Goal: Task Accomplishment & Management: Manage account settings

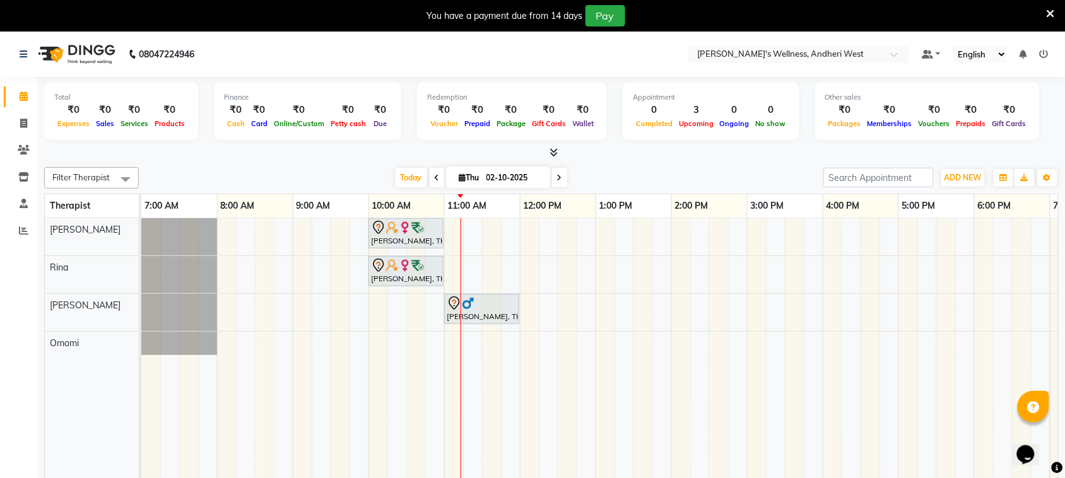
click at [756, 348] on div "[PERSON_NAME], TK01, 10:00 AM-11:00 AM, OFFER SERVICE 60 MIN [PERSON_NAME], TK0…" at bounding box center [709, 357] width 1136 height 278
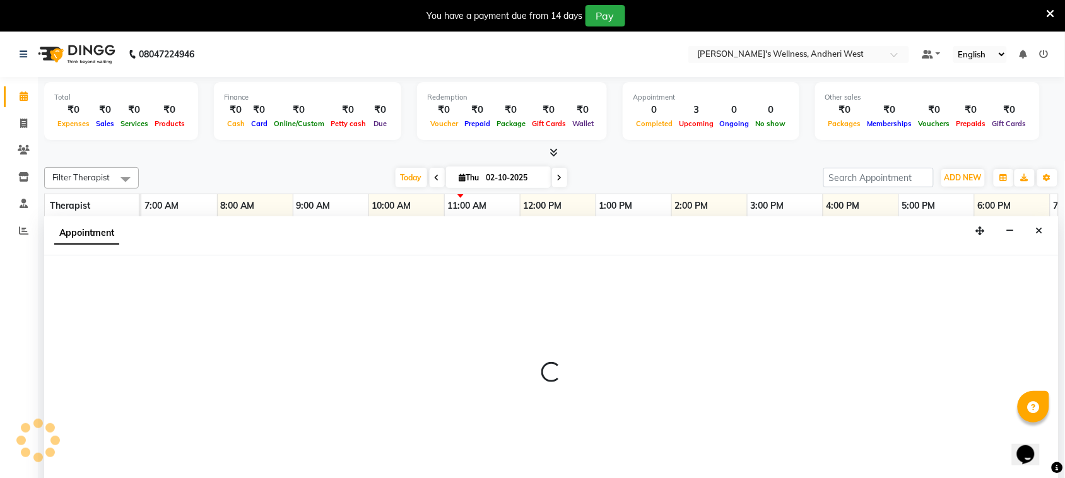
scroll to position [32, 0]
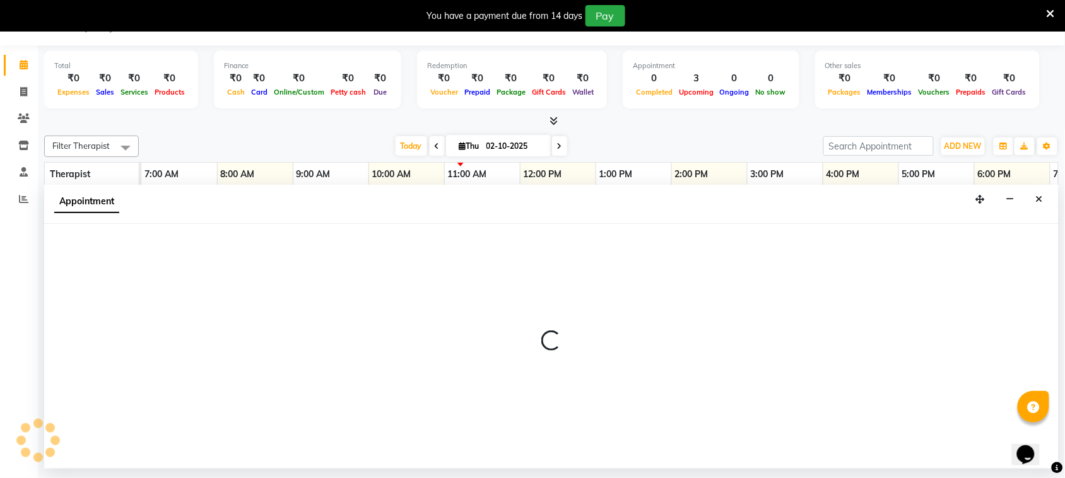
select select "91902"
select select "900"
select select "tentative"
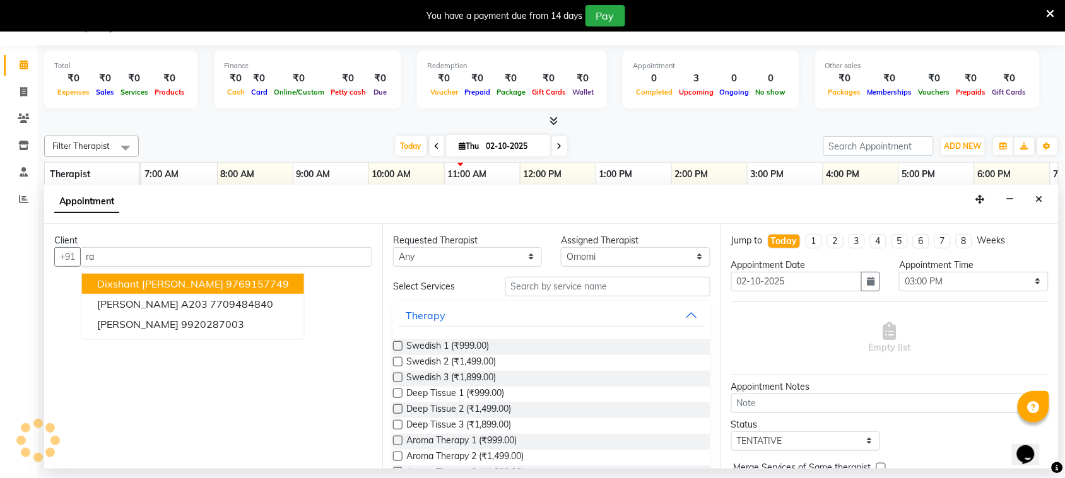
type input "r"
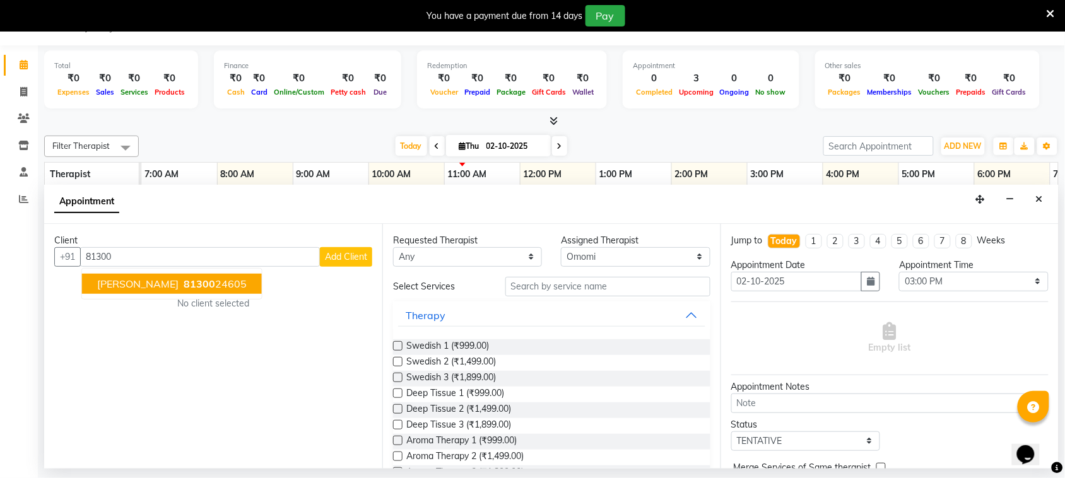
click at [211, 288] on ngb-highlight "81300 24605" at bounding box center [214, 284] width 66 height 13
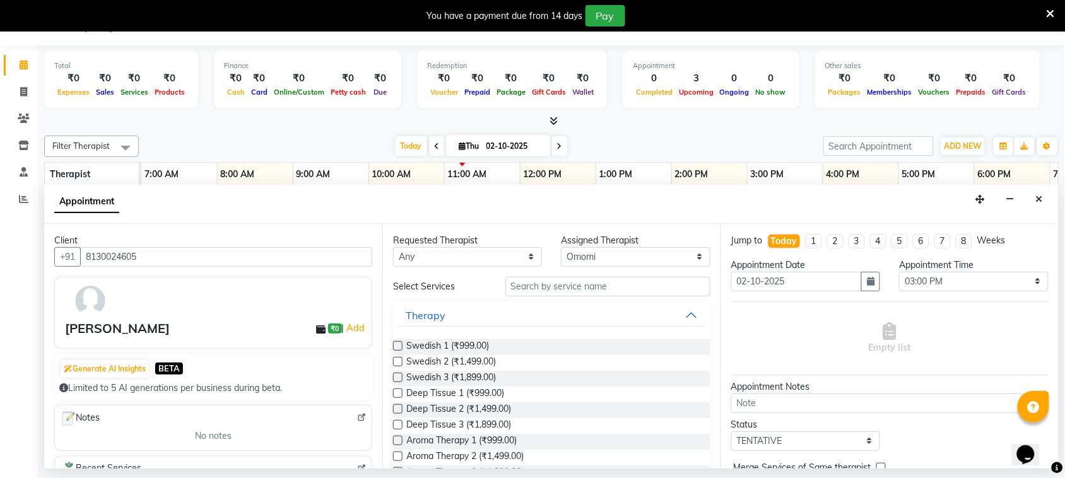
type input "8130024605"
click at [77, 327] on div "[PERSON_NAME]" at bounding box center [117, 328] width 105 height 19
click at [86, 328] on div "[PERSON_NAME]" at bounding box center [117, 328] width 105 height 19
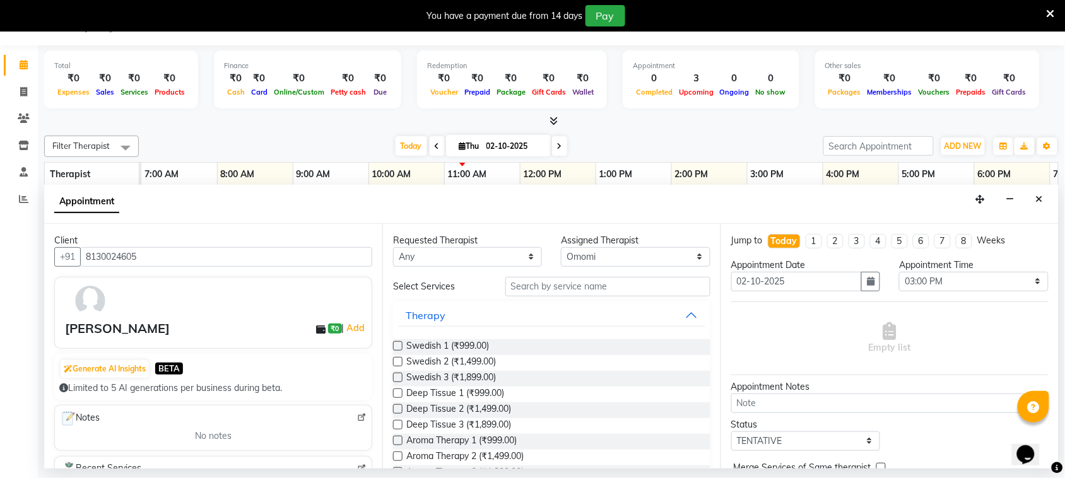
drag, startPoint x: 152, startPoint y: 314, endPoint x: 87, endPoint y: 303, distance: 65.9
click at [87, 303] on img at bounding box center [90, 301] width 37 height 37
click at [543, 288] on input "text" at bounding box center [607, 287] width 205 height 20
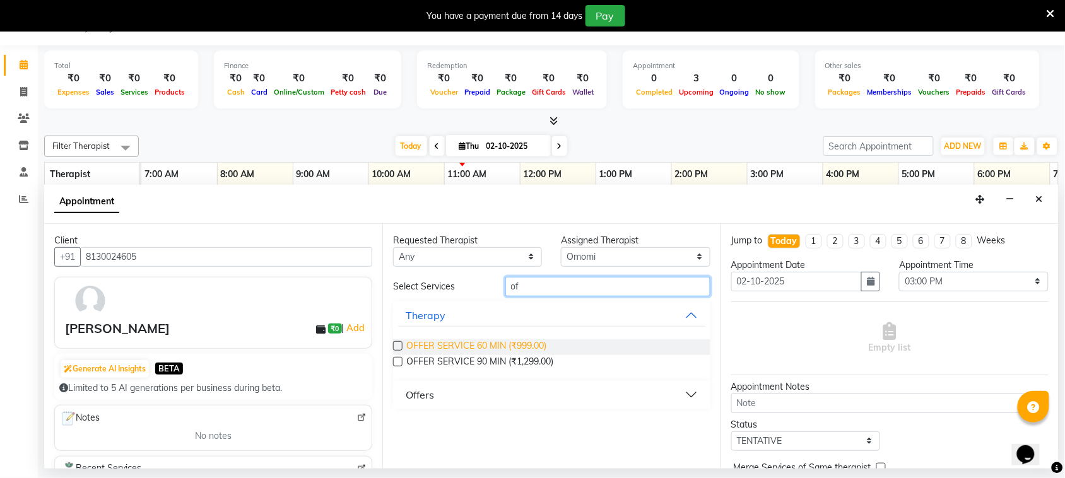
type input "of"
click at [509, 347] on span "OFFER SERVICE 60 MIN (₹999.00)" at bounding box center [476, 347] width 140 height 16
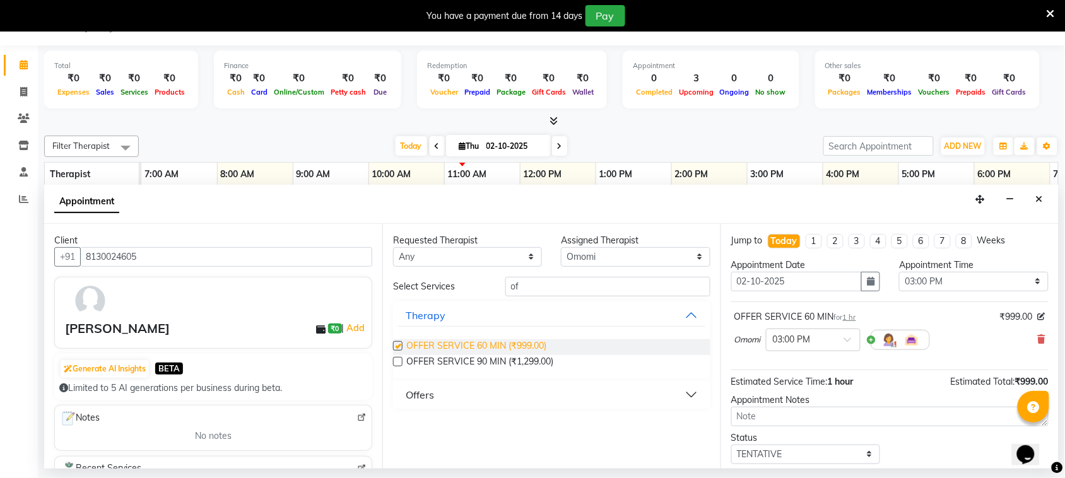
checkbox input "false"
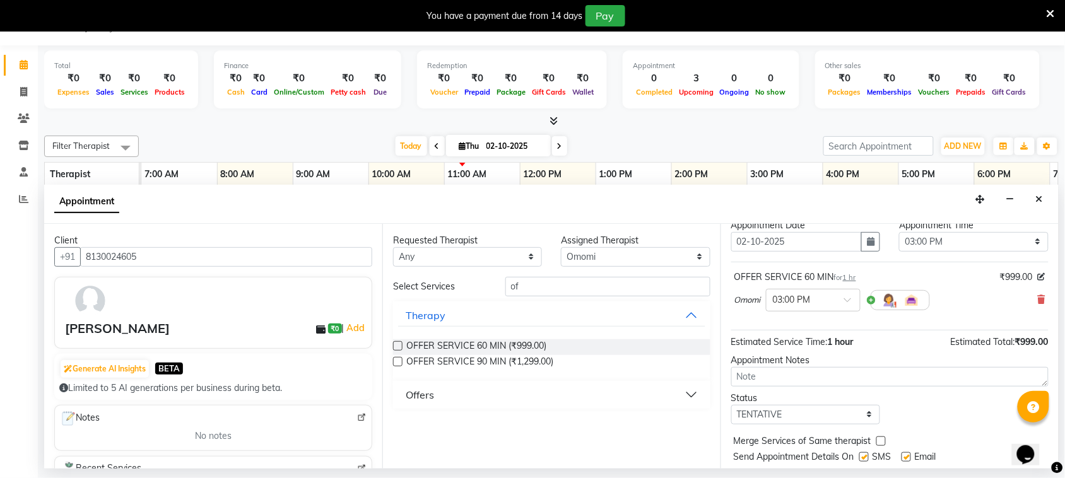
scroll to position [76, 0]
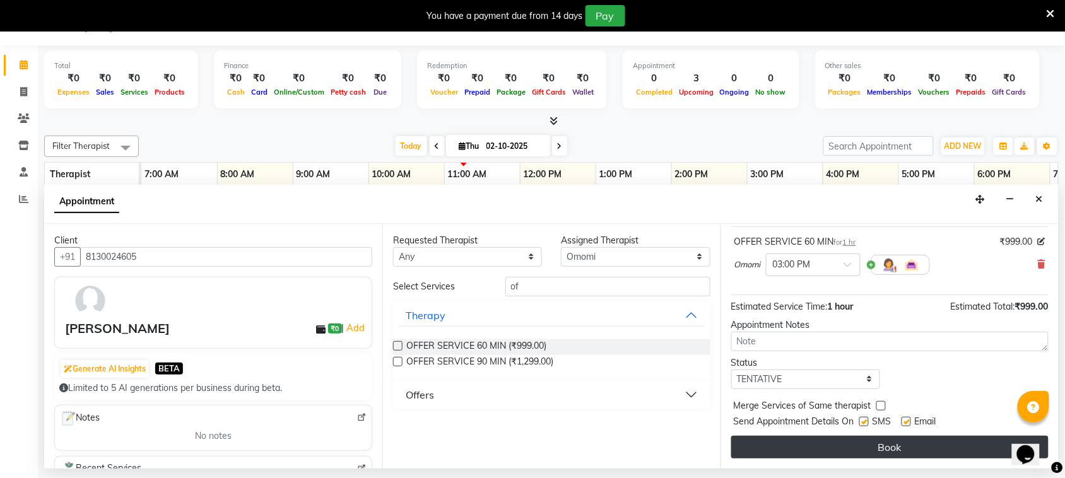
click at [898, 451] on button "Book" at bounding box center [889, 447] width 317 height 23
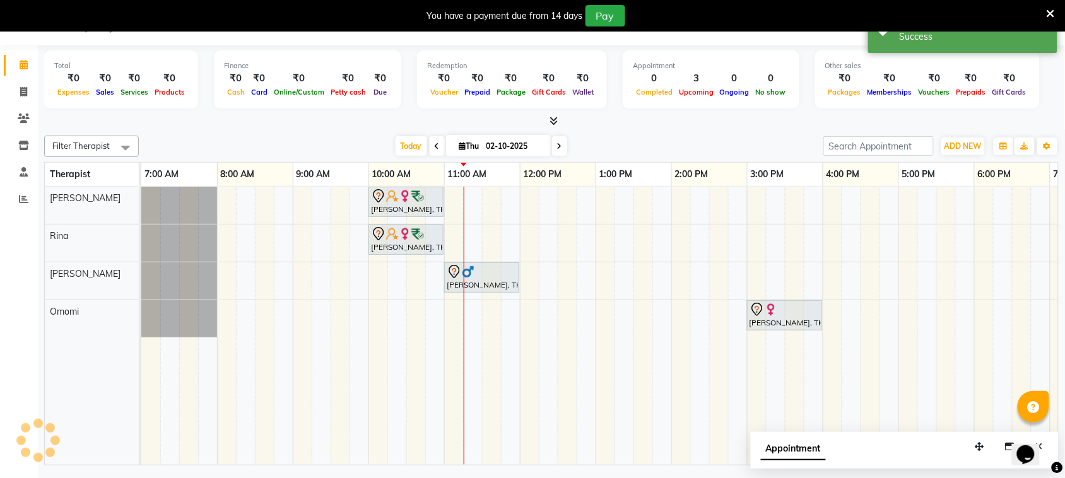
scroll to position [0, 0]
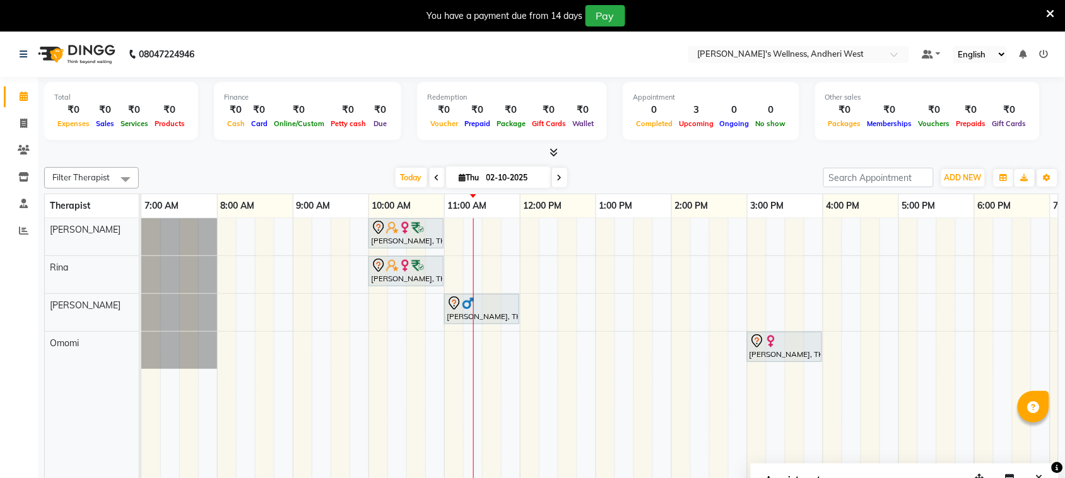
click at [642, 240] on div "[PERSON_NAME], TK01, 10:00 AM-11:00 AM, OFFER SERVICE 60 MIN [PERSON_NAME], TK0…" at bounding box center [709, 357] width 1136 height 278
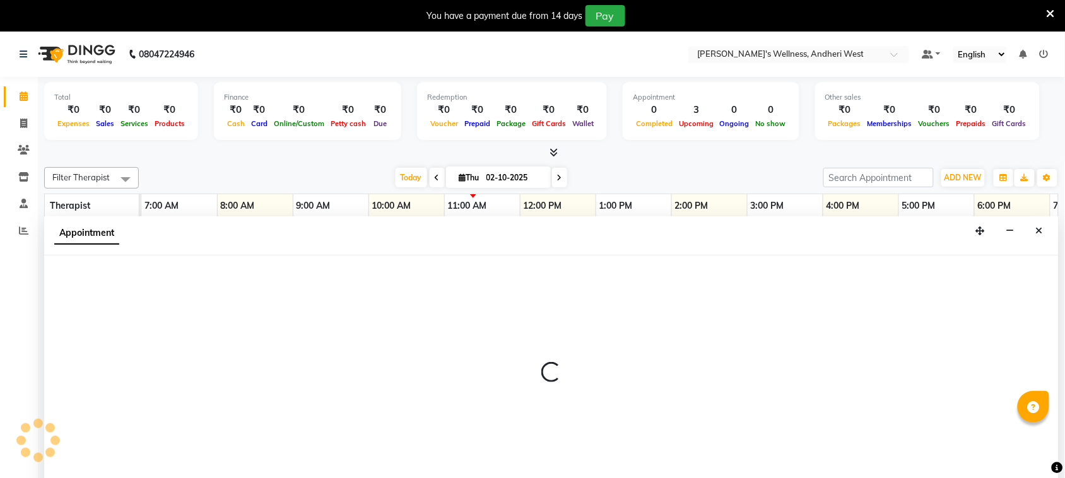
scroll to position [32, 0]
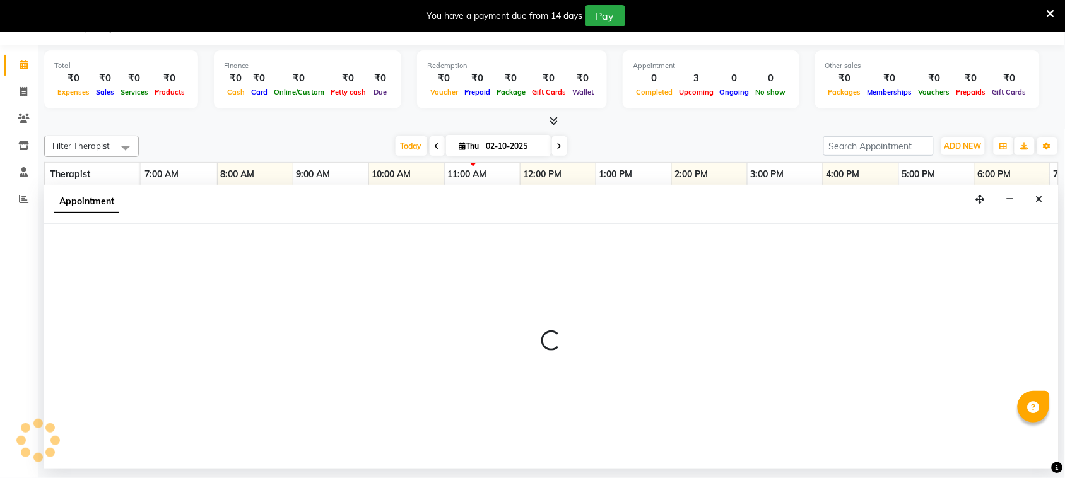
select select "66471"
select select "810"
select select "tentative"
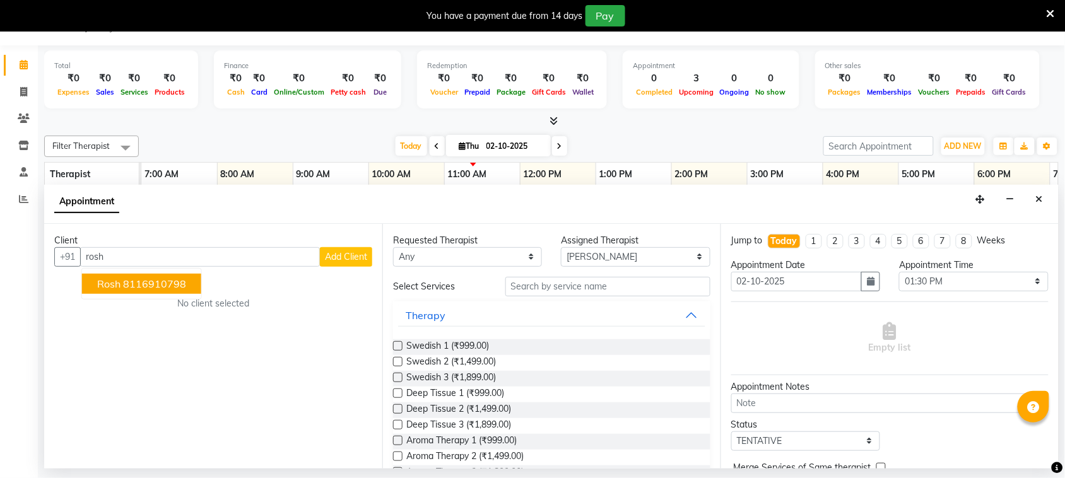
click at [172, 285] on ngb-highlight "8116910798" at bounding box center [154, 284] width 63 height 13
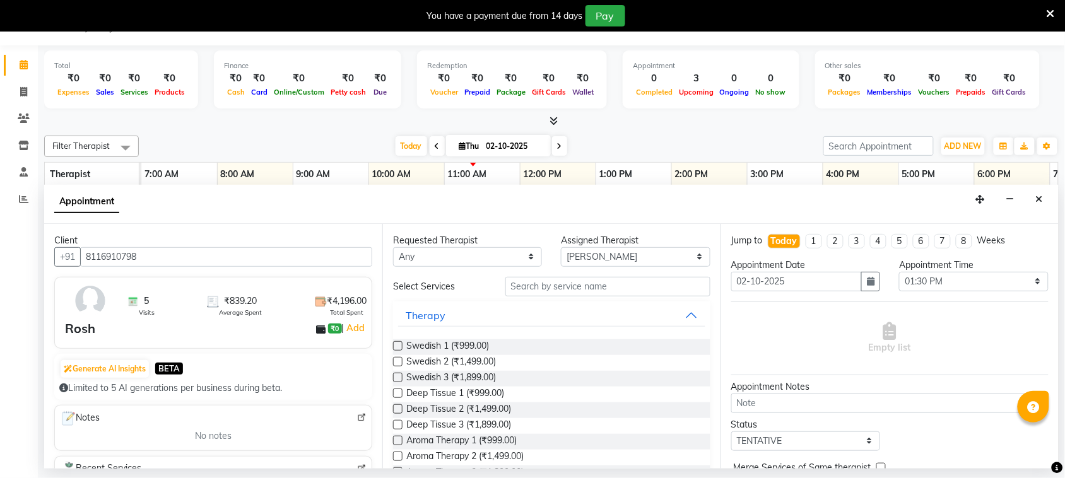
type input "8116910798"
click at [547, 291] on input "text" at bounding box center [607, 287] width 205 height 20
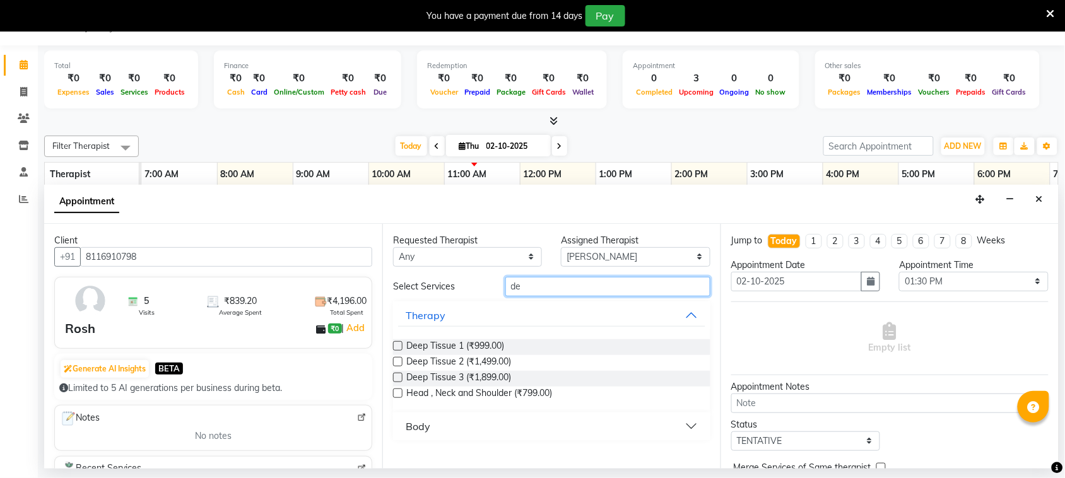
type input "d"
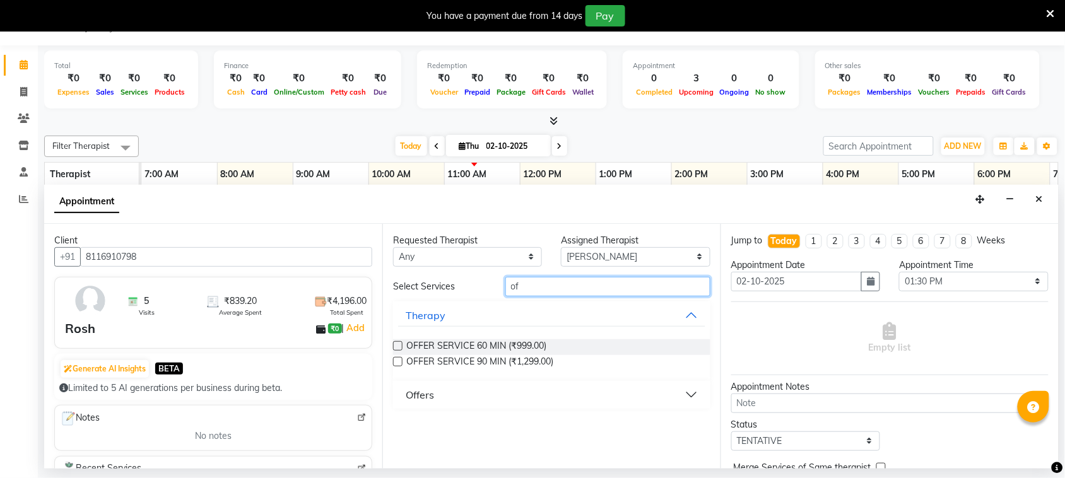
type input "of"
click at [636, 396] on button "Offers" at bounding box center [551, 395] width 307 height 23
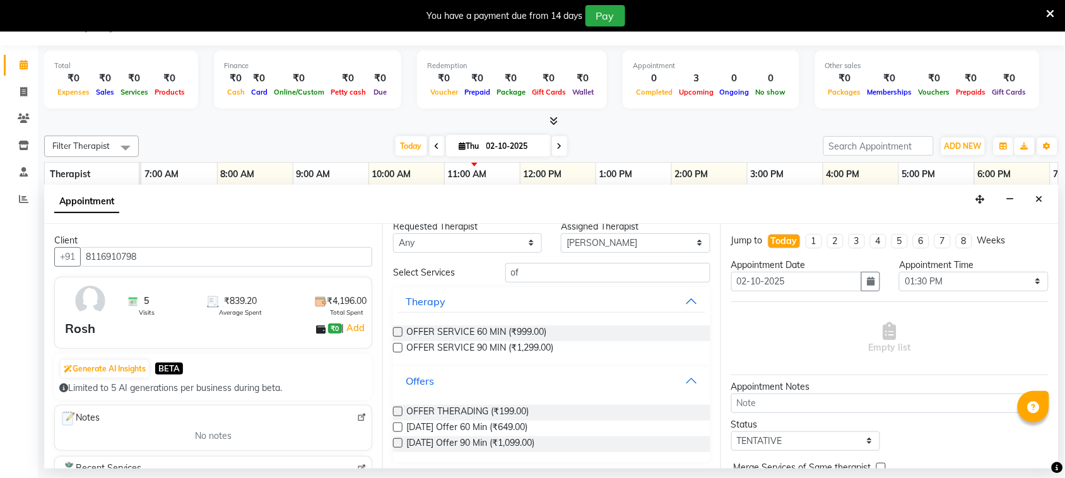
scroll to position [18, 0]
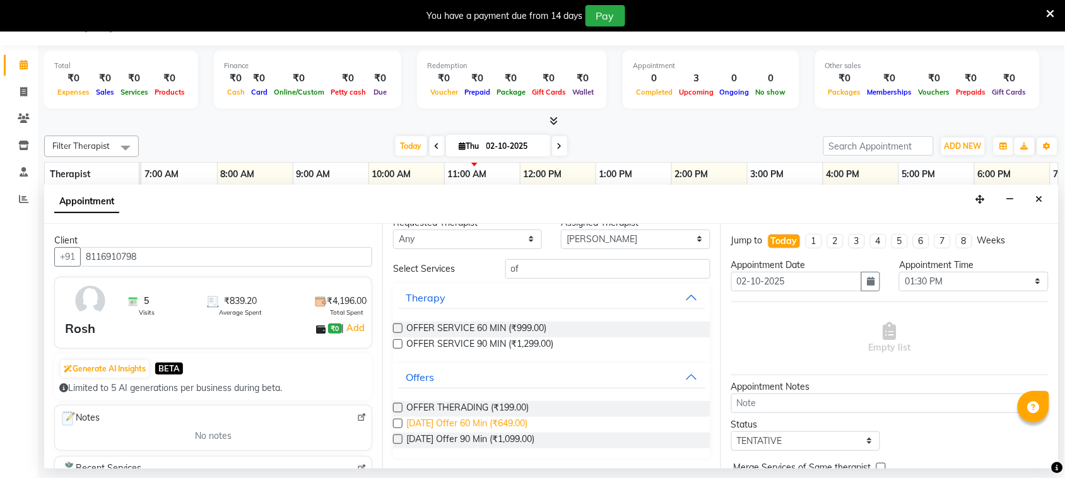
click at [518, 420] on span "[DATE] Offer 60 Min (₹649.00)" at bounding box center [466, 425] width 121 height 16
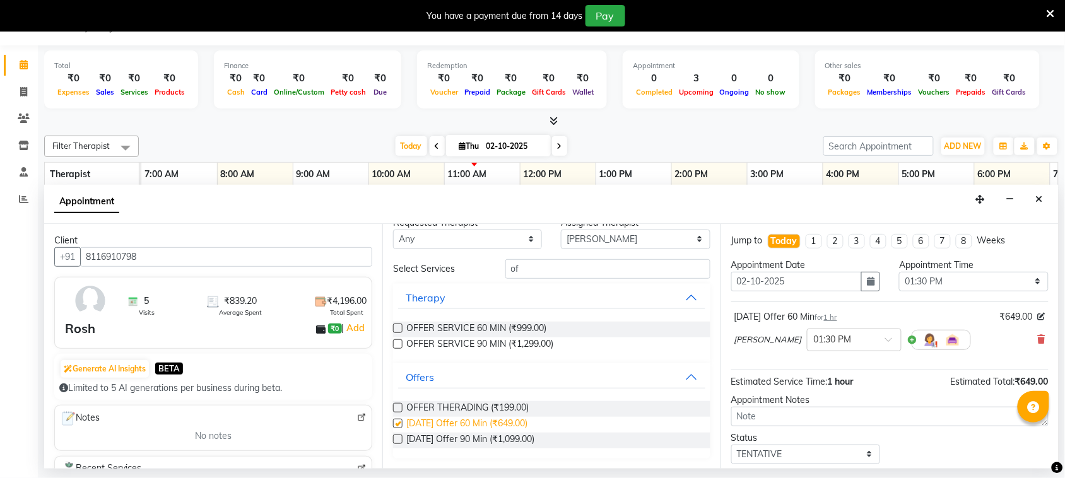
checkbox input "false"
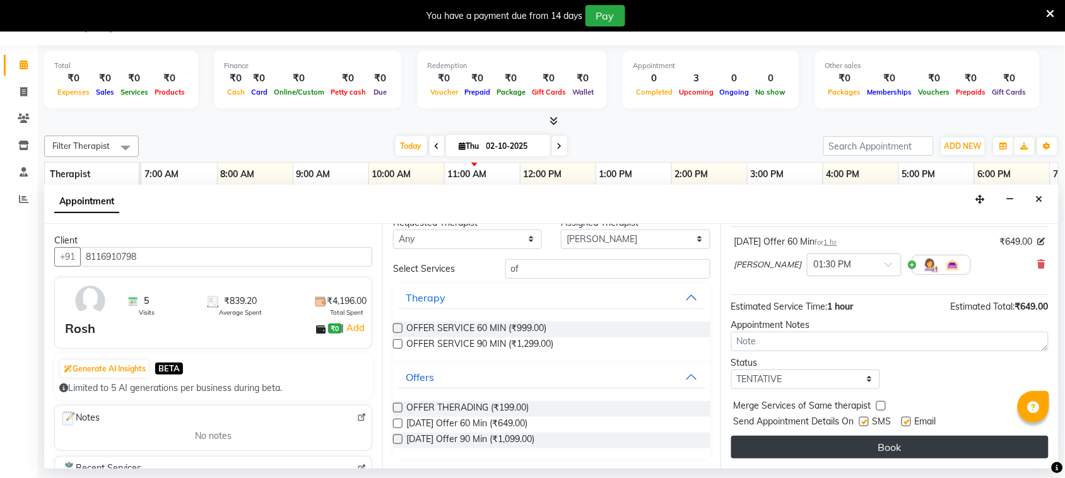
click at [922, 445] on button "Book" at bounding box center [889, 447] width 317 height 23
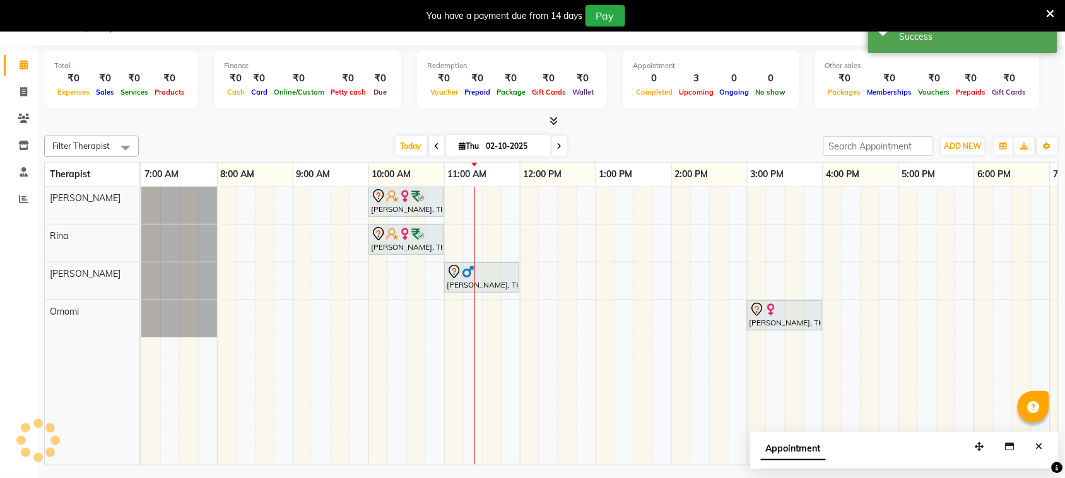
scroll to position [0, 0]
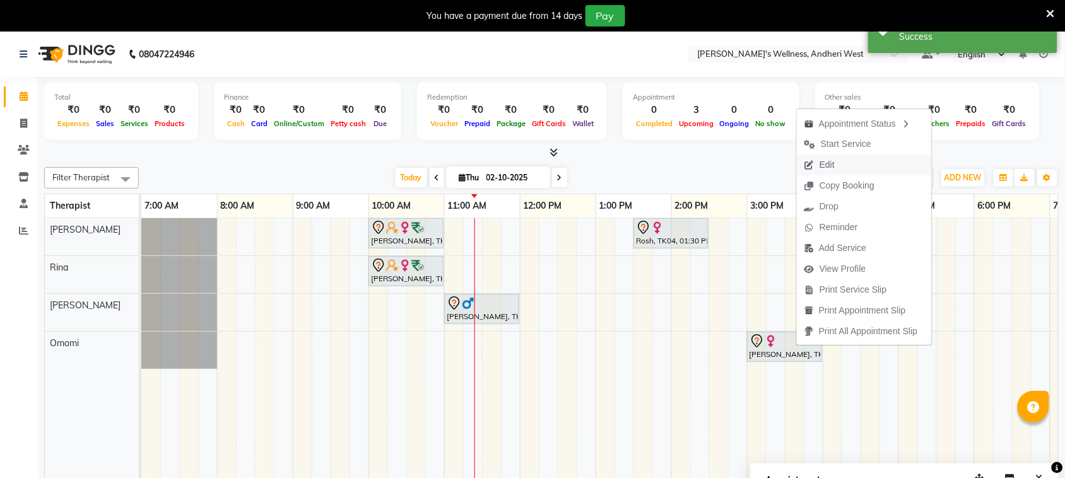
click at [824, 166] on span "Edit" at bounding box center [827, 164] width 15 height 13
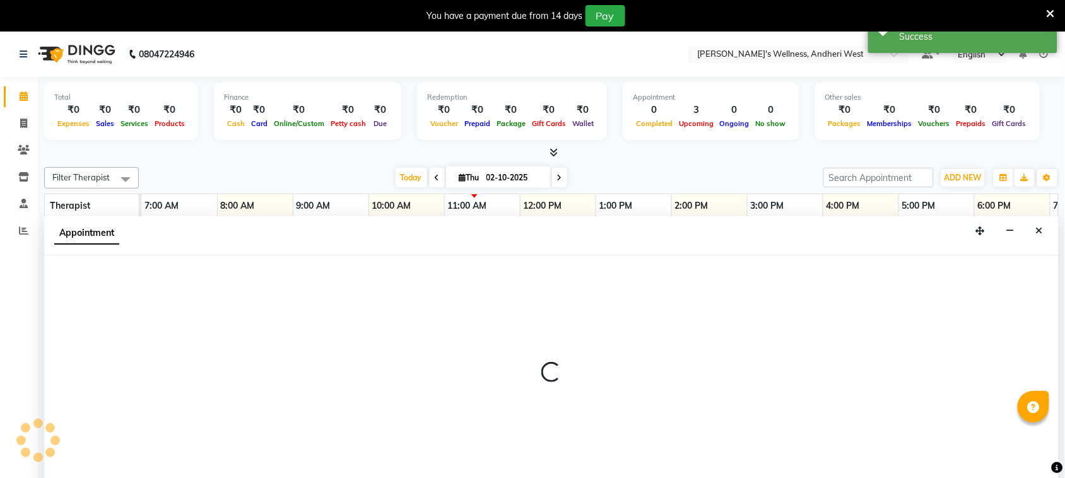
select select "tentative"
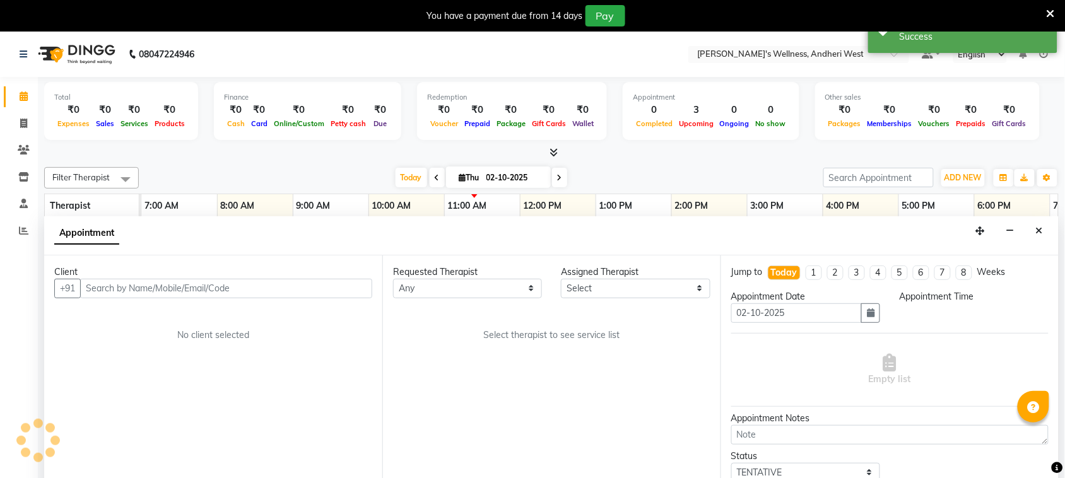
scroll to position [32, 0]
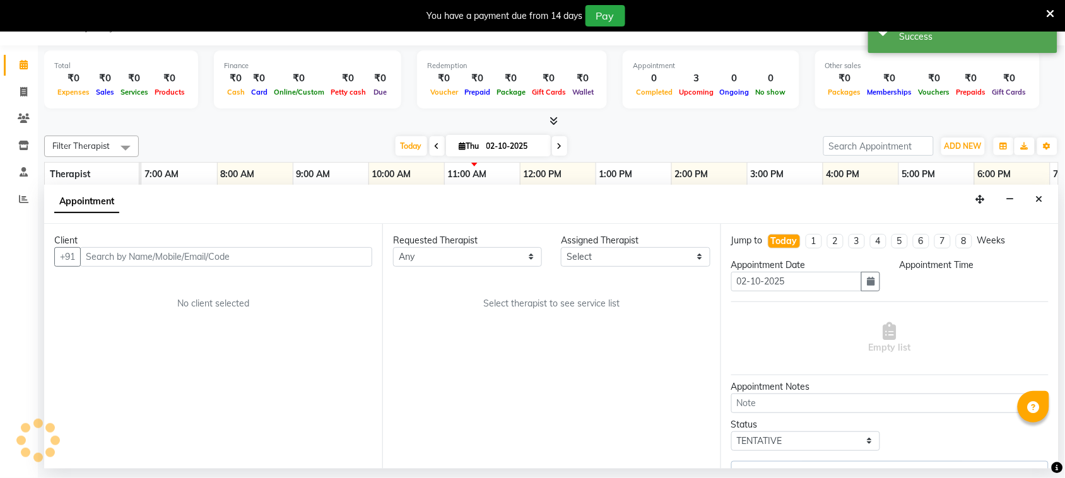
select select "900"
select select "91902"
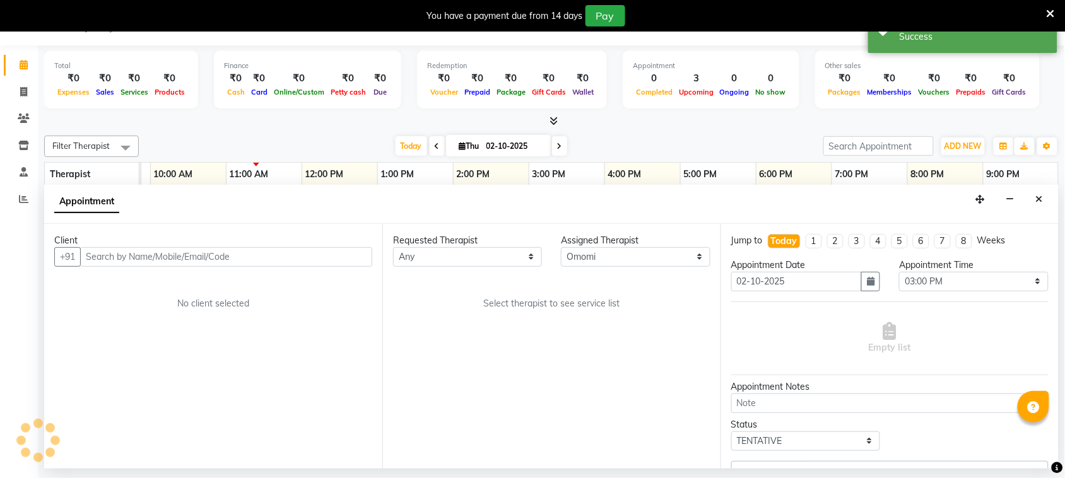
select select "3705"
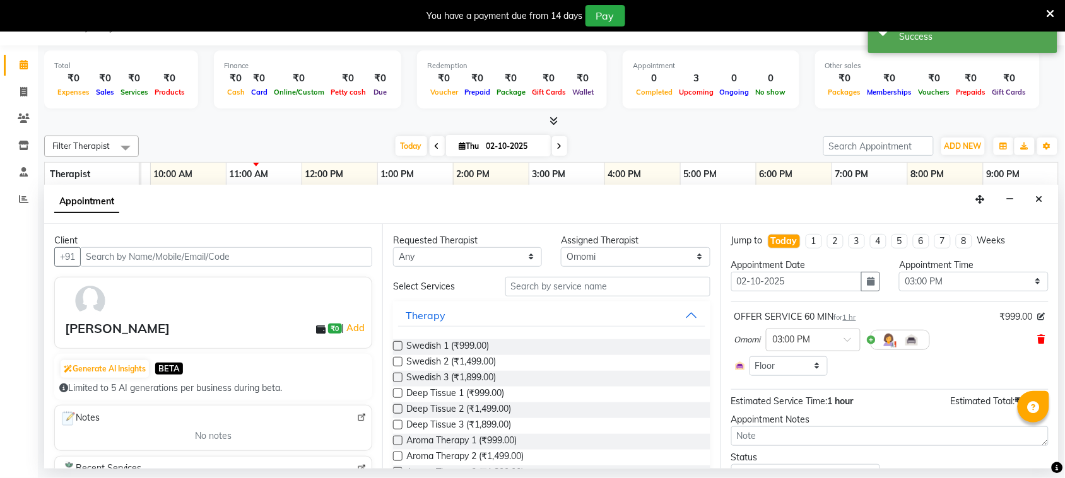
click at [1038, 338] on icon at bounding box center [1042, 339] width 8 height 9
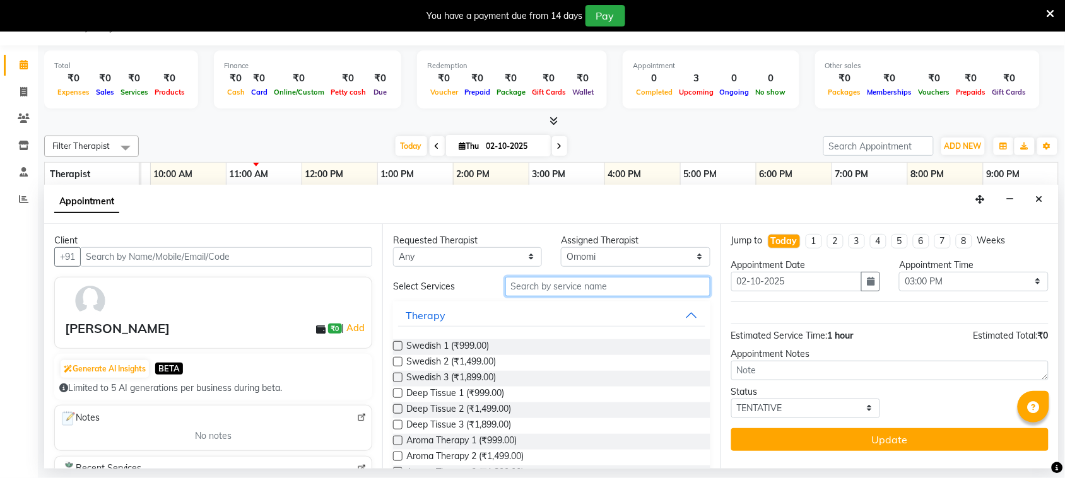
click at [585, 292] on input "text" at bounding box center [607, 287] width 205 height 20
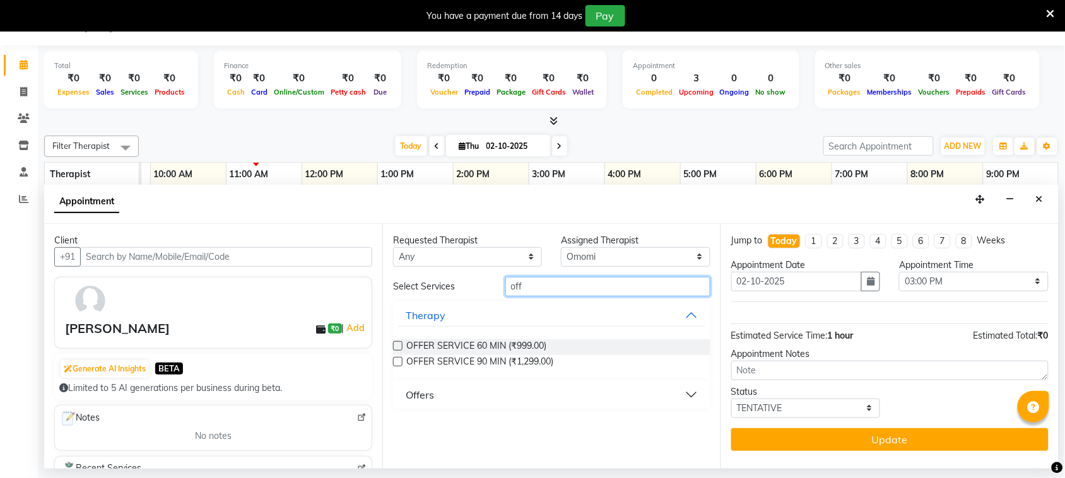
type input "off"
click at [594, 390] on button "Offers" at bounding box center [551, 395] width 307 height 23
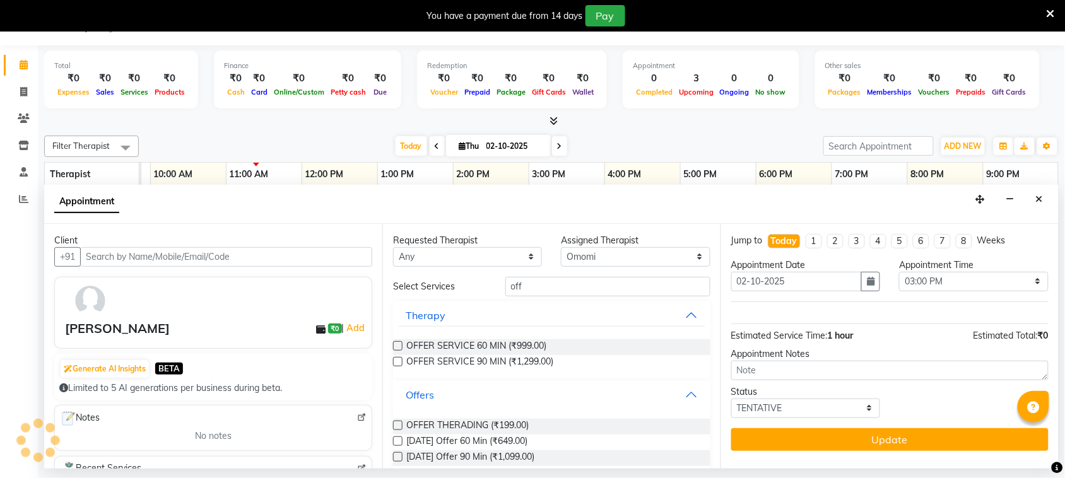
scroll to position [18, 0]
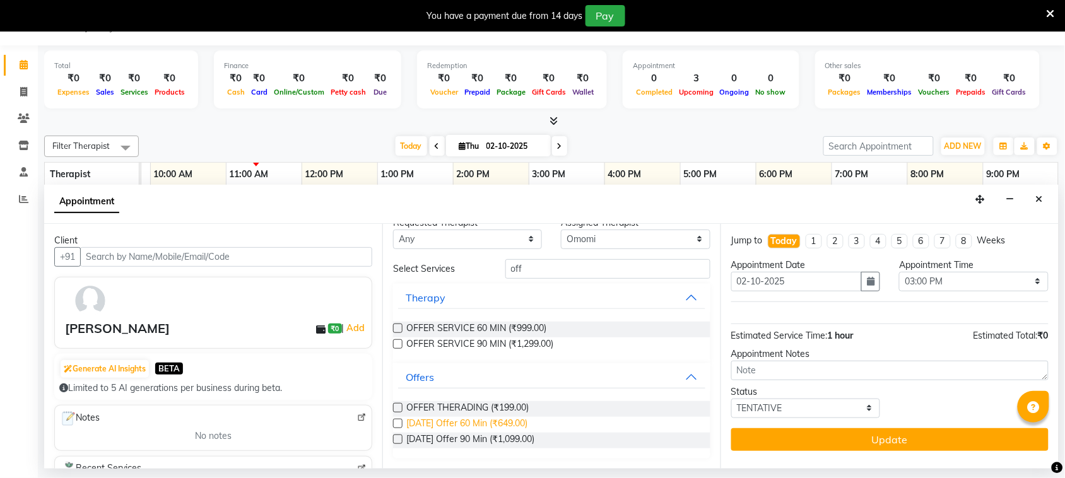
click at [512, 418] on span "[DATE] Offer 60 Min (₹649.00)" at bounding box center [466, 425] width 121 height 16
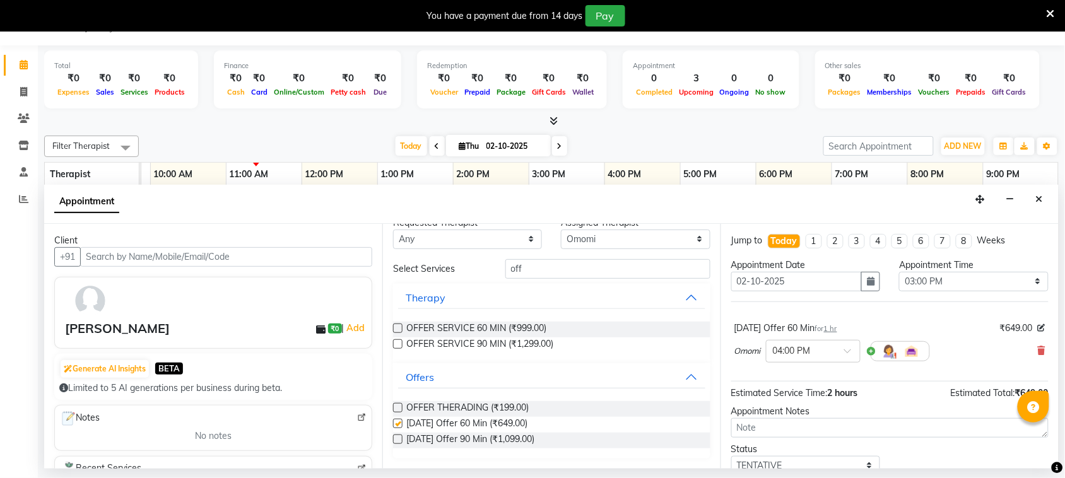
checkbox input "false"
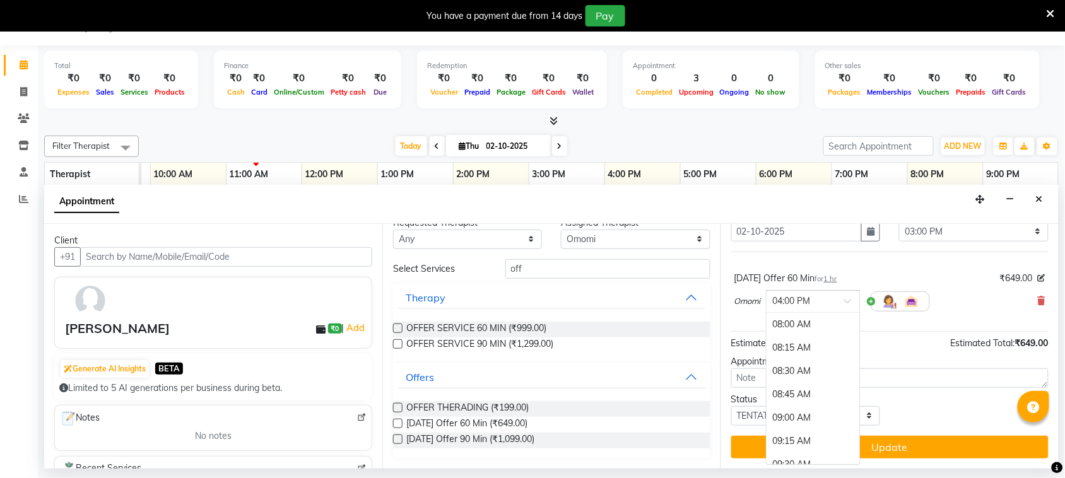
click at [849, 305] on span at bounding box center [852, 304] width 16 height 13
click at [783, 326] on div "03:00 PM" at bounding box center [813, 326] width 93 height 23
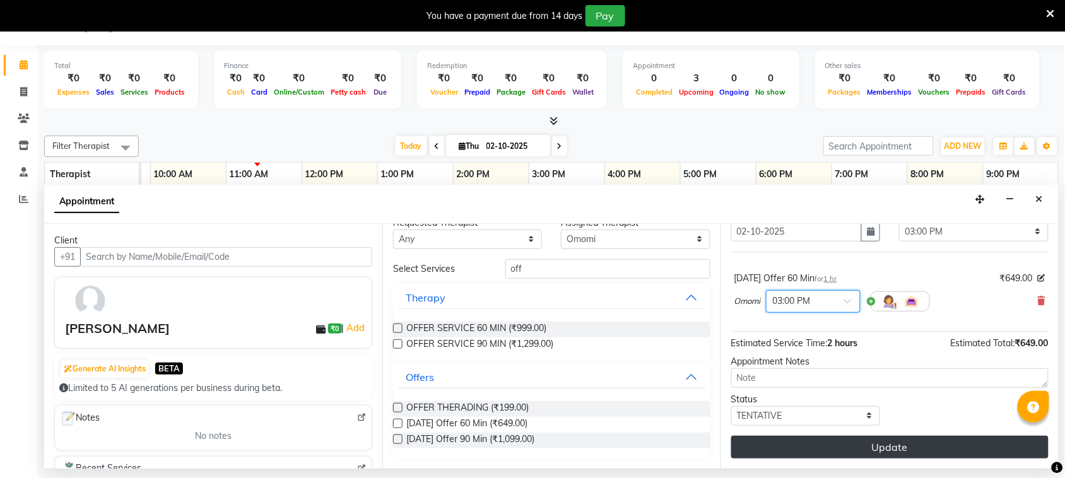
click at [847, 449] on button "Update" at bounding box center [889, 447] width 317 height 23
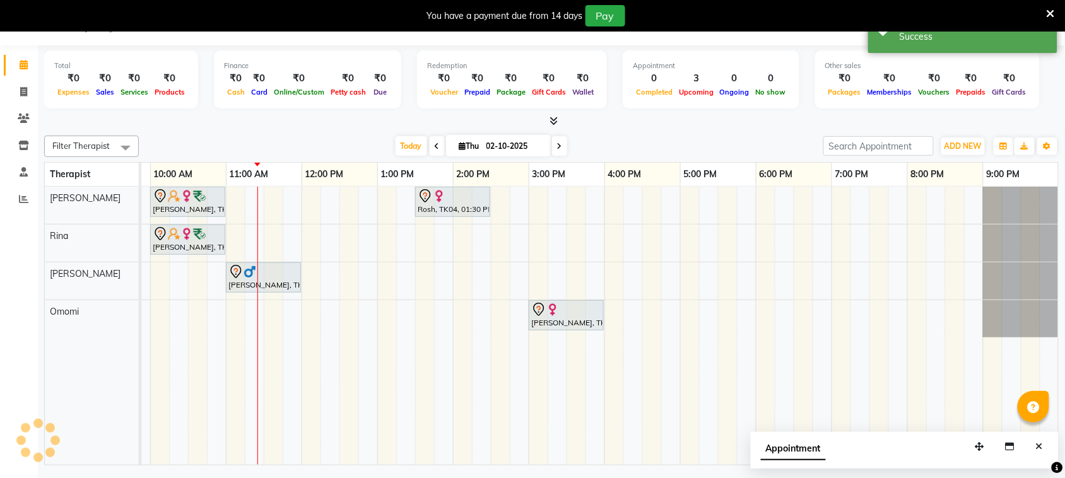
scroll to position [0, 0]
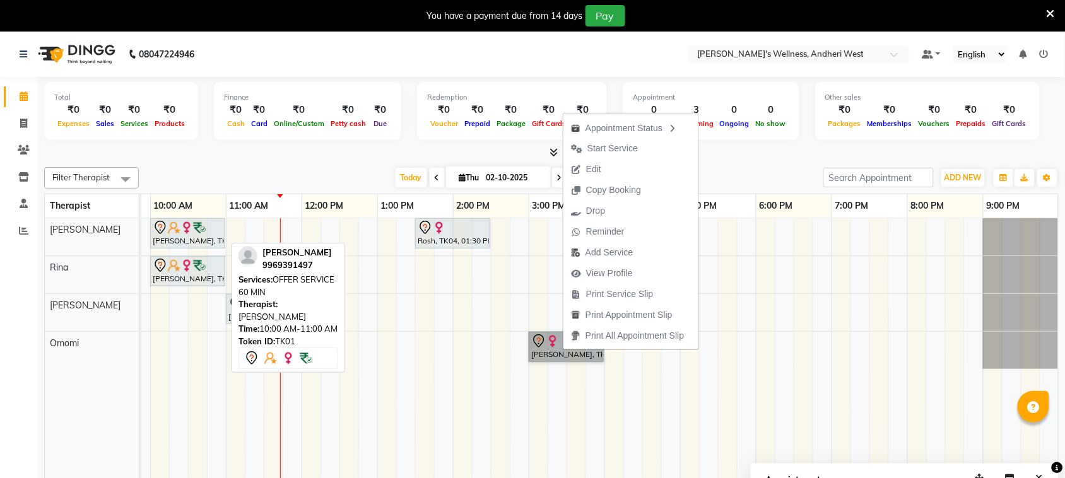
click at [171, 234] on img at bounding box center [174, 227] width 13 height 13
select select "7"
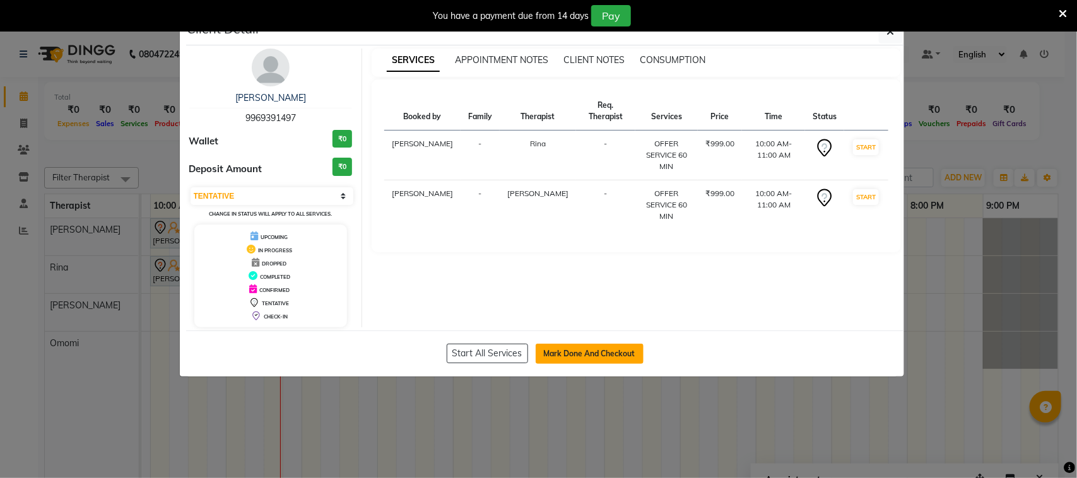
click at [562, 357] on button "Mark Done And Checkout" at bounding box center [590, 354] width 108 height 20
select select "service"
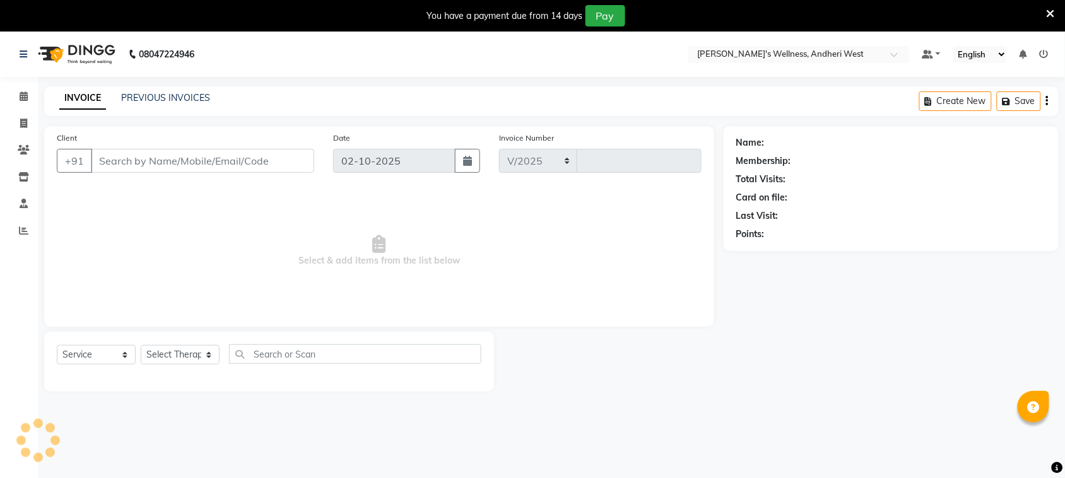
select select "7384"
type input "0808"
type input "9969391497"
select select "80732"
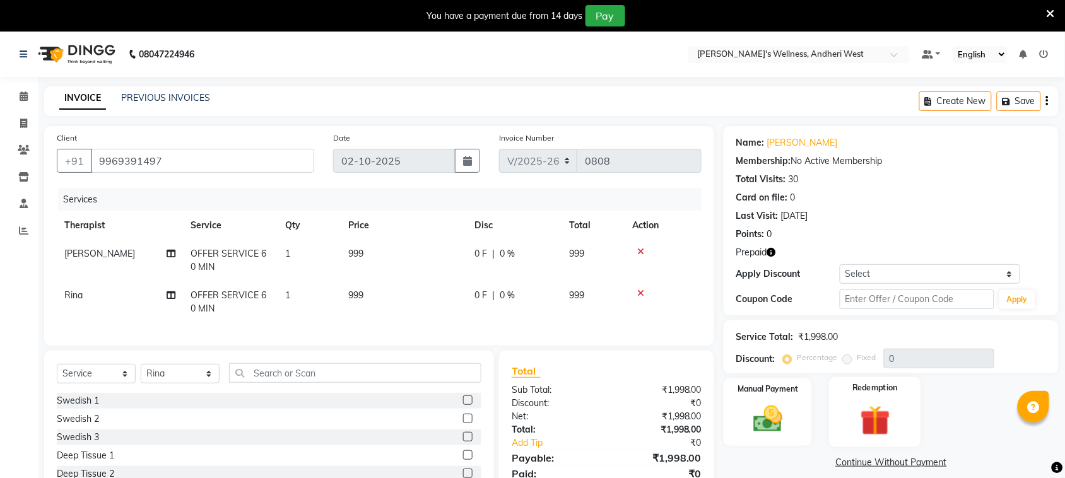
click at [852, 406] on img at bounding box center [874, 421] width 49 height 38
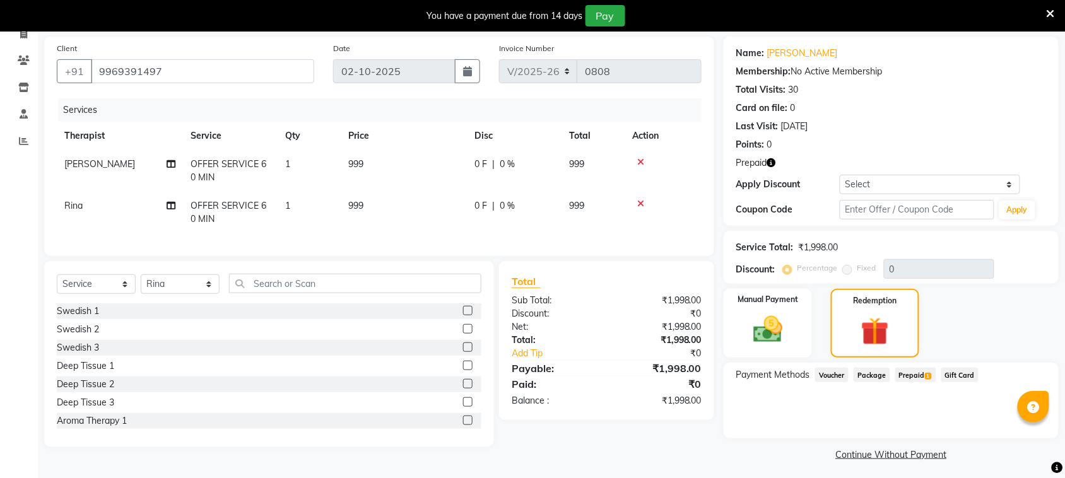
scroll to position [93, 0]
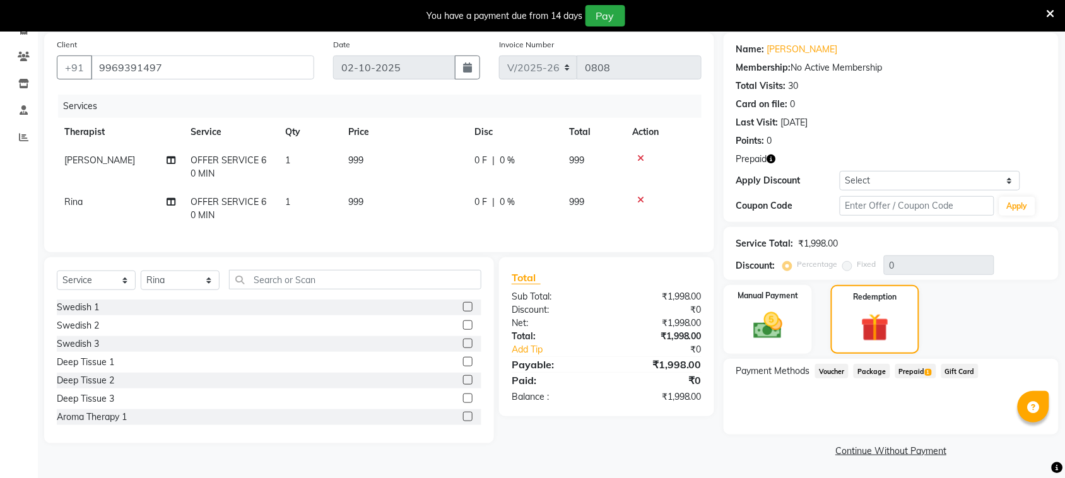
click at [914, 369] on span "Prepaid 1" at bounding box center [915, 371] width 41 height 15
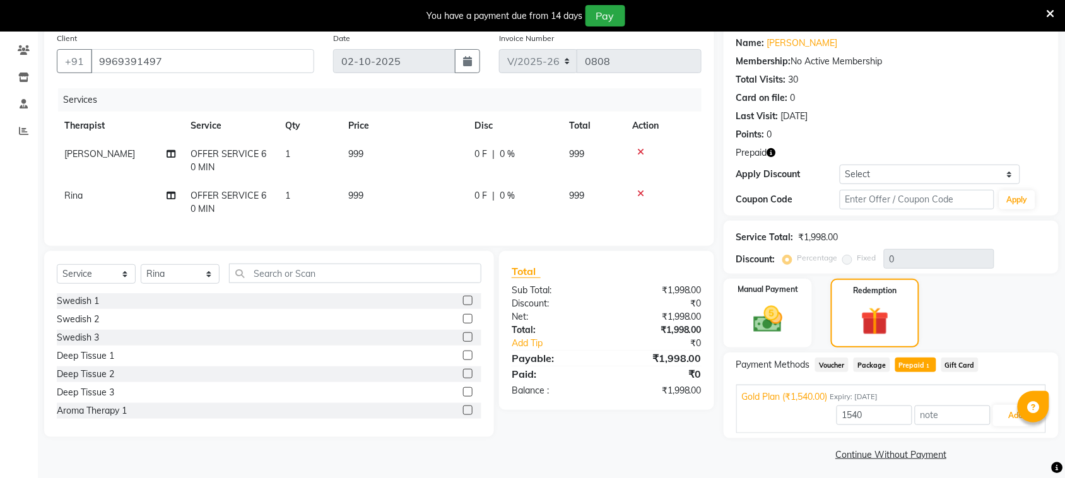
scroll to position [104, 0]
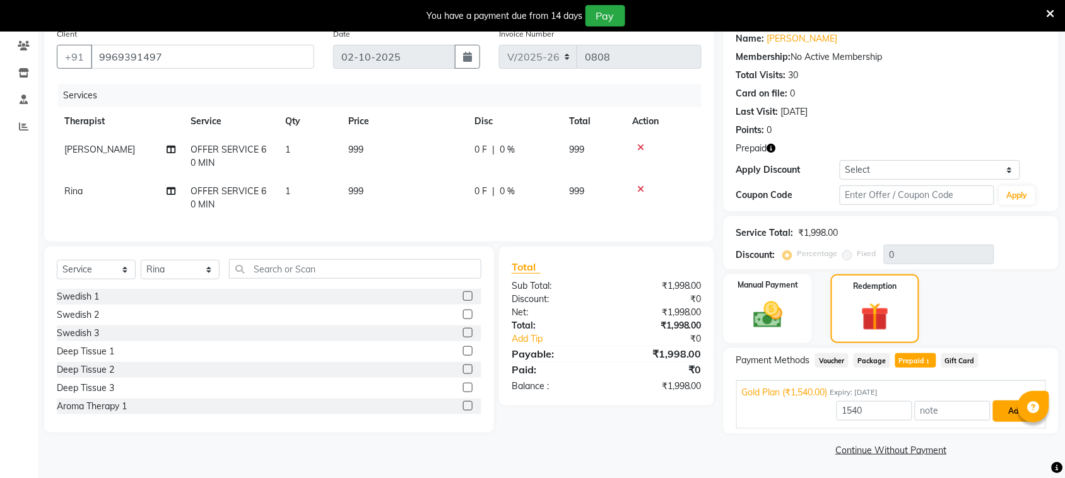
click at [1006, 414] on button "Add" at bounding box center [1016, 411] width 46 height 21
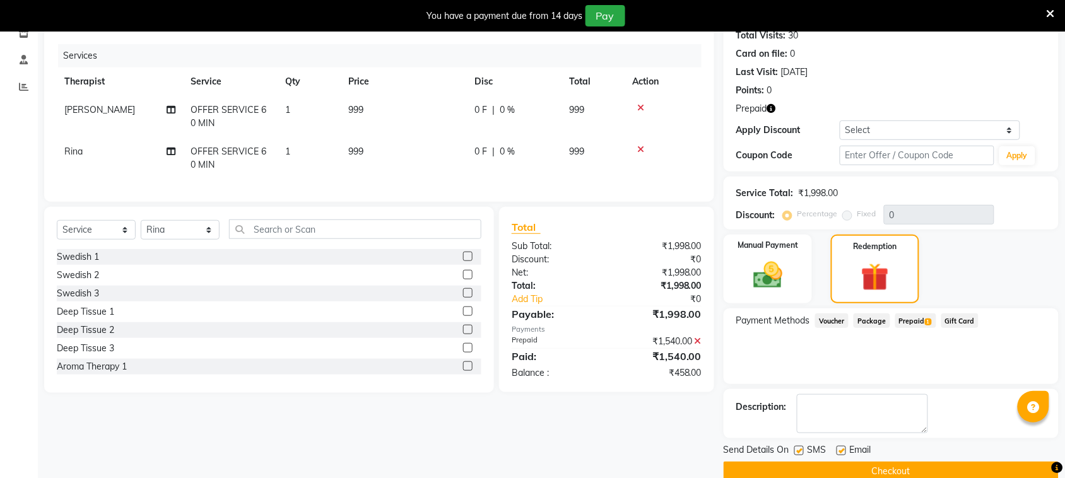
scroll to position [165, 0]
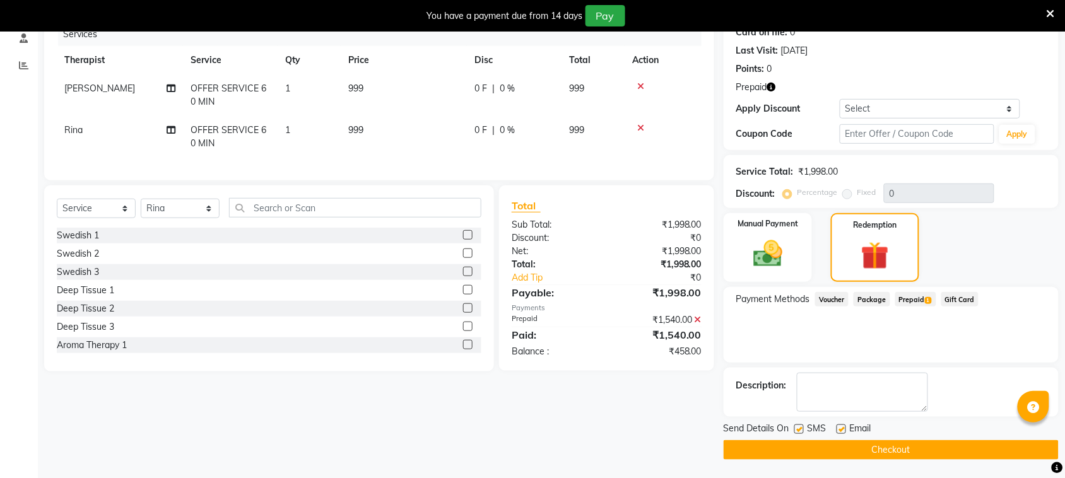
click at [916, 449] on button "Checkout" at bounding box center [891, 450] width 335 height 20
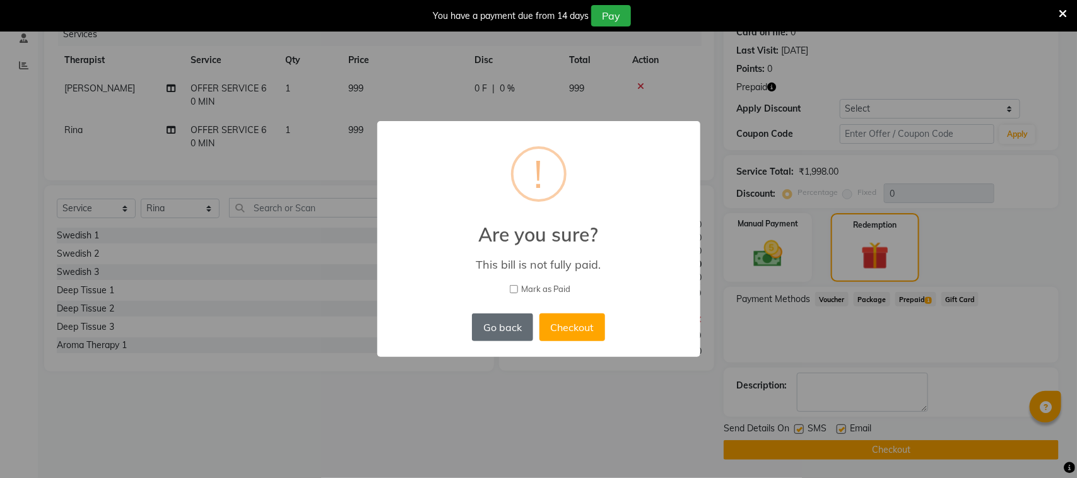
click at [511, 329] on button "Go back" at bounding box center [502, 328] width 61 height 28
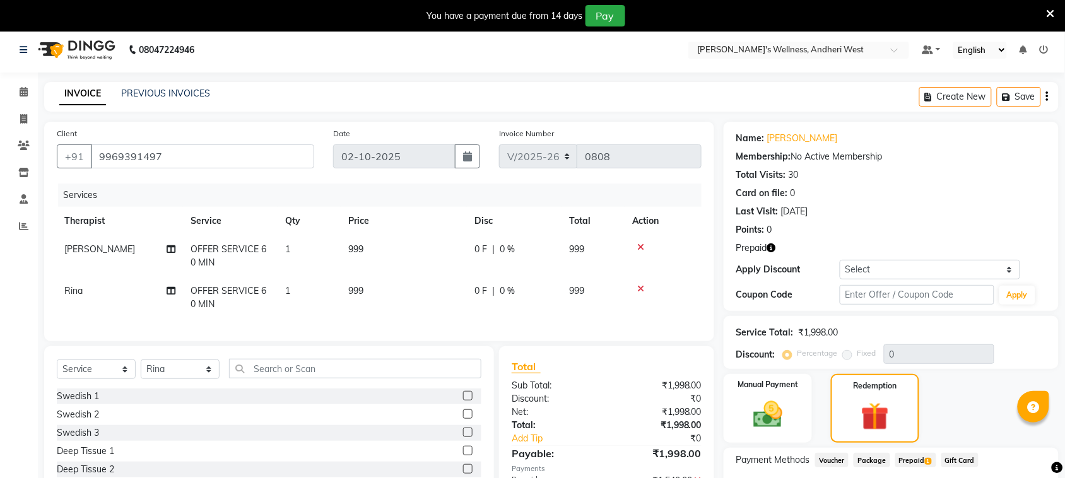
scroll to position [0, 0]
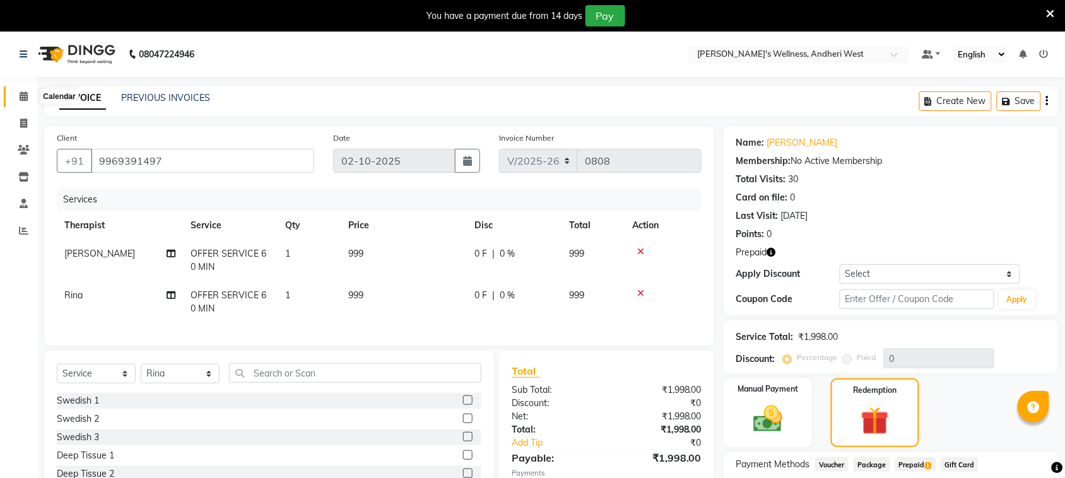
click at [17, 92] on span at bounding box center [24, 97] width 22 height 15
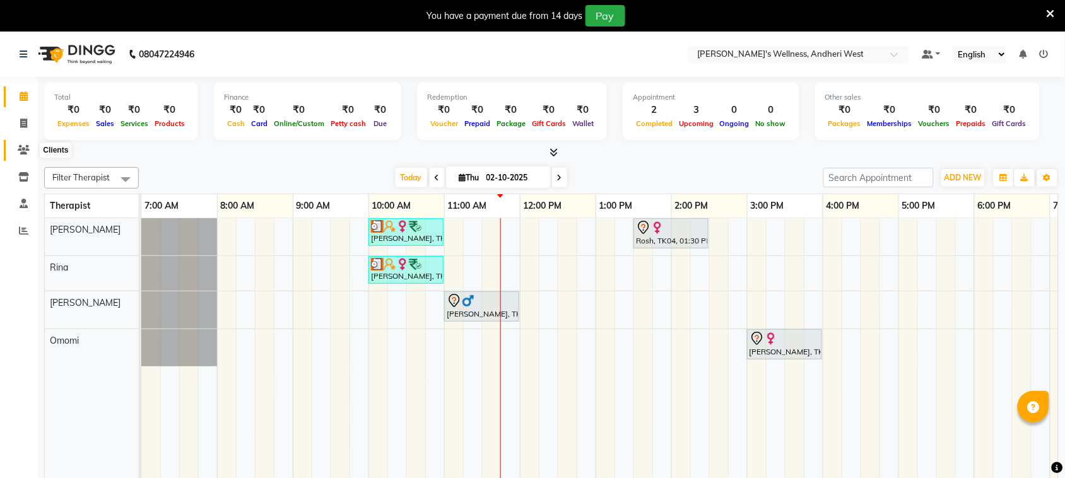
click at [22, 147] on icon at bounding box center [24, 149] width 12 height 9
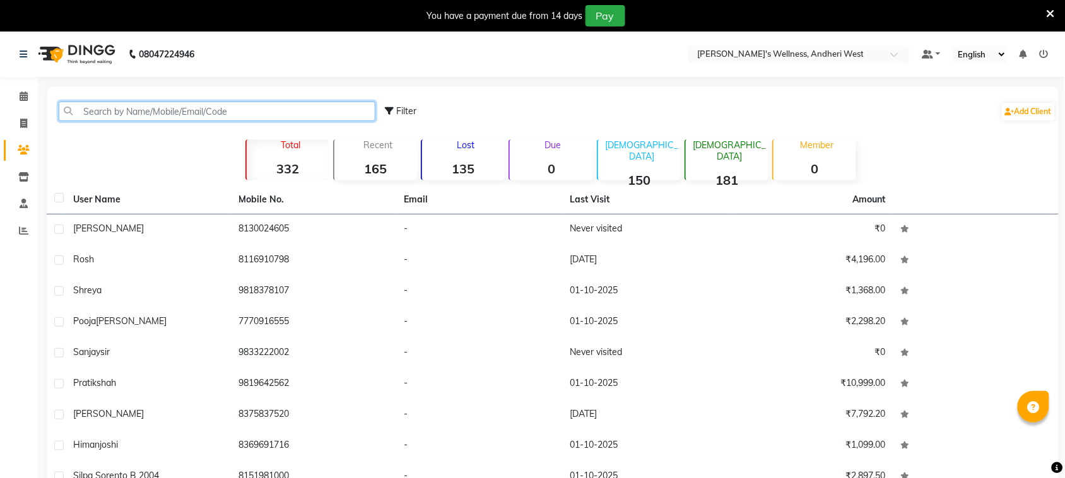
click at [123, 112] on input "text" at bounding box center [217, 112] width 317 height 20
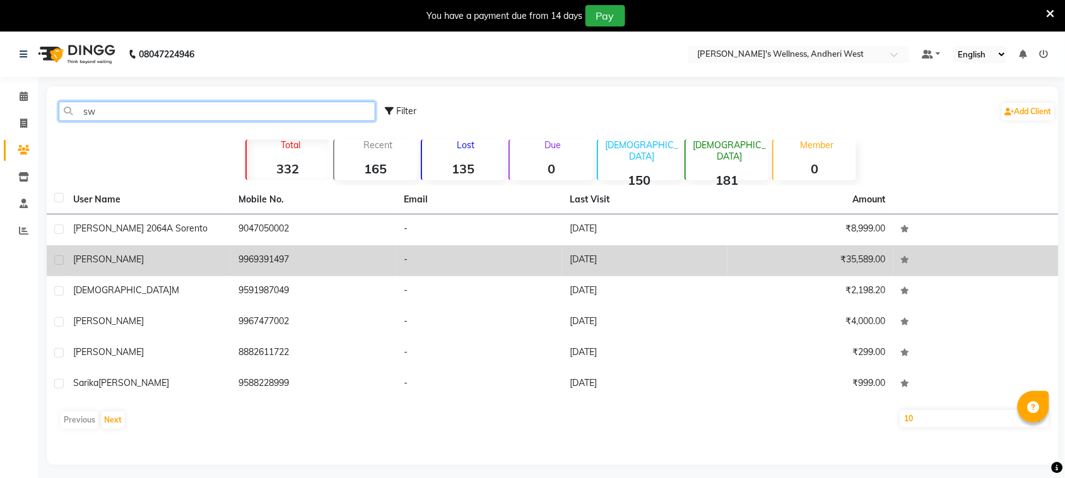
type input "sw"
click at [182, 261] on div "[PERSON_NAME]" at bounding box center [148, 259] width 150 height 13
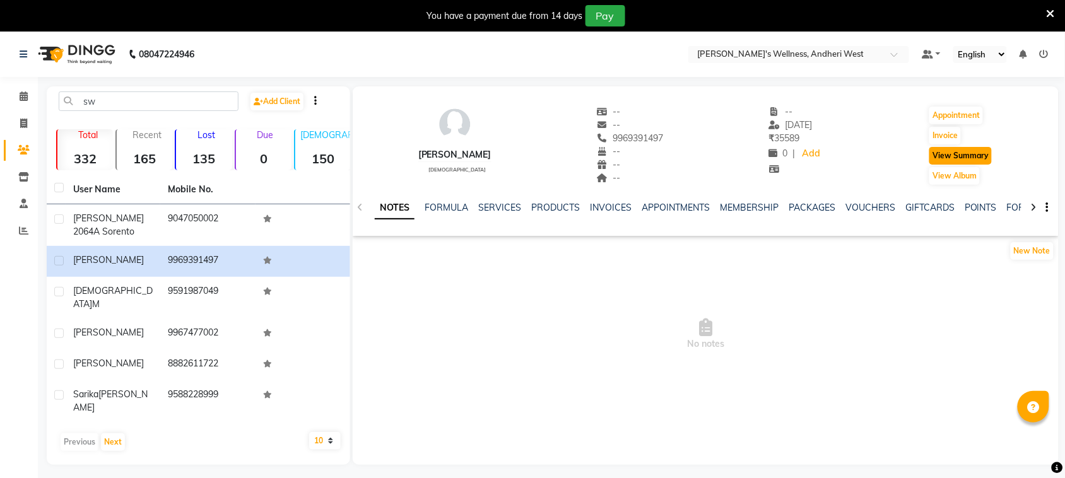
click at [959, 152] on button "View Summary" at bounding box center [960, 156] width 62 height 18
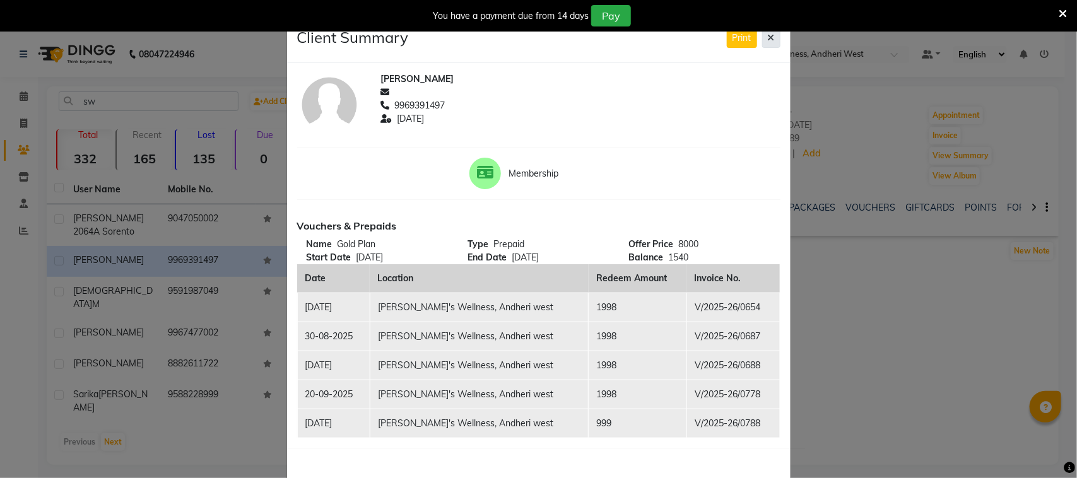
click at [762, 45] on button at bounding box center [771, 38] width 18 height 20
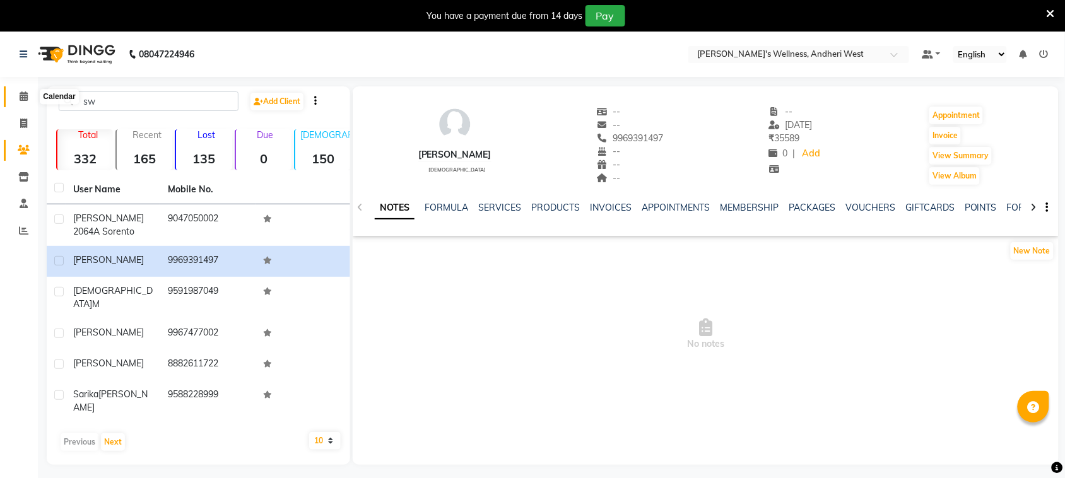
click at [23, 90] on span at bounding box center [24, 97] width 22 height 15
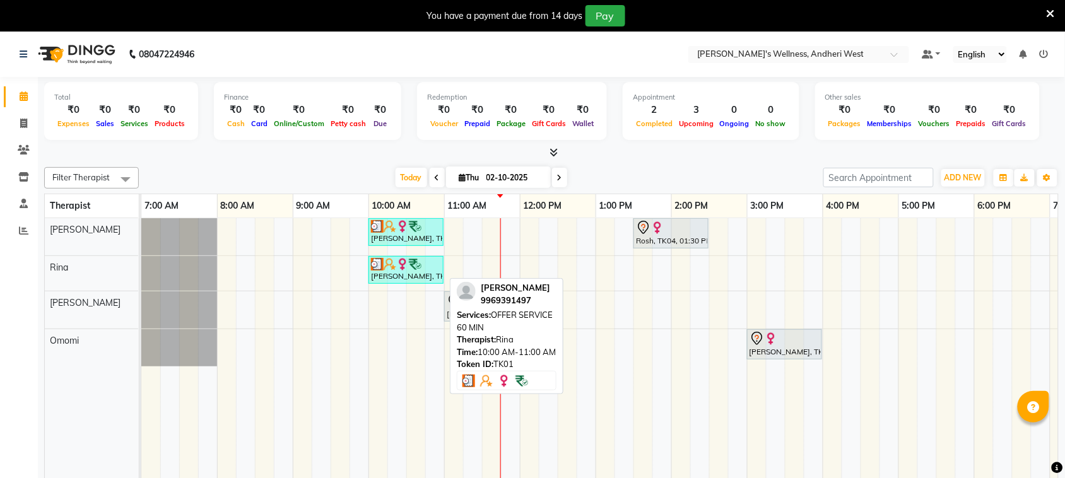
click at [398, 257] on link "[PERSON_NAME], TK01, 10:00 AM-11:00 AM, OFFER SERVICE 60 MIN" at bounding box center [405, 270] width 75 height 28
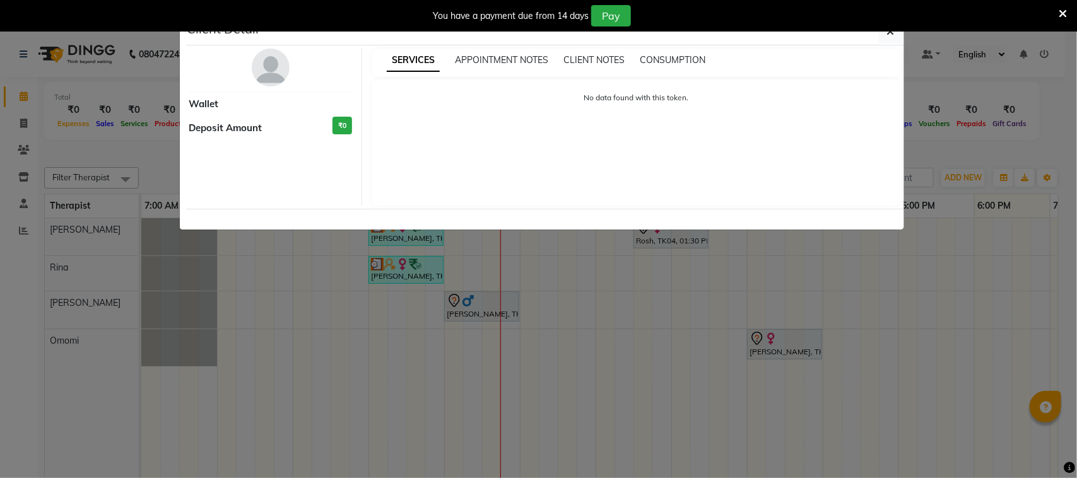
select select "3"
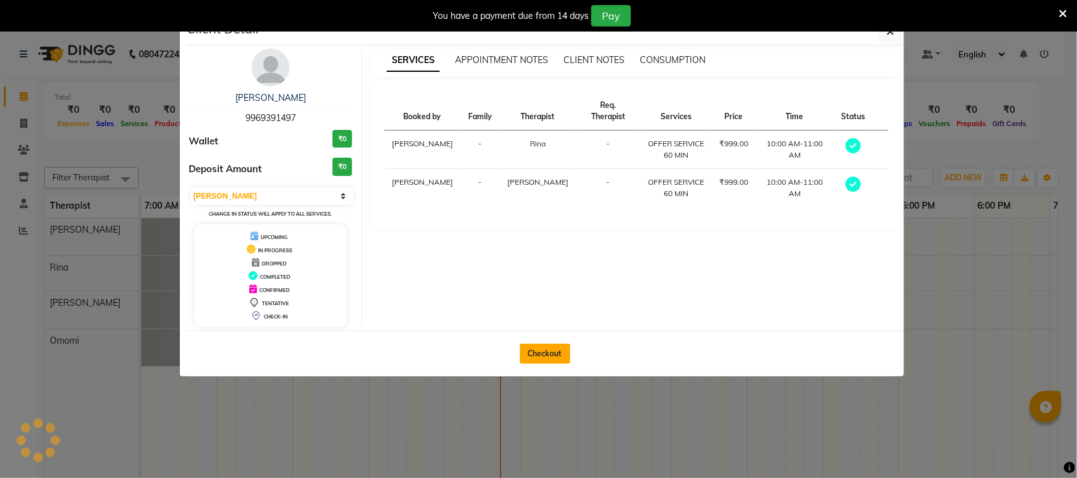
click at [524, 354] on button "Checkout" at bounding box center [545, 354] width 50 height 20
select select "7384"
select select "service"
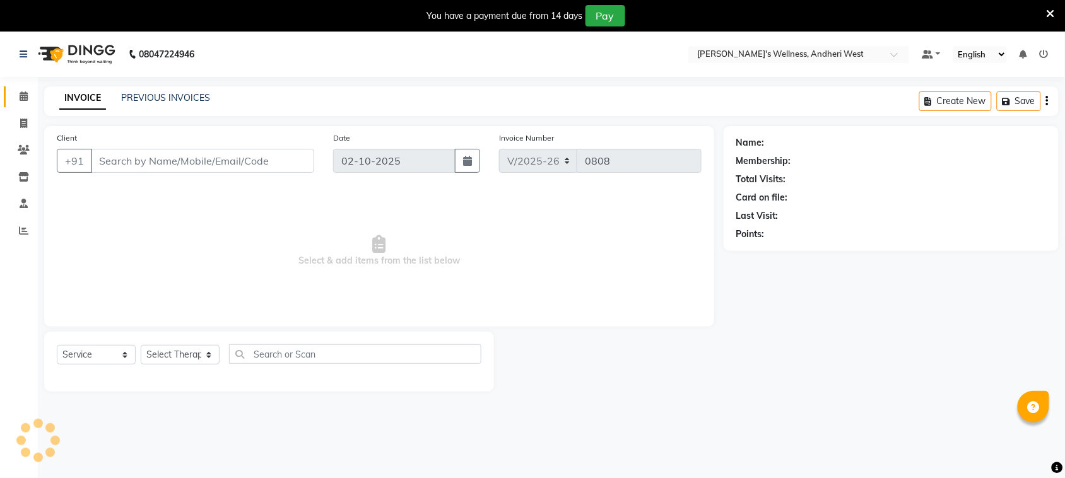
type input "9969391497"
select select "80732"
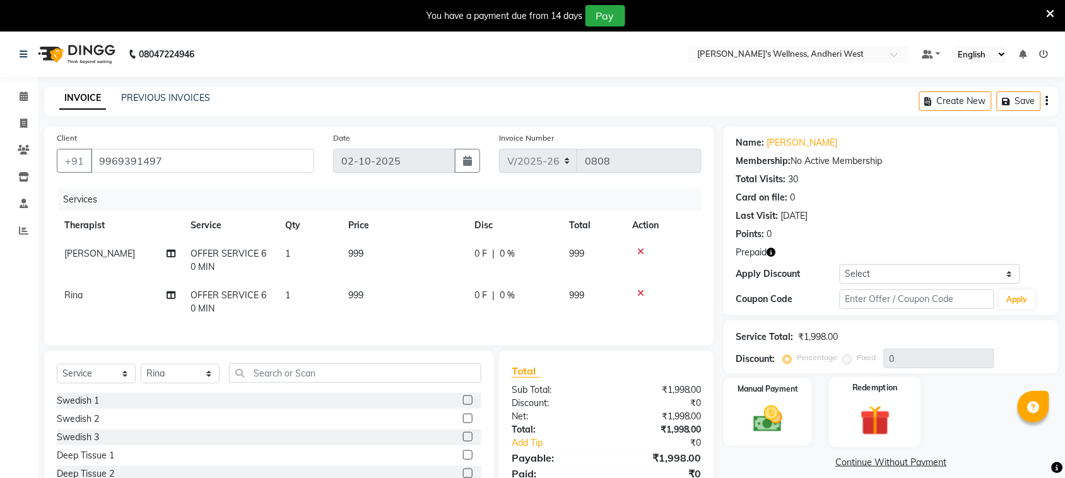
click at [862, 414] on img at bounding box center [874, 421] width 49 height 38
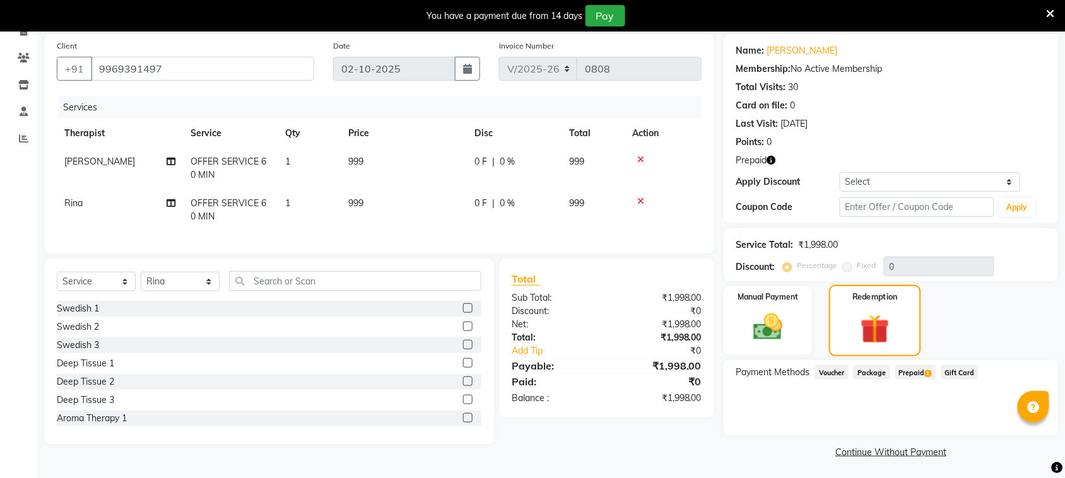
scroll to position [93, 0]
click at [915, 371] on span "Prepaid 1" at bounding box center [915, 371] width 41 height 15
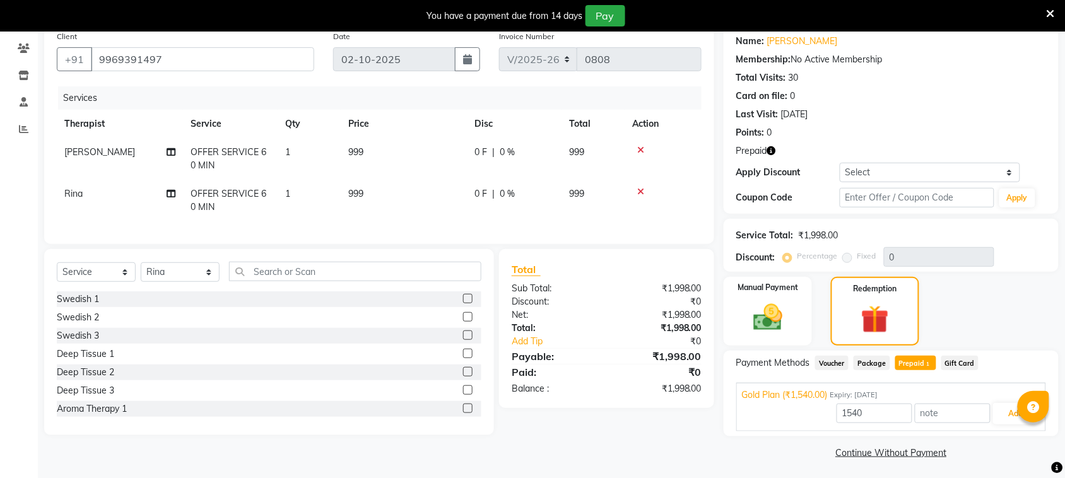
scroll to position [104, 0]
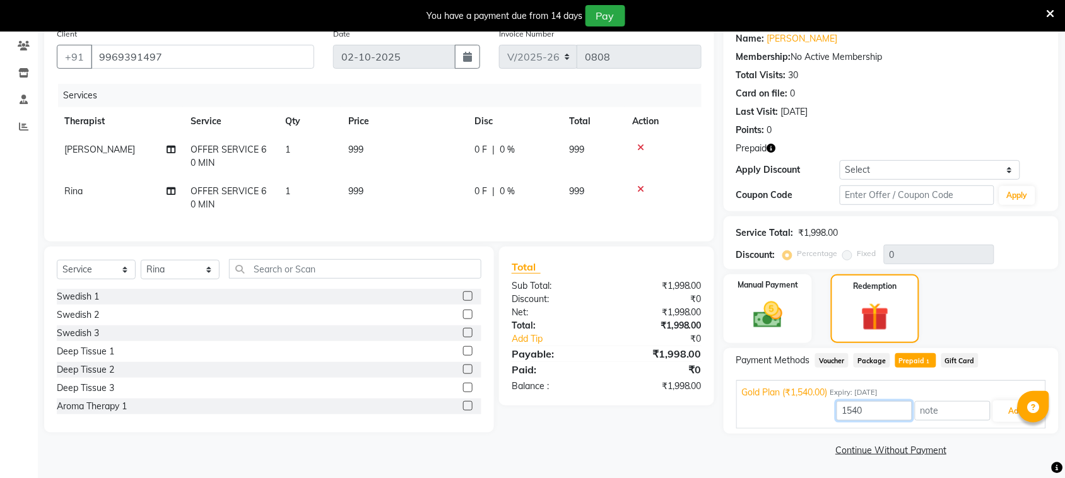
click at [885, 416] on input "1540" at bounding box center [875, 411] width 76 height 20
type input "1"
click at [1008, 414] on button "Add" at bounding box center [1016, 411] width 46 height 21
click at [924, 358] on span "Prepaid 1" at bounding box center [915, 360] width 41 height 15
type input "1540"
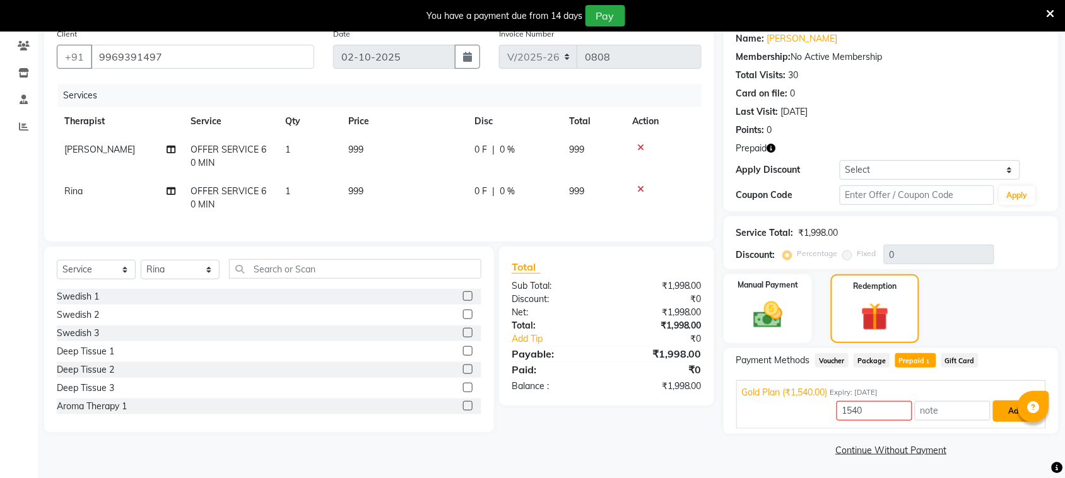
click at [997, 416] on button "Add" at bounding box center [1016, 411] width 46 height 21
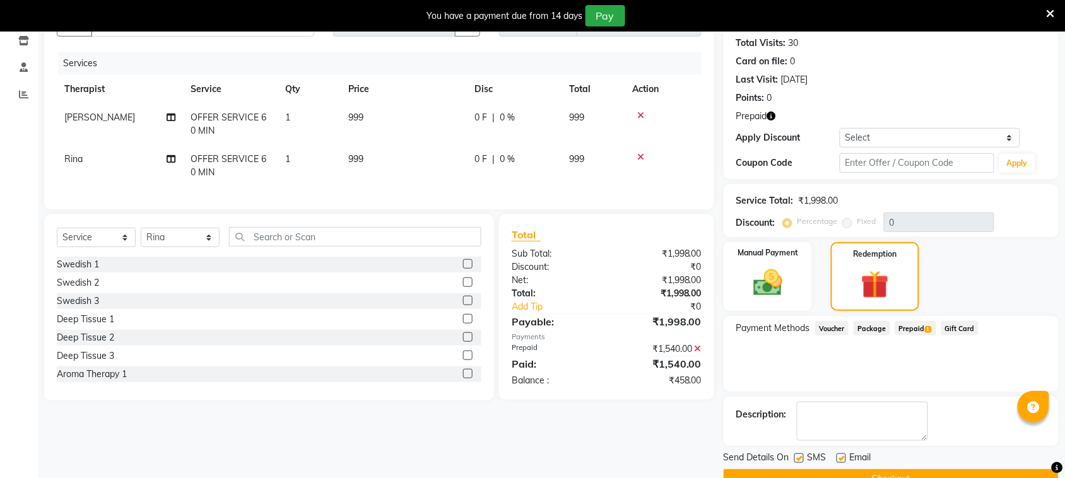
scroll to position [165, 0]
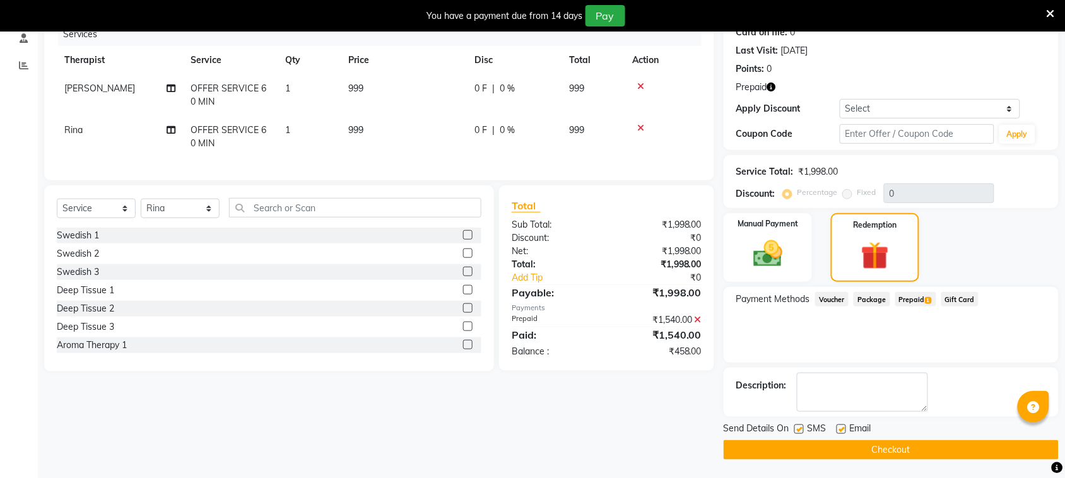
click at [912, 453] on button "Checkout" at bounding box center [891, 450] width 335 height 20
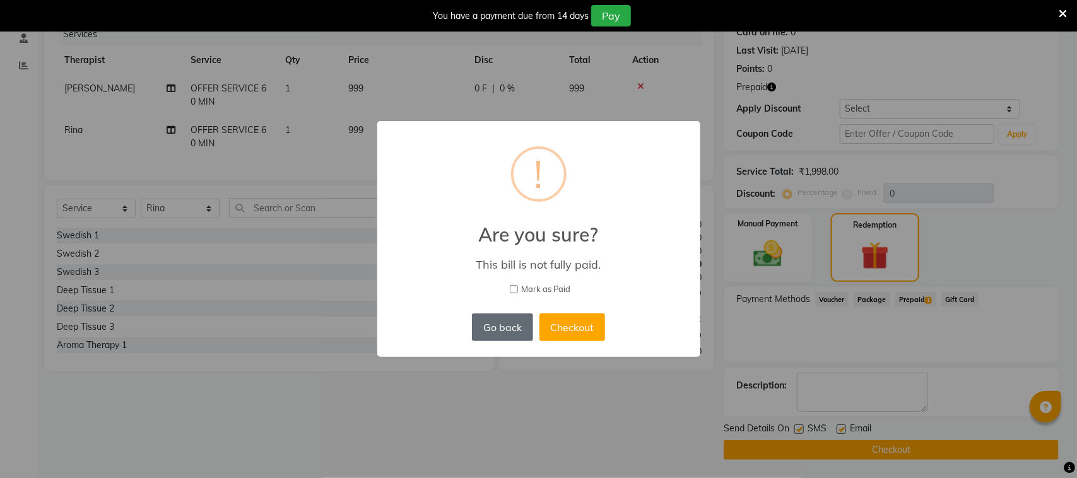
click at [493, 327] on button "Go back" at bounding box center [502, 328] width 61 height 28
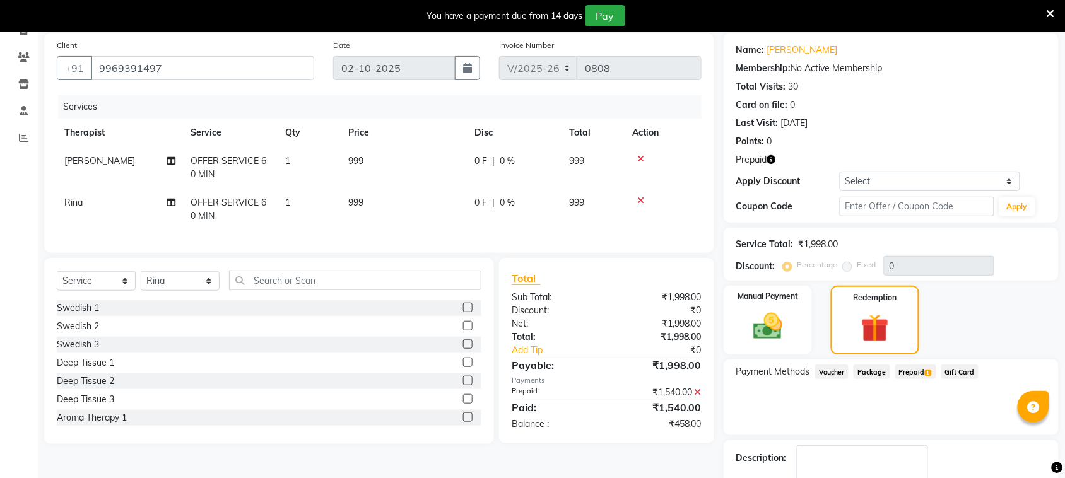
scroll to position [0, 0]
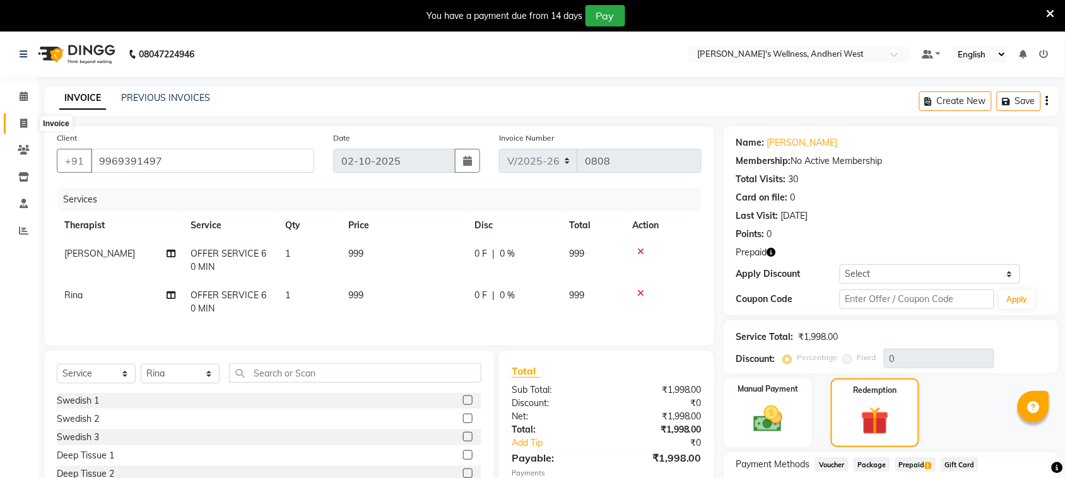
click at [20, 119] on icon at bounding box center [23, 123] width 7 height 9
select select "service"
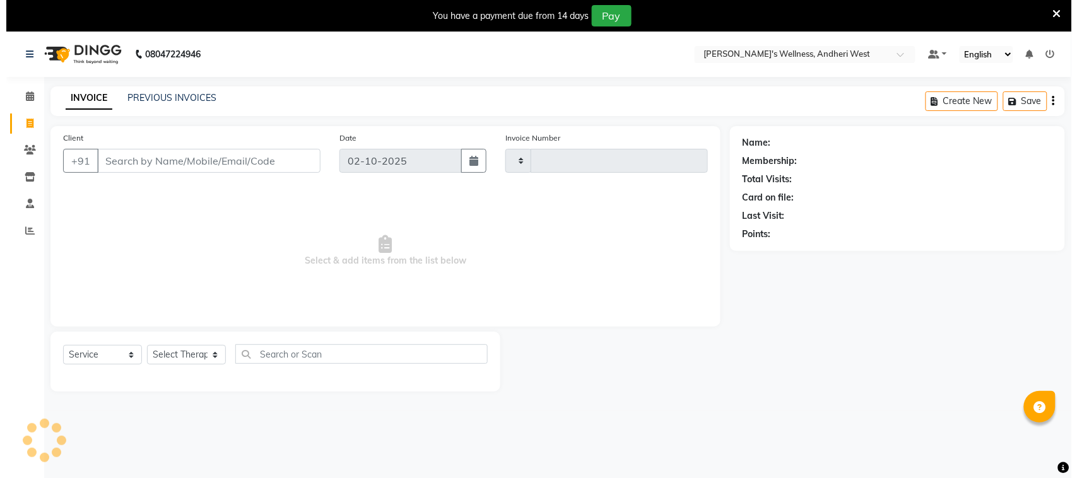
scroll to position [32, 0]
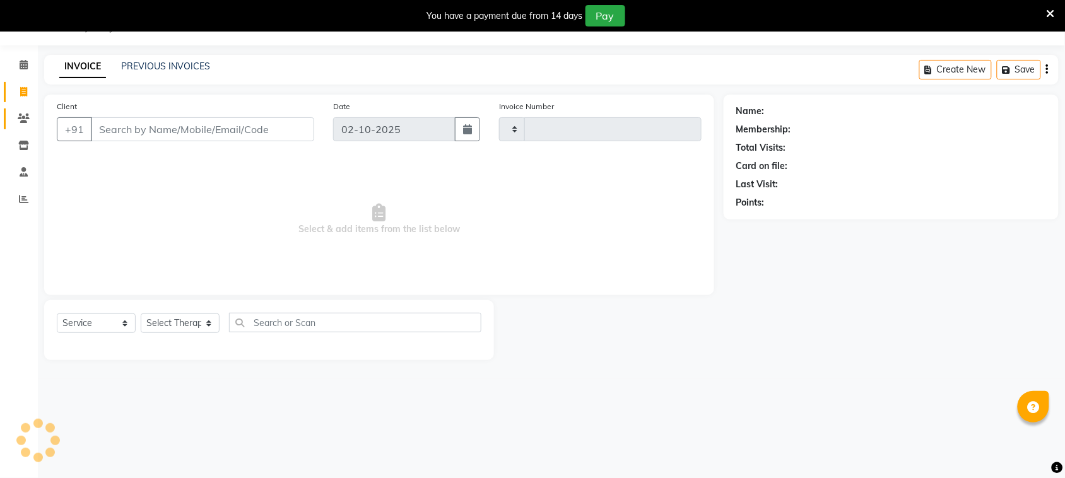
type input "0808"
select select "7384"
click at [18, 122] on icon at bounding box center [24, 118] width 12 height 9
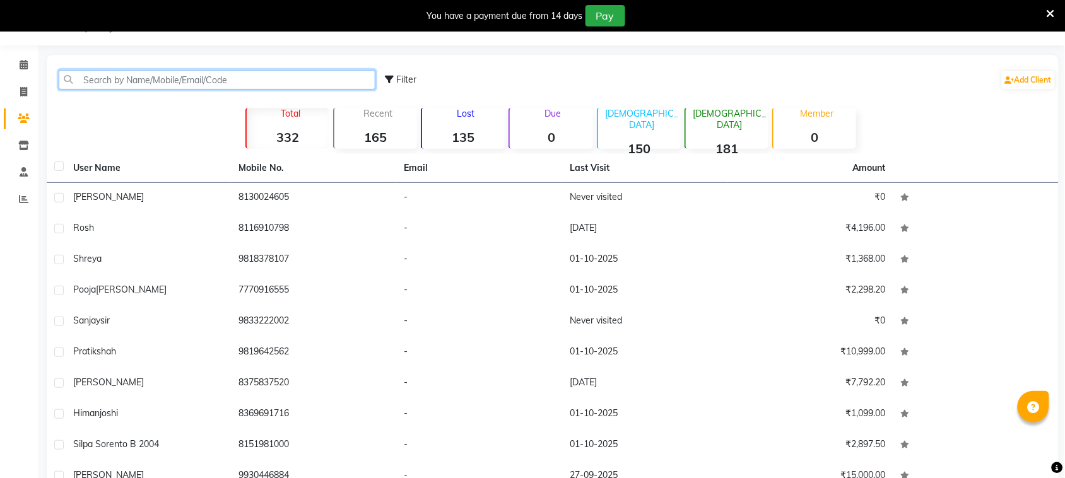
click at [134, 80] on input "text" at bounding box center [217, 80] width 317 height 20
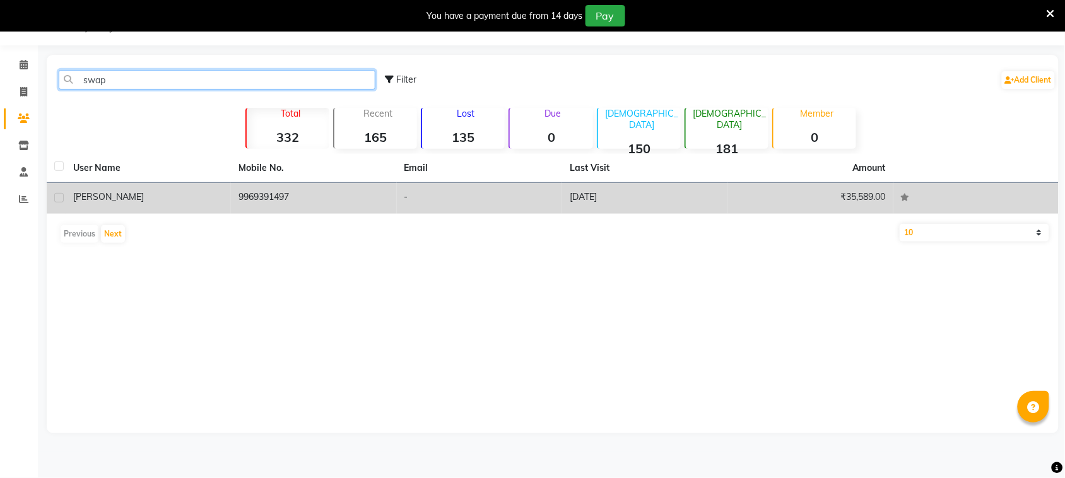
type input "swap"
click at [179, 196] on div "[PERSON_NAME]" at bounding box center [148, 197] width 150 height 13
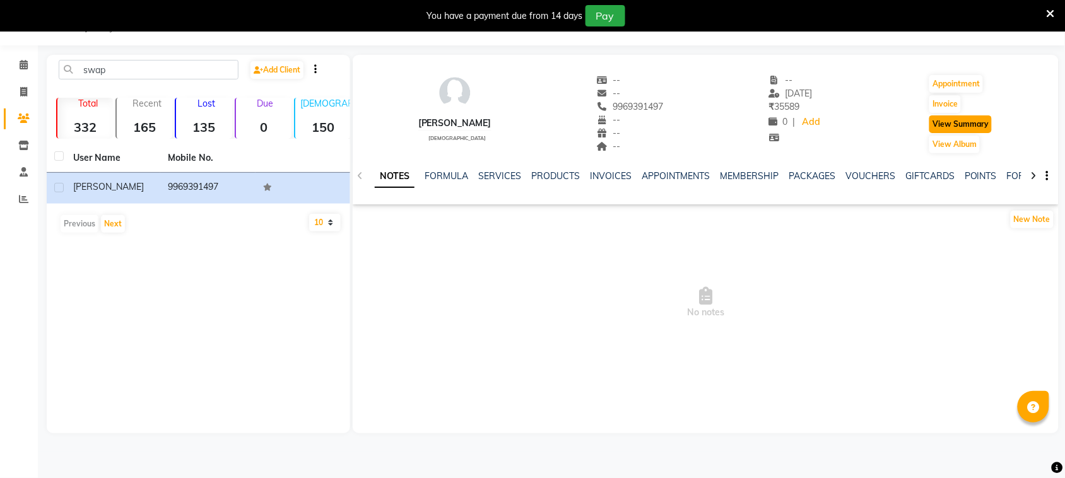
click at [954, 124] on button "View Summary" at bounding box center [960, 124] width 62 height 18
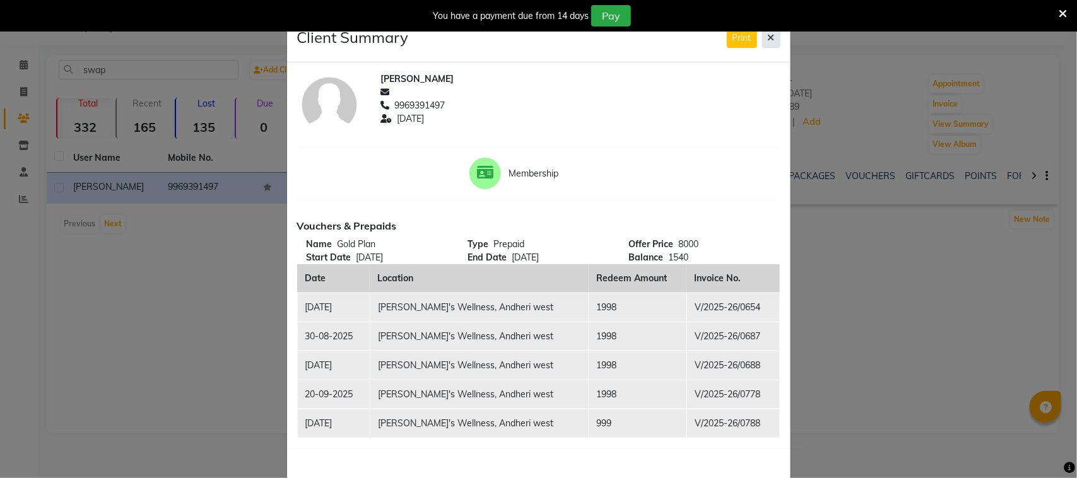
click at [764, 44] on button at bounding box center [771, 38] width 18 height 20
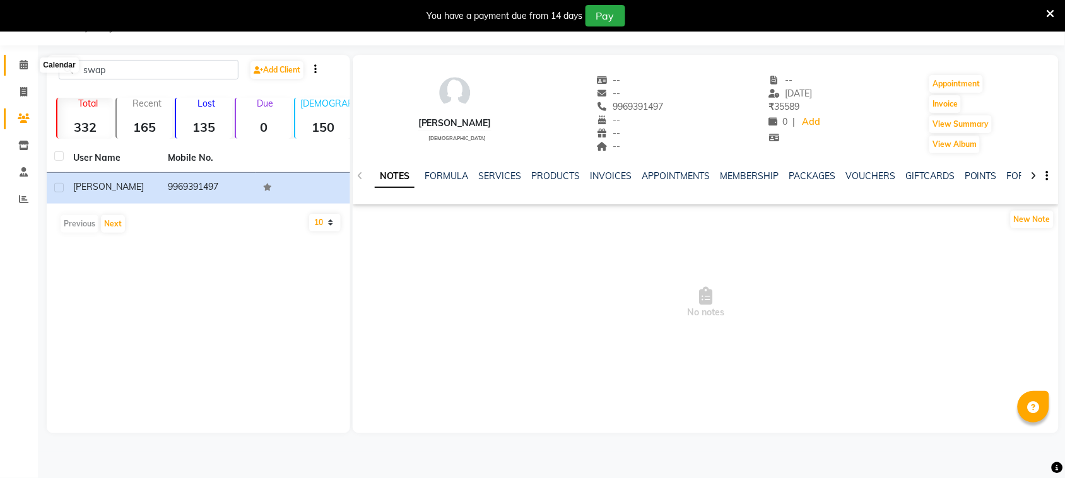
click at [26, 71] on span at bounding box center [24, 65] width 22 height 15
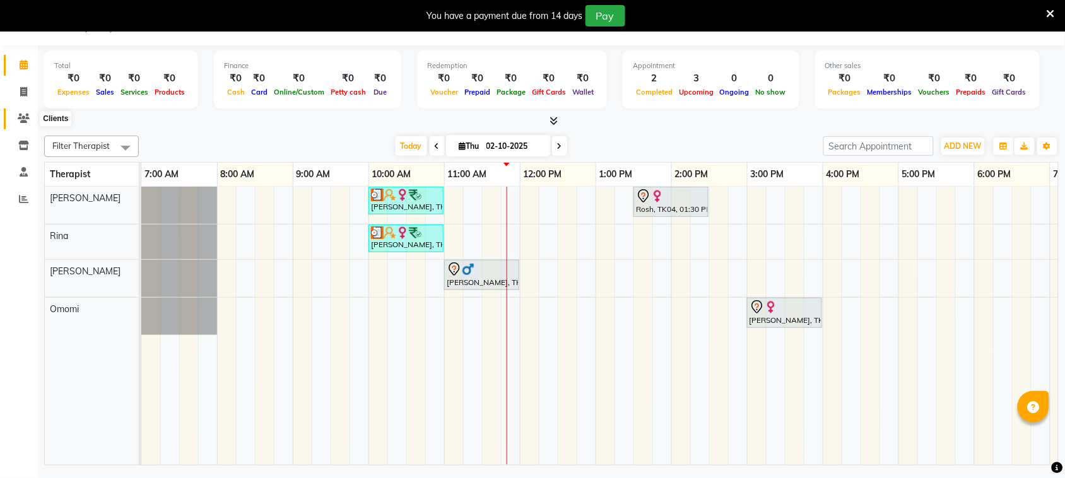
click at [26, 121] on icon at bounding box center [24, 118] width 12 height 9
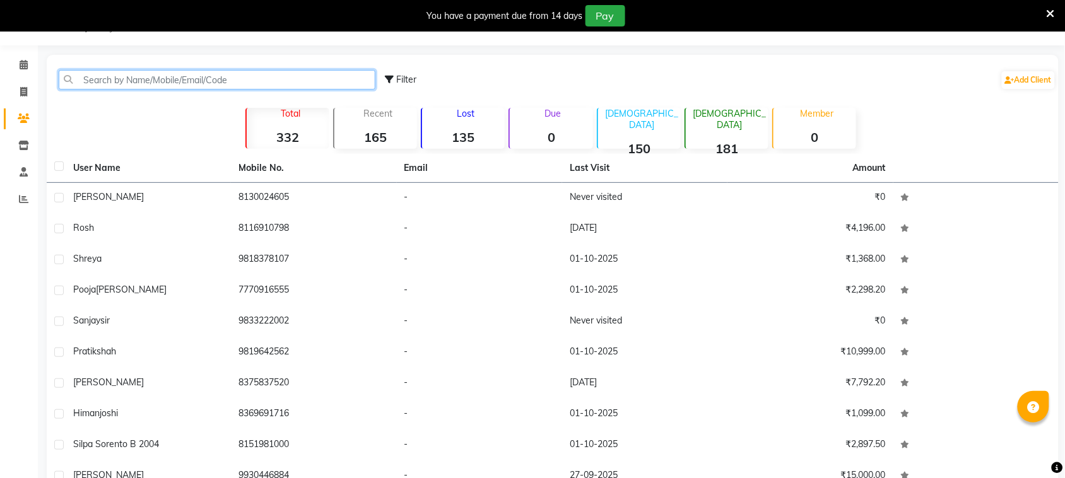
click at [162, 76] on input "text" at bounding box center [217, 80] width 317 height 20
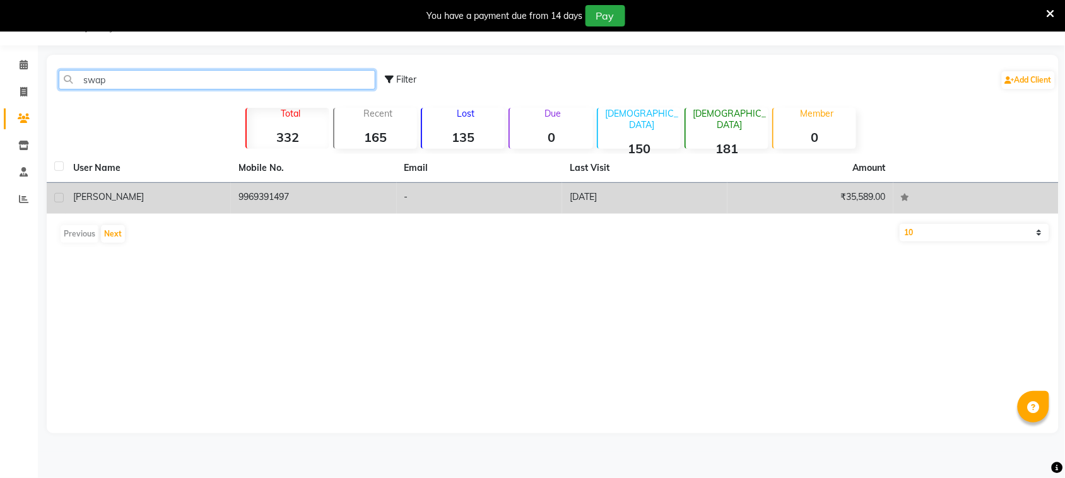
type input "swap"
click at [169, 191] on div "[PERSON_NAME]" at bounding box center [148, 197] width 150 height 13
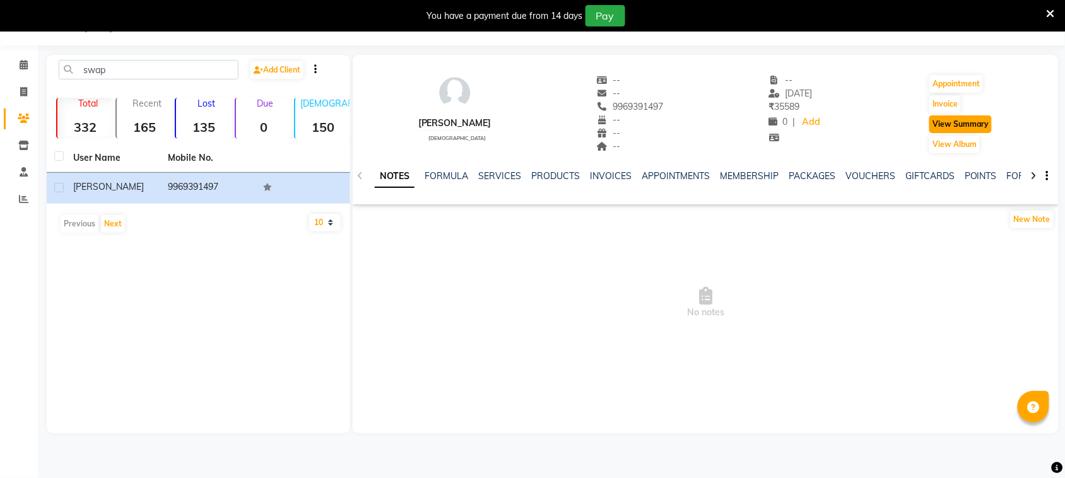
click at [969, 125] on button "View Summary" at bounding box center [960, 124] width 62 height 18
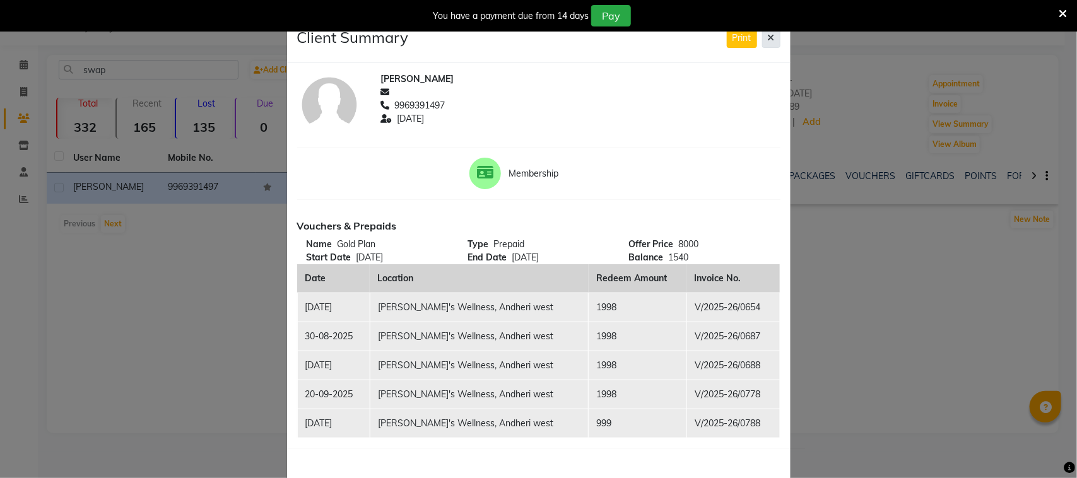
click at [770, 44] on button at bounding box center [771, 38] width 18 height 20
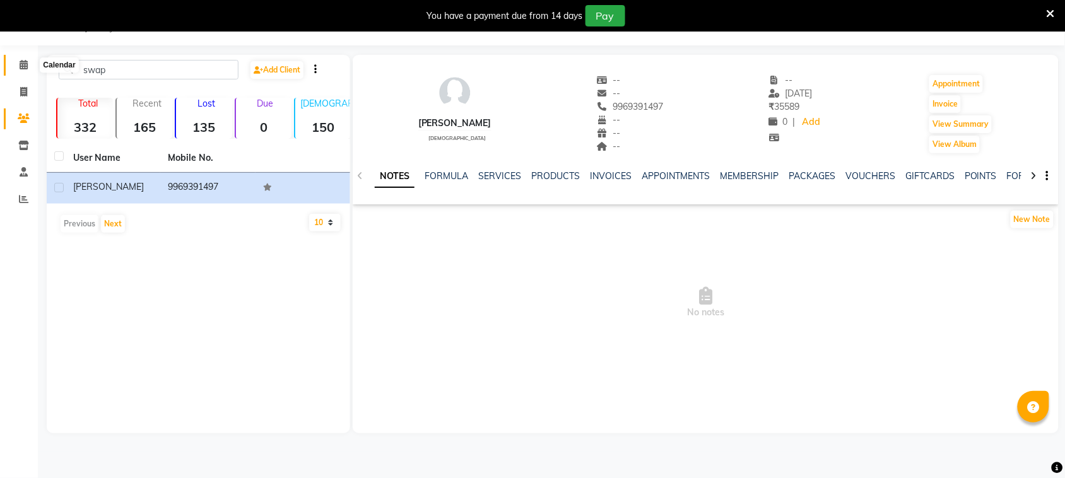
click at [21, 64] on icon at bounding box center [24, 64] width 8 height 9
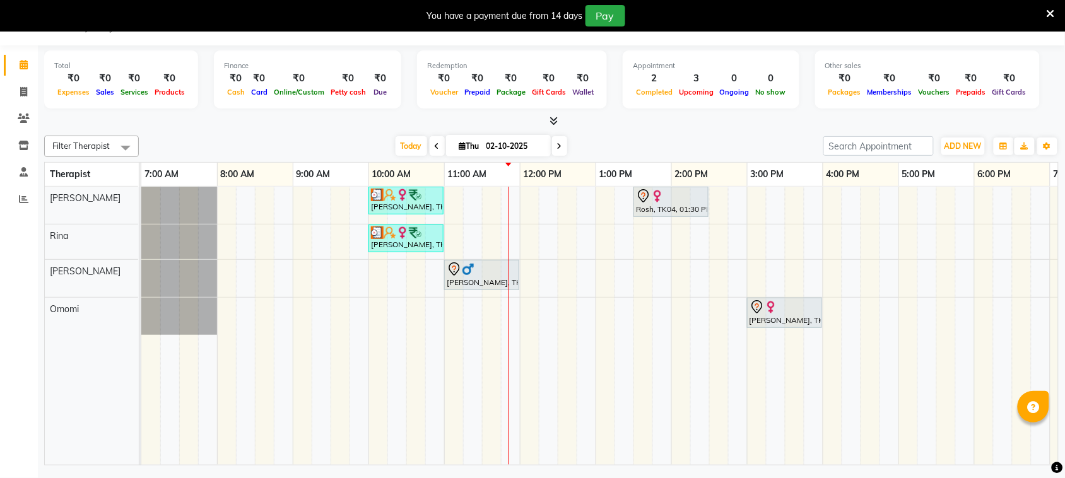
click at [486, 144] on input "02-10-2025" at bounding box center [514, 146] width 63 height 19
select select "10"
select select "2025"
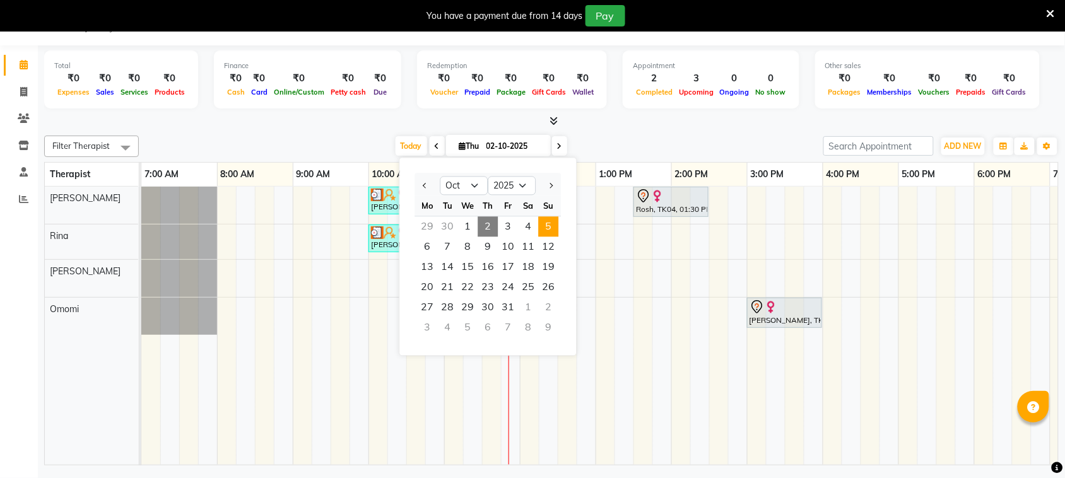
click at [546, 222] on span "5" at bounding box center [549, 227] width 20 height 20
type input "05-10-2025"
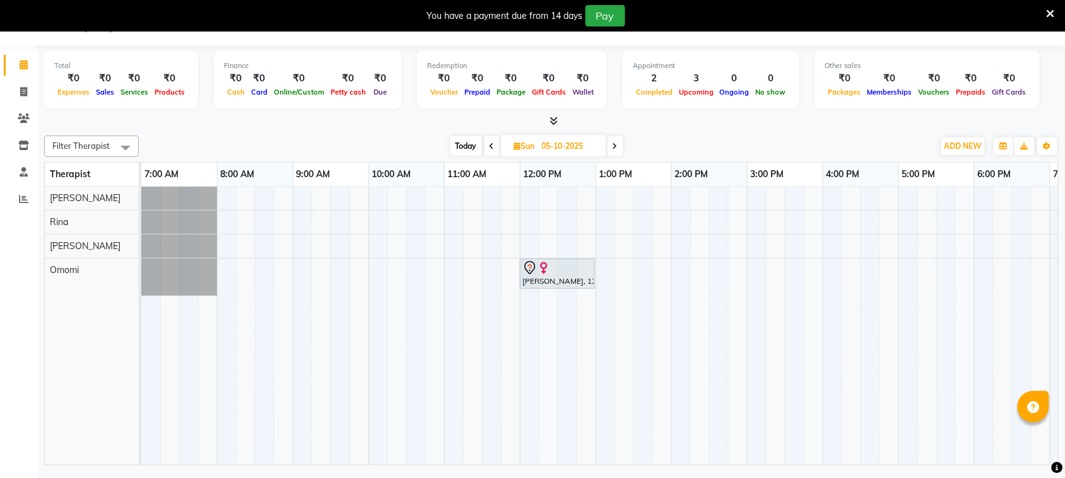
click at [374, 196] on div "[PERSON_NAME], 12:00 PM-01:00 PM, [DATE] Offer 60 Min" at bounding box center [709, 326] width 1136 height 278
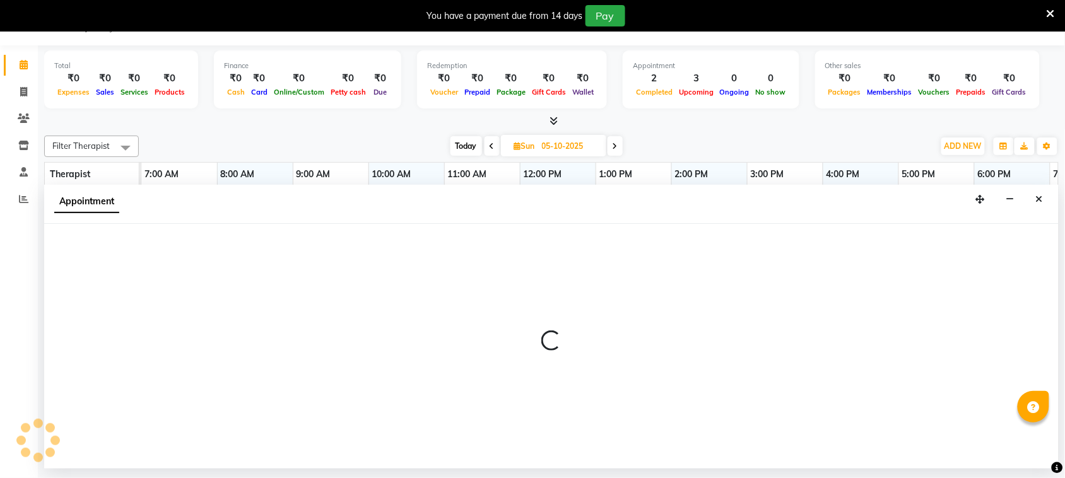
select select "66471"
select select "tentative"
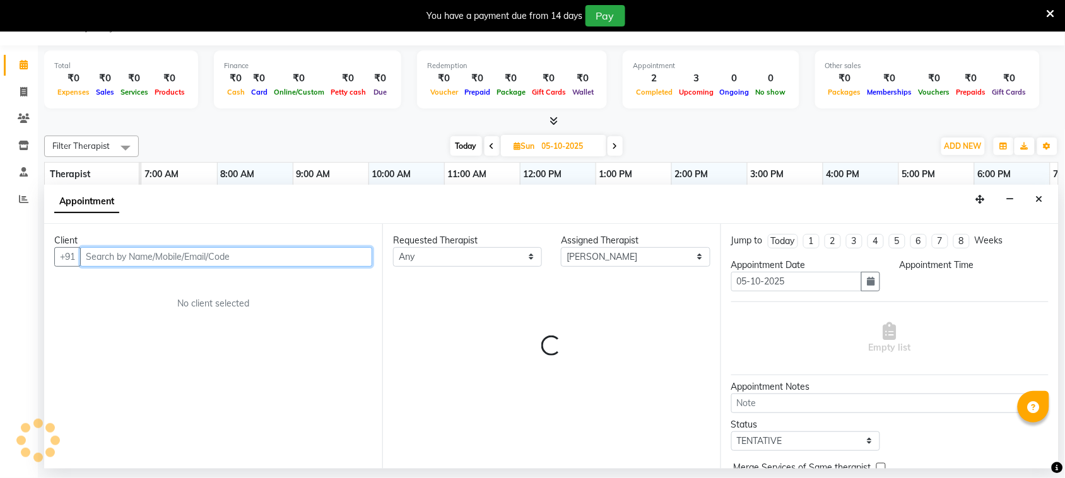
select select "600"
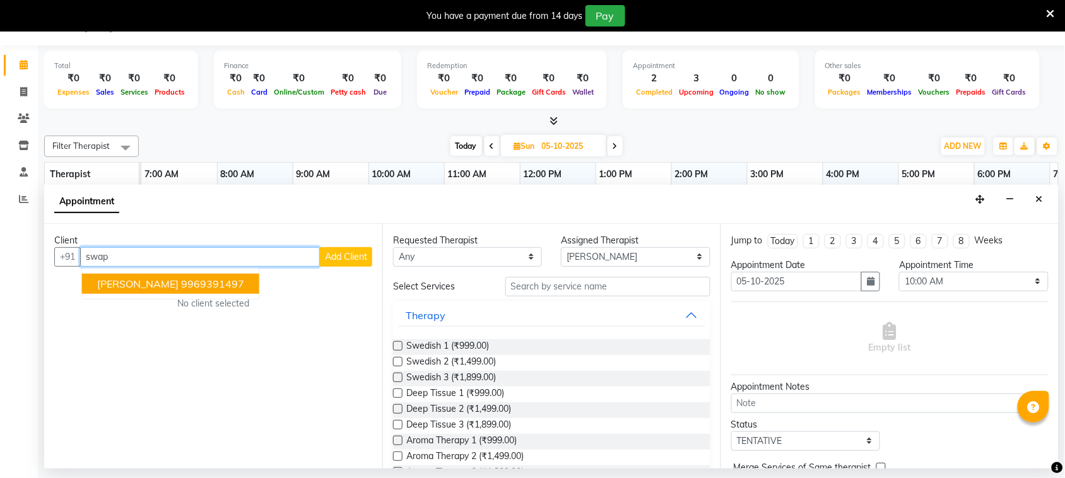
click at [181, 279] on ngb-highlight "9969391497" at bounding box center [212, 284] width 63 height 13
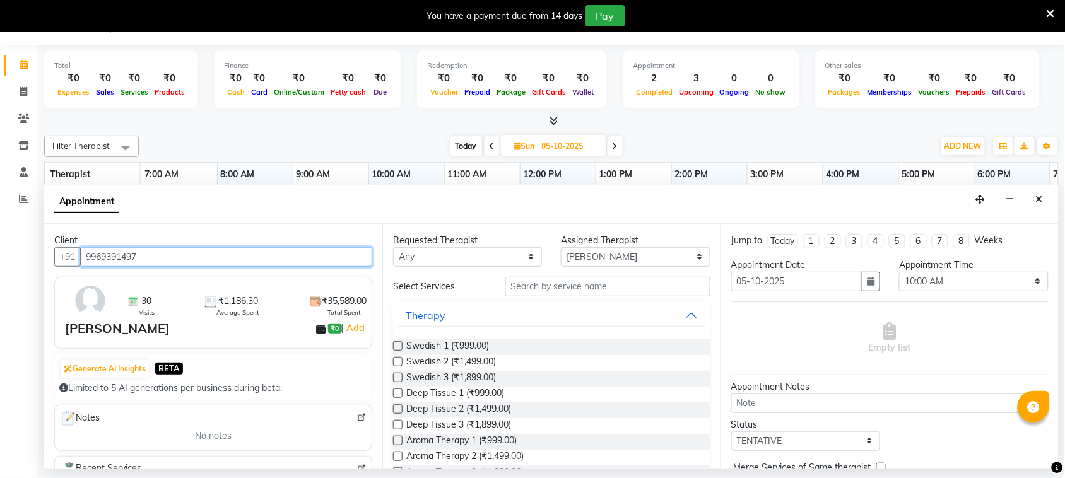
type input "9969391497"
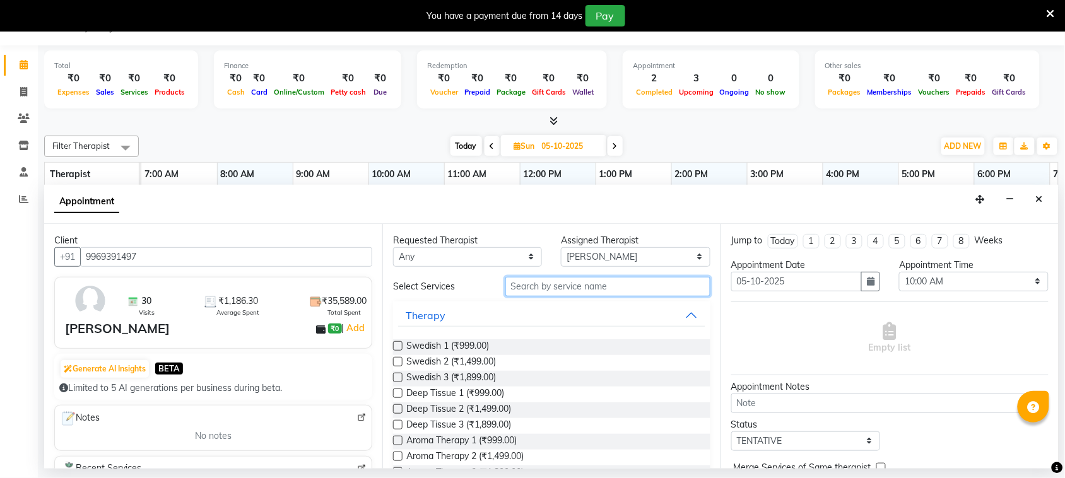
click at [559, 289] on input "text" at bounding box center [607, 287] width 205 height 20
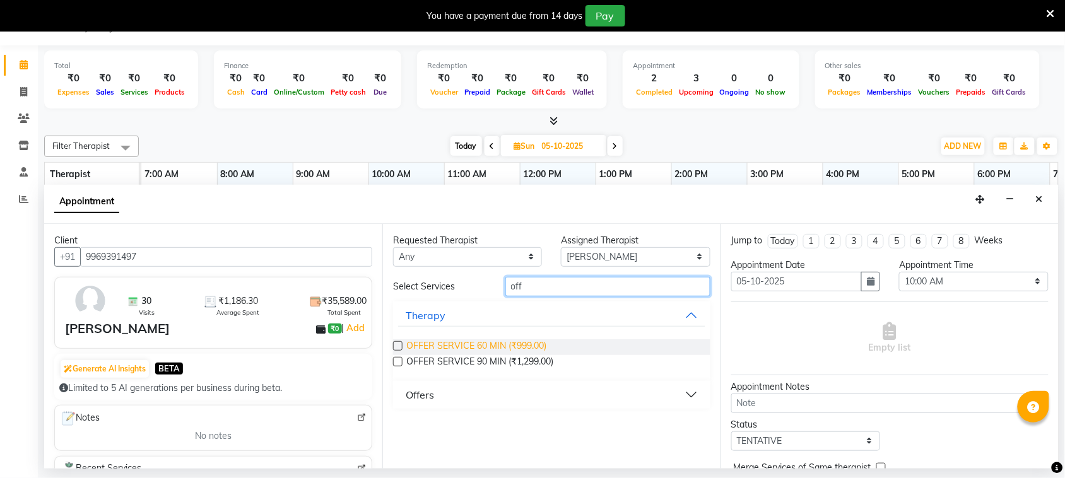
type input "off"
click at [506, 344] on span "OFFER SERVICE 60 MIN (₹999.00)" at bounding box center [476, 347] width 140 height 16
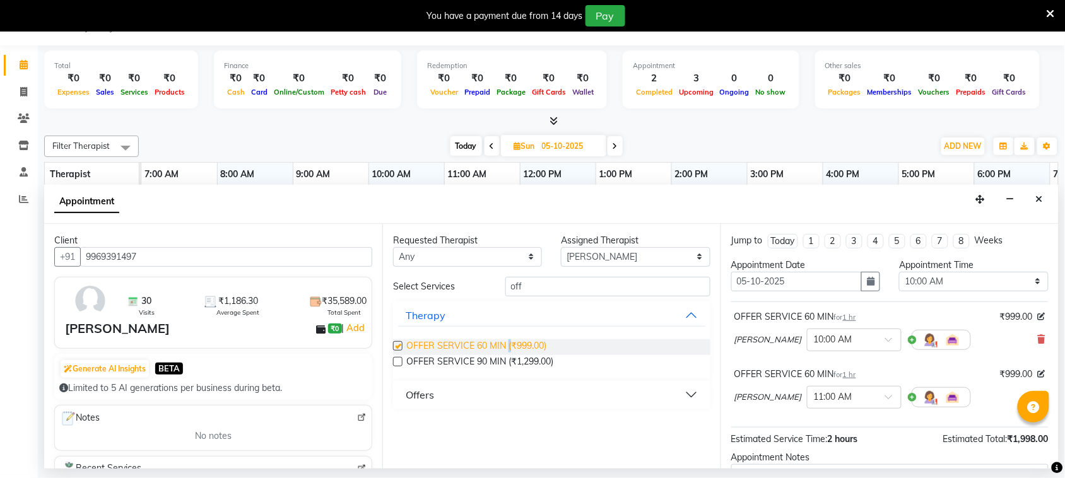
checkbox input "false"
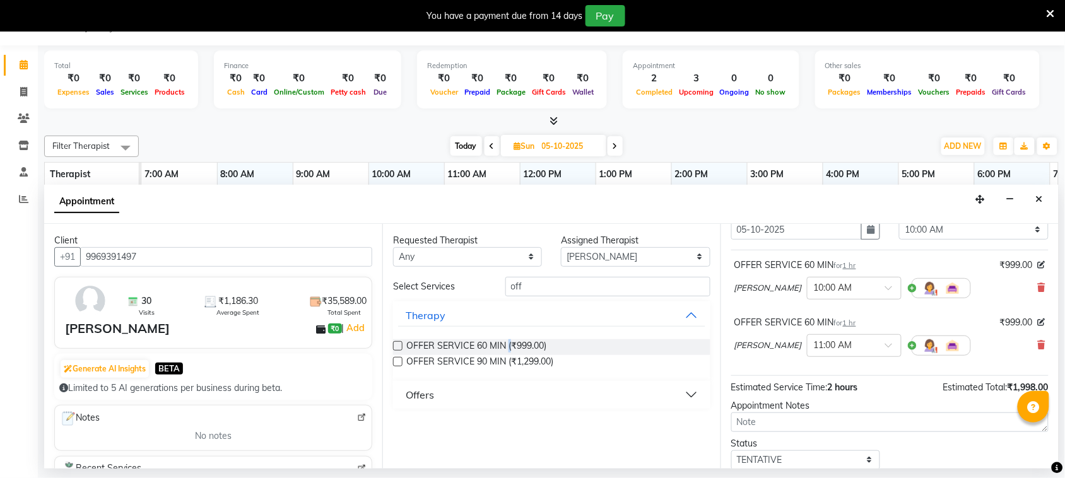
scroll to position [79, 0]
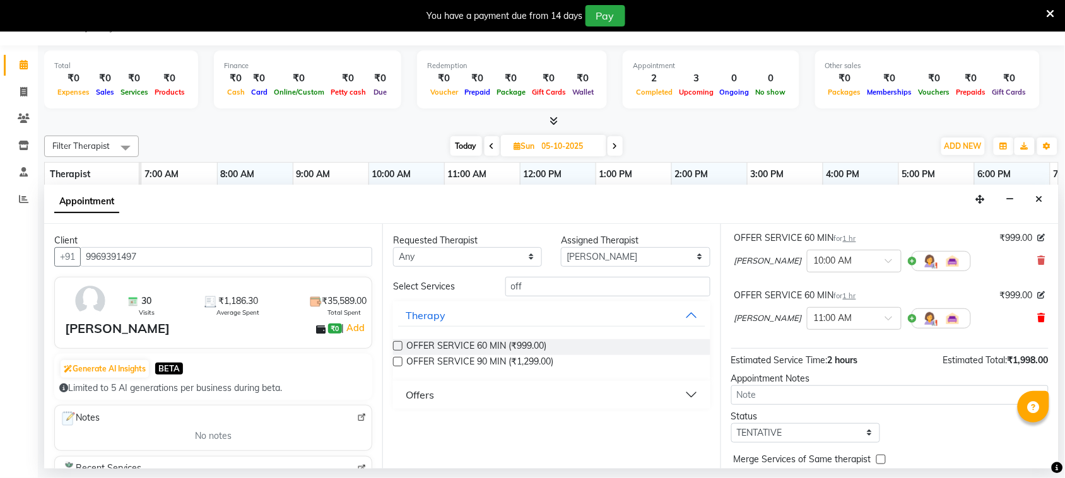
click at [1038, 314] on span at bounding box center [1042, 318] width 8 height 13
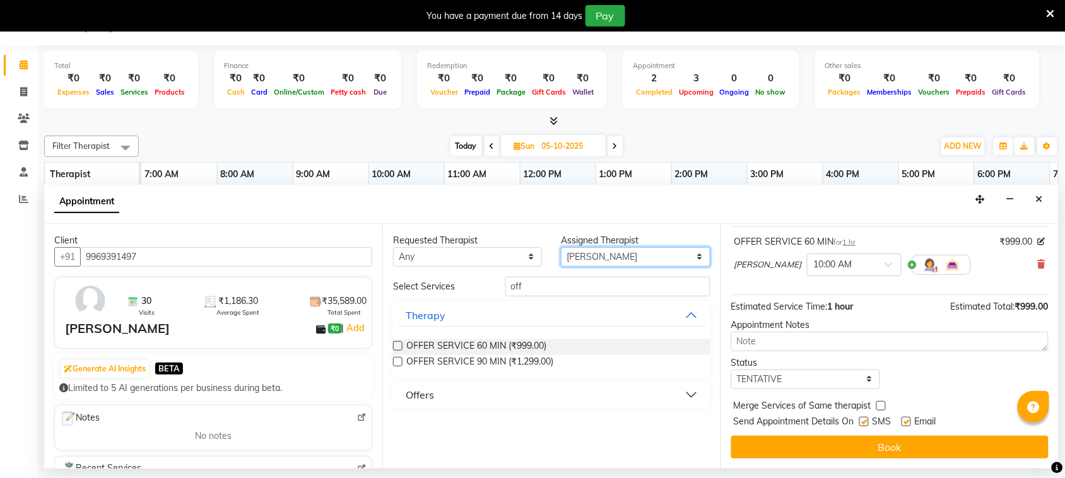
click at [660, 259] on select "Select [PERSON_NAME] Omomi [PERSON_NAME]" at bounding box center [635, 257] width 149 height 20
select select "80732"
click at [561, 247] on select "Select [PERSON_NAME] Omomi [PERSON_NAME]" at bounding box center [635, 257] width 149 height 20
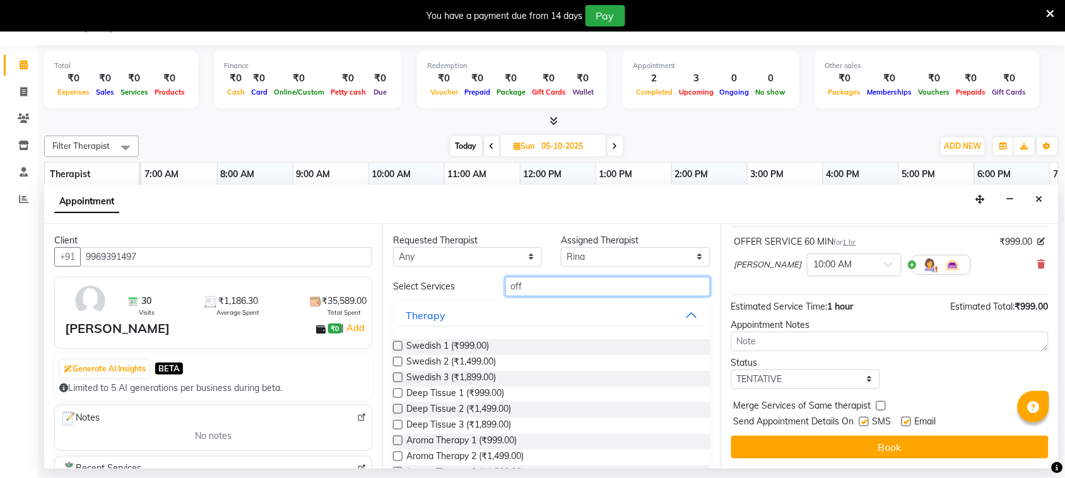
click at [574, 290] on input "off" at bounding box center [607, 287] width 205 height 20
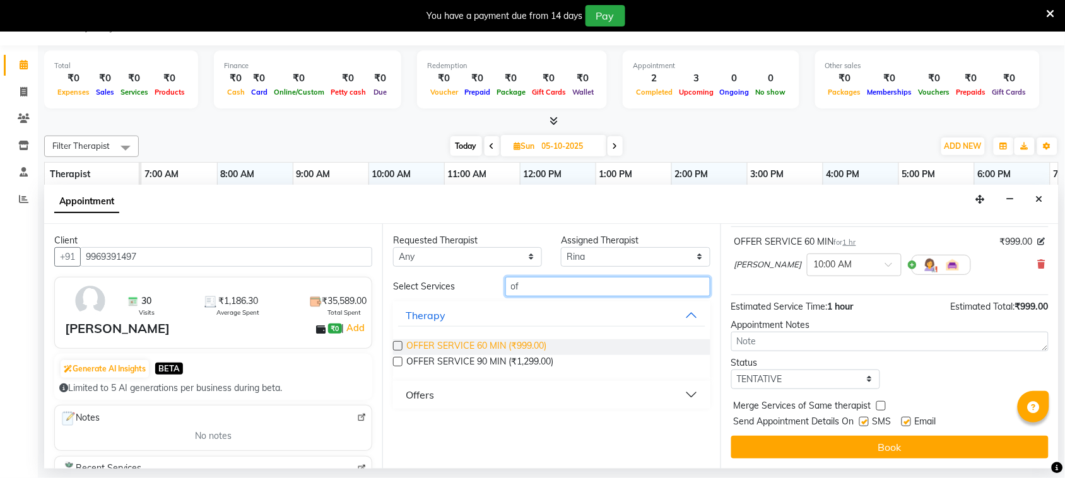
type input "of"
click at [525, 344] on span "OFFER SERVICE 60 MIN (₹999.00)" at bounding box center [476, 347] width 140 height 16
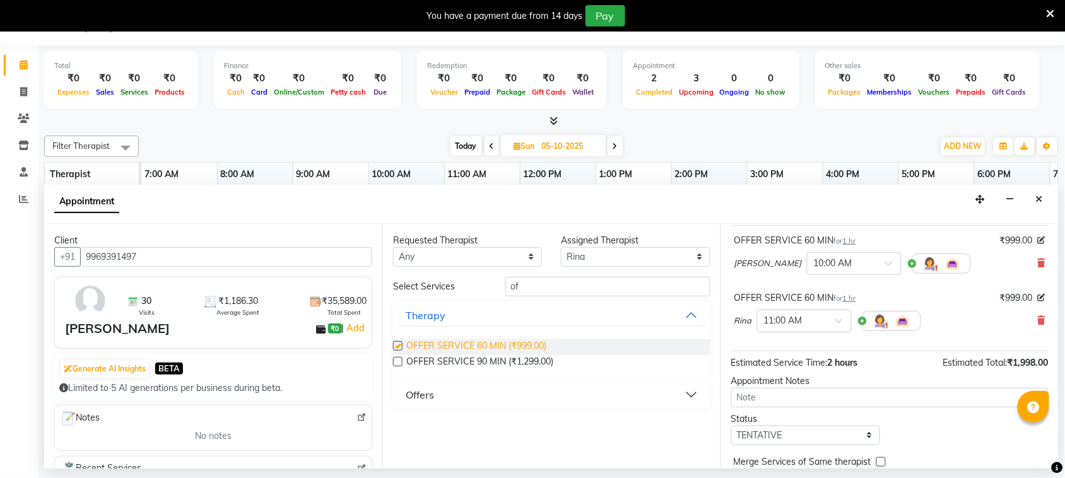
scroll to position [79, 0]
checkbox input "false"
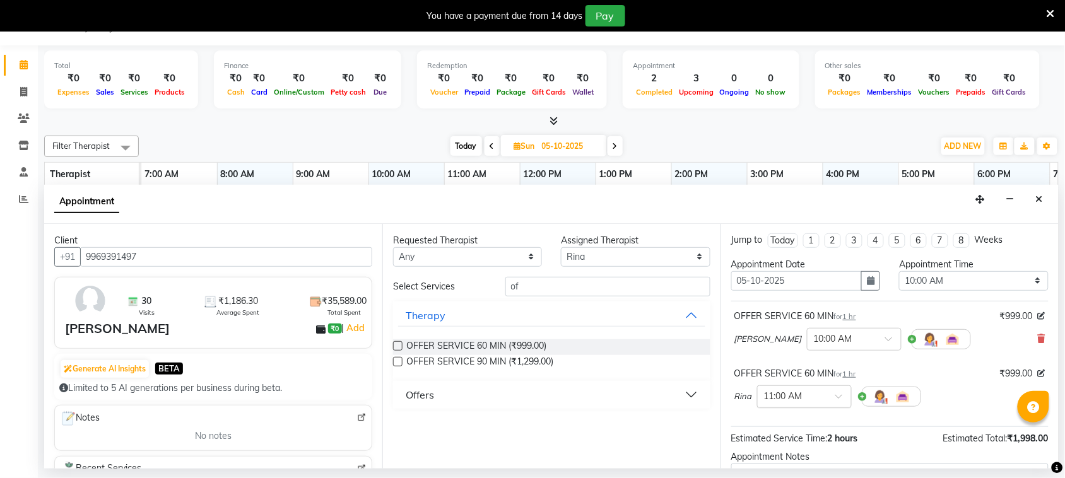
scroll to position [0, 0]
click at [835, 399] on span at bounding box center [843, 400] width 16 height 13
click at [776, 420] on div "10:00 AM" at bounding box center [804, 422] width 93 height 23
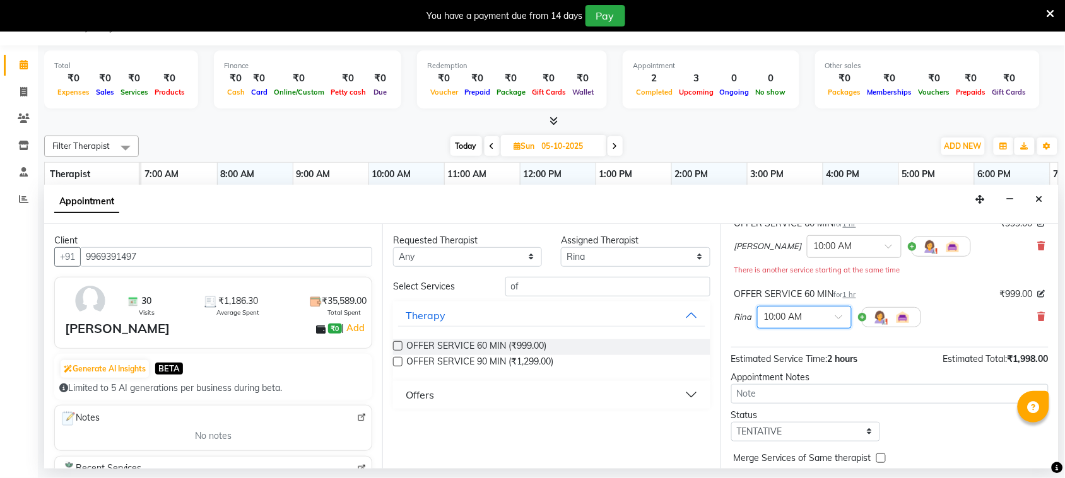
scroll to position [147, 0]
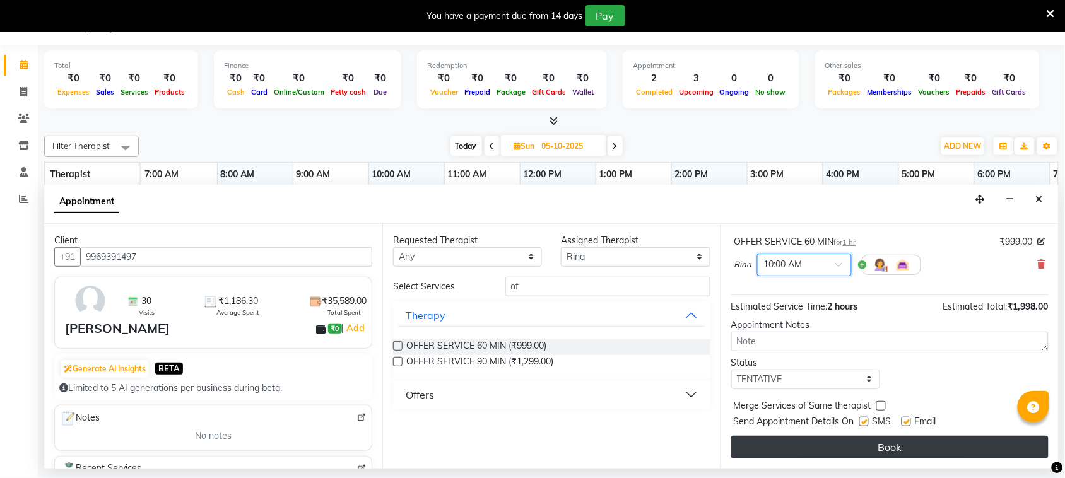
click at [790, 442] on button "Book" at bounding box center [889, 447] width 317 height 23
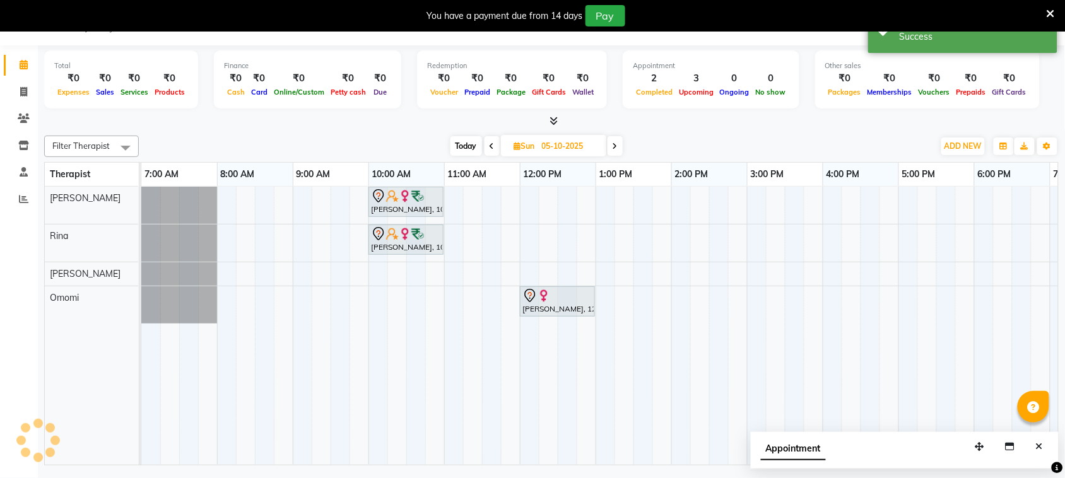
scroll to position [0, 0]
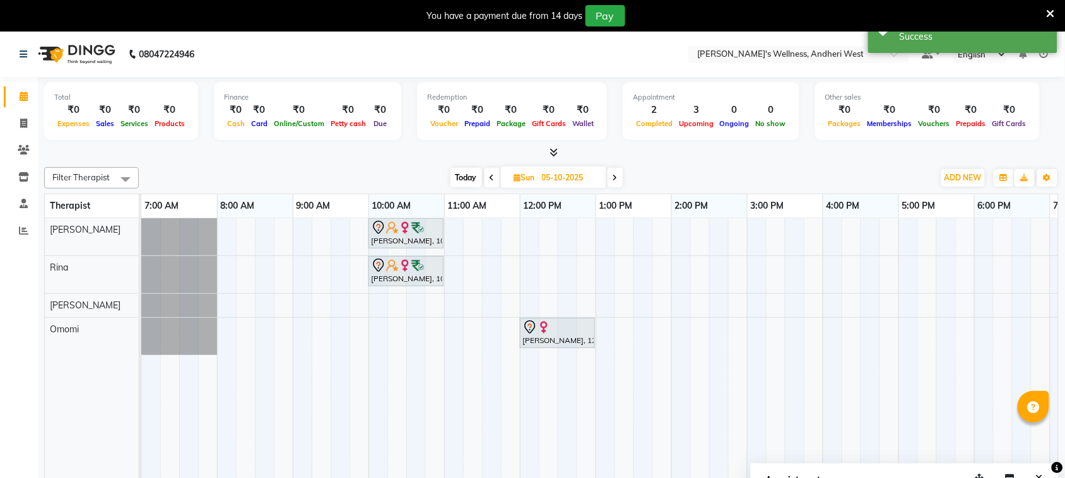
click at [469, 177] on span "Today" at bounding box center [466, 178] width 32 height 20
type input "02-10-2025"
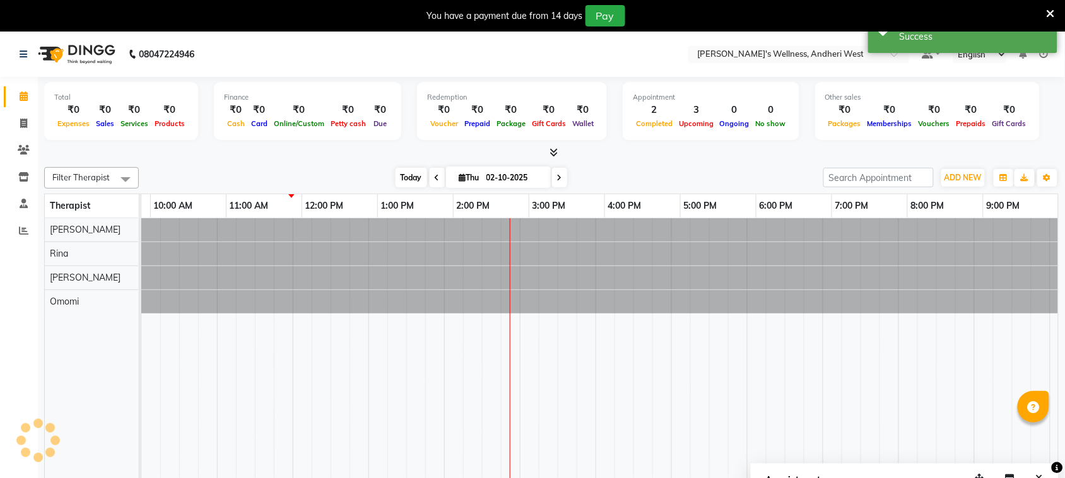
scroll to position [0, 218]
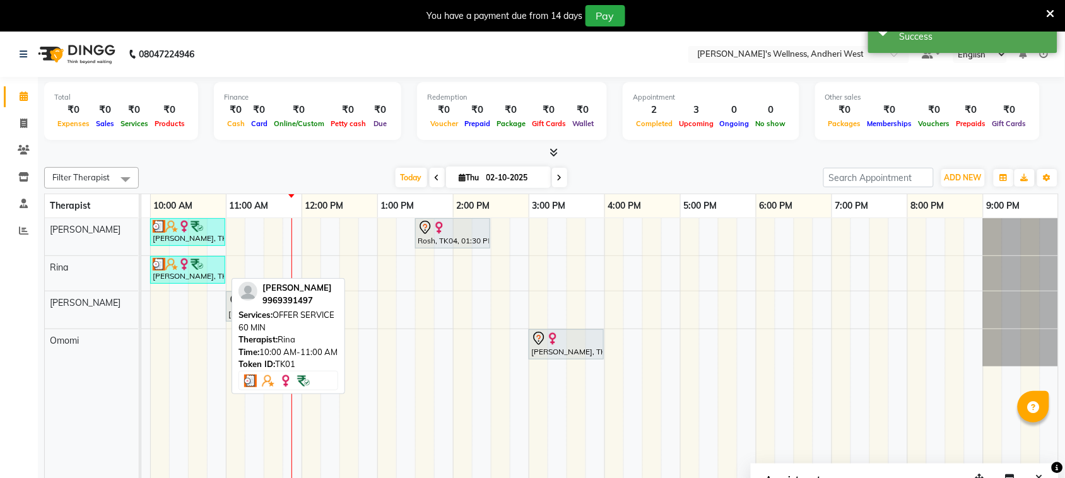
click at [196, 266] on img at bounding box center [197, 264] width 13 height 13
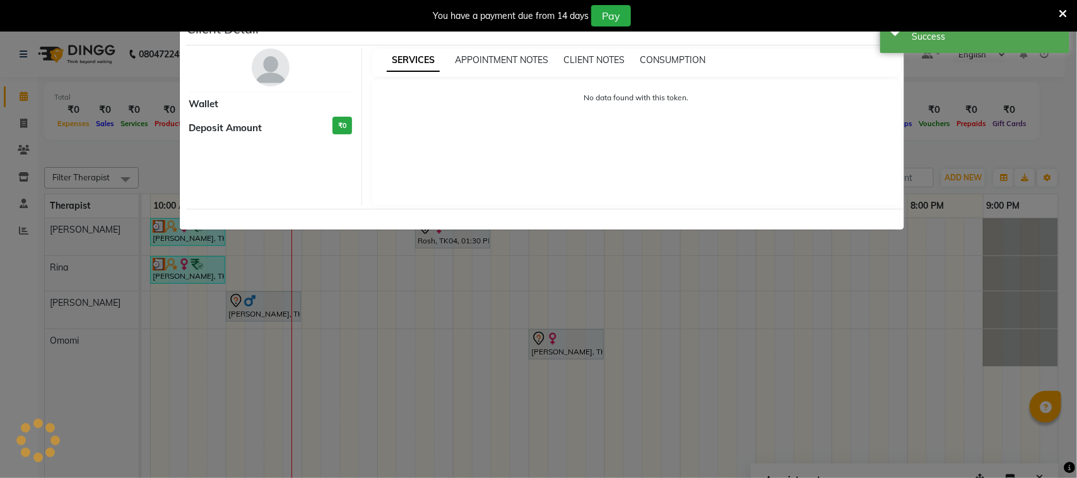
select select "3"
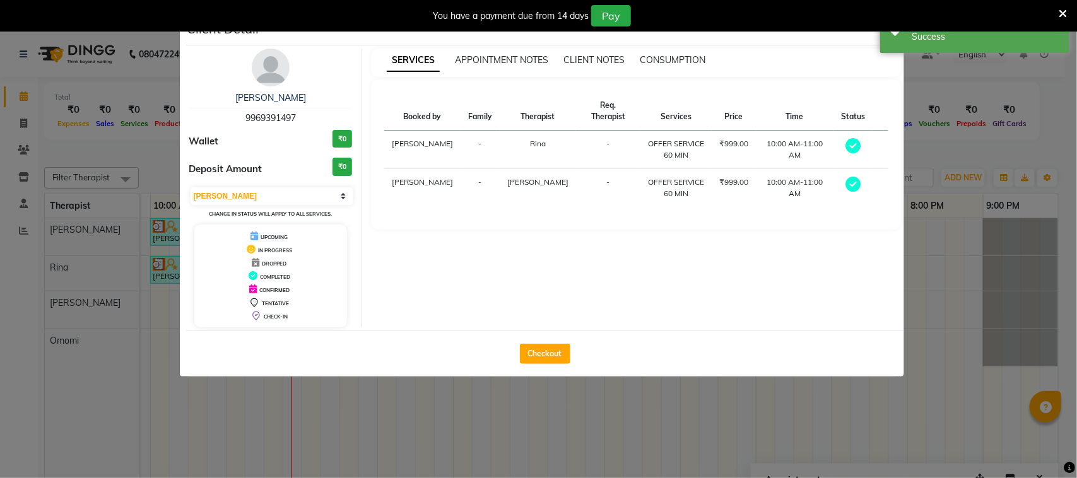
click at [957, 134] on ngb-modal-window "Client Detail [PERSON_NAME] 9969391497 Wallet ₹0 Deposit Amount ₹0 Select MARK …" at bounding box center [538, 239] width 1077 height 478
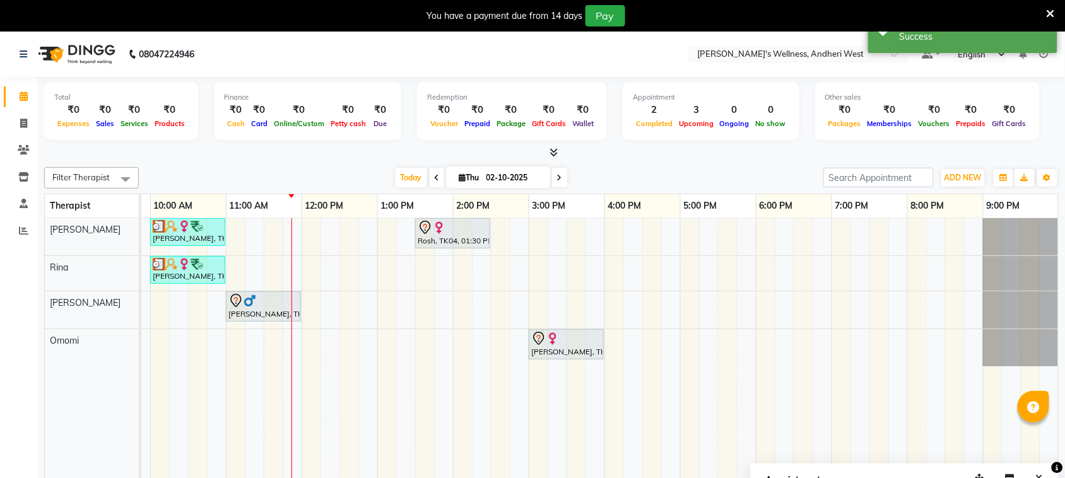
scroll to position [0, 206]
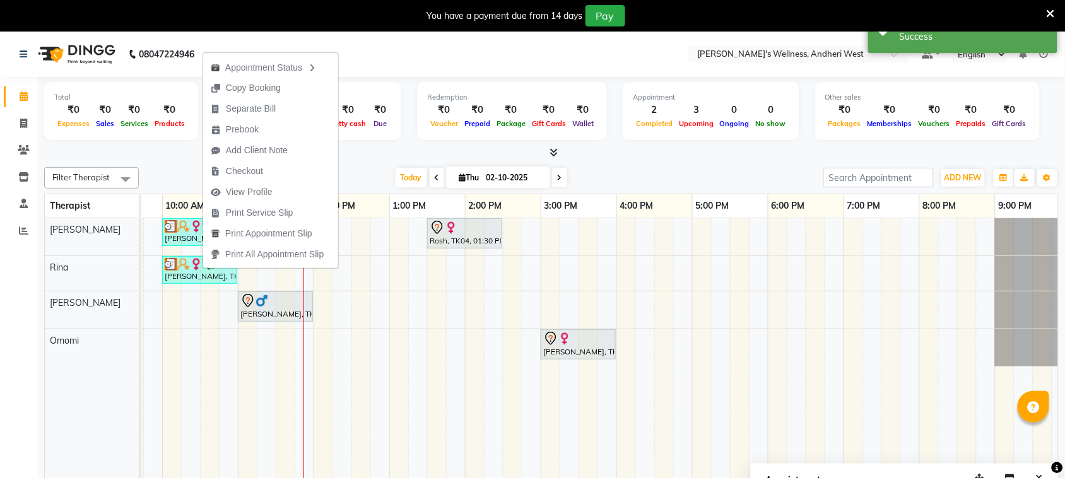
click at [203, 269] on div "Appointment Status Copy Booking Separate Bill Prebook Add Client Note Checkout …" at bounding box center [271, 160] width 136 height 218
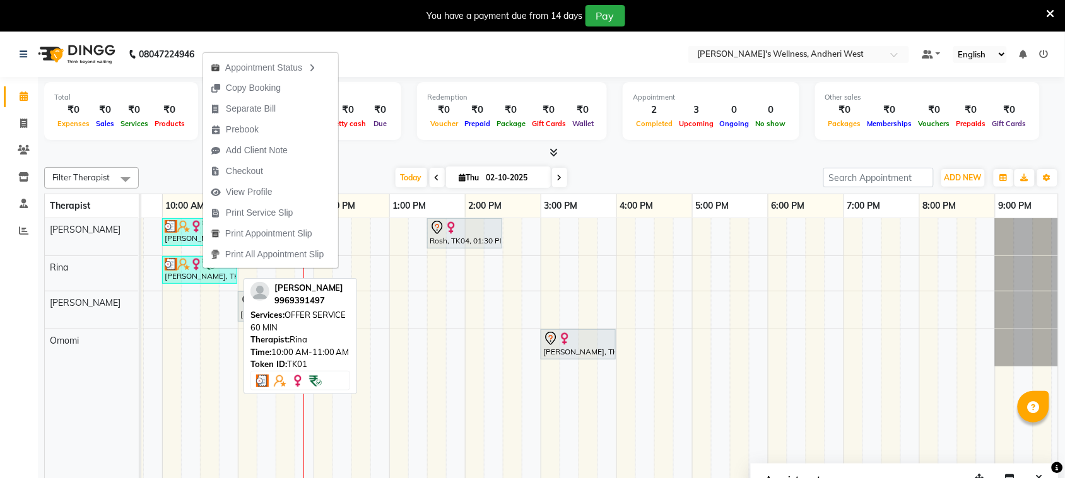
click at [186, 273] on div "[PERSON_NAME], TK01, 10:00 AM-11:00 AM, OFFER SERVICE 60 MIN" at bounding box center [199, 270] width 73 height 24
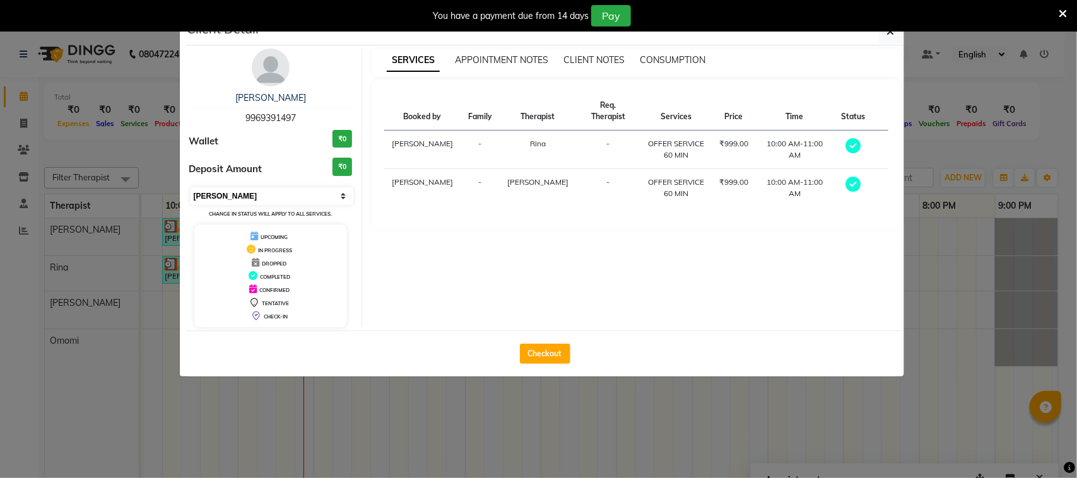
click at [253, 197] on select "Select MARK DONE UPCOMING" at bounding box center [272, 196] width 163 height 18
select select "5"
click at [191, 187] on select "Select MARK DONE UPCOMING" at bounding box center [272, 196] width 163 height 18
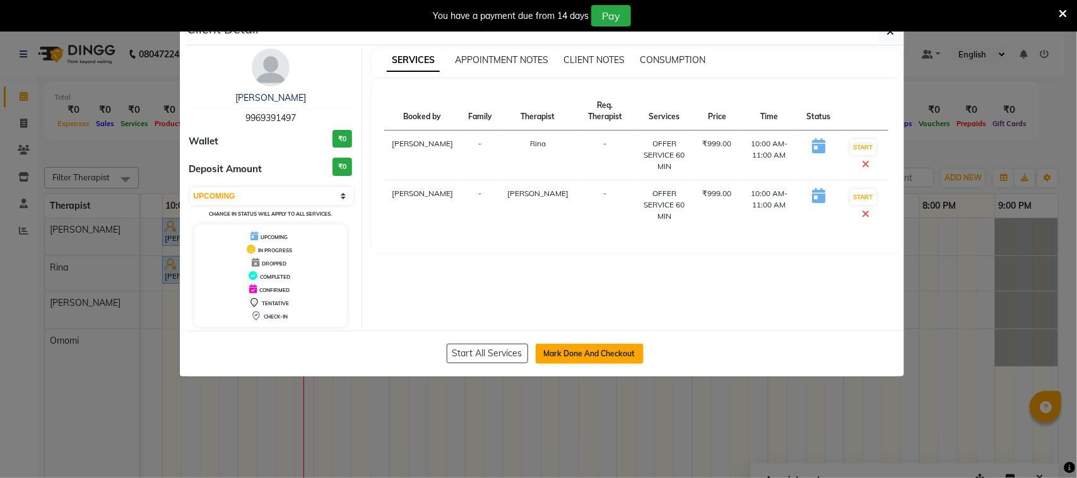
click at [570, 351] on button "Mark Done And Checkout" at bounding box center [590, 354] width 108 height 20
select select "service"
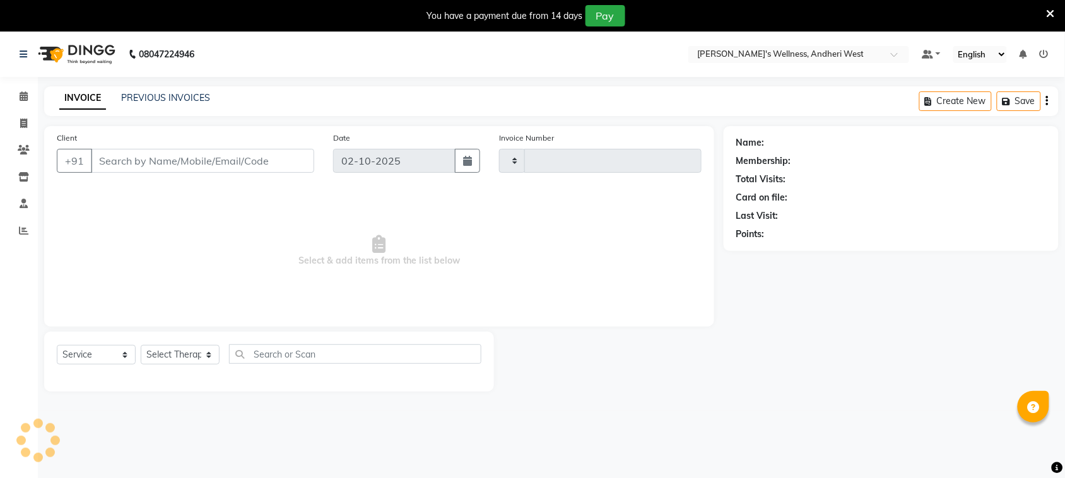
type input "0808"
select select "7384"
type input "9969391497"
select select "80732"
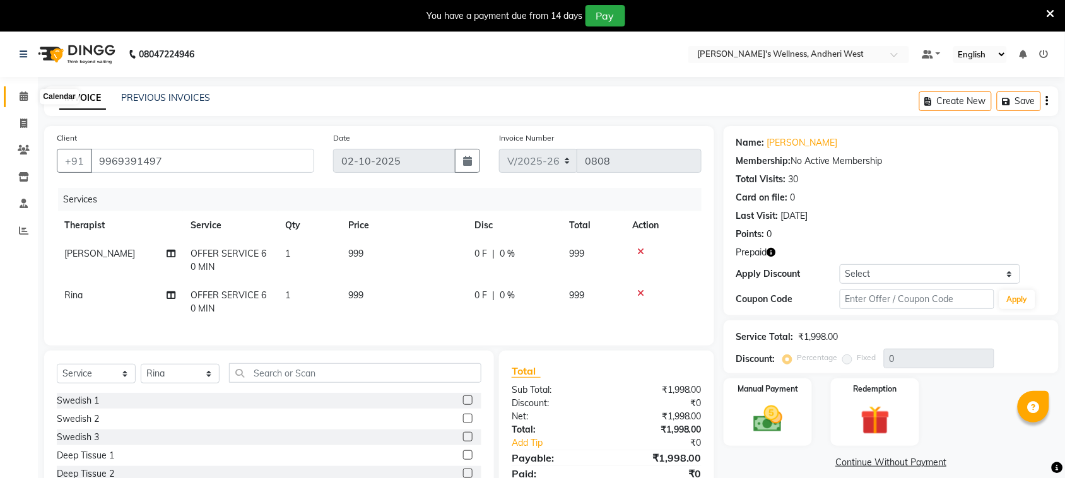
click at [14, 96] on span at bounding box center [24, 97] width 22 height 15
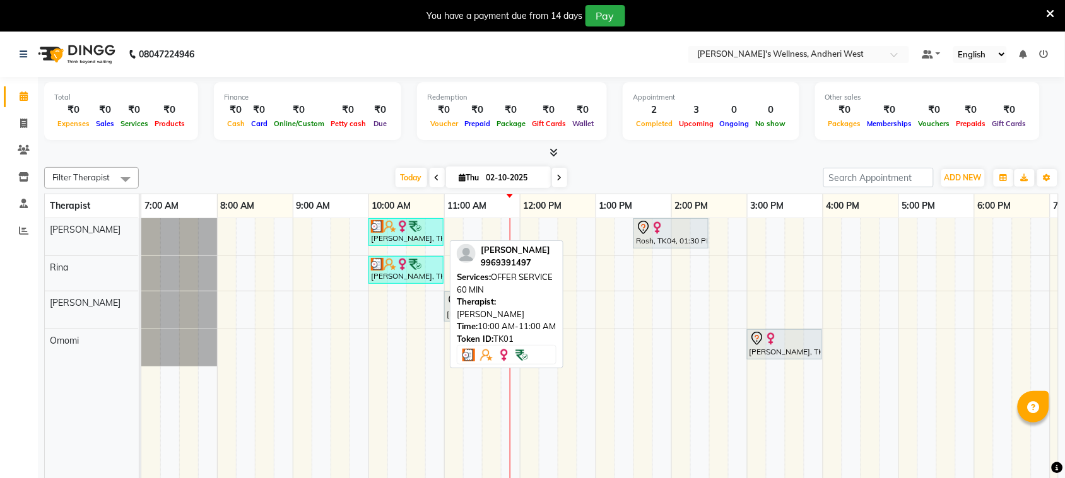
click at [410, 232] on div "[PERSON_NAME], TK01, 10:00 AM-11:00 AM, OFFER SERVICE 60 MIN" at bounding box center [406, 232] width 73 height 24
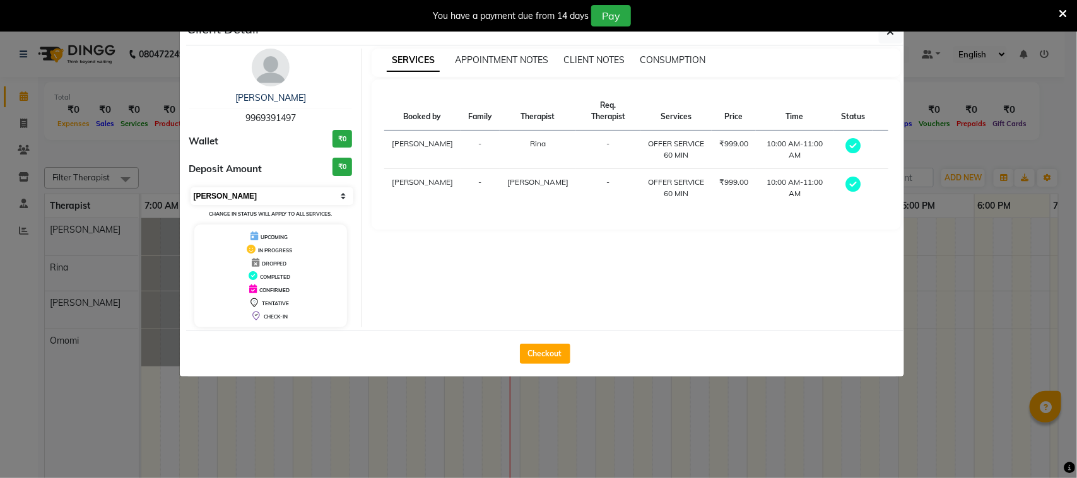
click at [232, 201] on select "Select MARK DONE UPCOMING" at bounding box center [272, 196] width 163 height 18
select select "5"
click at [191, 187] on select "Select MARK DONE UPCOMING" at bounding box center [272, 196] width 163 height 18
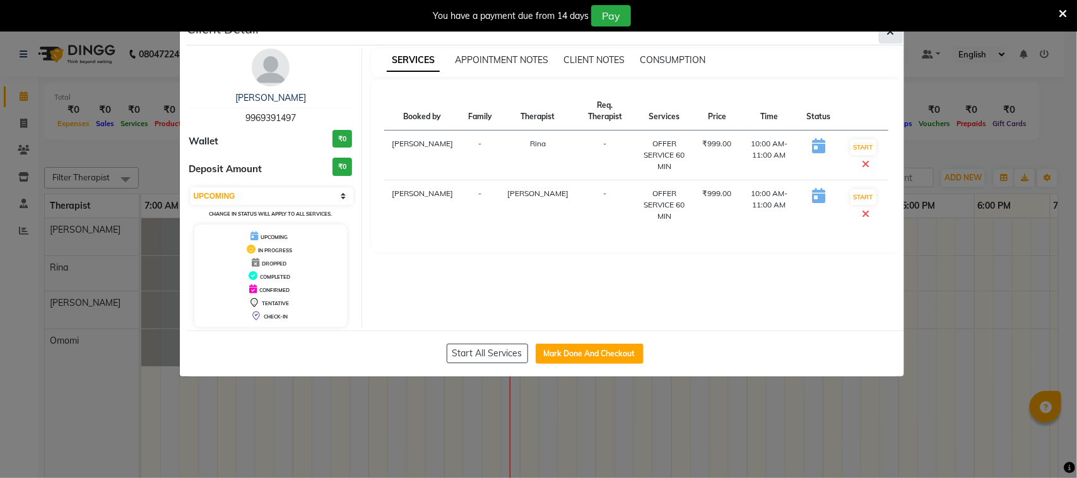
click at [883, 35] on button "button" at bounding box center [891, 32] width 24 height 24
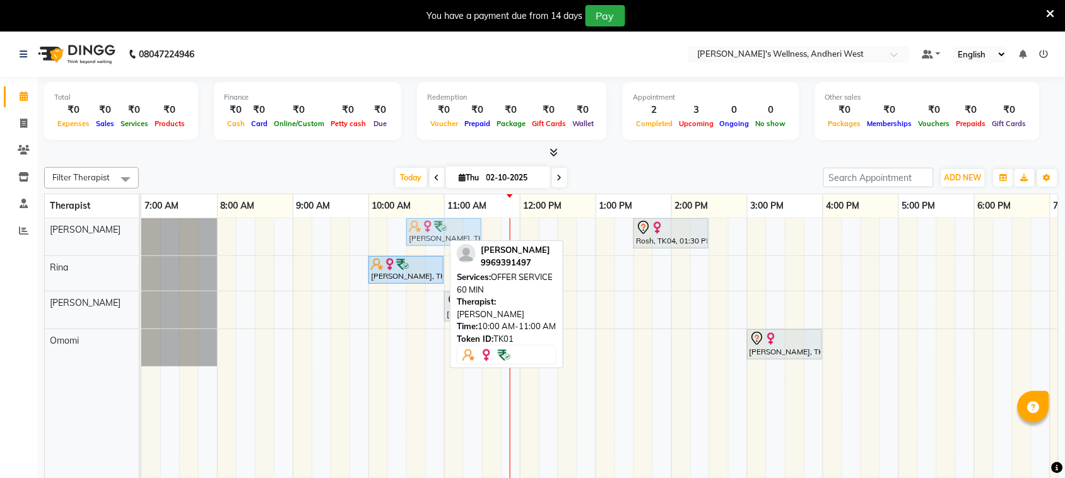
drag, startPoint x: 385, startPoint y: 232, endPoint x: 418, endPoint y: 229, distance: 33.5
click at [141, 229] on div "[PERSON_NAME], TK01, 10:00 AM-11:00 AM, OFFER SERVICE 60 MIN Rosh, TK04, 01:30 …" at bounding box center [141, 236] width 0 height 37
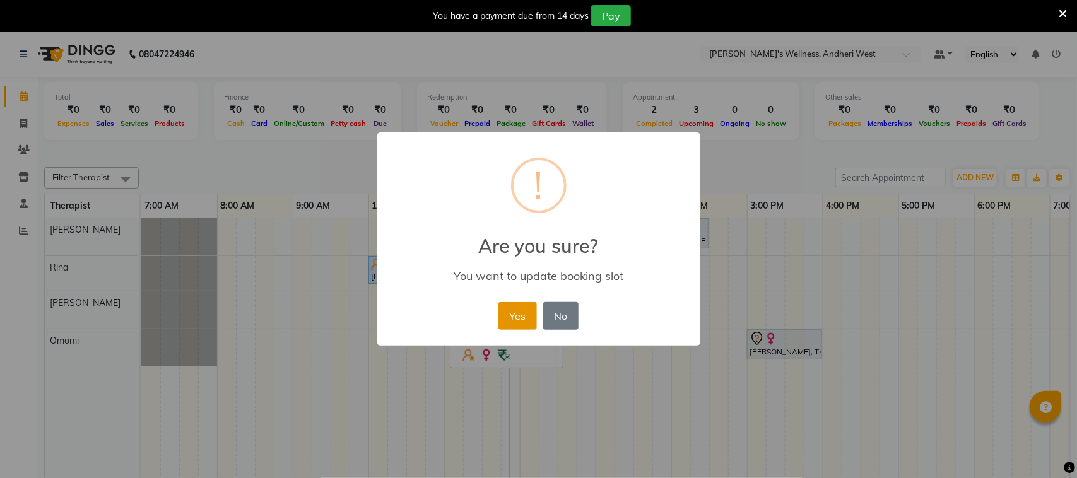
click at [517, 316] on button "Yes" at bounding box center [517, 316] width 38 height 28
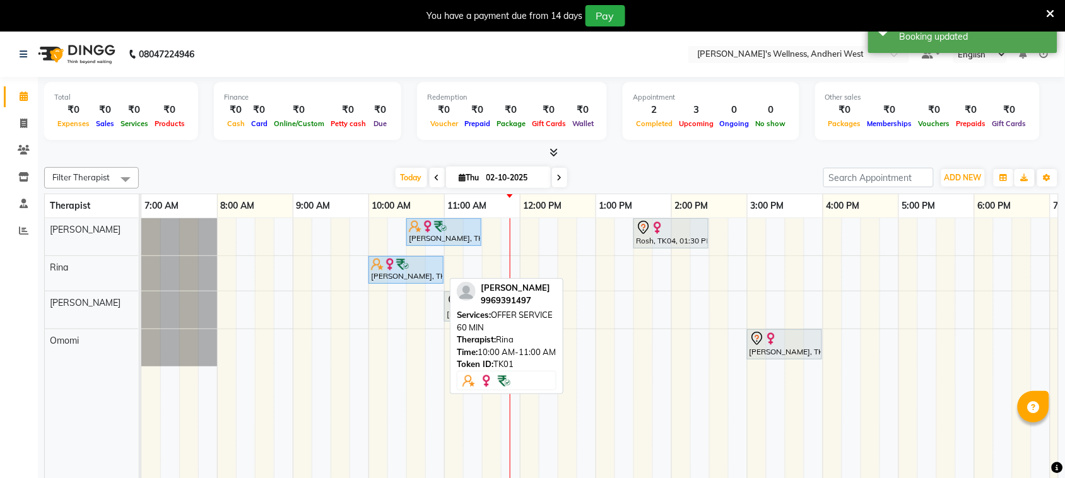
click at [405, 276] on div "[PERSON_NAME], TK01, 10:00 AM-11:00 AM, OFFER SERVICE 60 MIN" at bounding box center [406, 270] width 73 height 24
click at [141, 276] on div "[PERSON_NAME], TK01, 10:00 AM-11:00 AM, OFFER SERVICE 60 MIN" at bounding box center [141, 273] width 0 height 35
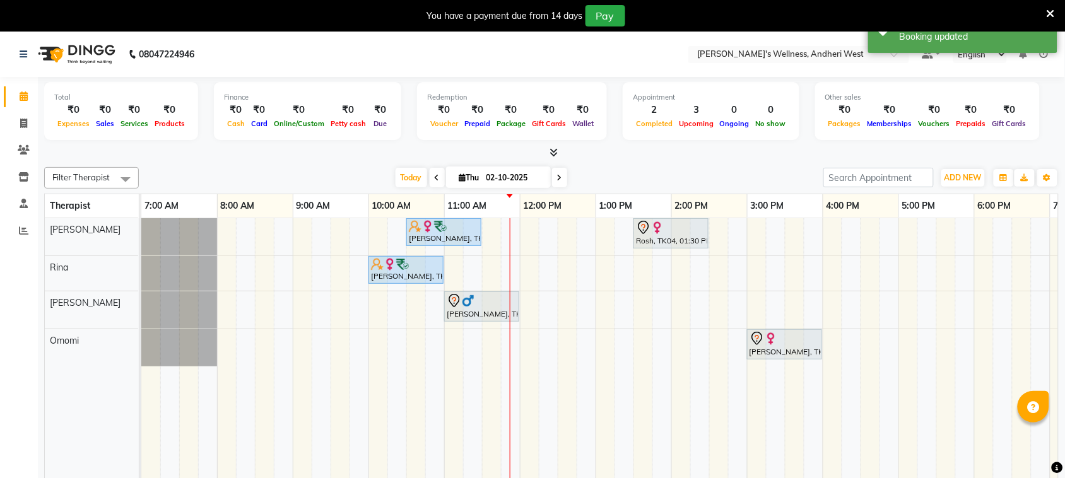
drag, startPoint x: 405, startPoint y: 276, endPoint x: 448, endPoint y: 283, distance: 43.4
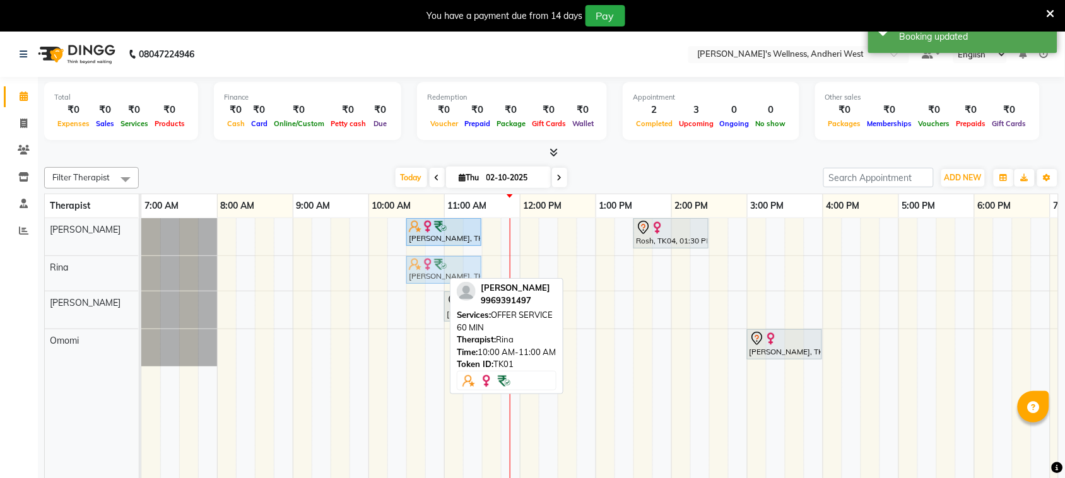
drag, startPoint x: 418, startPoint y: 266, endPoint x: 455, endPoint y: 264, distance: 37.3
click at [141, 264] on div "[PERSON_NAME], TK01, 10:00 AM-11:00 AM, OFFER SERVICE 60 MIN [PERSON_NAME], TK0…" at bounding box center [141, 273] width 0 height 35
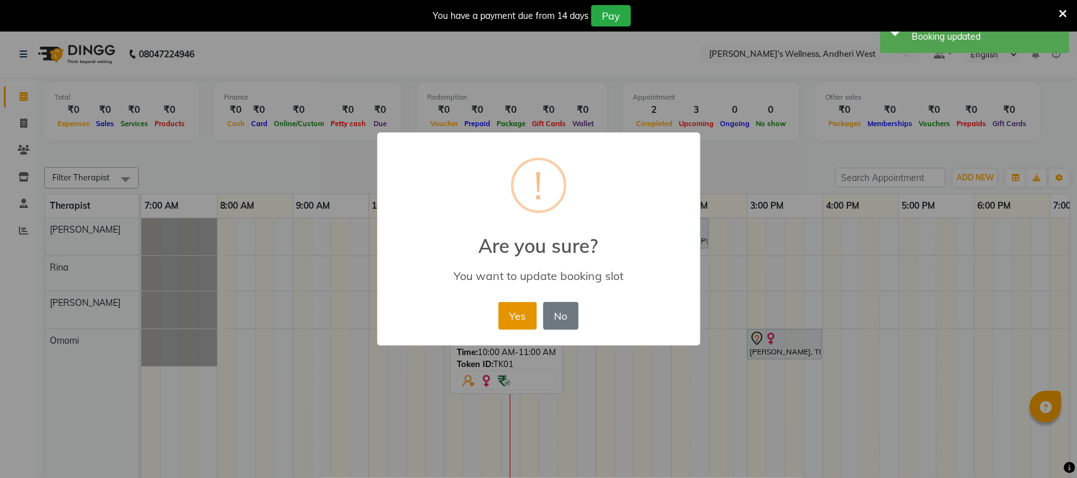
click at [515, 314] on button "Yes" at bounding box center [517, 316] width 38 height 28
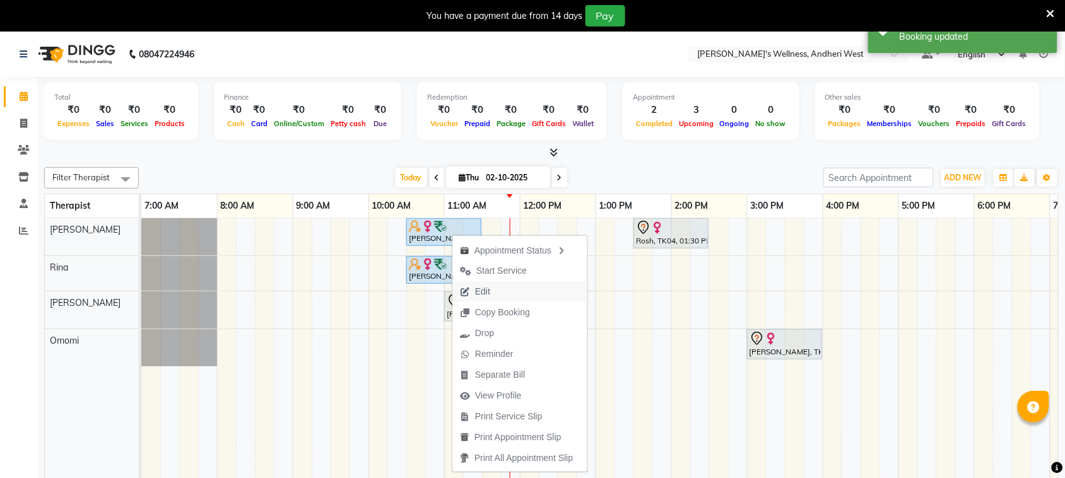
click at [488, 288] on span "Edit" at bounding box center [482, 291] width 15 height 13
select select "tentative"
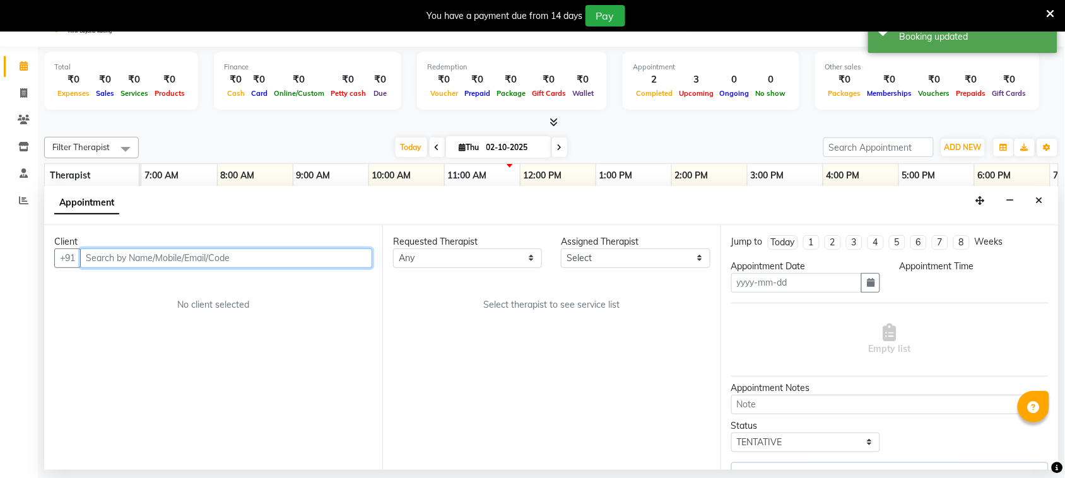
scroll to position [32, 0]
type input "02-10-2025"
select select "upcoming"
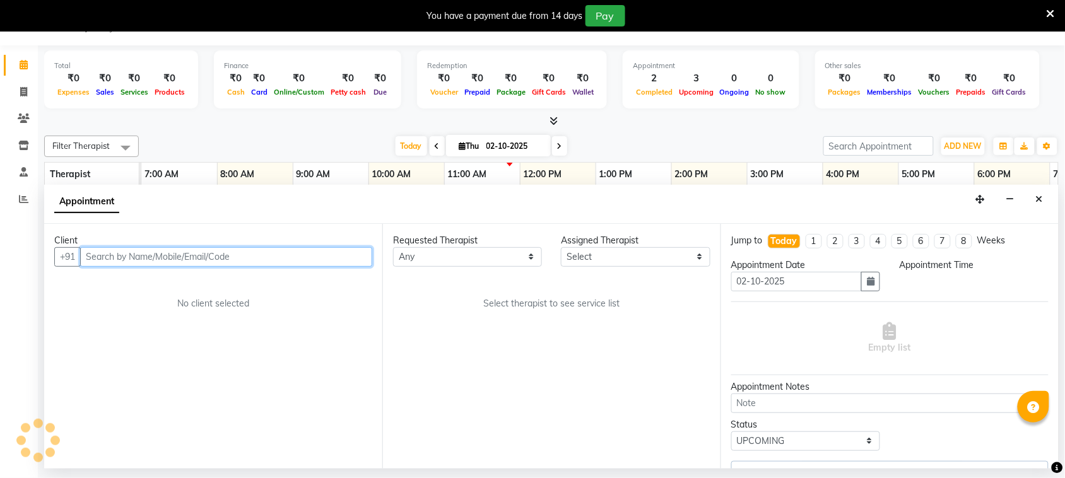
select select "80732"
select select "630"
select select "3705"
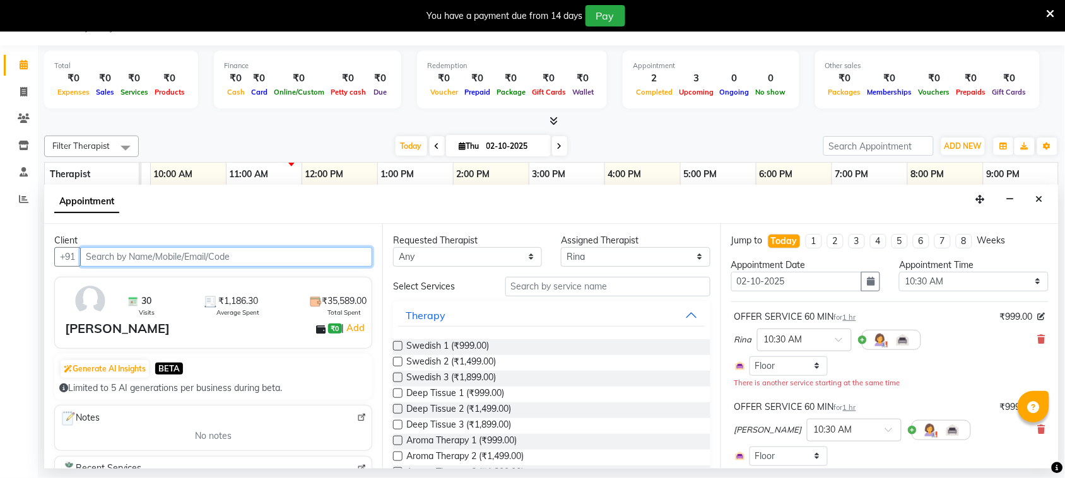
scroll to position [79, 0]
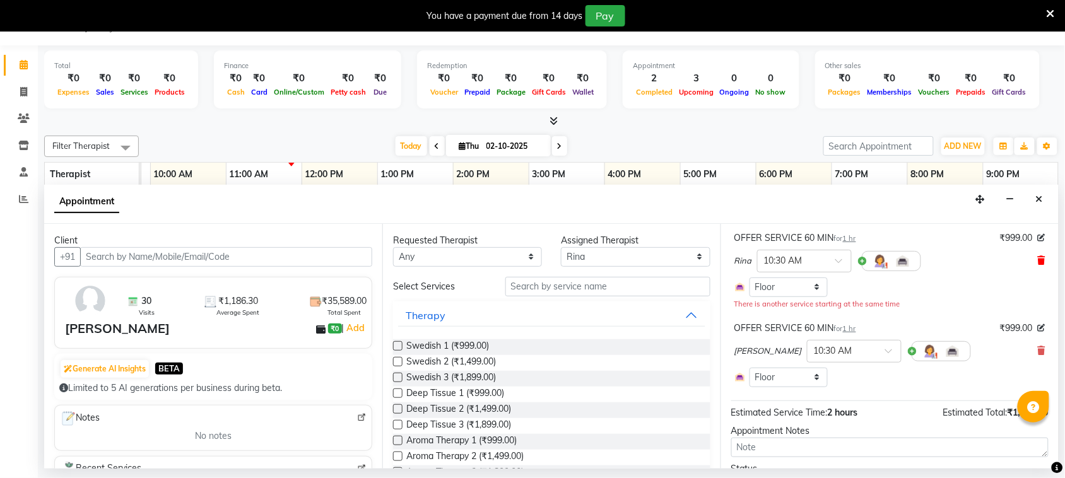
click at [1038, 259] on icon at bounding box center [1042, 260] width 8 height 9
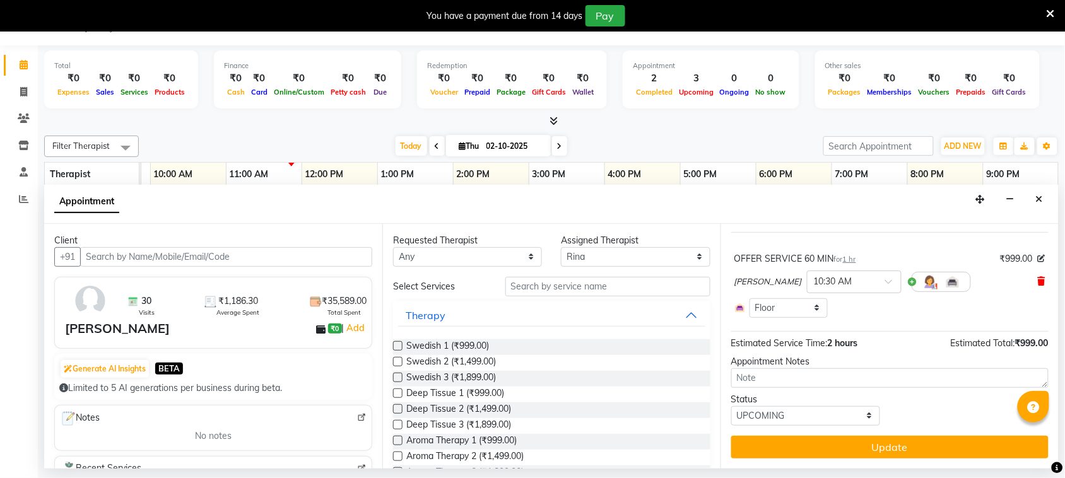
click at [1038, 279] on icon at bounding box center [1042, 281] width 8 height 9
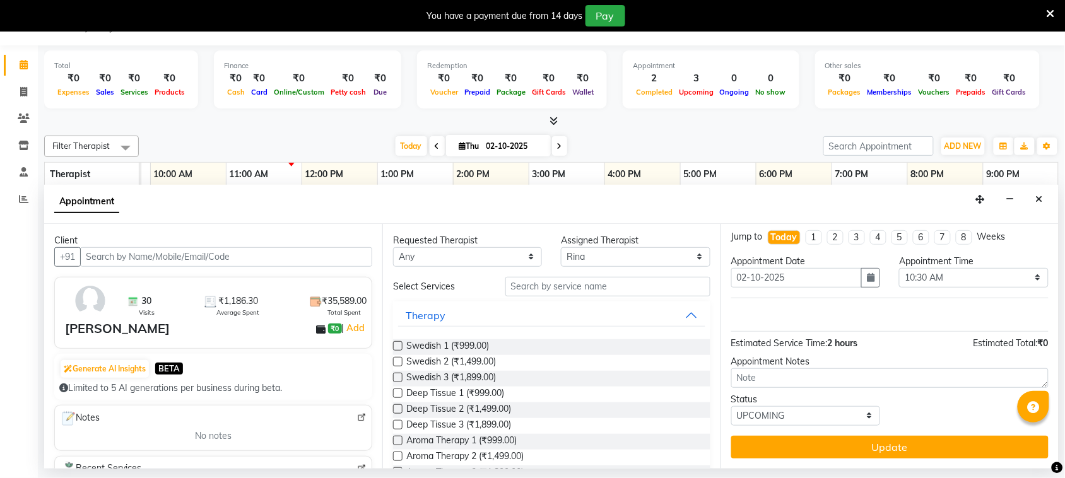
scroll to position [5, 0]
click at [591, 293] on input "text" at bounding box center [607, 287] width 205 height 20
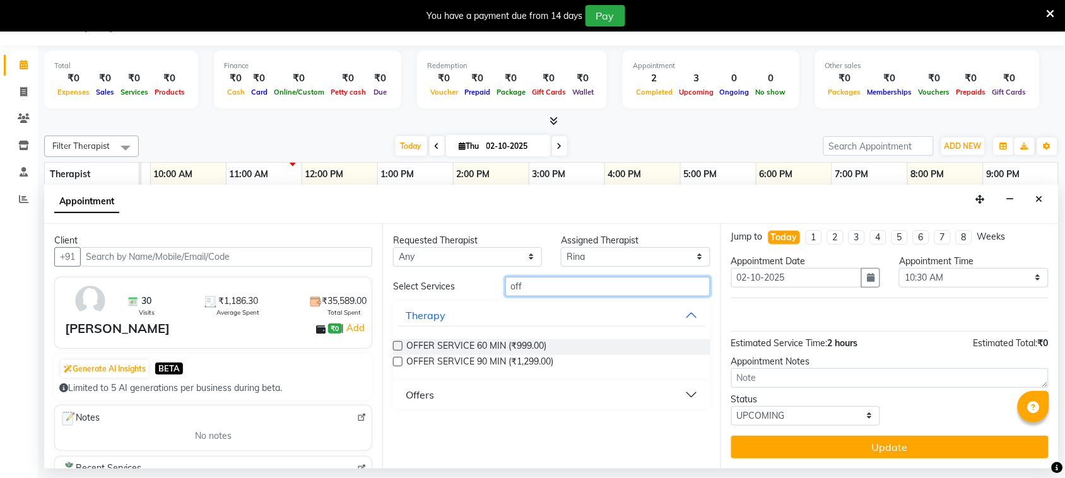
type input "off"
click at [695, 395] on button "Offers" at bounding box center [551, 395] width 307 height 23
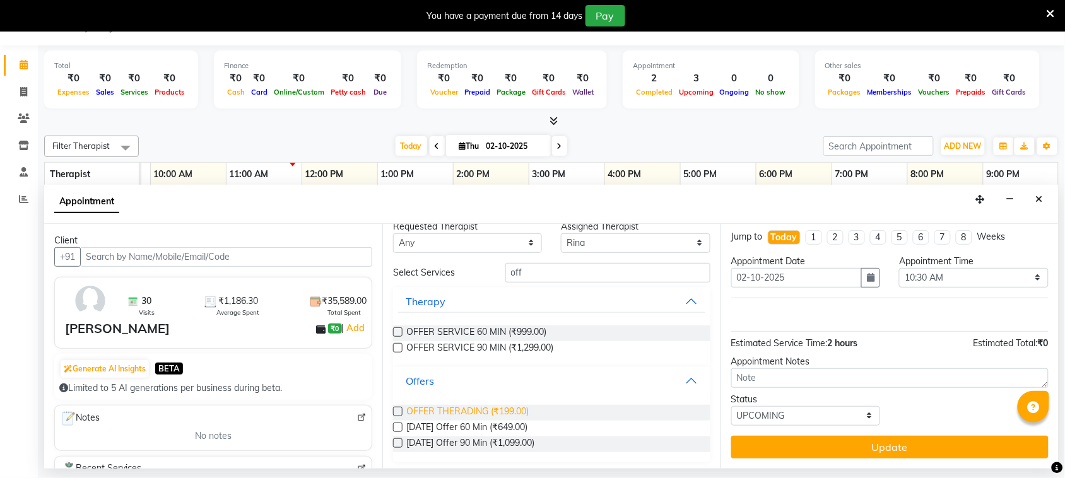
scroll to position [18, 0]
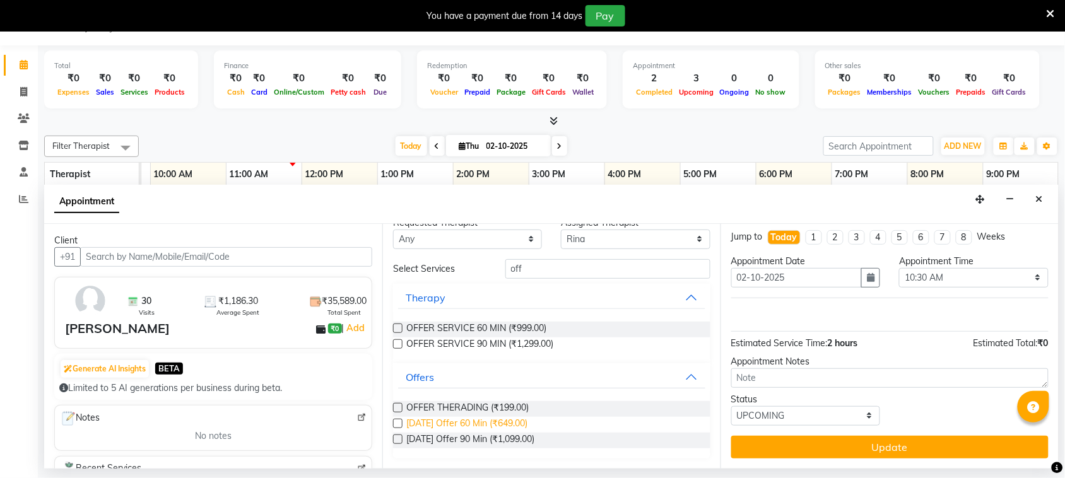
click at [481, 423] on span "[DATE] Offer 60 Min (₹649.00)" at bounding box center [466, 425] width 121 height 16
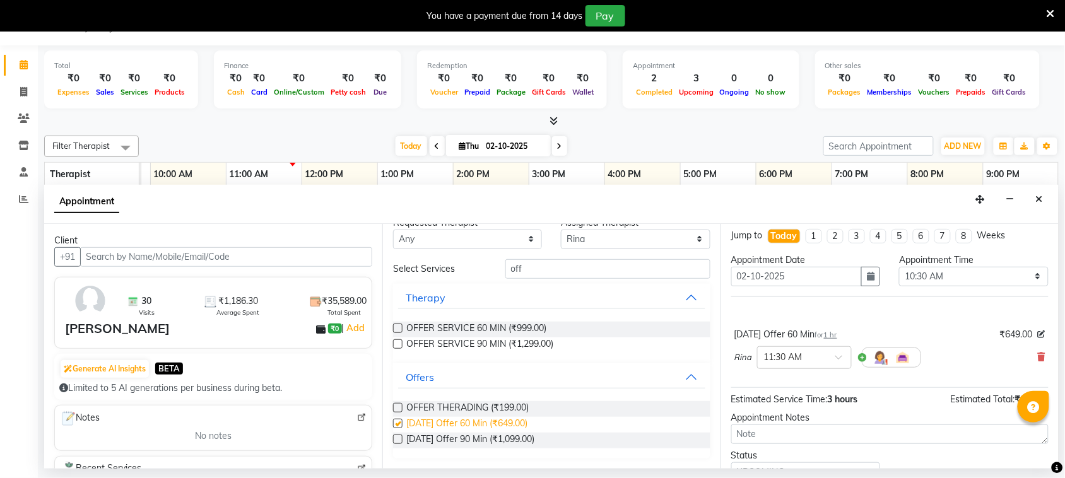
scroll to position [62, 0]
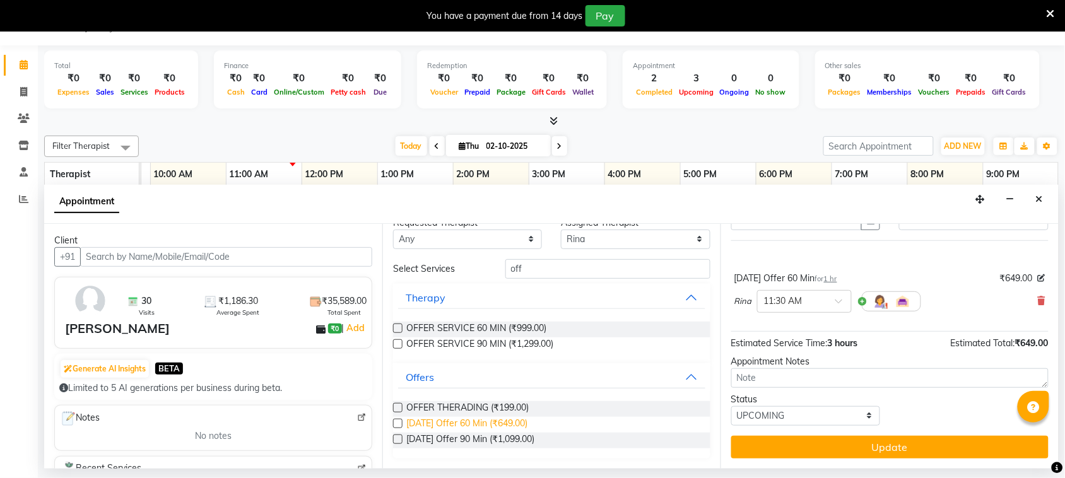
click at [481, 423] on span "[DATE] Offer 60 Min (₹649.00)" at bounding box center [466, 425] width 121 height 16
checkbox input "false"
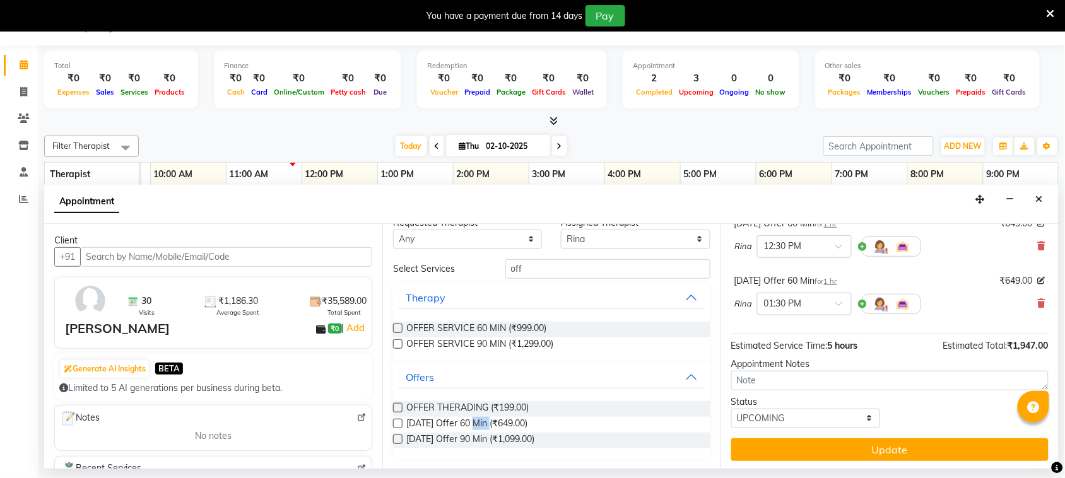
scroll to position [177, 0]
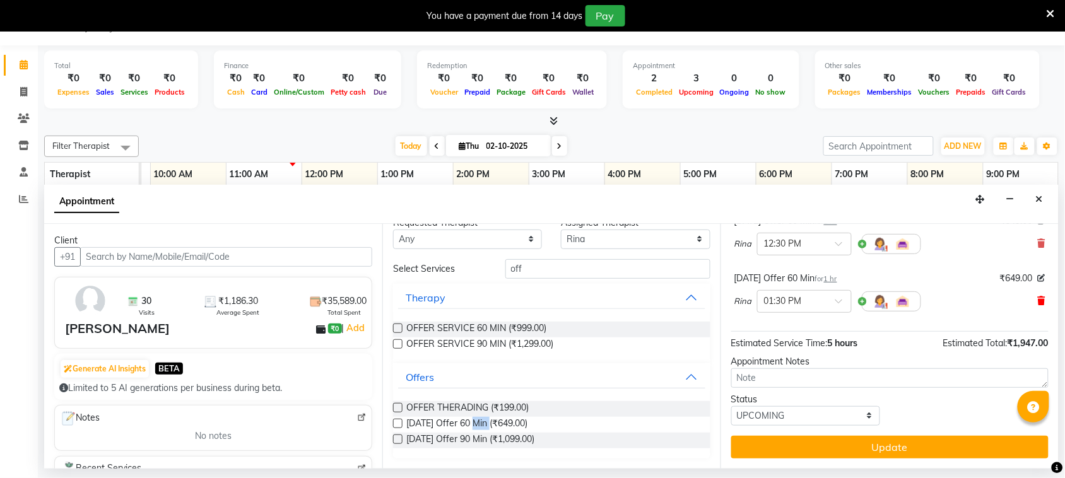
click at [1038, 298] on icon at bounding box center [1042, 301] width 8 height 9
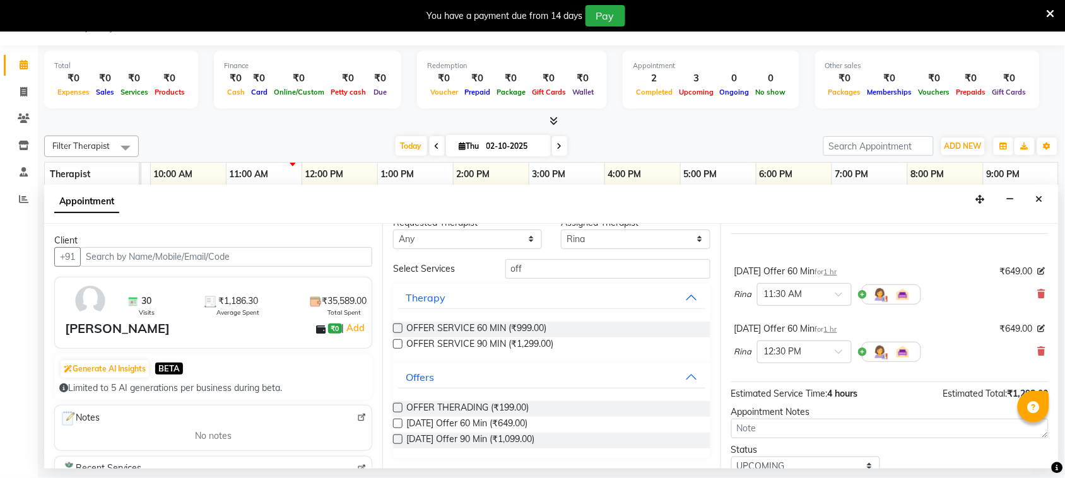
scroll to position [41, 0]
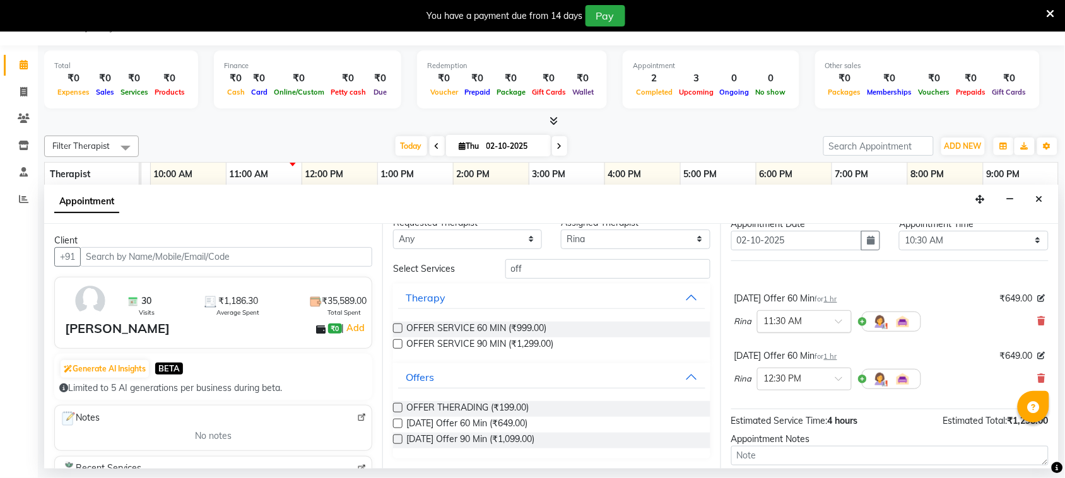
click at [833, 322] on div at bounding box center [804, 320] width 93 height 13
click at [808, 408] on div "10:30 AM" at bounding box center [804, 409] width 93 height 23
click at [838, 379] on span at bounding box center [843, 382] width 16 height 13
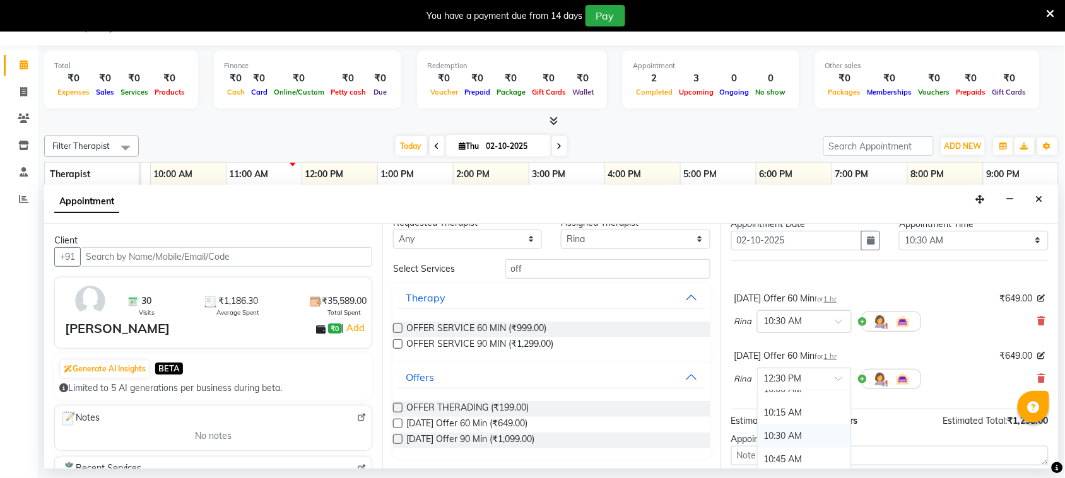
click at [804, 431] on div "10:30 AM" at bounding box center [804, 436] width 93 height 23
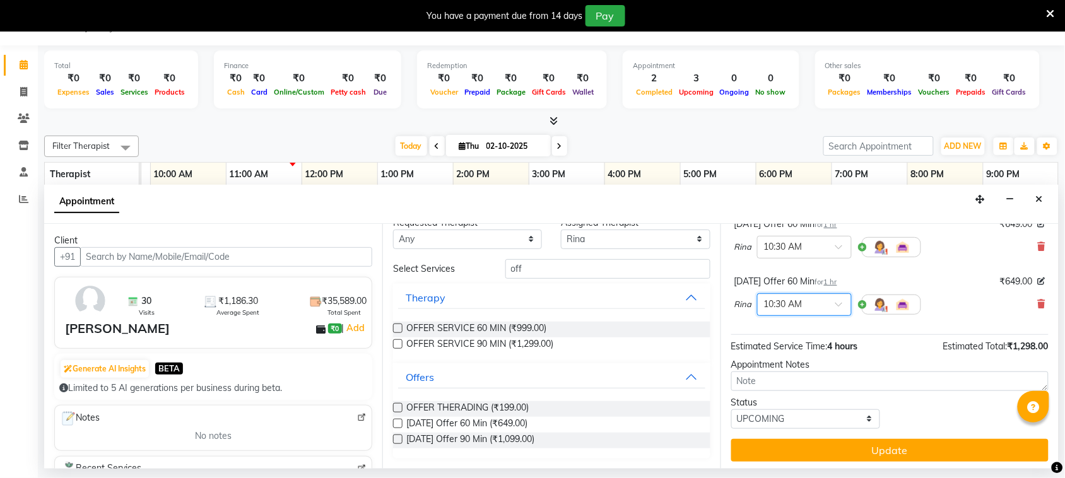
scroll to position [120, 0]
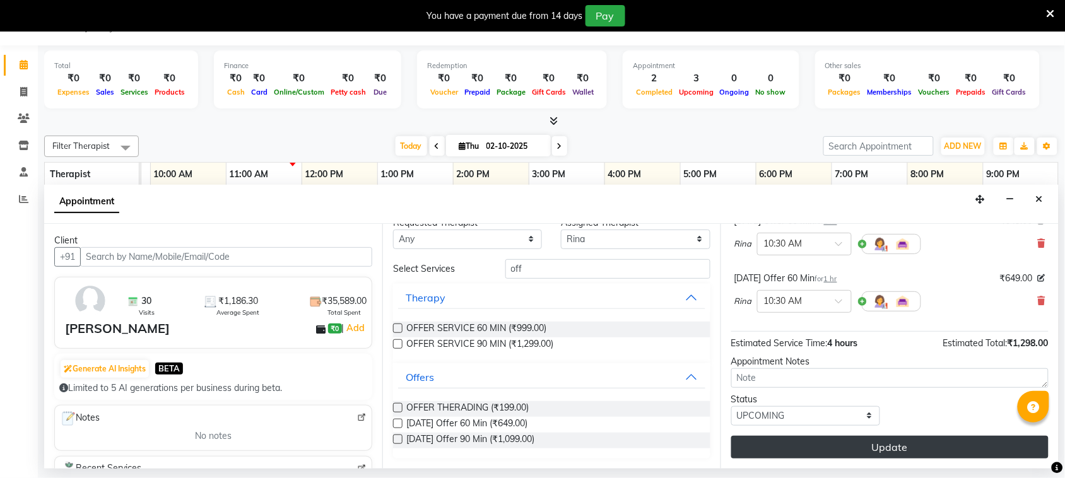
click at [852, 440] on button "Update" at bounding box center [889, 447] width 317 height 23
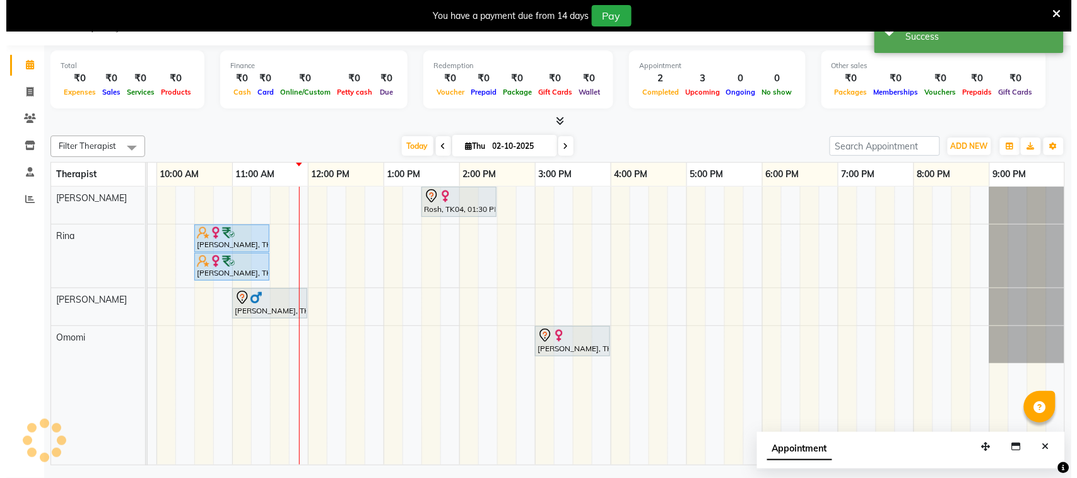
scroll to position [0, 0]
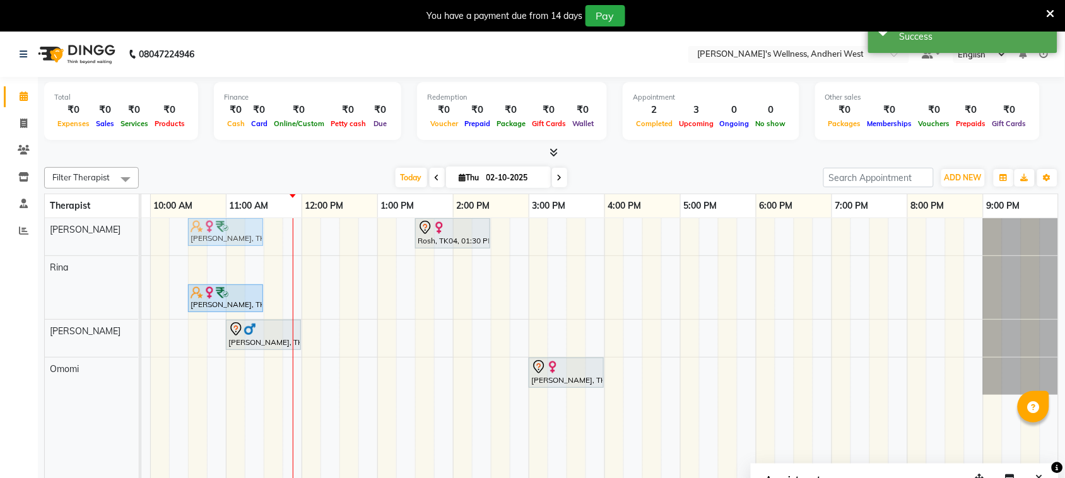
drag, startPoint x: 221, startPoint y: 259, endPoint x: 227, endPoint y: 238, distance: 21.2
click at [227, 238] on tbody "Rosh, TK04, 01:30 PM-02:30 PM, [DATE] Offer 60 Min [PERSON_NAME], TK01, 10:30 A…" at bounding box center [491, 306] width 1136 height 177
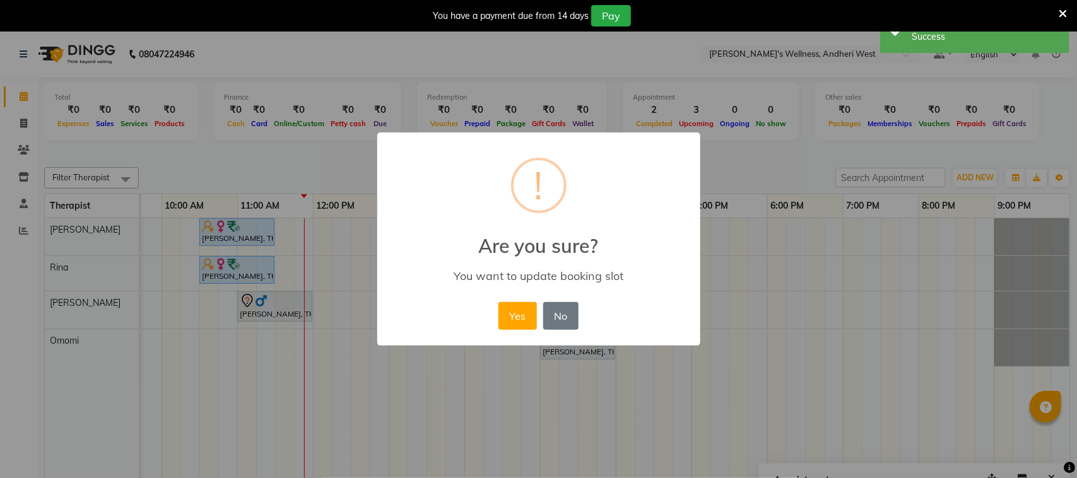
scroll to position [0, 206]
click at [519, 329] on button "Yes" at bounding box center [517, 316] width 38 height 28
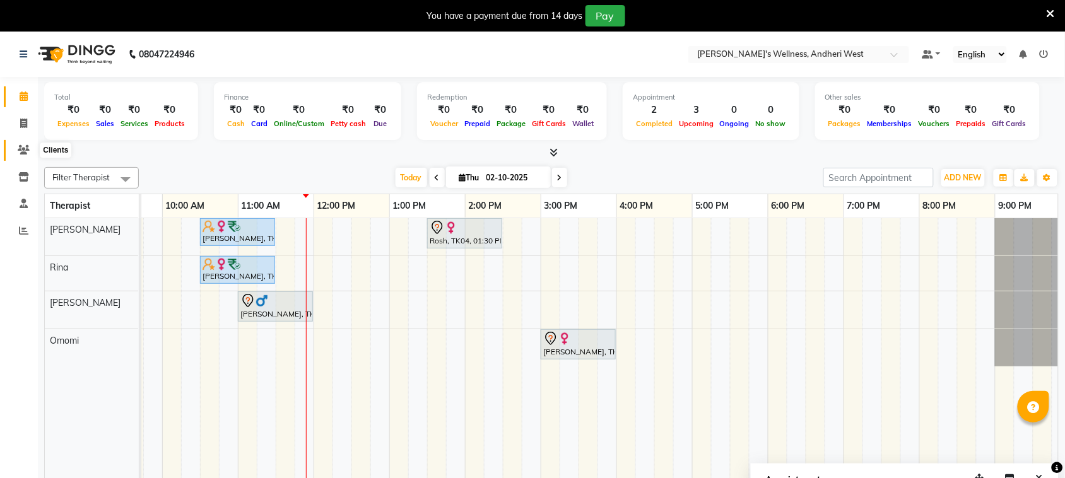
click at [23, 150] on icon at bounding box center [24, 149] width 12 height 9
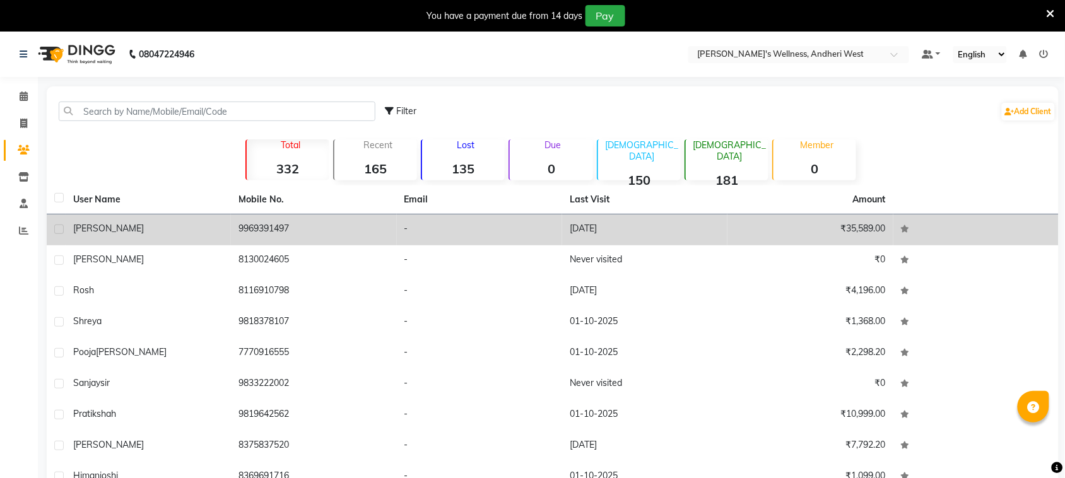
click at [164, 226] on div "[PERSON_NAME]" at bounding box center [148, 228] width 150 height 13
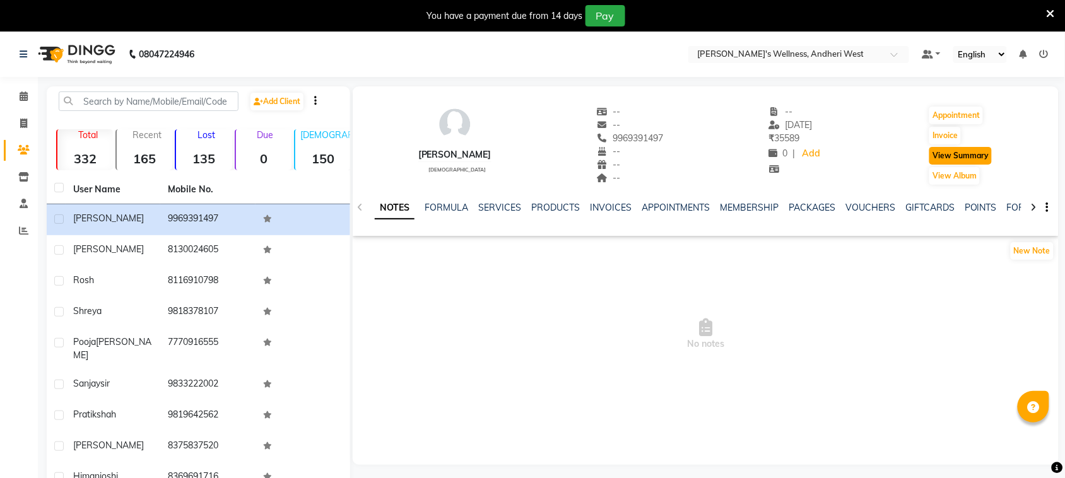
click at [962, 151] on button "View Summary" at bounding box center [960, 156] width 62 height 18
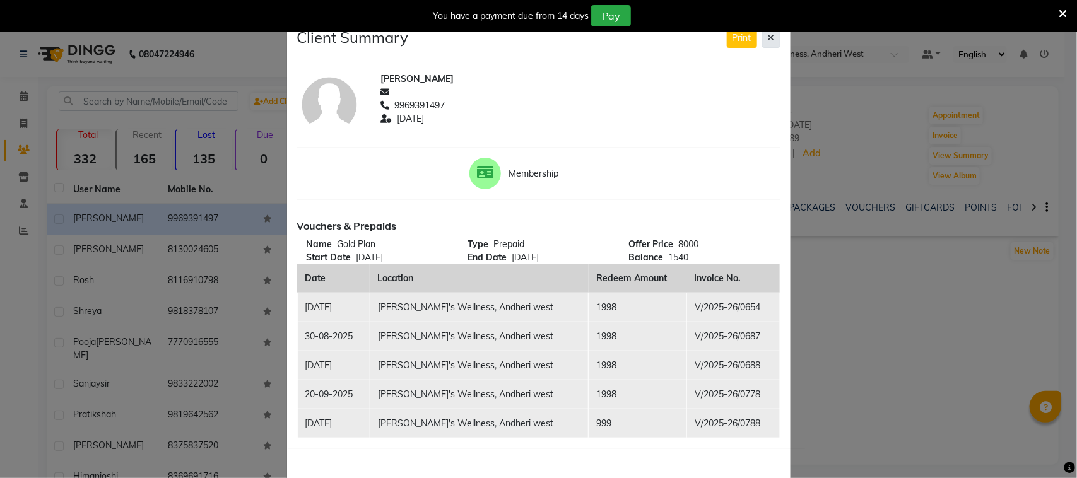
click at [768, 42] on icon at bounding box center [771, 37] width 7 height 9
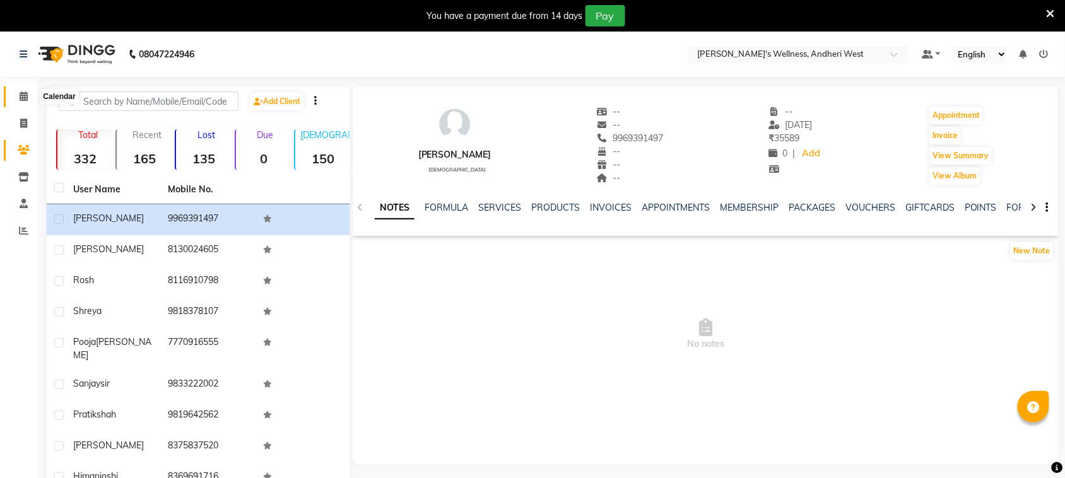
click at [25, 101] on icon at bounding box center [24, 95] width 8 height 9
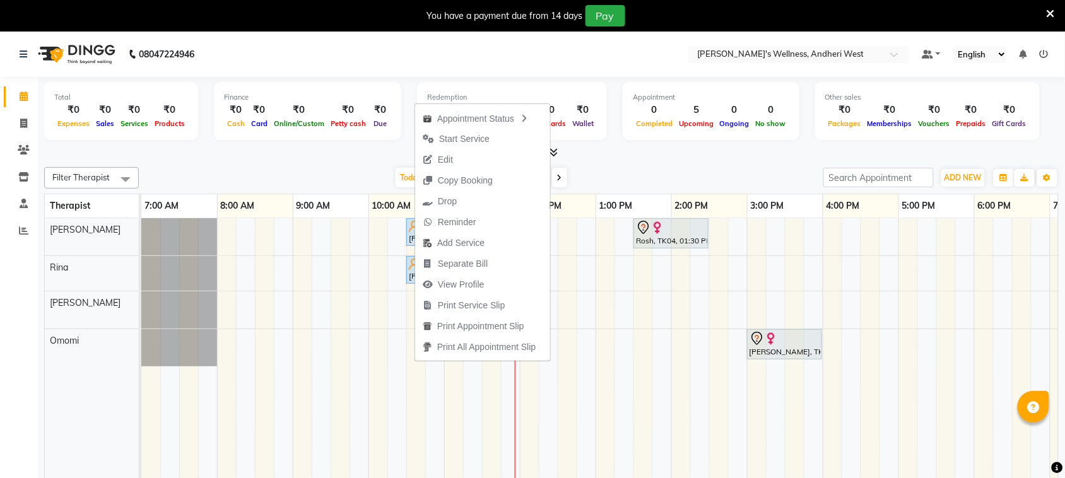
click at [625, 167] on div "Filter Therapist Select All [PERSON_NAME] Omomi [PERSON_NAME] [DATE] [DATE] Tog…" at bounding box center [551, 177] width 1014 height 21
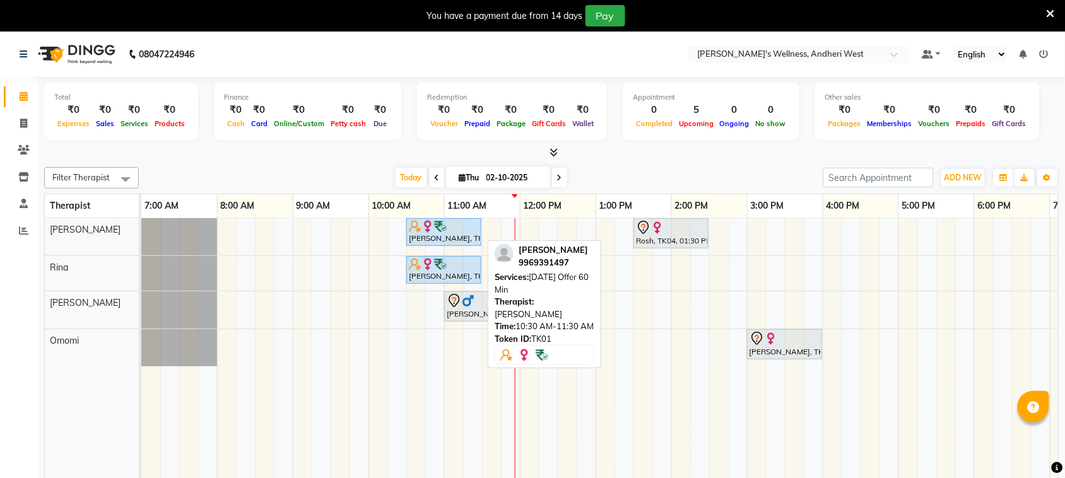
click at [455, 229] on div at bounding box center [444, 226] width 70 height 13
select select "5"
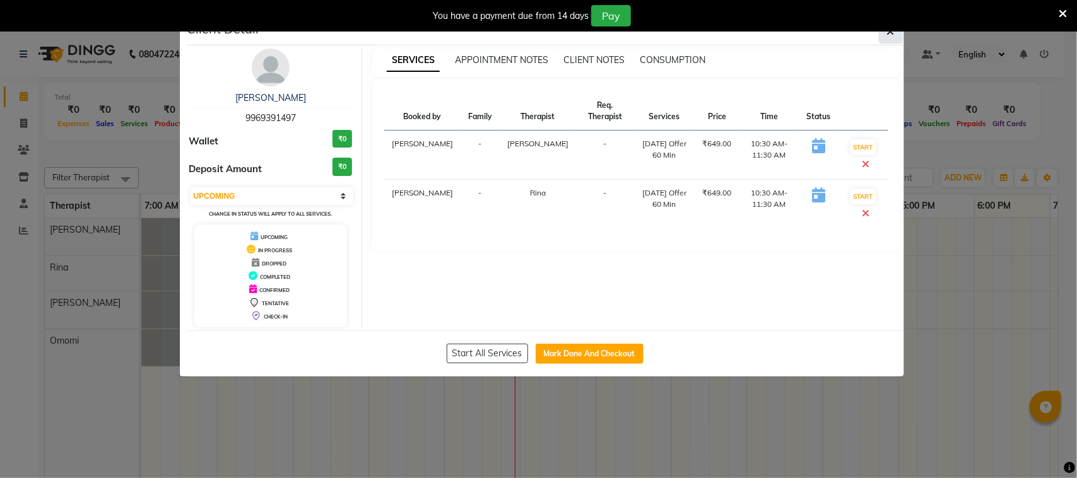
click at [888, 35] on icon "button" at bounding box center [891, 31] width 8 height 10
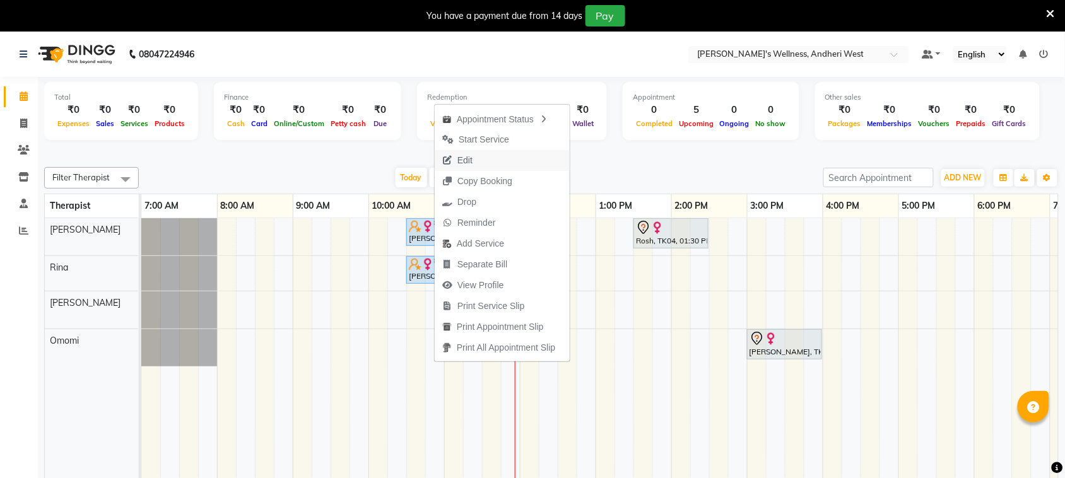
click at [481, 163] on button "Edit" at bounding box center [502, 160] width 135 height 21
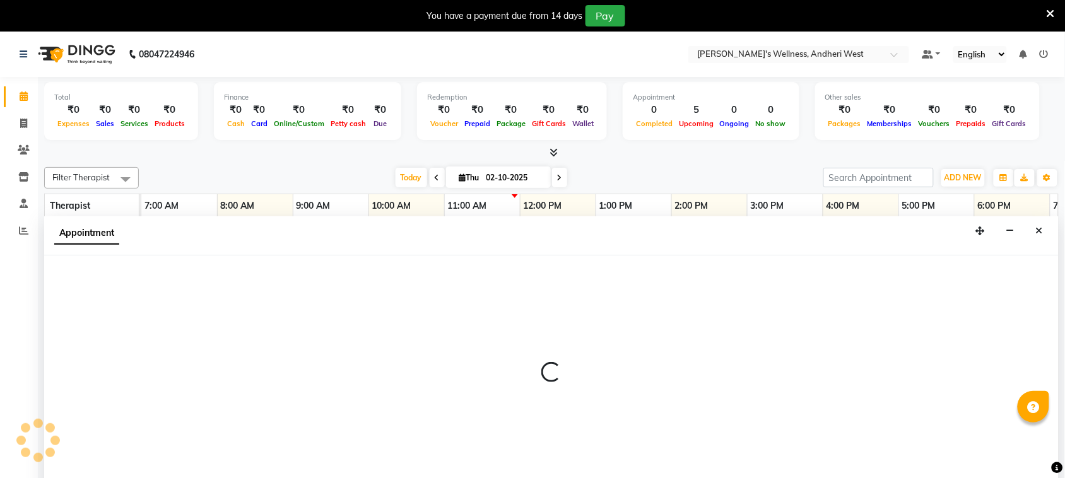
select select "tentative"
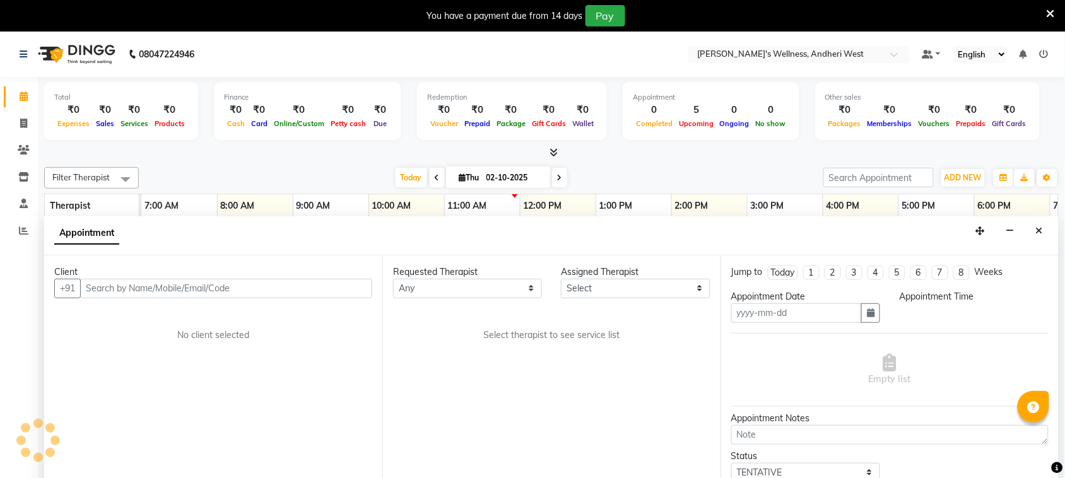
scroll to position [32, 0]
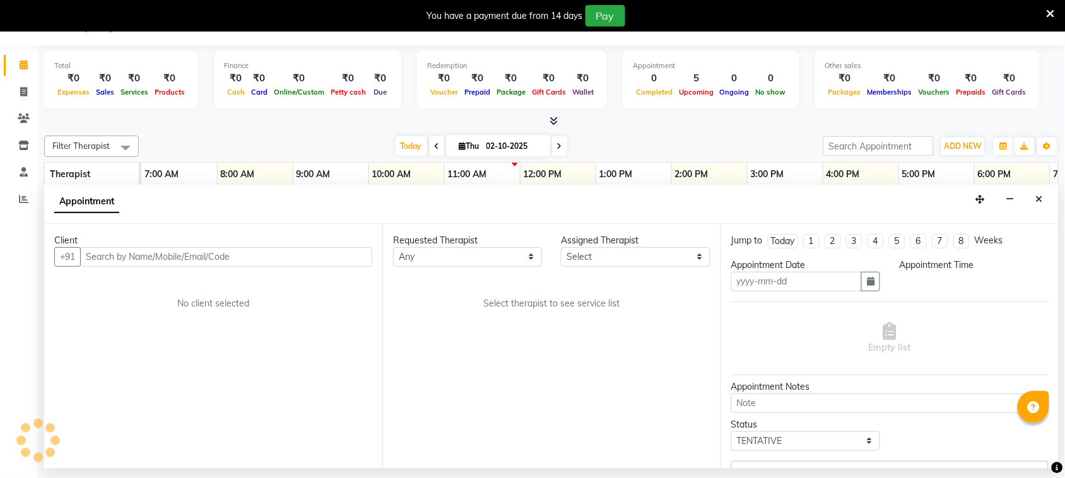
type input "02-10-2025"
select select "66471"
select select "upcoming"
select select "630"
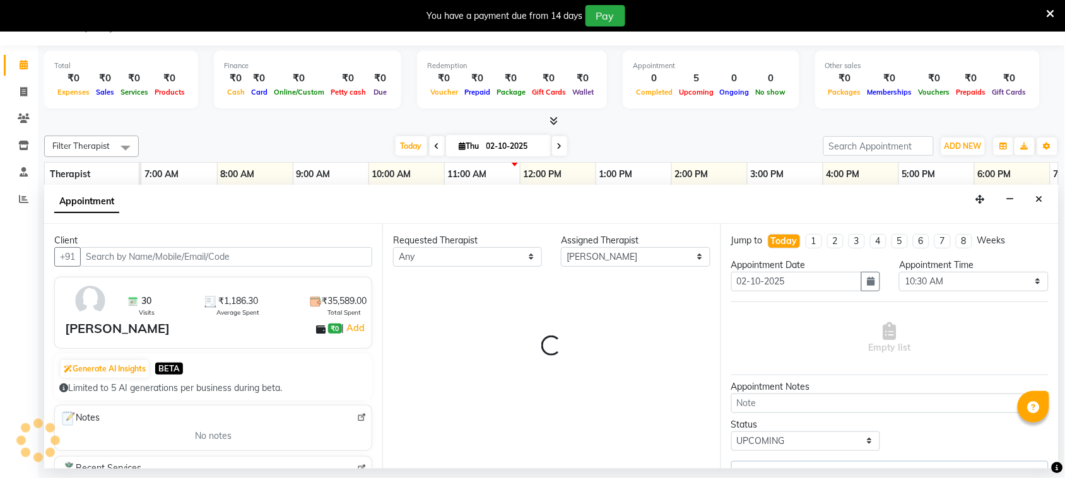
select select "3705"
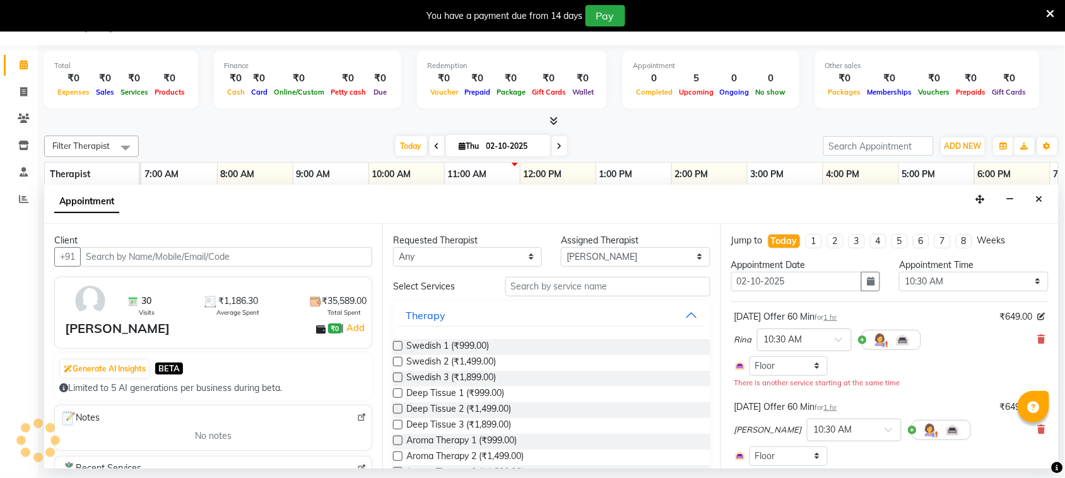
scroll to position [0, 218]
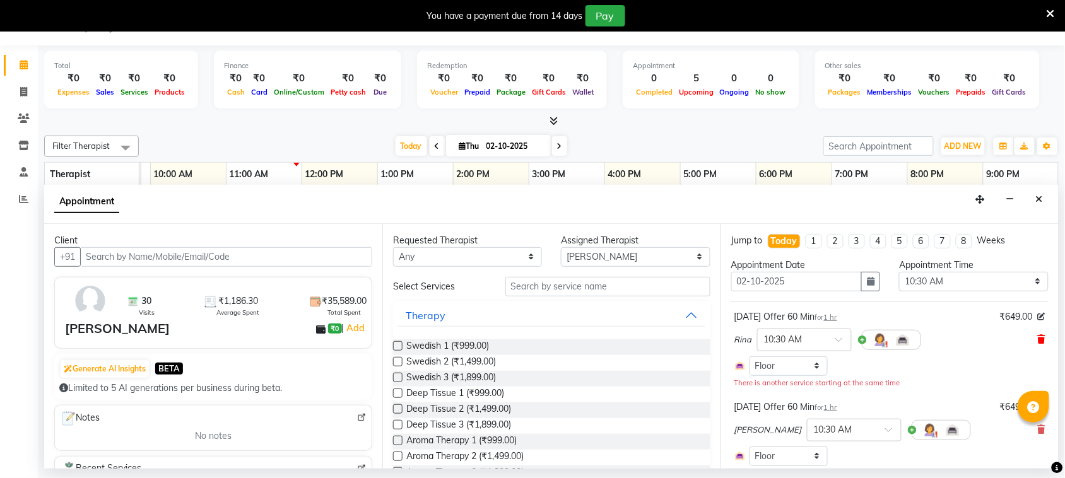
click at [1038, 338] on icon at bounding box center [1042, 339] width 8 height 9
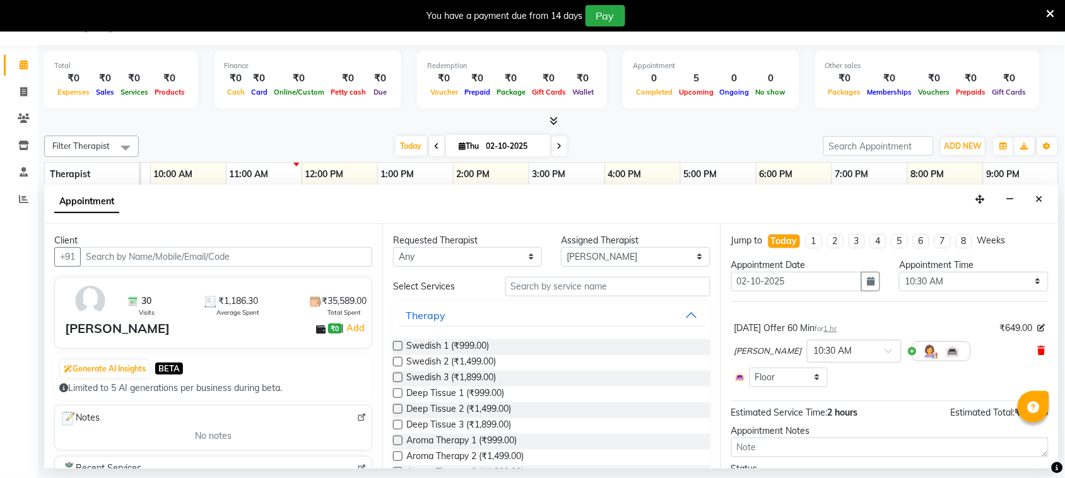
click at [1038, 349] on icon at bounding box center [1042, 350] width 8 height 9
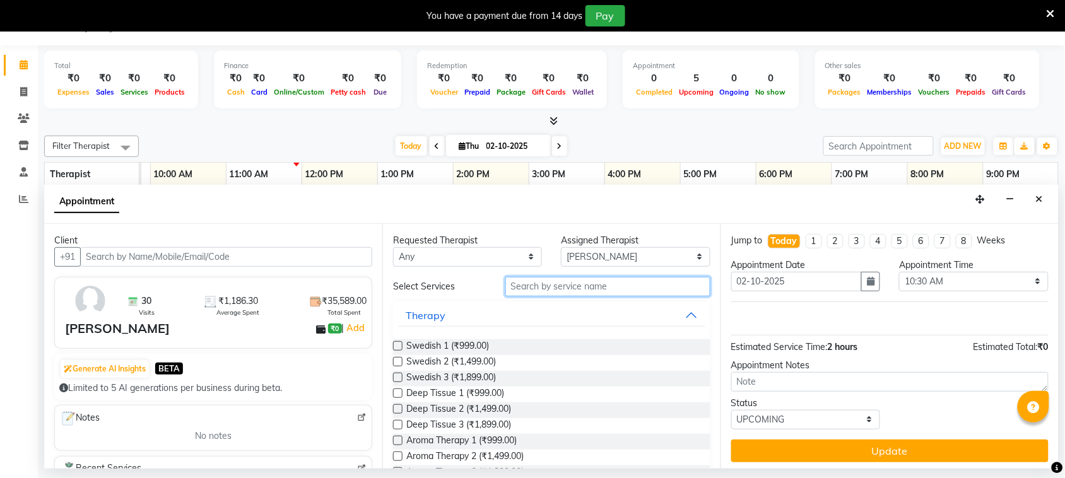
click at [585, 287] on input "text" at bounding box center [607, 287] width 205 height 20
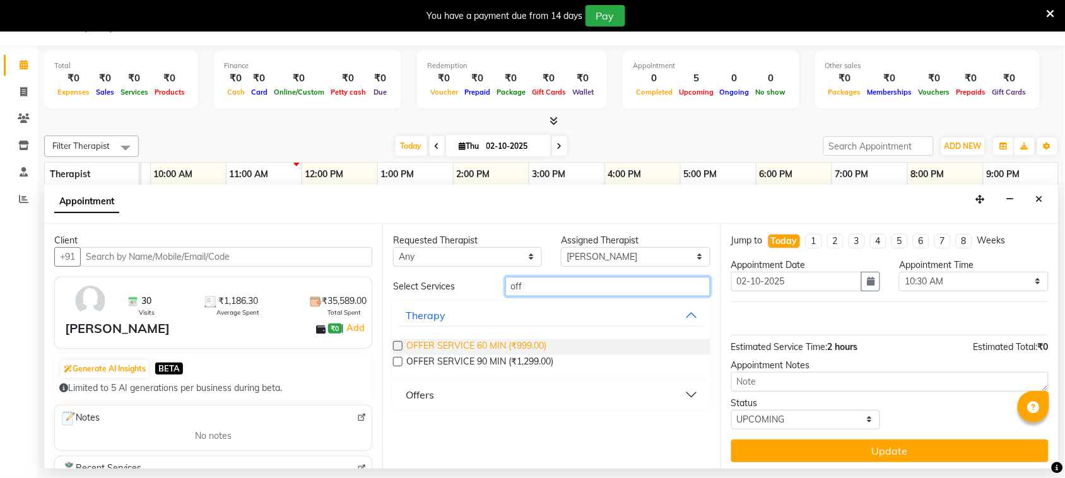
type input "off"
drag, startPoint x: 530, startPoint y: 341, endPoint x: 500, endPoint y: 344, distance: 29.8
click at [500, 344] on span "OFFER SERVICE 60 MIN (₹999.00)" at bounding box center [476, 347] width 140 height 16
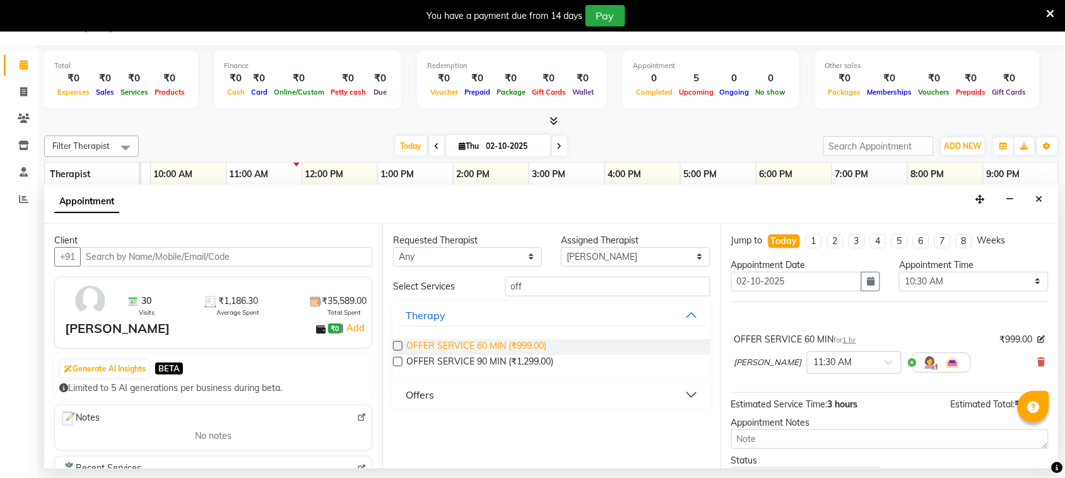
click at [500, 344] on span "OFFER SERVICE 60 MIN (₹999.00)" at bounding box center [476, 347] width 140 height 16
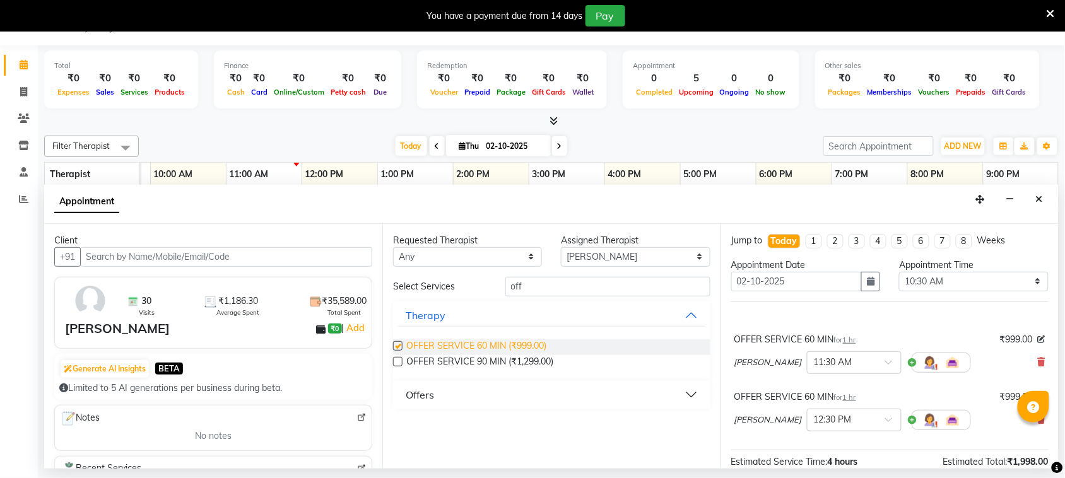
checkbox input "false"
click at [885, 361] on span at bounding box center [893, 366] width 16 height 13
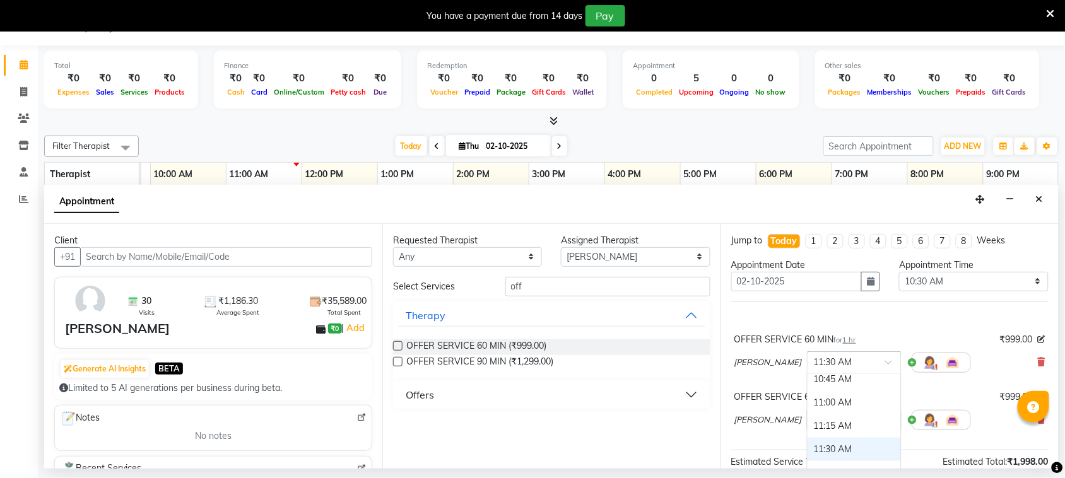
scroll to position [232, 0]
click at [808, 390] on div "10:30 AM" at bounding box center [854, 387] width 93 height 23
click at [814, 424] on input "text" at bounding box center [842, 419] width 56 height 13
click at [808, 446] on div "10:30 AM" at bounding box center [854, 445] width 93 height 23
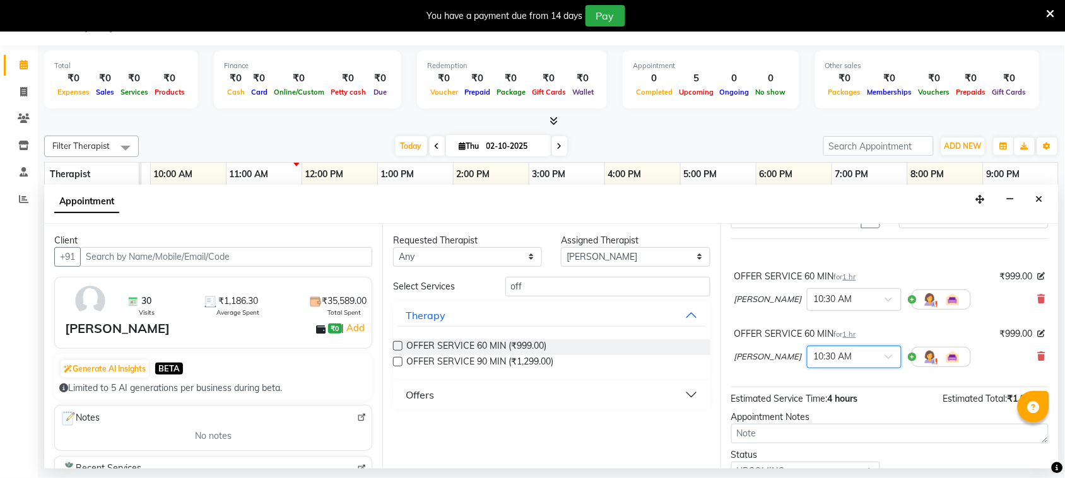
scroll to position [120, 0]
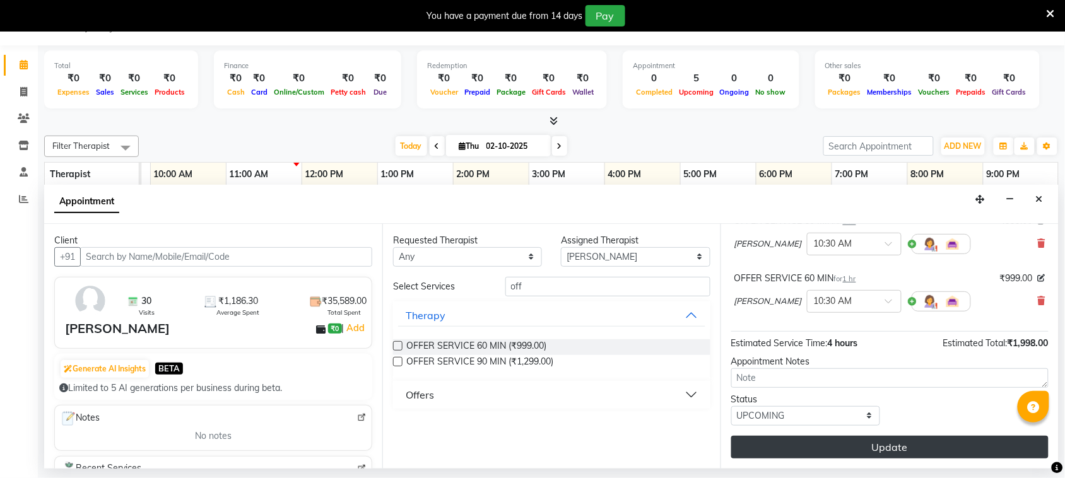
click at [860, 444] on button "Update" at bounding box center [889, 447] width 317 height 23
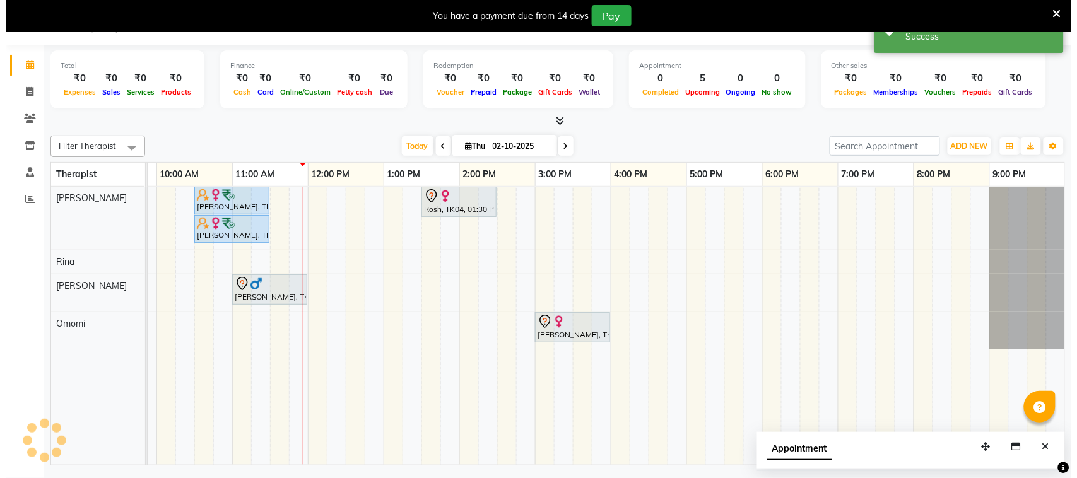
scroll to position [0, 0]
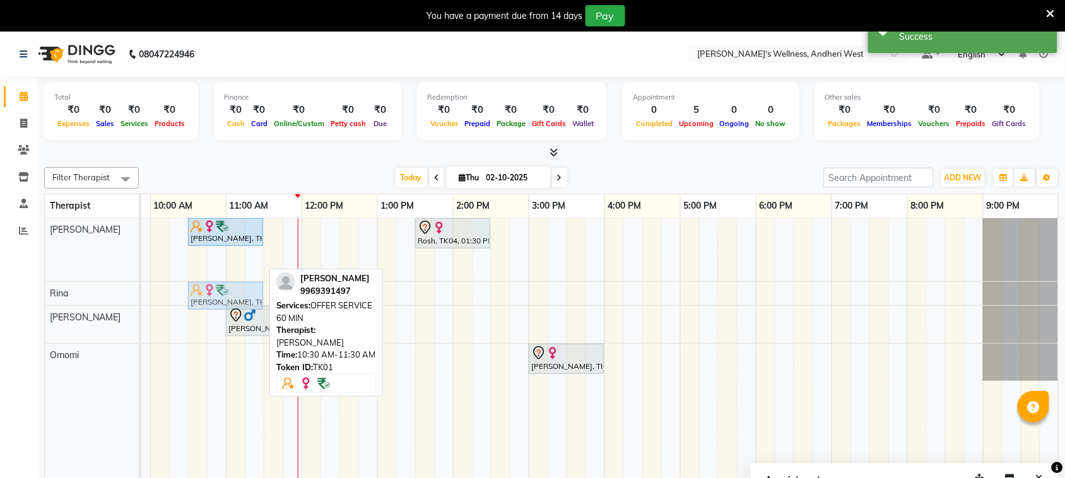
drag, startPoint x: 237, startPoint y: 257, endPoint x: 228, endPoint y: 290, distance: 34.0
click at [228, 290] on tbody "[PERSON_NAME], TK01, 10:30 AM-11:30 AM, OFFER SERVICE 60 MIN Rosh, TK04, 01:30 …" at bounding box center [491, 299] width 1136 height 163
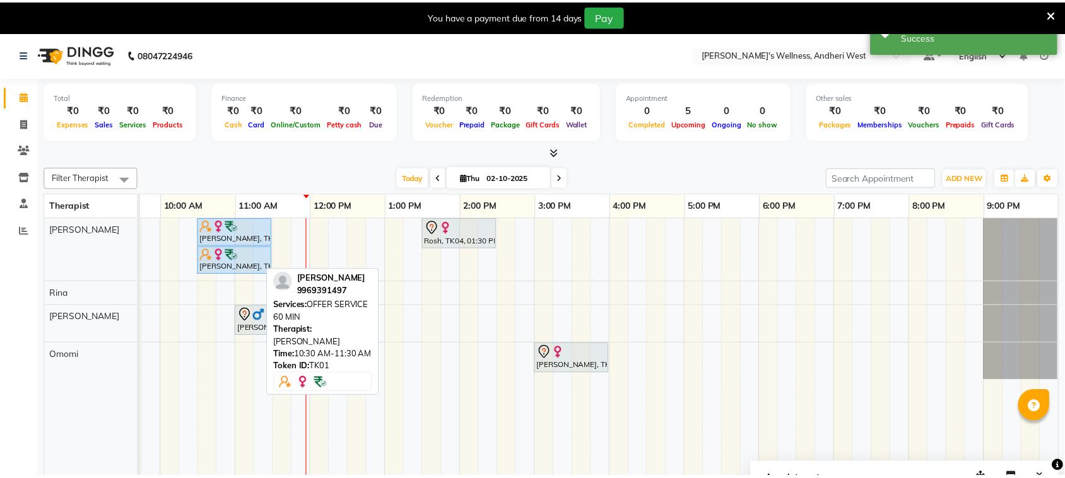
scroll to position [0, 206]
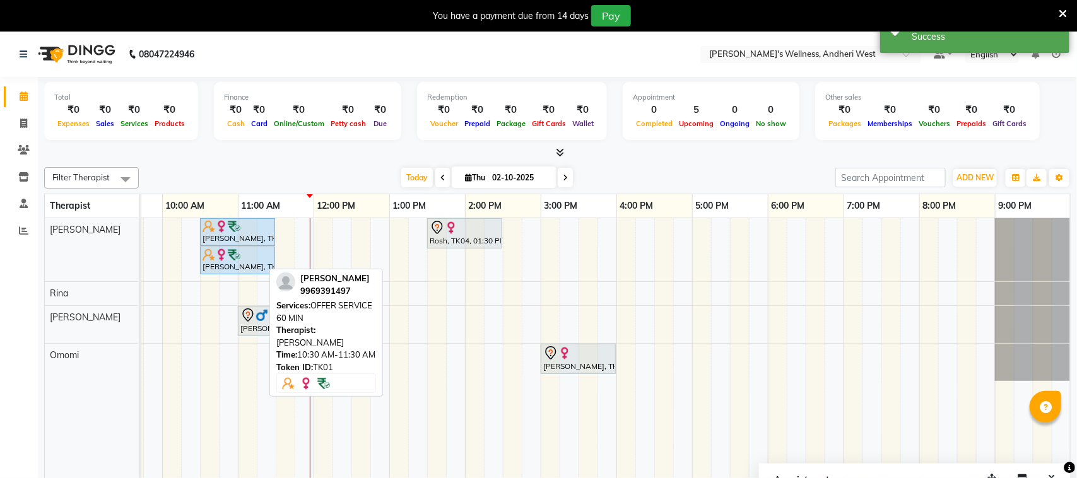
click at [228, 290] on div "× ! Are you sure? You want to update booking slot Yes No No" at bounding box center [538, 239] width 1077 height 478
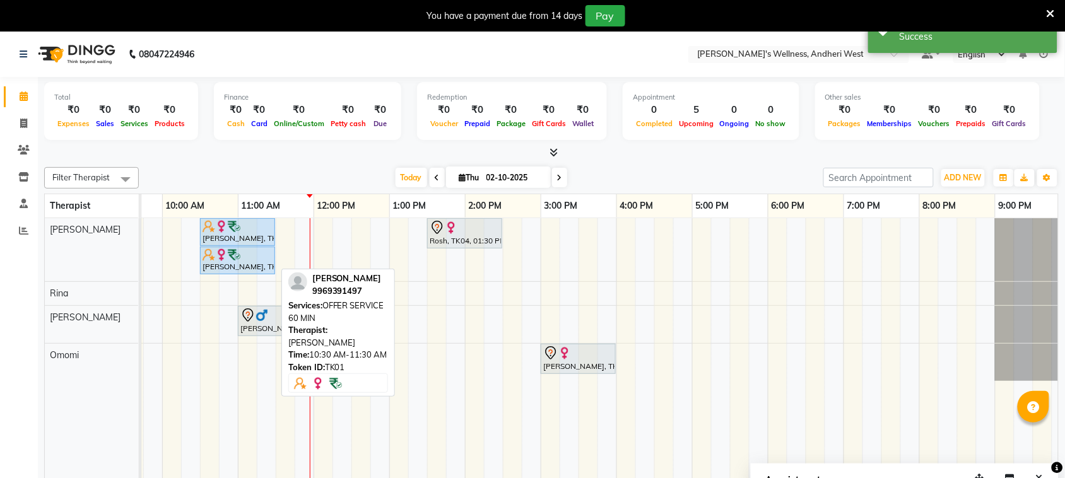
click at [232, 268] on div "[PERSON_NAME], TK01, 10:30 AM-11:30 AM, OFFER SERVICE 60 MIN" at bounding box center [237, 261] width 73 height 24
drag, startPoint x: 232, startPoint y: 268, endPoint x: 232, endPoint y: 298, distance: 29.7
click at [232, 298] on tbody "[PERSON_NAME], TK01, 10:30 AM-11:30 AM, OFFER SERVICE 60 MIN Rosh, TK04, 01:30 …" at bounding box center [503, 299] width 1136 height 163
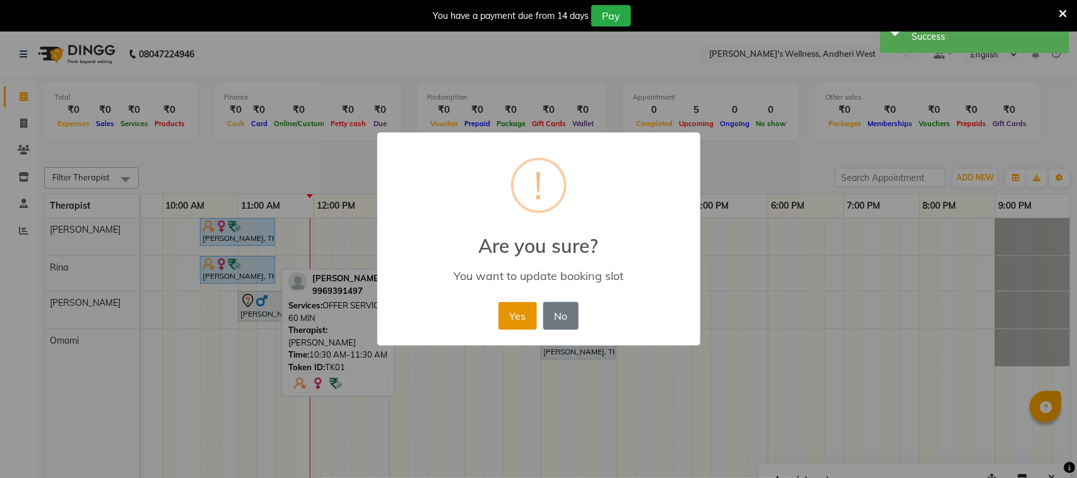
click at [519, 309] on button "Yes" at bounding box center [517, 316] width 38 height 28
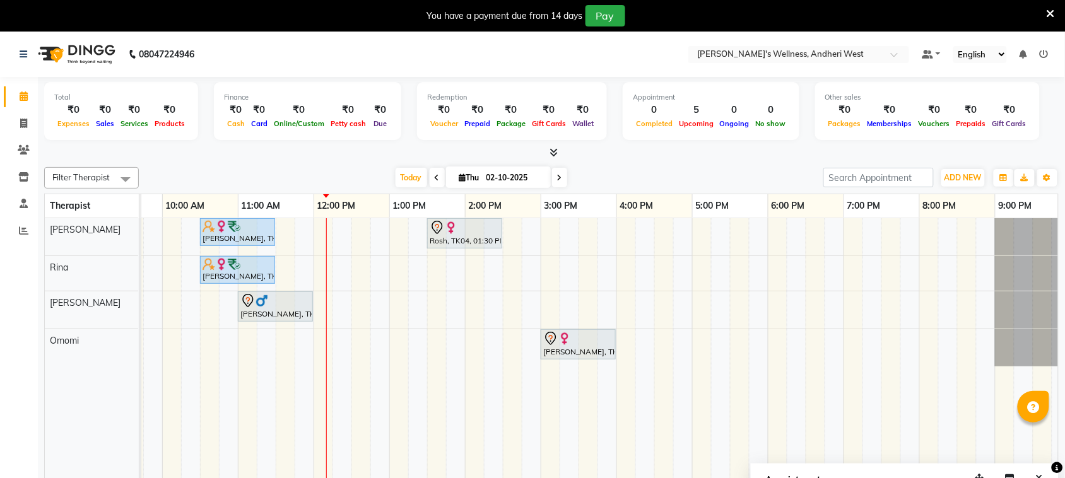
click at [562, 178] on span at bounding box center [559, 178] width 15 height 20
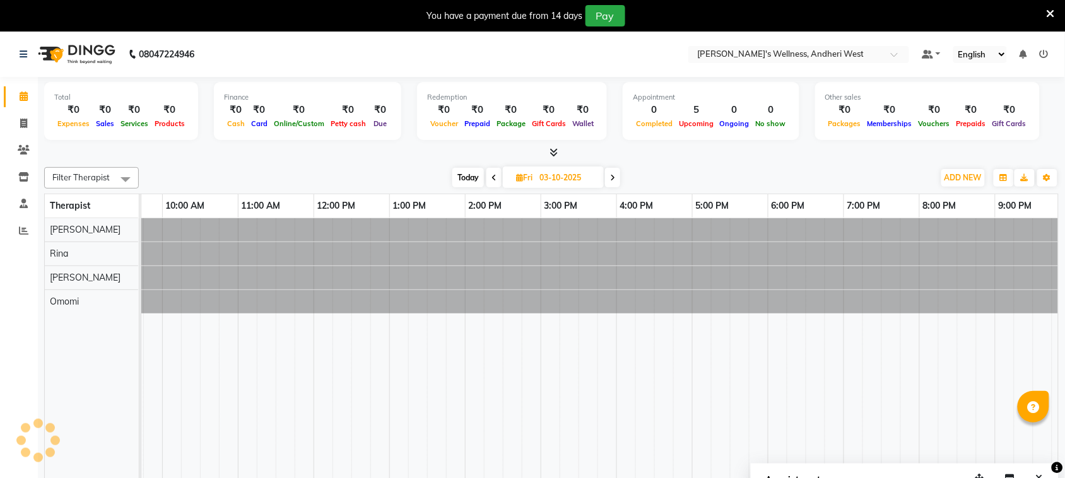
scroll to position [0, 218]
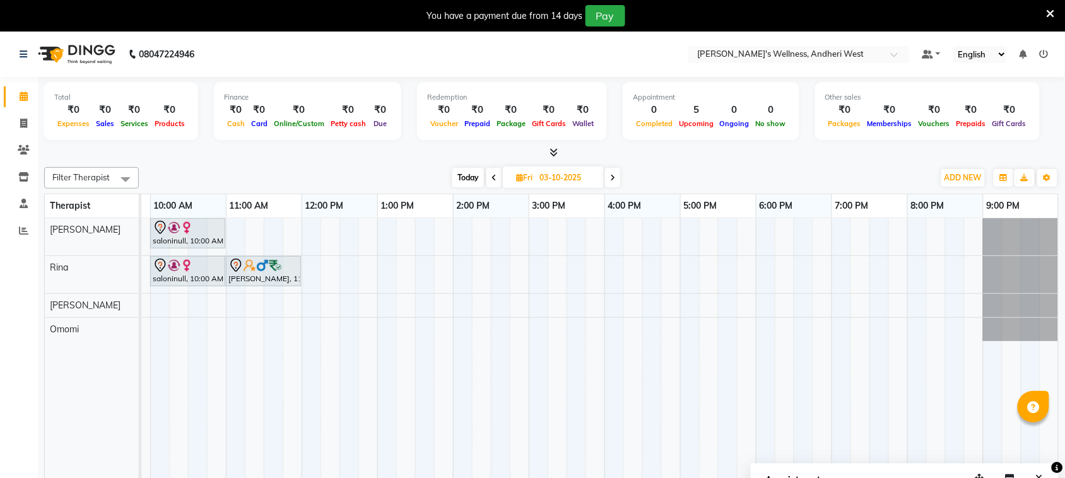
click at [459, 174] on span "Today" at bounding box center [468, 178] width 32 height 20
click at [516, 174] on icon at bounding box center [519, 177] width 7 height 8
type input "02-10-2025"
select select "10"
select select "2025"
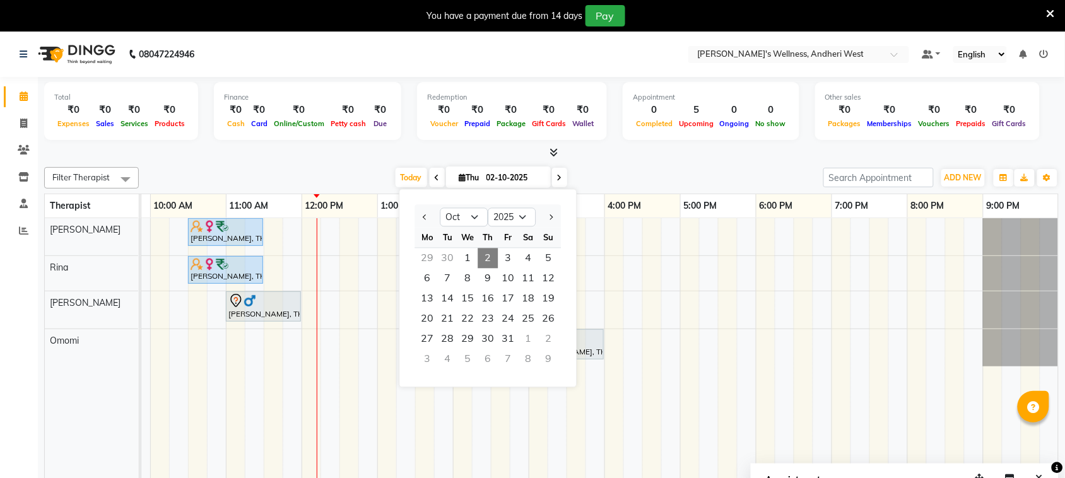
click at [628, 174] on div "[DATE] [DATE] Jan Feb Mar Apr May Jun [DATE] Aug Sep Oct Nov [DATE] 2016 2017 2…" at bounding box center [481, 177] width 672 height 19
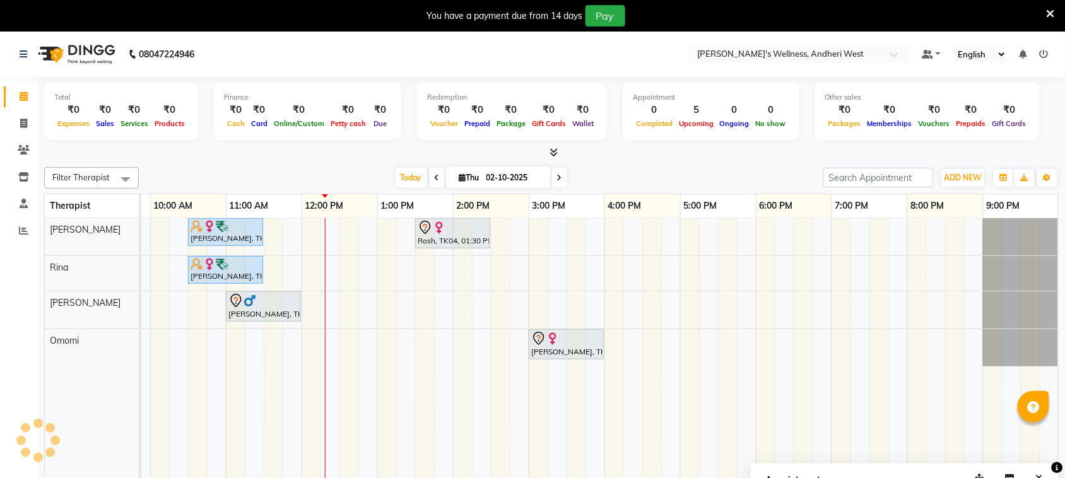
click at [558, 177] on icon at bounding box center [559, 178] width 5 height 8
click at [546, 177] on input "02-10-2025" at bounding box center [514, 177] width 63 height 19
type input "03-10-2025"
select select "10"
select select "2025"
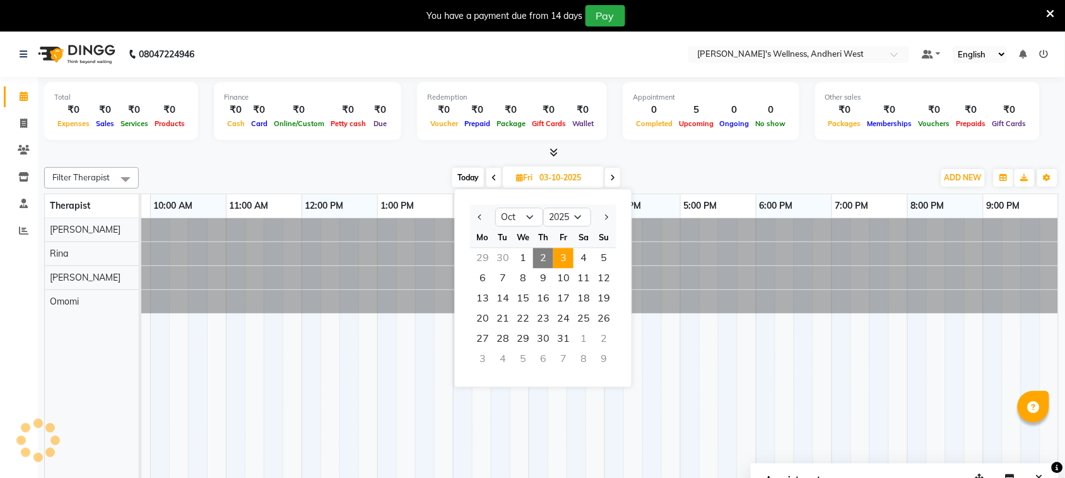
scroll to position [0, 0]
click at [492, 175] on icon at bounding box center [493, 178] width 5 height 8
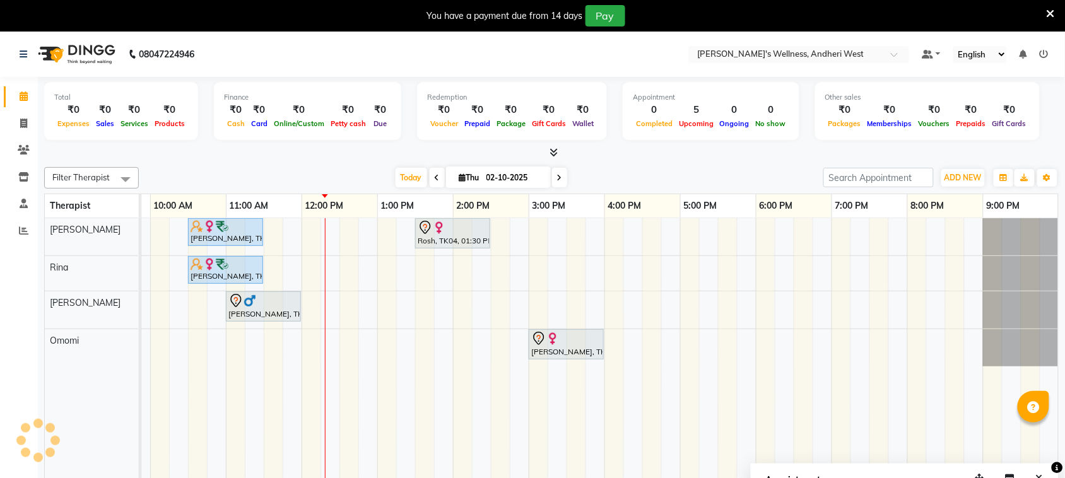
scroll to position [0, 230]
click at [557, 178] on icon at bounding box center [559, 178] width 5 height 8
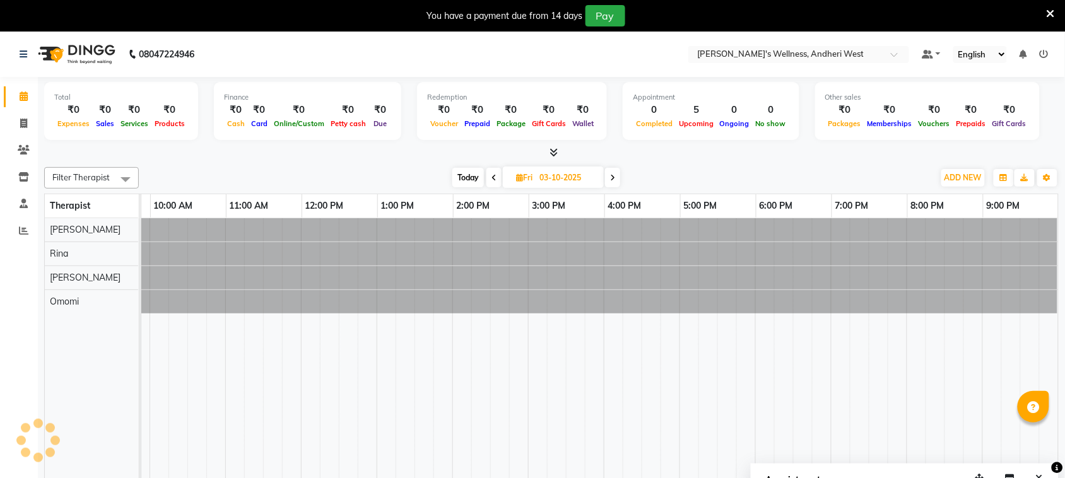
scroll to position [0, 218]
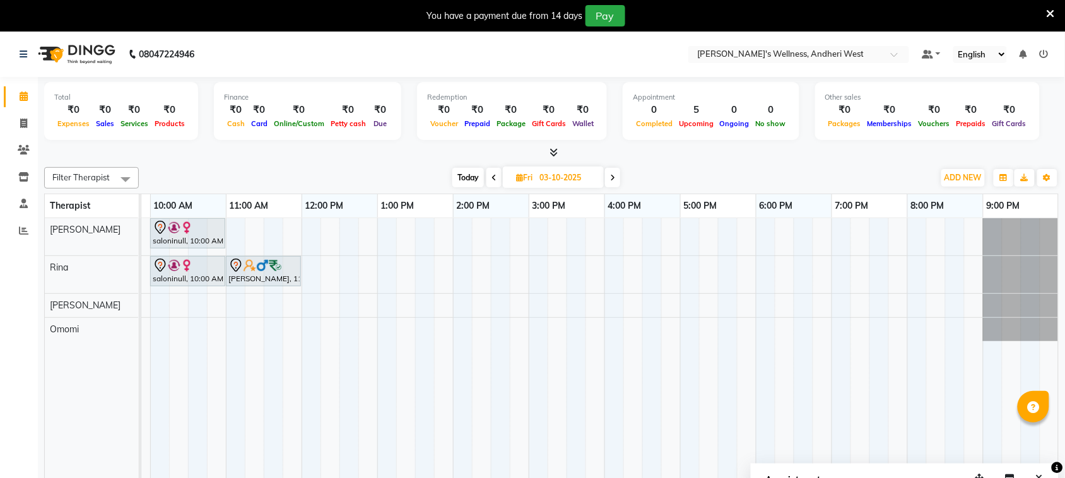
click at [467, 177] on span "Today" at bounding box center [468, 178] width 32 height 20
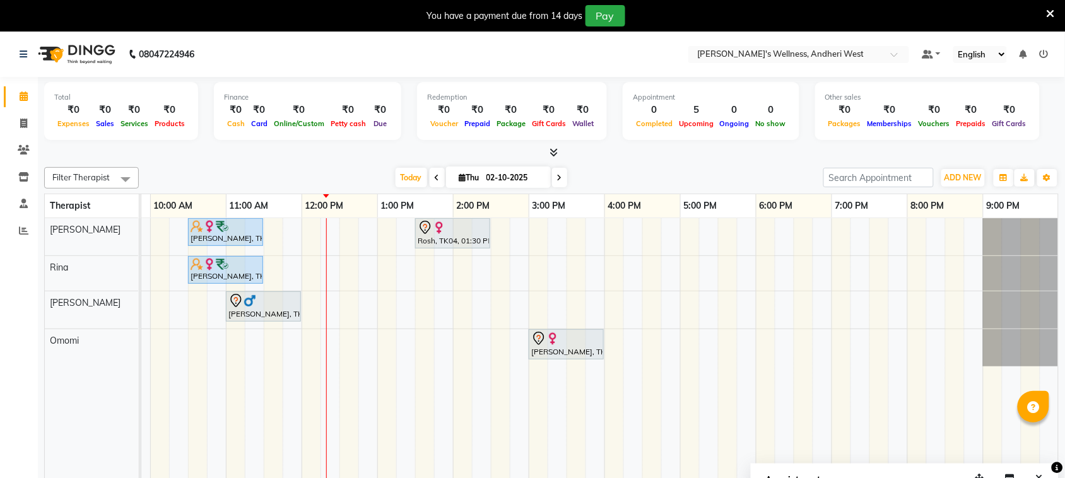
click at [557, 179] on icon at bounding box center [559, 178] width 5 height 8
type input "03-10-2025"
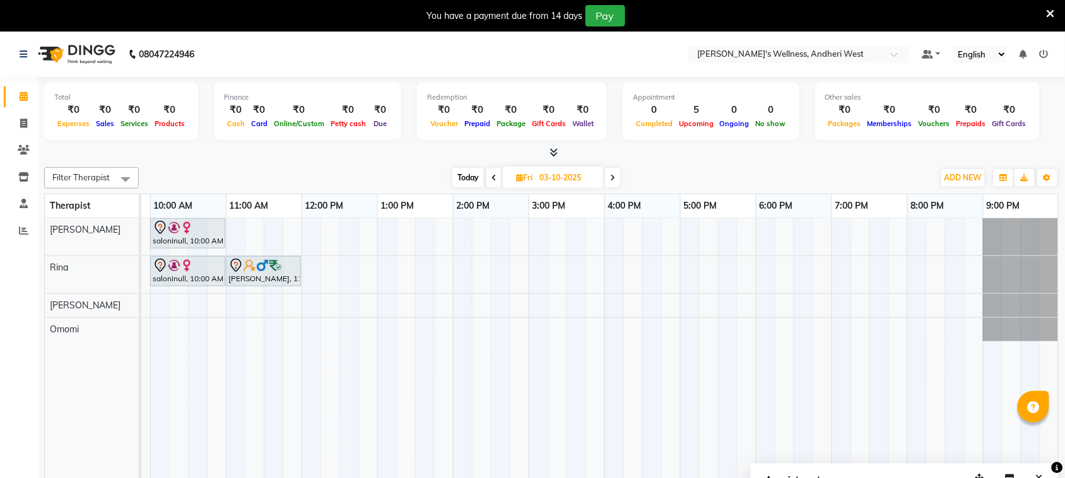
click at [650, 310] on div "saloninull, 10:00 AM-11:00 AM, [DATE] Offer 60 Min saloninull, 10:00 AM-11:00 A…" at bounding box center [491, 357] width 1136 height 278
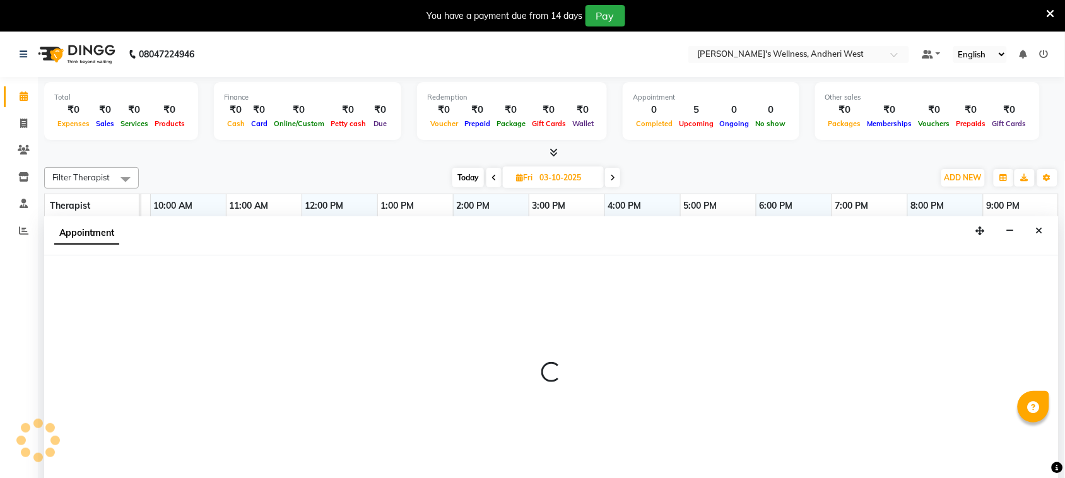
scroll to position [32, 0]
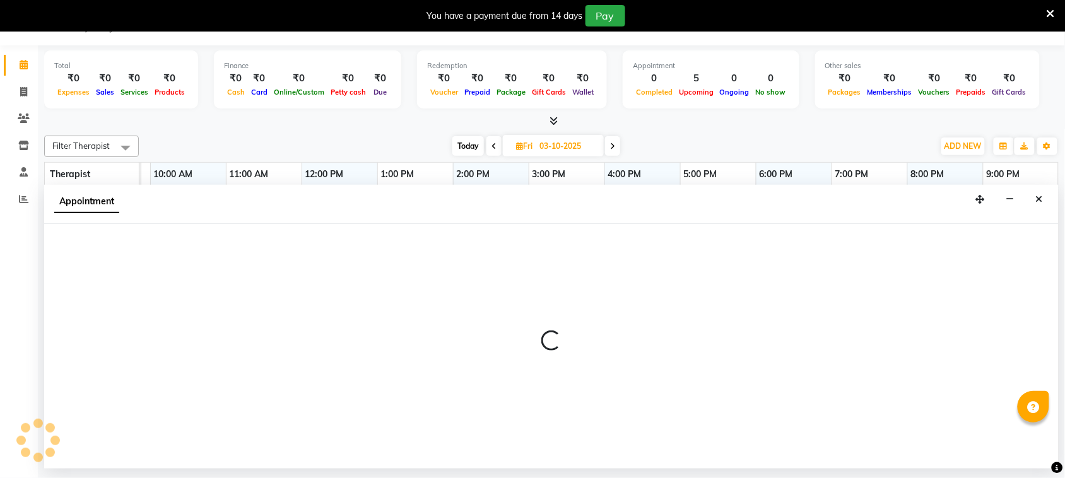
select select "90974"
select select "990"
select select "tentative"
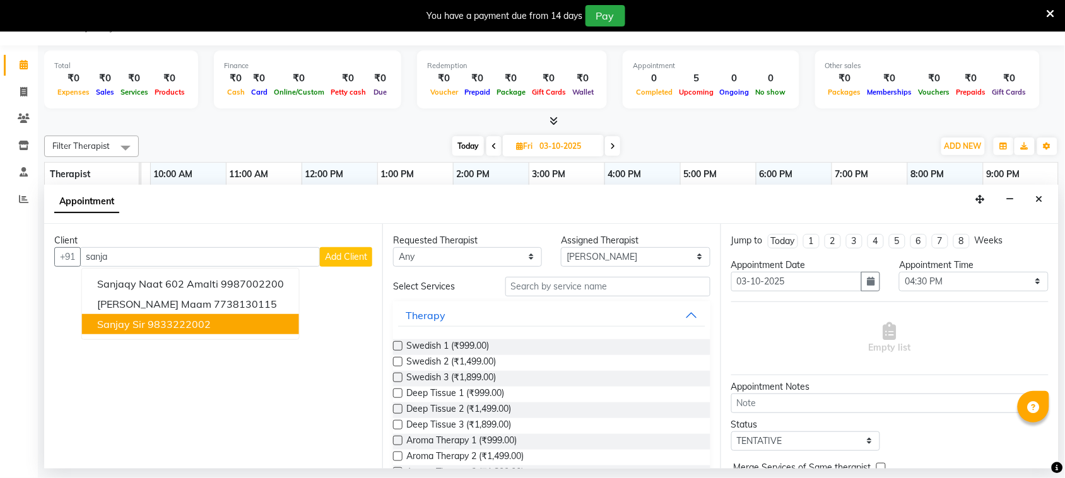
click at [164, 328] on ngb-highlight "9833222002" at bounding box center [179, 324] width 63 height 13
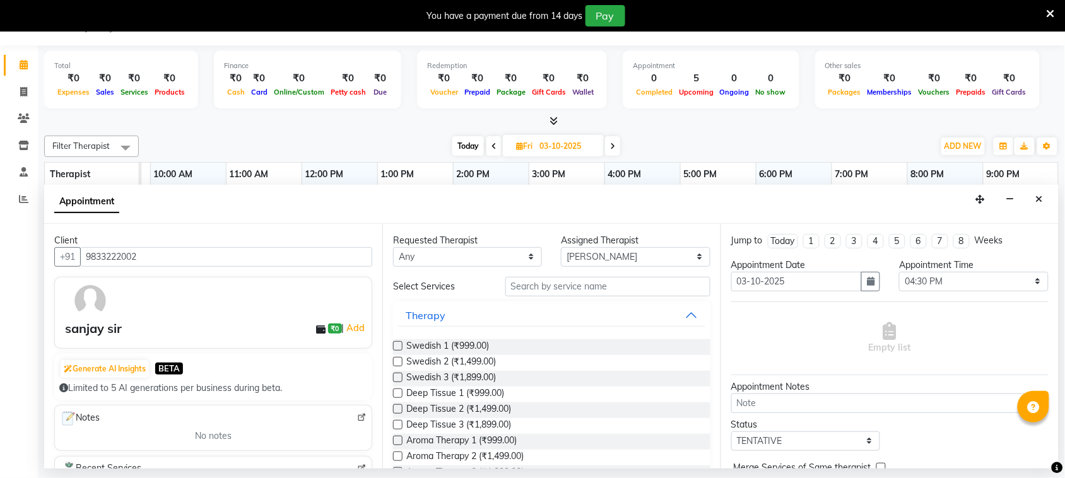
type input "9833222002"
click at [540, 285] on input "text" at bounding box center [607, 287] width 205 height 20
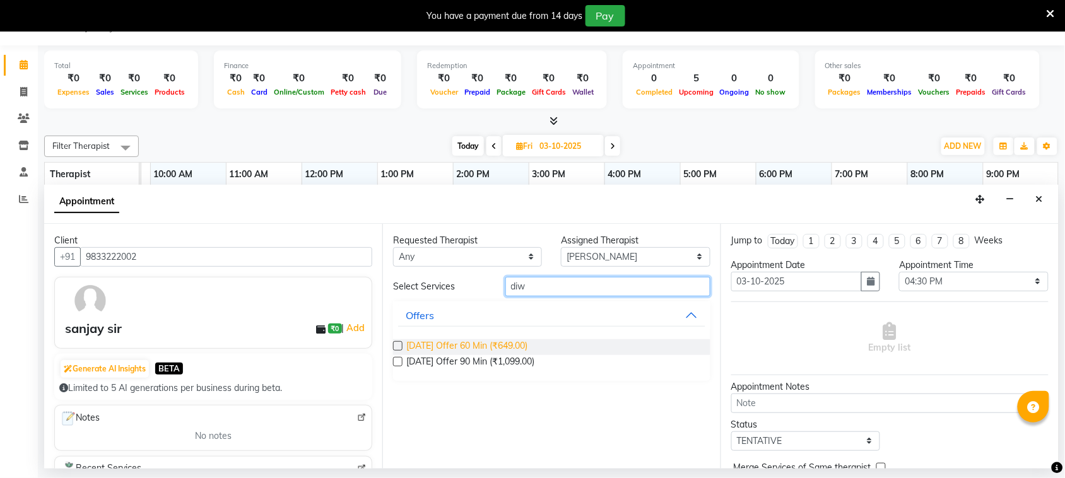
type input "diw"
click at [514, 341] on span "[DATE] Offer 60 Min (₹649.00)" at bounding box center [466, 347] width 121 height 16
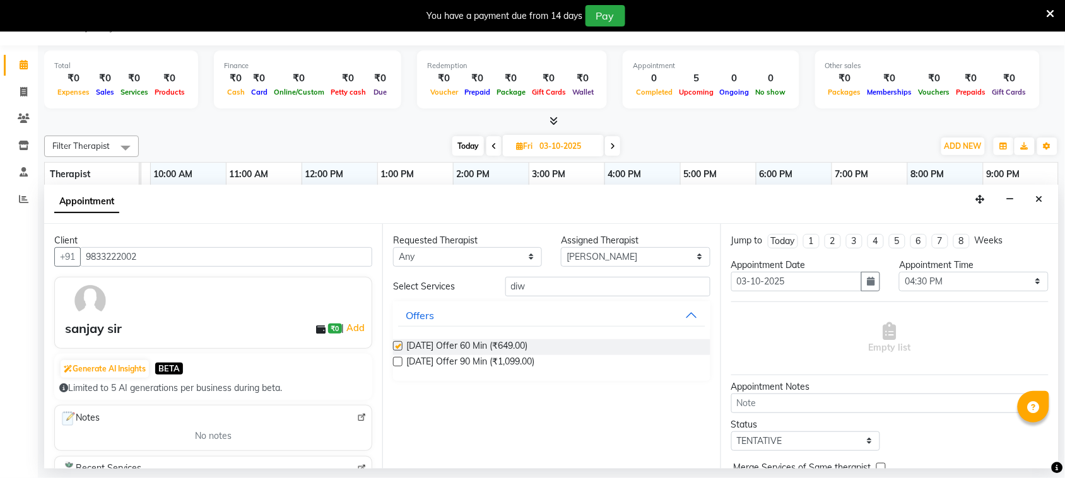
checkbox input "false"
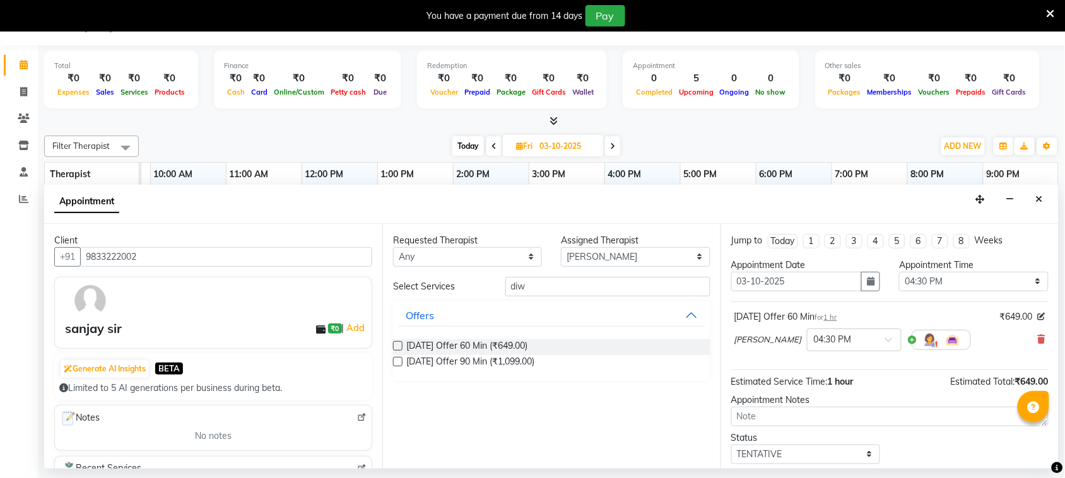
scroll to position [76, 0]
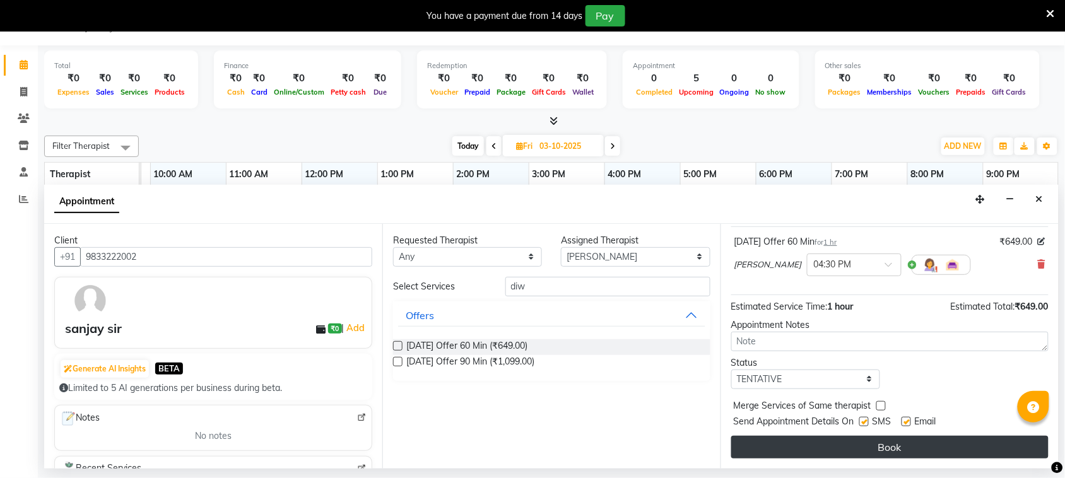
click at [886, 445] on button "Book" at bounding box center [889, 447] width 317 height 23
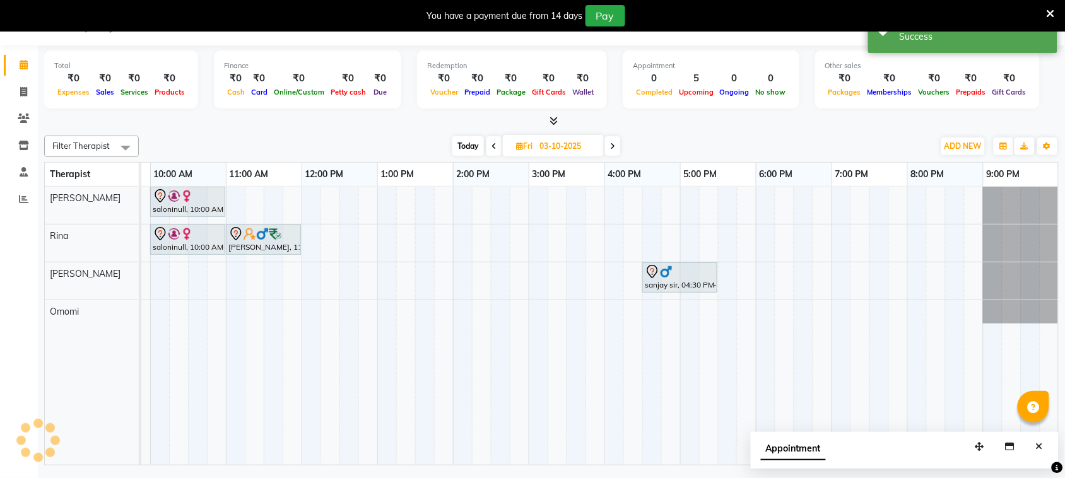
scroll to position [0, 0]
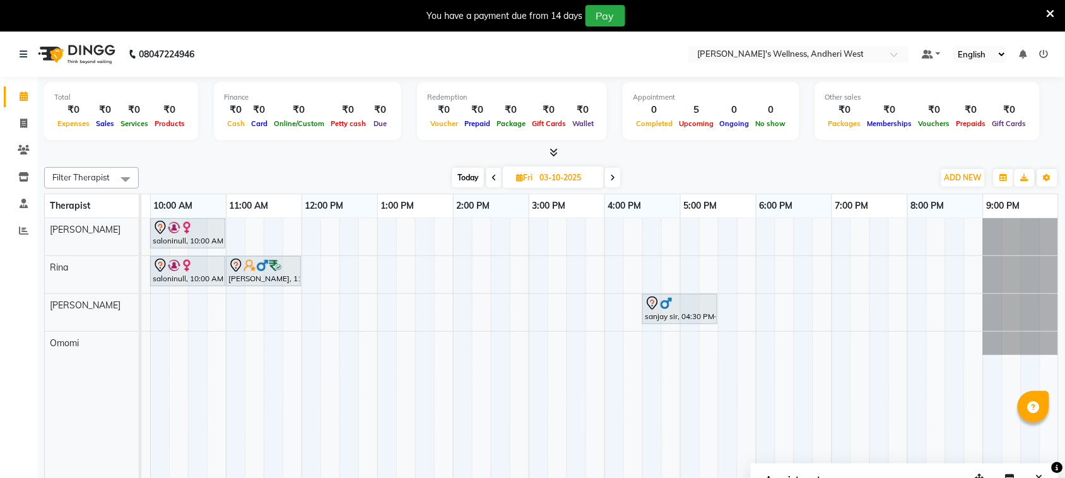
click at [471, 177] on span "Today" at bounding box center [468, 178] width 32 height 20
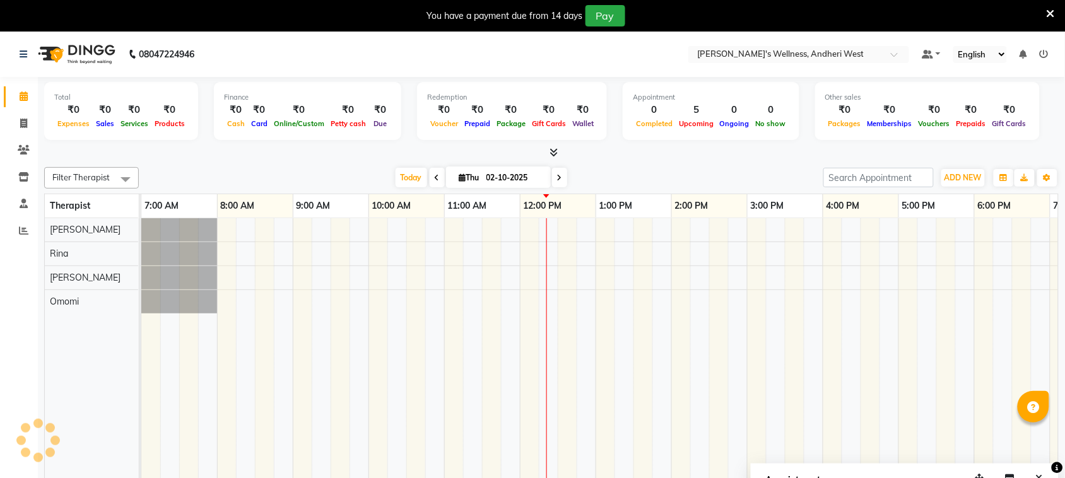
scroll to position [0, 218]
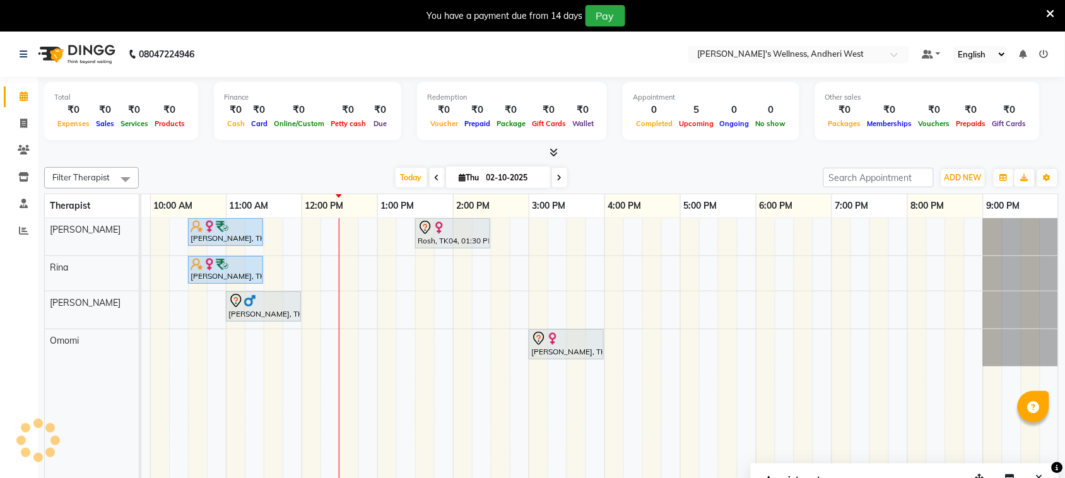
click at [560, 177] on icon at bounding box center [559, 178] width 5 height 8
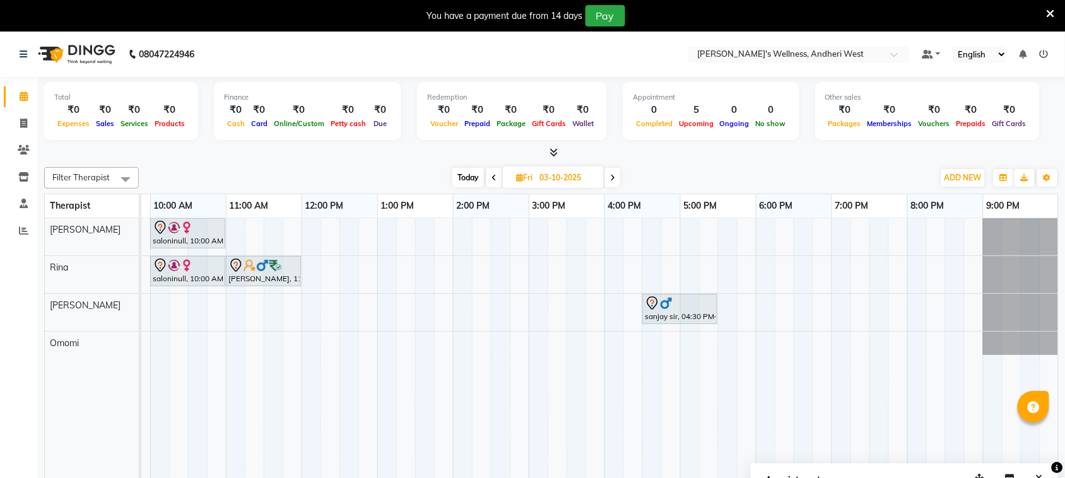
click at [477, 175] on span "Today" at bounding box center [468, 178] width 32 height 20
type input "02-10-2025"
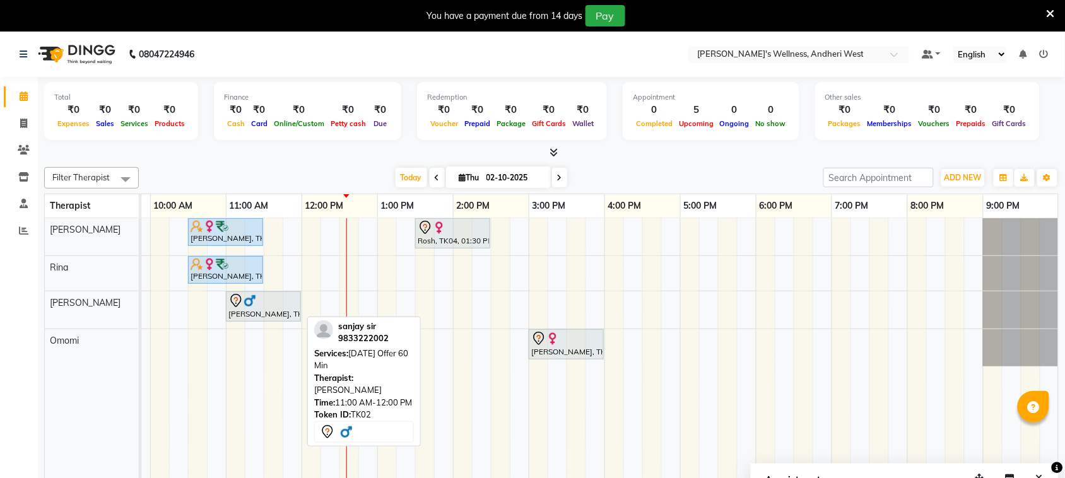
click at [264, 305] on div at bounding box center [263, 300] width 70 height 15
click at [260, 311] on div "[PERSON_NAME], TK02, 11:00 AM-12:00 PM, [DATE] Offer 60 Min" at bounding box center [263, 306] width 73 height 26
select select "7"
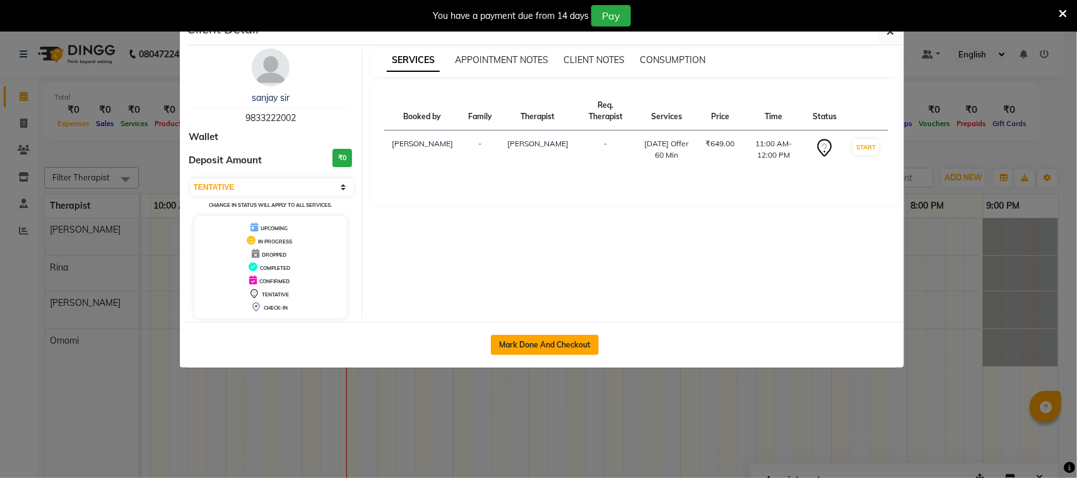
click at [518, 349] on button "Mark Done And Checkout" at bounding box center [545, 345] width 108 height 20
select select "service"
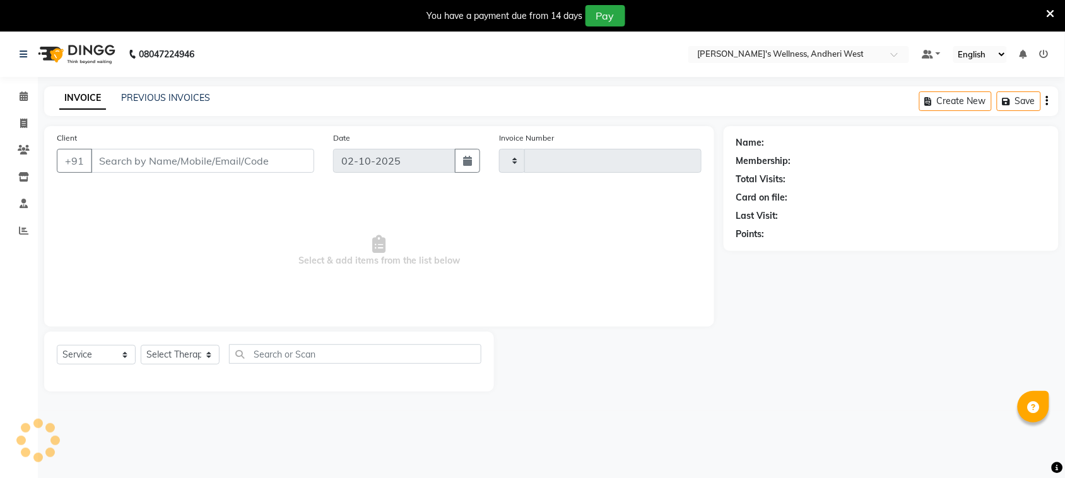
type input "0808"
select select "7384"
type input "9833222002"
select select "90974"
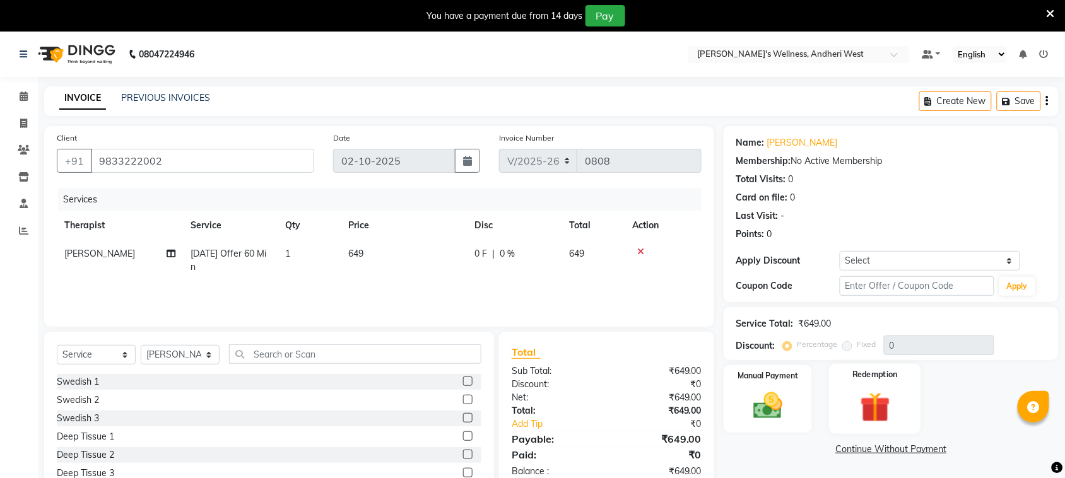
click at [881, 404] on img at bounding box center [874, 408] width 49 height 38
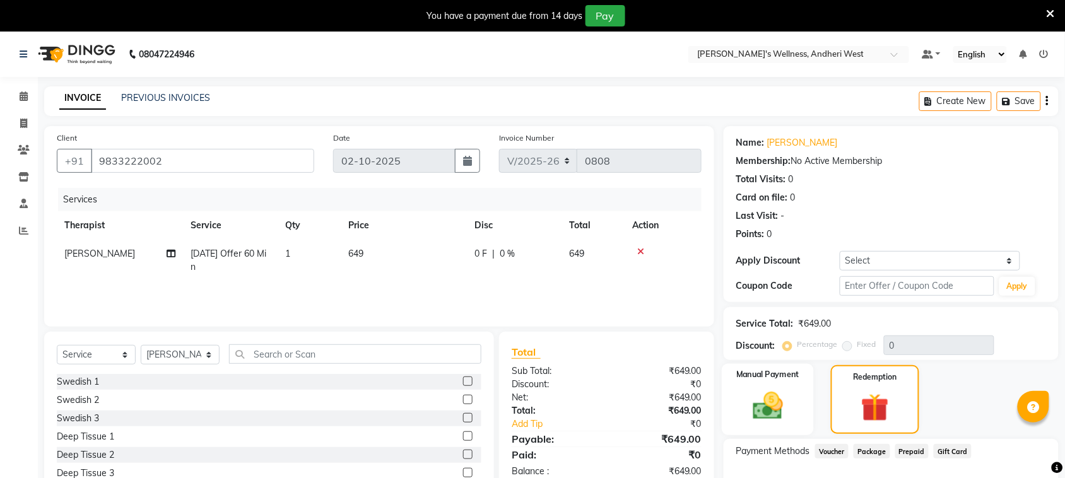
click at [787, 416] on img at bounding box center [767, 406] width 49 height 35
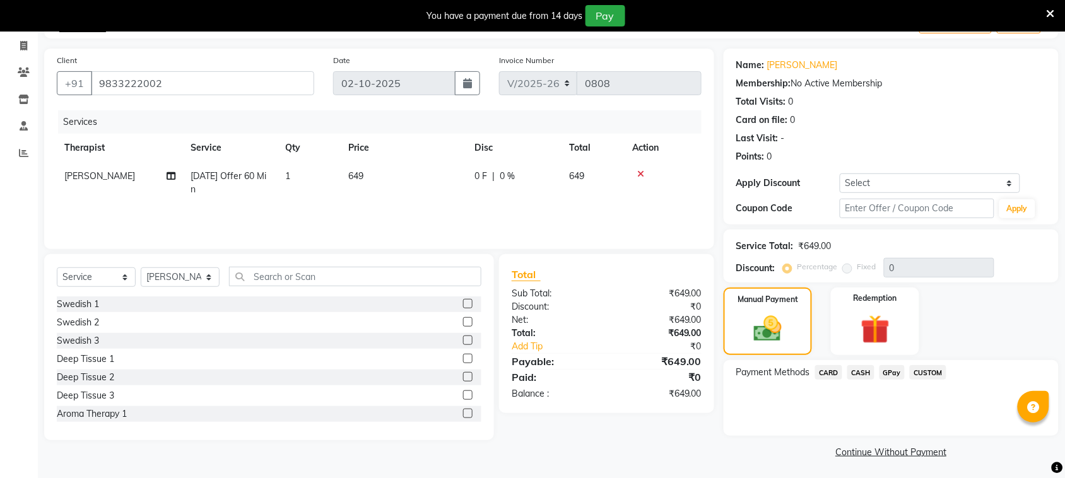
scroll to position [79, 0]
click at [891, 372] on span "GPay" at bounding box center [892, 370] width 26 height 15
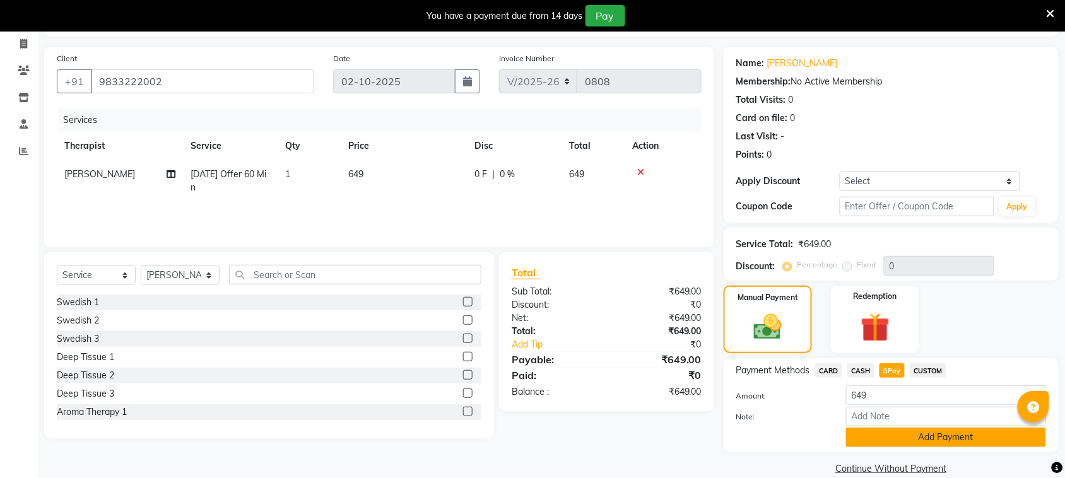
click at [951, 437] on button "Add Payment" at bounding box center [946, 438] width 200 height 20
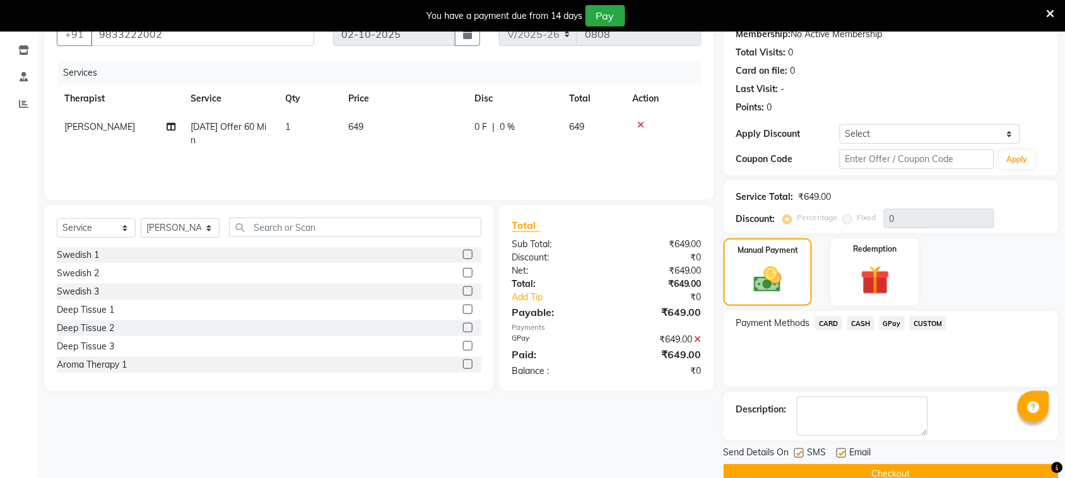
scroll to position [152, 0]
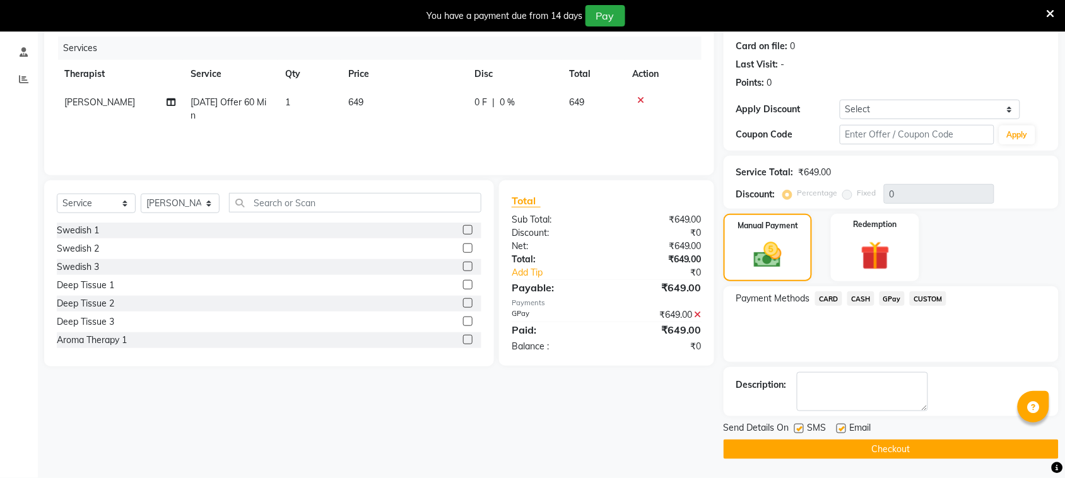
click at [917, 446] on button "Checkout" at bounding box center [891, 450] width 335 height 20
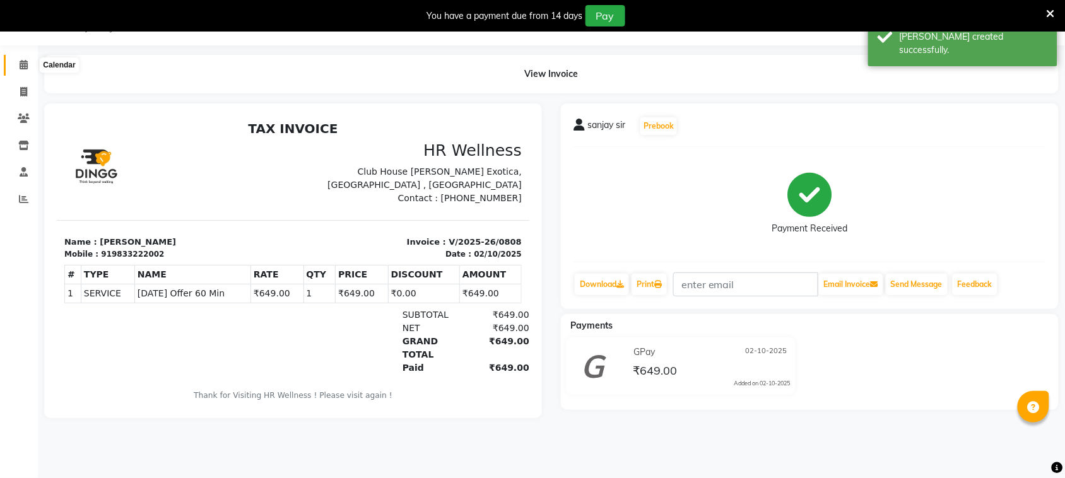
click at [20, 68] on icon at bounding box center [24, 64] width 8 height 9
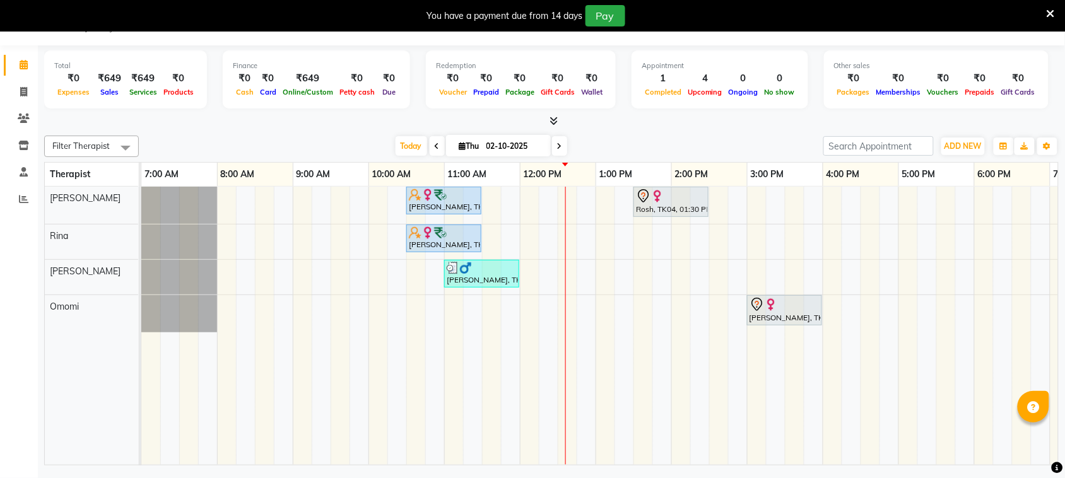
click at [516, 143] on input "02-10-2025" at bounding box center [514, 146] width 63 height 19
select select "10"
select select "2025"
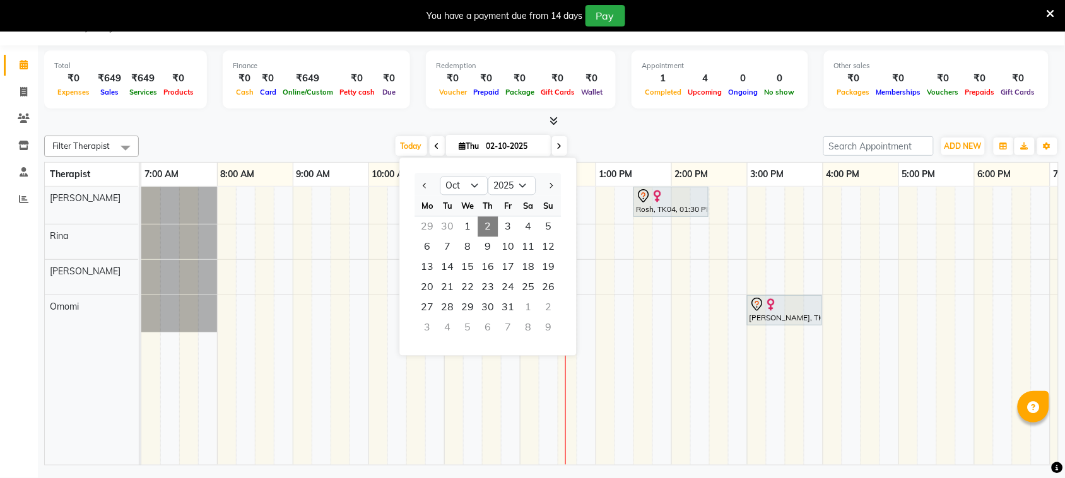
click at [448, 223] on div "30" at bounding box center [448, 227] width 20 height 20
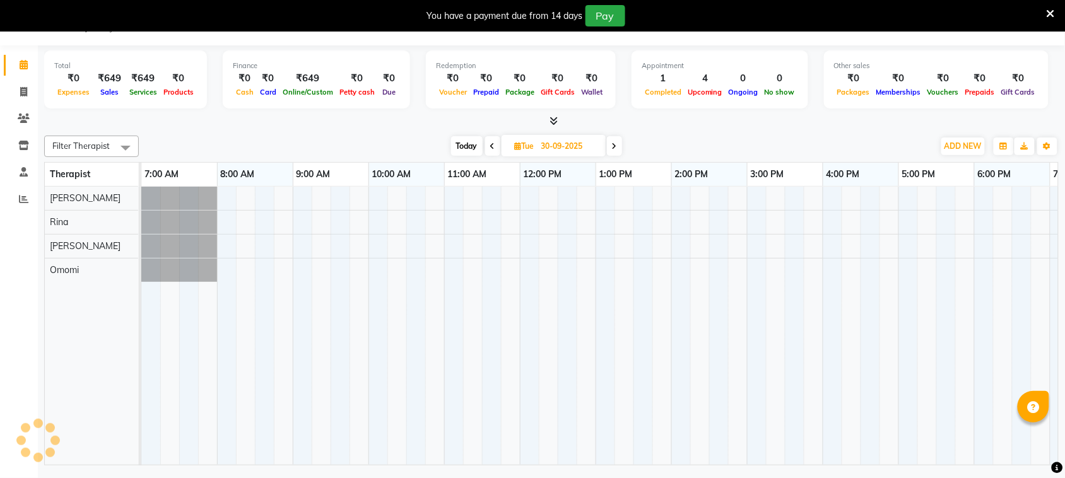
scroll to position [0, 218]
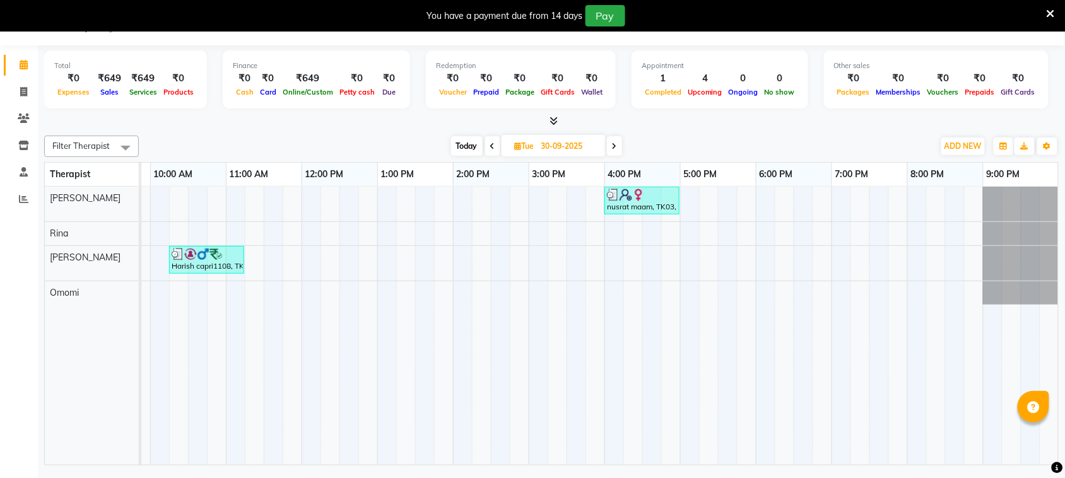
click at [469, 146] on span "Today" at bounding box center [467, 146] width 32 height 20
type input "02-10-2025"
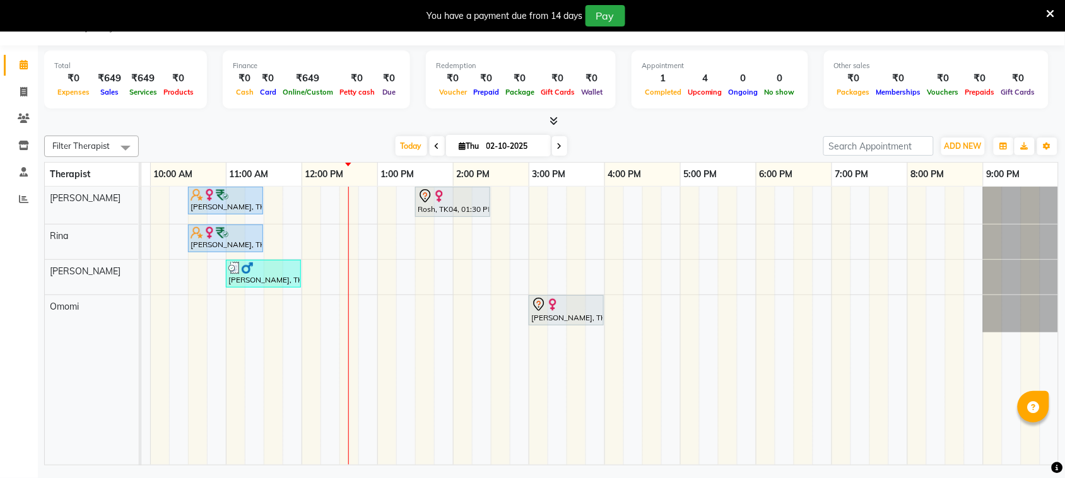
click at [612, 214] on div "[PERSON_NAME], TK01, 10:30 AM-11:30 AM, OFFER SERVICE 60 MIN Rosh, TK04, 01:30 …" at bounding box center [491, 326] width 1136 height 278
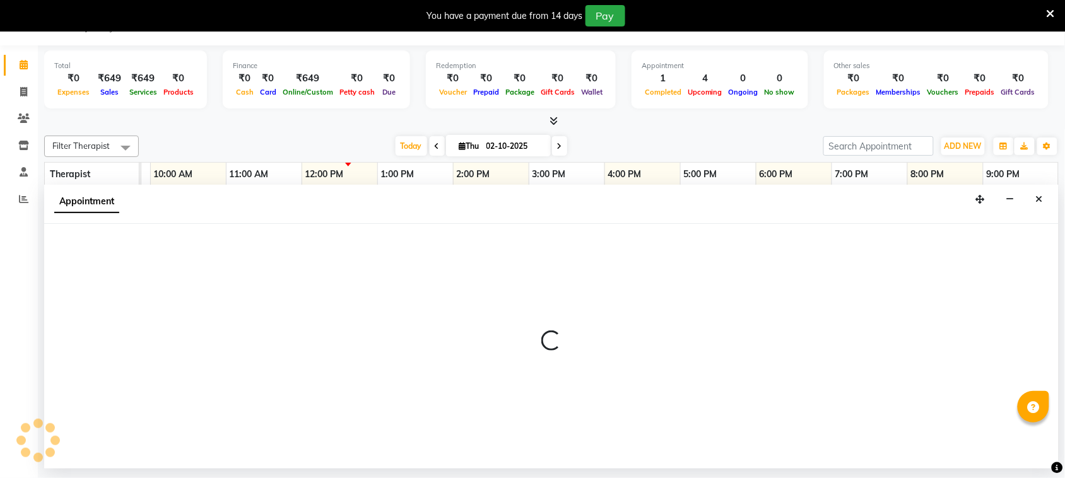
select select "66471"
select select "960"
select select "tentative"
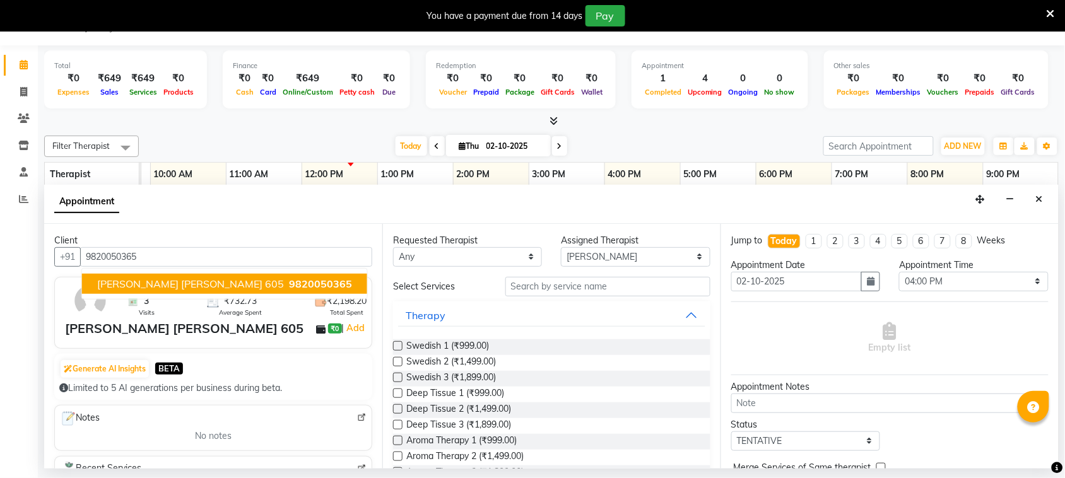
click at [289, 285] on span "9820050365" at bounding box center [320, 284] width 63 height 13
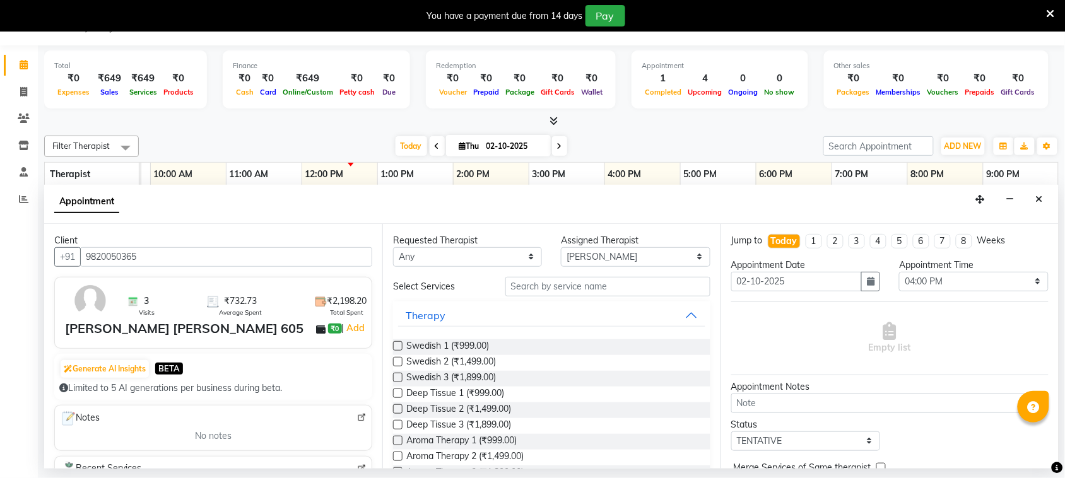
type input "9820050365"
click at [553, 283] on input "text" at bounding box center [607, 287] width 205 height 20
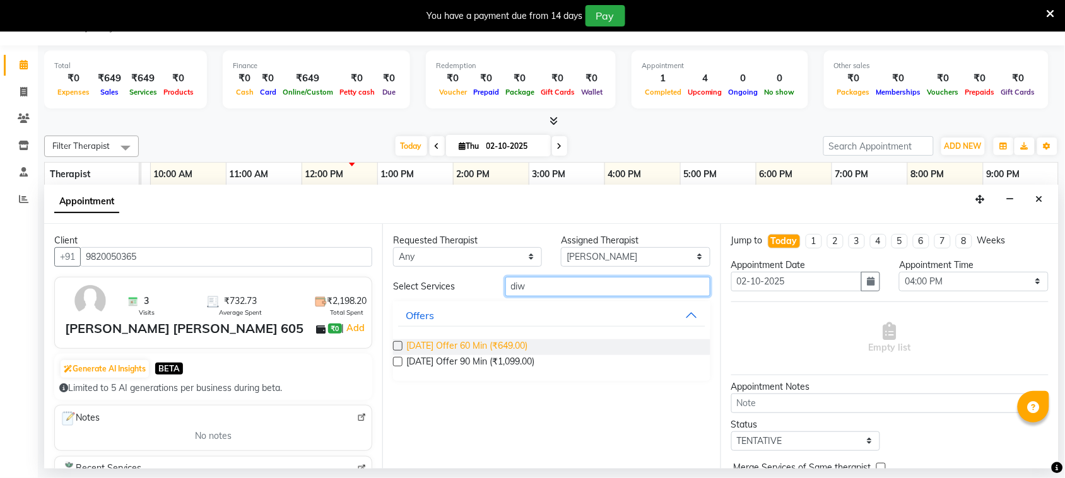
type input "diw"
click at [508, 346] on span "[DATE] Offer 60 Min (₹649.00)" at bounding box center [466, 347] width 121 height 16
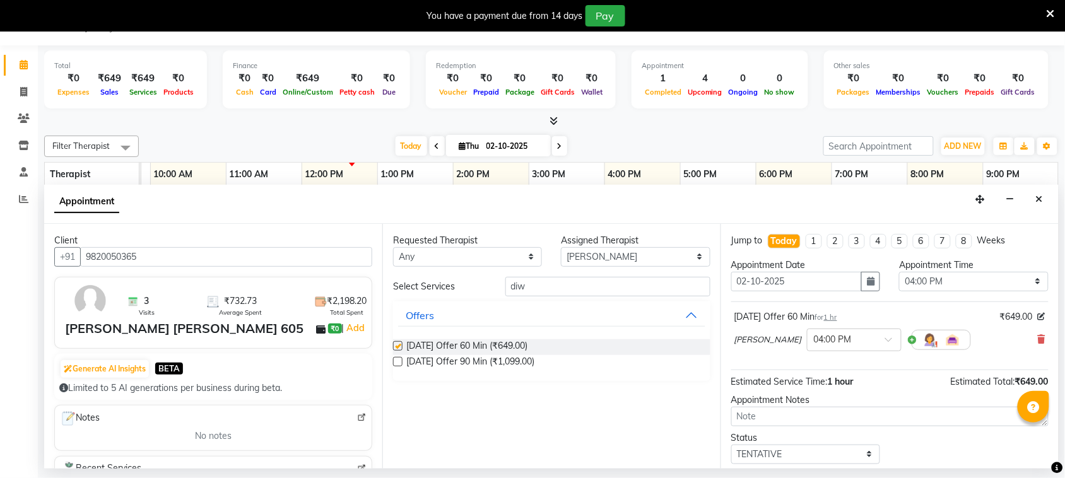
checkbox input "false"
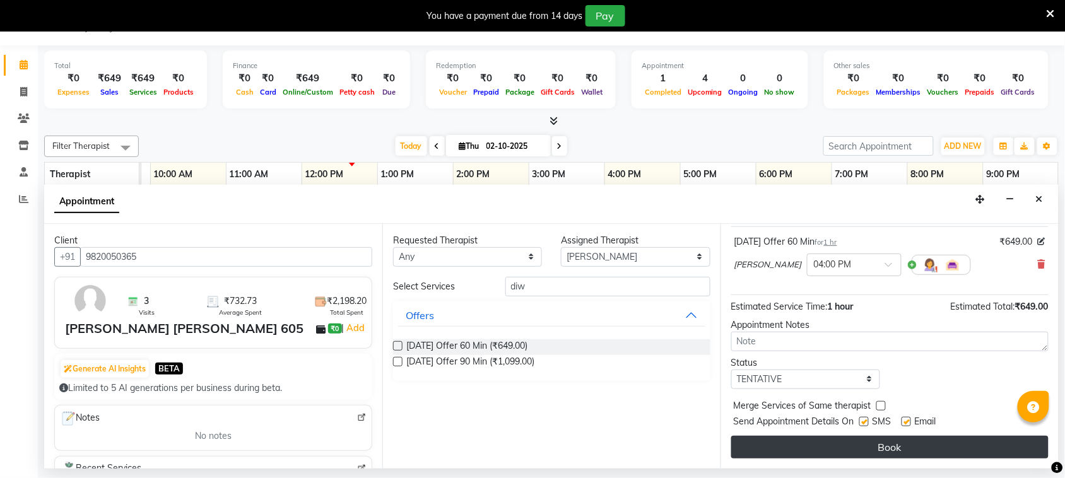
click at [878, 450] on button "Book" at bounding box center [889, 447] width 317 height 23
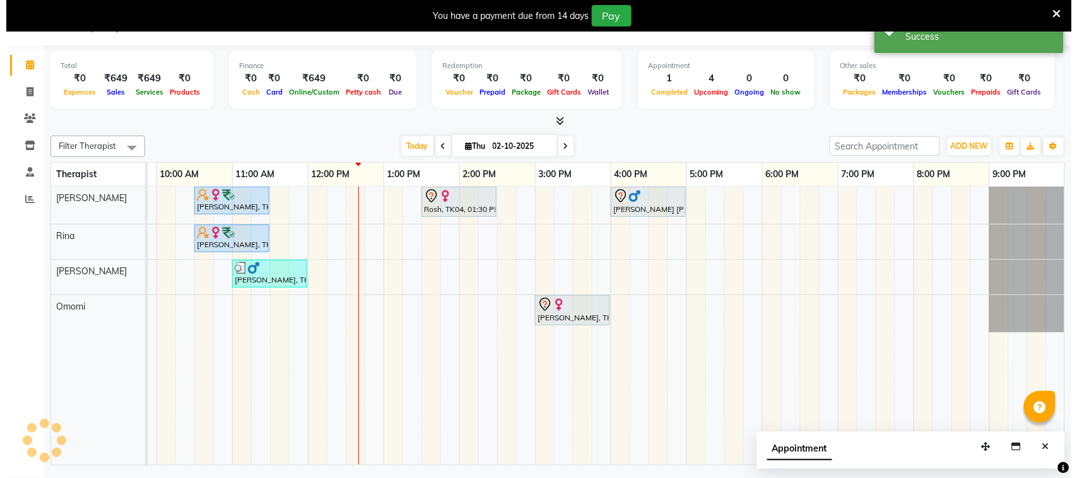
scroll to position [0, 0]
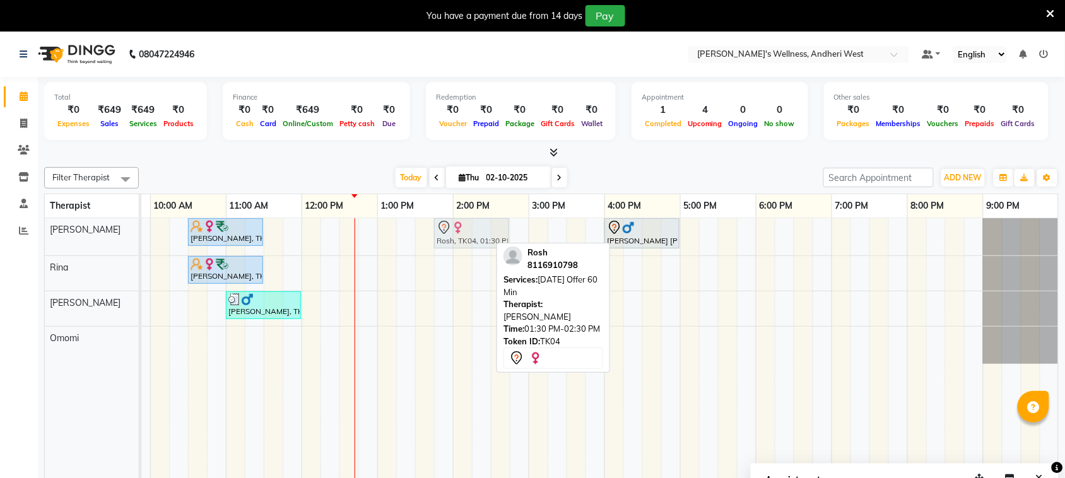
drag, startPoint x: 442, startPoint y: 233, endPoint x: 458, endPoint y: 235, distance: 16.5
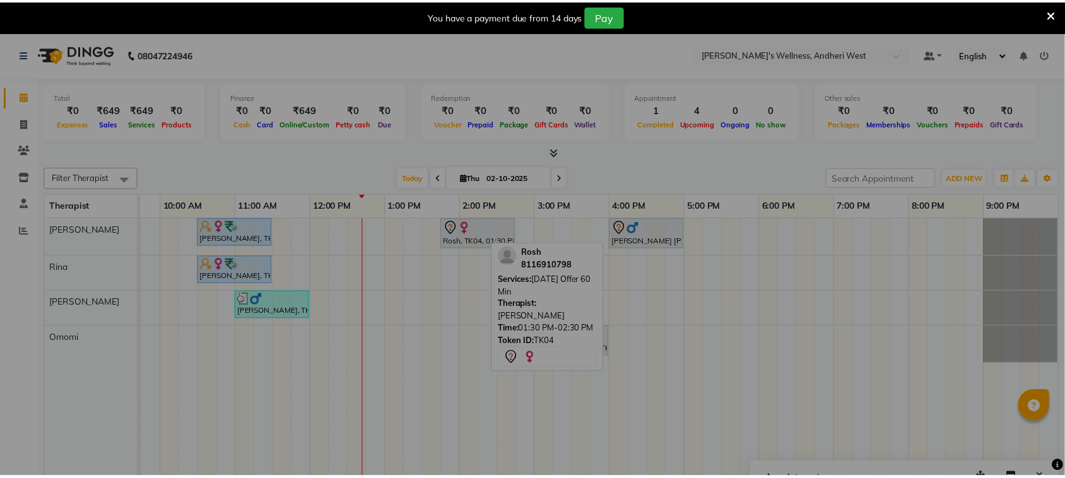
scroll to position [0, 206]
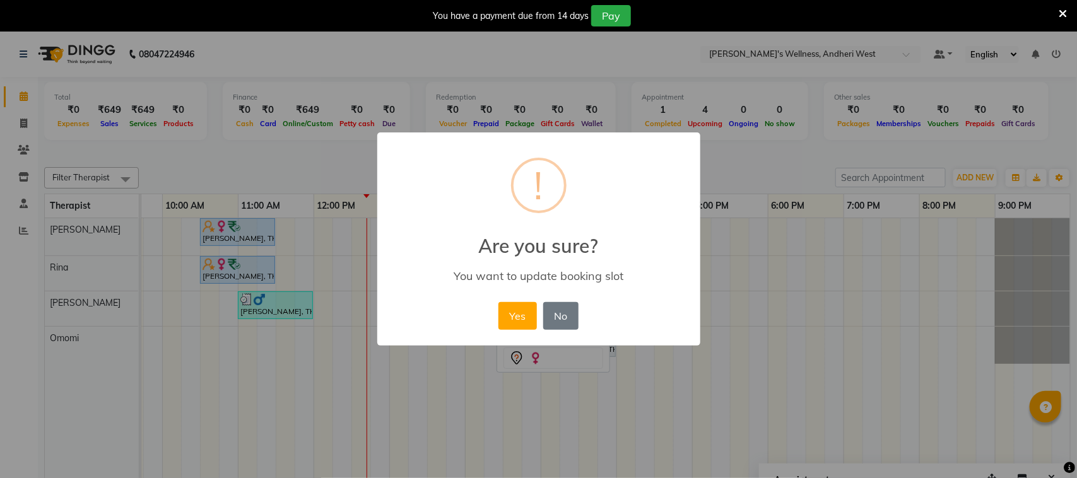
click at [466, 235] on h2 "Are you sure?" at bounding box center [538, 239] width 323 height 38
click at [518, 317] on button "Yes" at bounding box center [517, 316] width 38 height 28
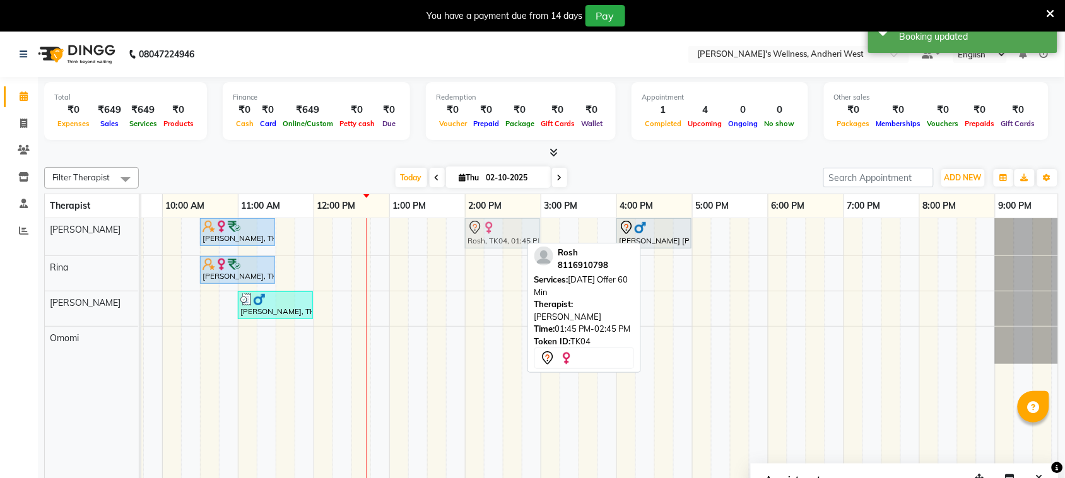
drag, startPoint x: 469, startPoint y: 229, endPoint x: 490, endPoint y: 230, distance: 21.5
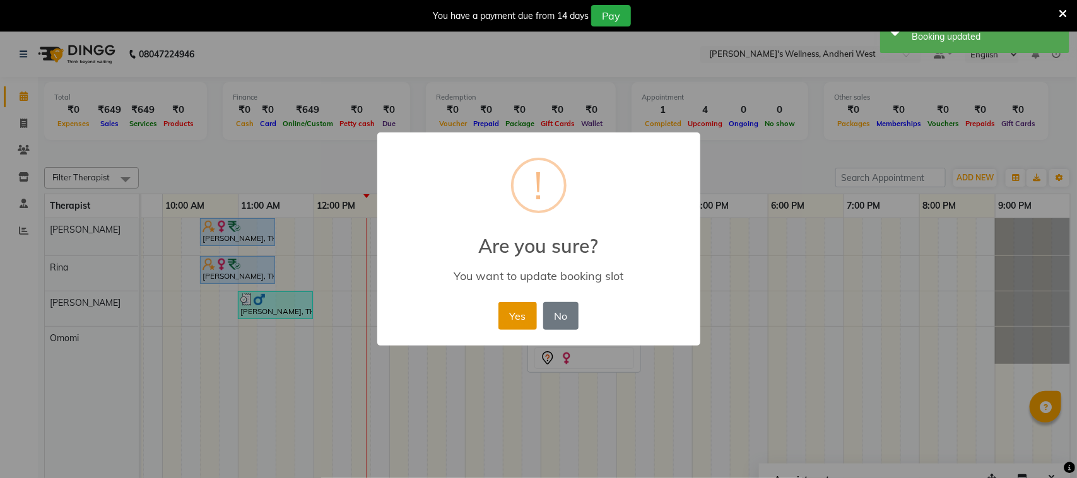
click at [508, 315] on button "Yes" at bounding box center [517, 316] width 38 height 28
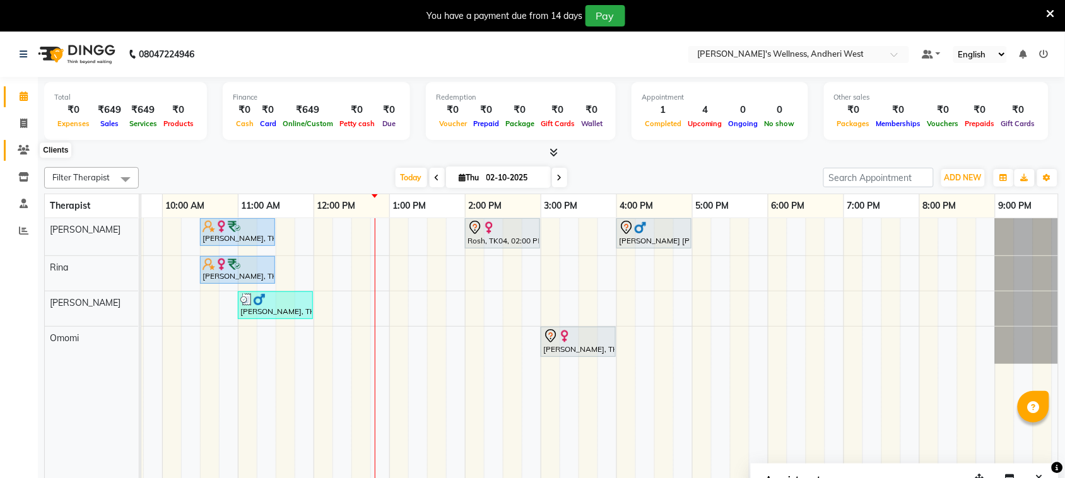
click at [18, 153] on icon at bounding box center [24, 149] width 12 height 9
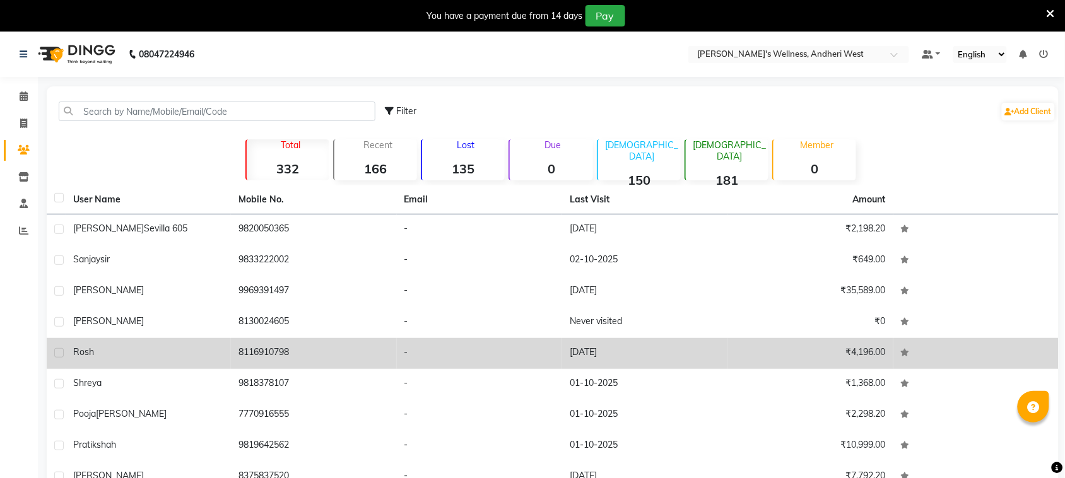
click at [128, 341] on td "Rosh" at bounding box center [148, 353] width 165 height 31
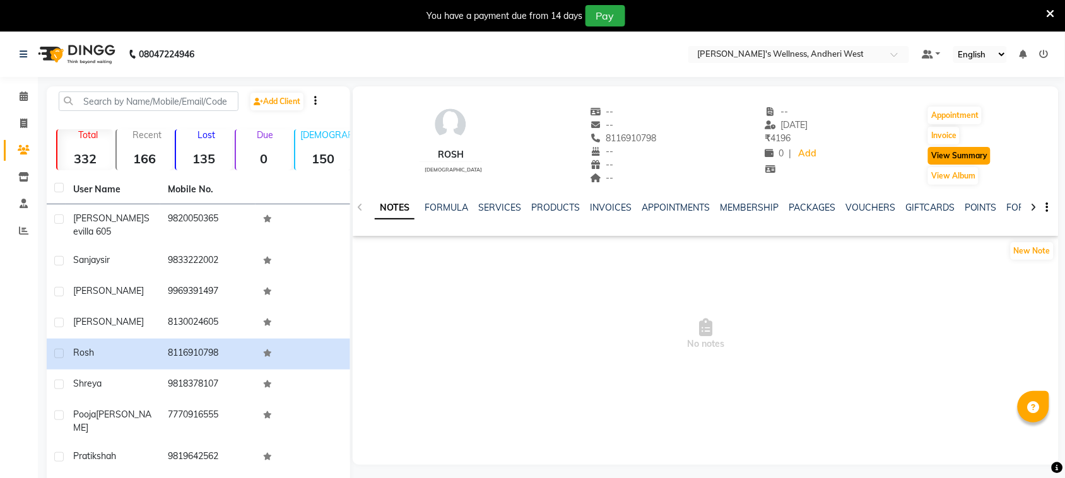
click at [939, 155] on button "View Summary" at bounding box center [959, 156] width 62 height 18
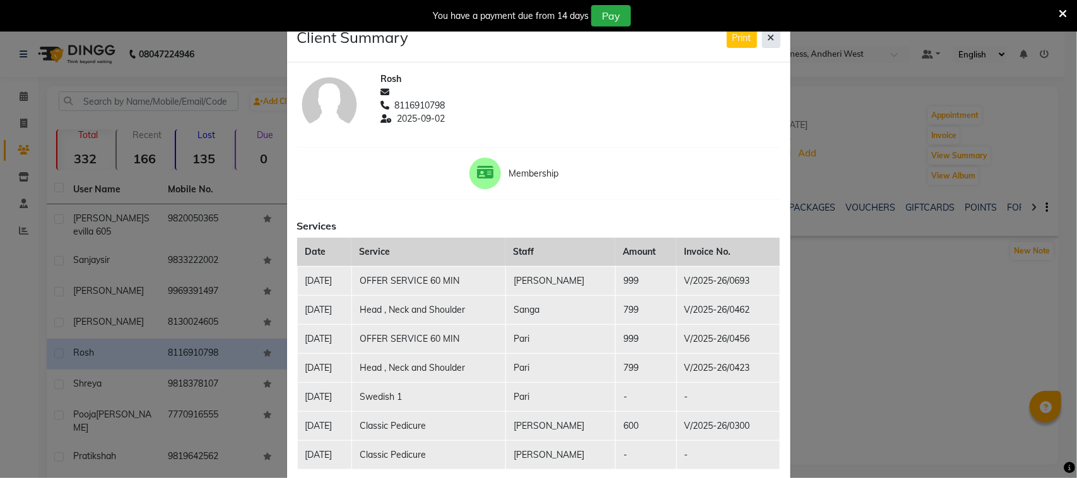
click at [762, 40] on button at bounding box center [771, 38] width 18 height 20
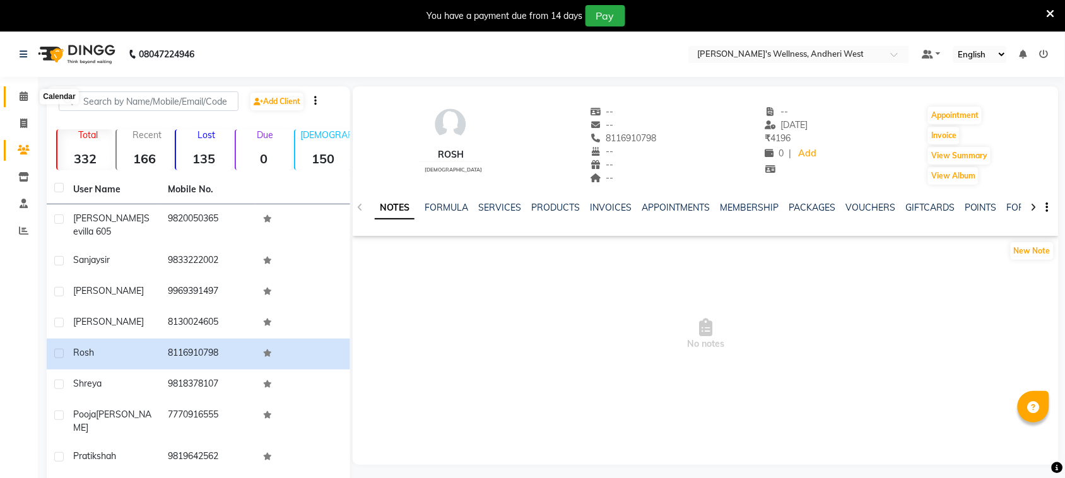
click at [29, 101] on span at bounding box center [24, 97] width 22 height 15
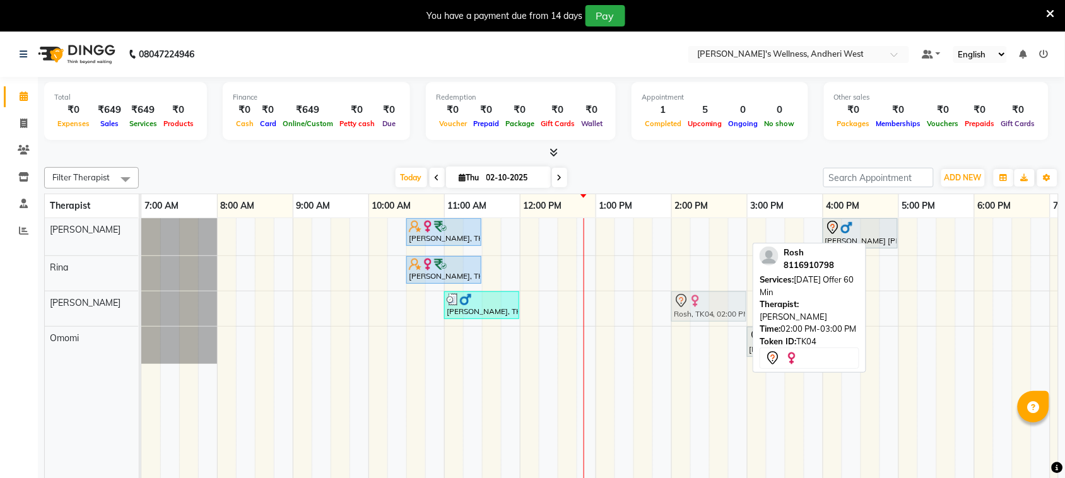
drag, startPoint x: 702, startPoint y: 237, endPoint x: 698, endPoint y: 329, distance: 92.8
click at [698, 326] on div "[PERSON_NAME], TK01, 10:30 AM-11:30 AM, OFFER SERVICE 60 MIN Rosh, TK04, 02:00 …" at bounding box center [709, 357] width 1136 height 278
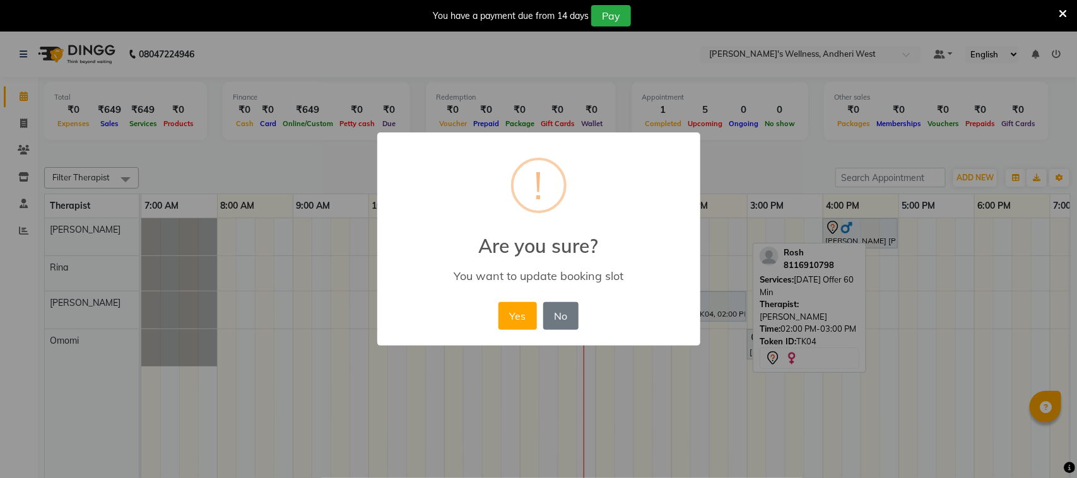
click at [698, 336] on div "× ! Are you sure? You want to update booking slot Yes No No" at bounding box center [538, 239] width 1077 height 478
click at [508, 314] on button "Yes" at bounding box center [517, 316] width 38 height 28
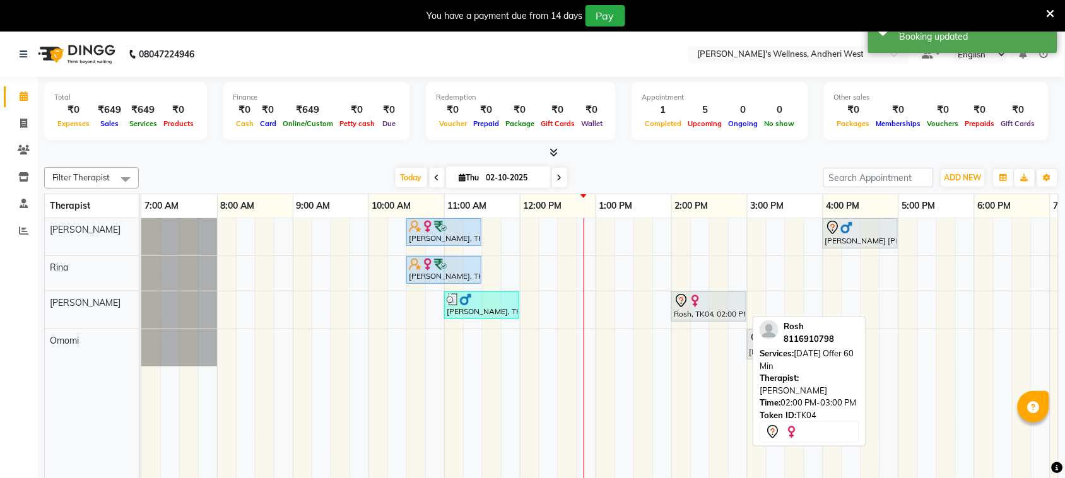
click at [686, 309] on div "Rosh, TK04, 02:00 PM-03:00 PM, [DATE] Offer 60 Min" at bounding box center [709, 306] width 73 height 26
drag, startPoint x: 686, startPoint y: 309, endPoint x: 688, endPoint y: 336, distance: 26.5
click at [688, 336] on tbody "[PERSON_NAME], TK01, 10:30 AM-11:30 AM, OFFER SERVICE 60 MIN [PERSON_NAME] [PER…" at bounding box center [709, 292] width 1136 height 148
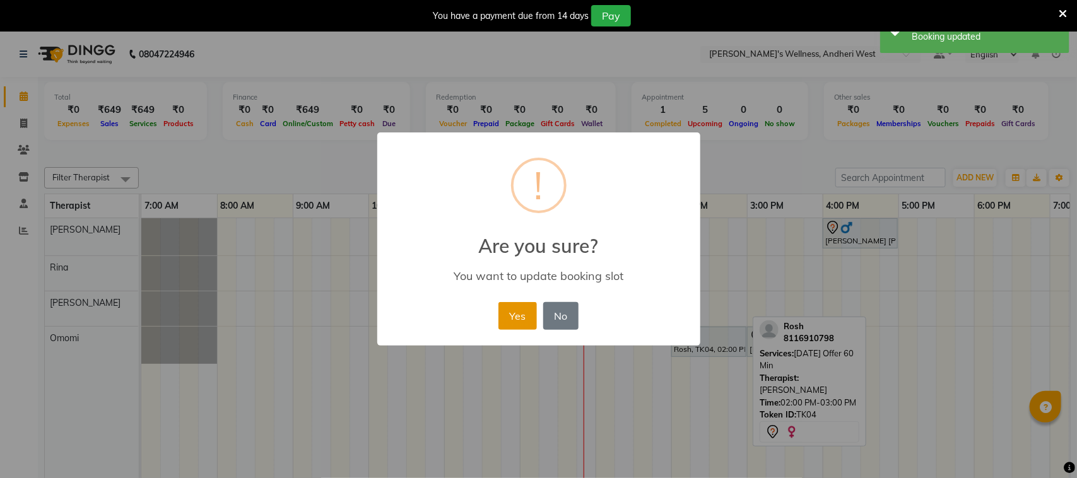
click at [531, 305] on button "Yes" at bounding box center [517, 316] width 38 height 28
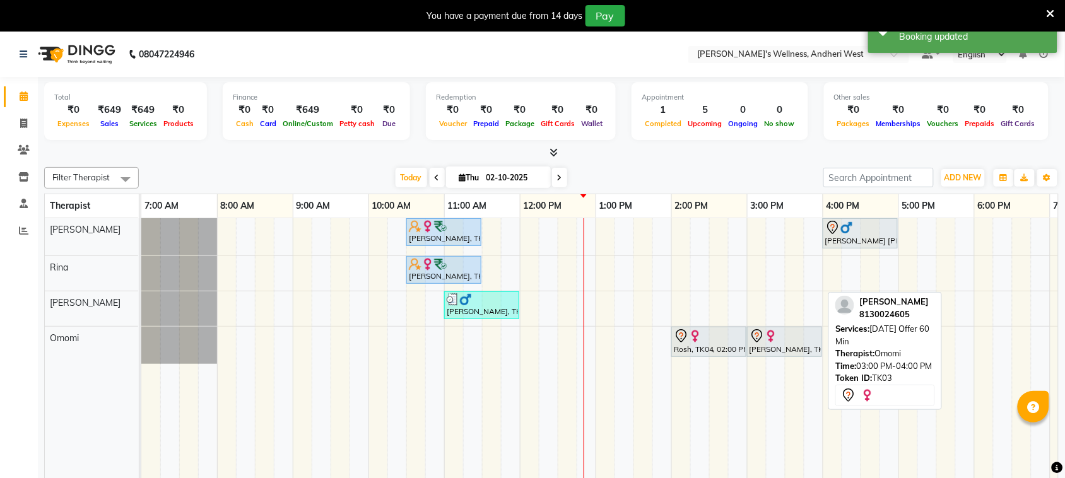
click at [768, 346] on div "[PERSON_NAME], TK03, 03:00 PM-04:00 PM, [DATE] Offer 60 Min" at bounding box center [784, 342] width 73 height 26
drag, startPoint x: 768, startPoint y: 346, endPoint x: 762, endPoint y: 251, distance: 94.8
click at [762, 251] on div "[PERSON_NAME], TK01, 10:30 AM-11:30 AM, OFFER SERVICE 60 MIN [PERSON_NAME] [PER…" at bounding box center [709, 357] width 1136 height 278
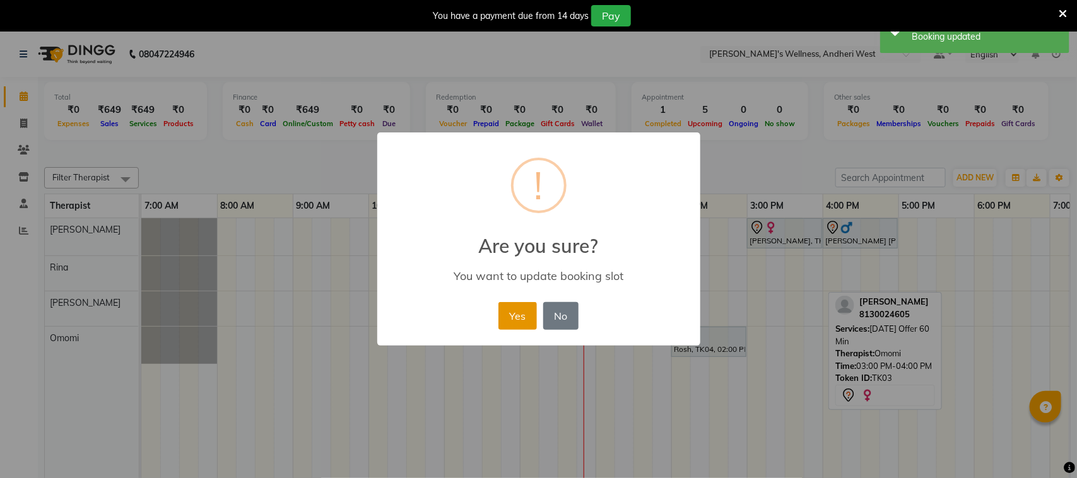
click at [519, 316] on button "Yes" at bounding box center [517, 316] width 38 height 28
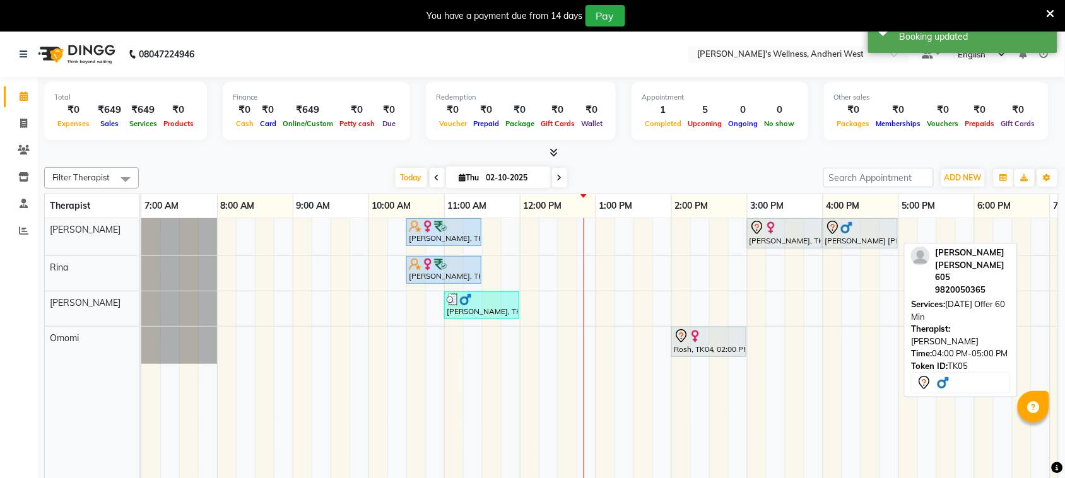
click at [853, 237] on div "[PERSON_NAME] [PERSON_NAME] 605, TK05, 04:00 PM-05:00 PM, [DATE] Offer 60 Min" at bounding box center [860, 233] width 73 height 26
select select "7"
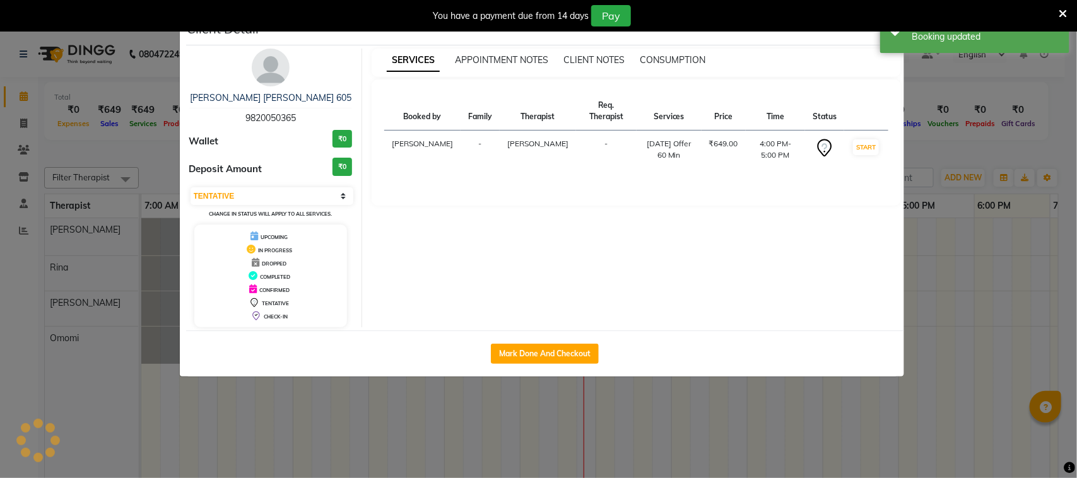
click at [857, 270] on div "SERVICES APPOINTMENT NOTES CLIENT NOTES CONSUMPTION Booked by Family Therapist …" at bounding box center [636, 188] width 548 height 279
click at [947, 177] on ngb-modal-window "Client Detail [PERSON_NAME] [PERSON_NAME] 605 9820050365 Wallet ₹0 Deposit Amou…" at bounding box center [538, 239] width 1077 height 478
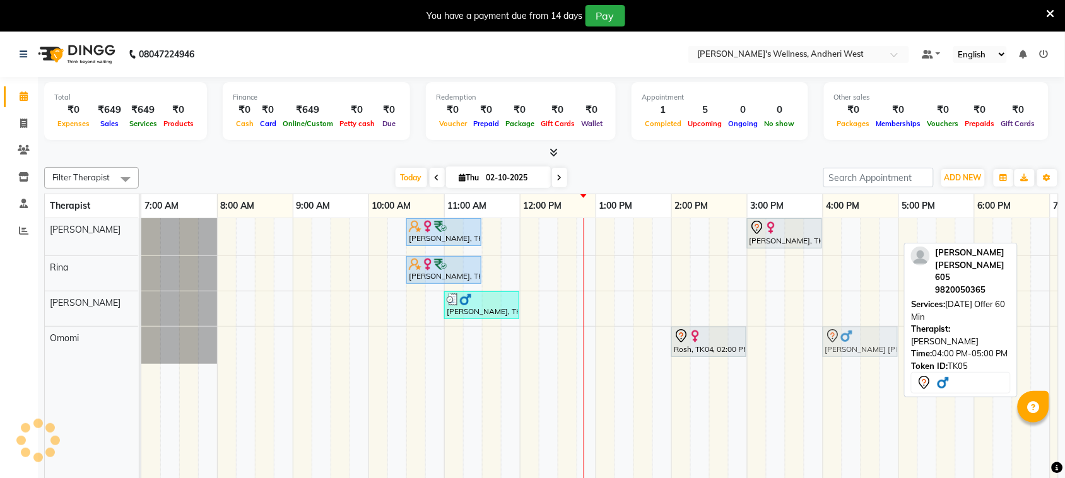
drag, startPoint x: 866, startPoint y: 232, endPoint x: 859, endPoint y: 326, distance: 94.9
click at [859, 332] on tbody "[PERSON_NAME], TK01, 10:30 AM-11:30 AM, OFFER SERVICE 60 MIN [PERSON_NAME], TK0…" at bounding box center [709, 291] width 1136 height 146
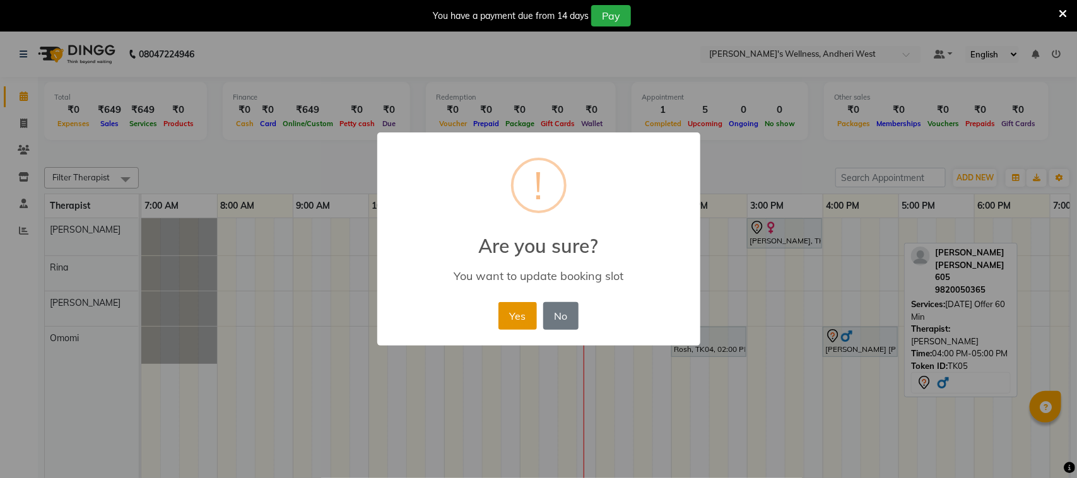
click at [521, 317] on button "Yes" at bounding box center [517, 316] width 38 height 28
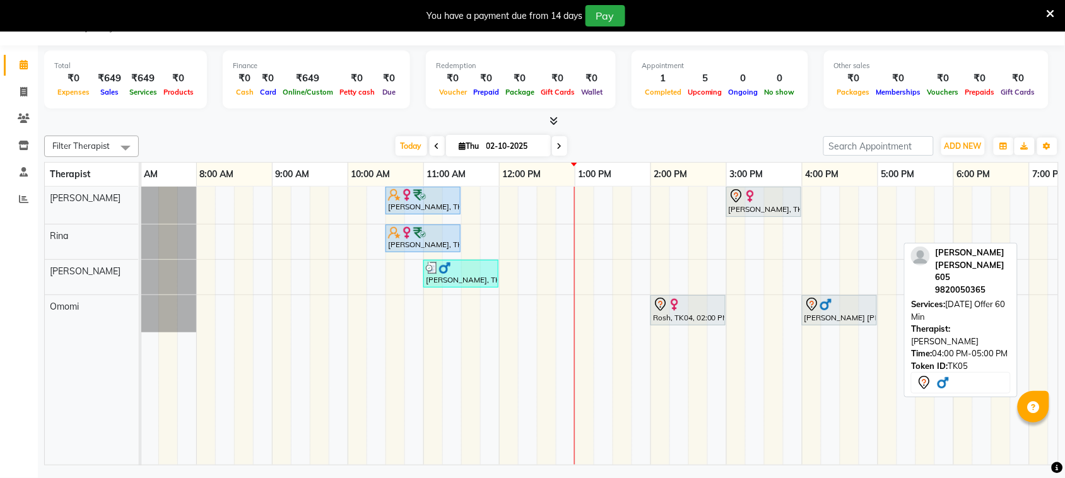
scroll to position [0, 64]
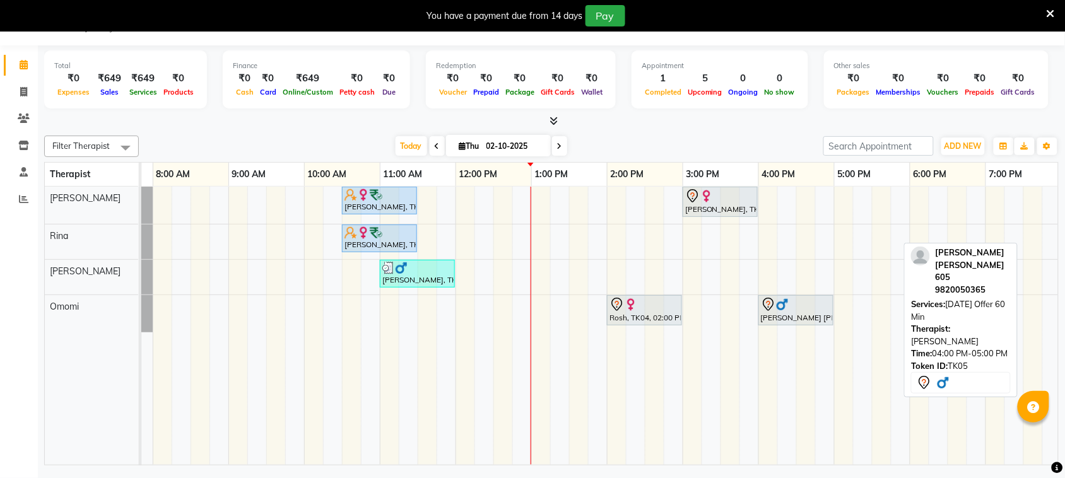
click at [669, 470] on div "08047224946 Select Location × Sumi's Wellness, Andheri West Default Panel My Pa…" at bounding box center [532, 239] width 1065 height 478
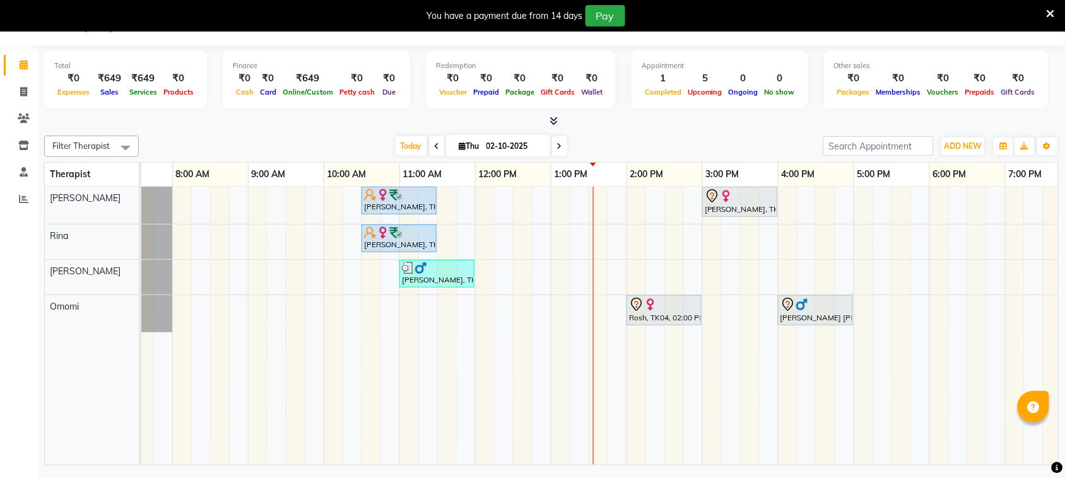
click at [319, 262] on div "[PERSON_NAME], TK01, 10:30 AM-11:30 AM, OFFER SERVICE 60 MIN [PERSON_NAME], TK0…" at bounding box center [665, 326] width 1136 height 278
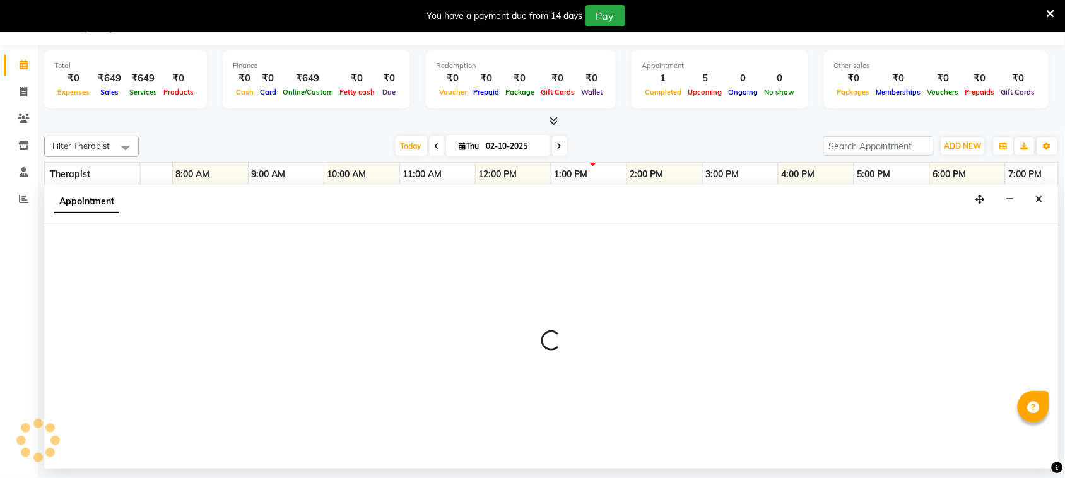
select select "90974"
select select "585"
select select "tentative"
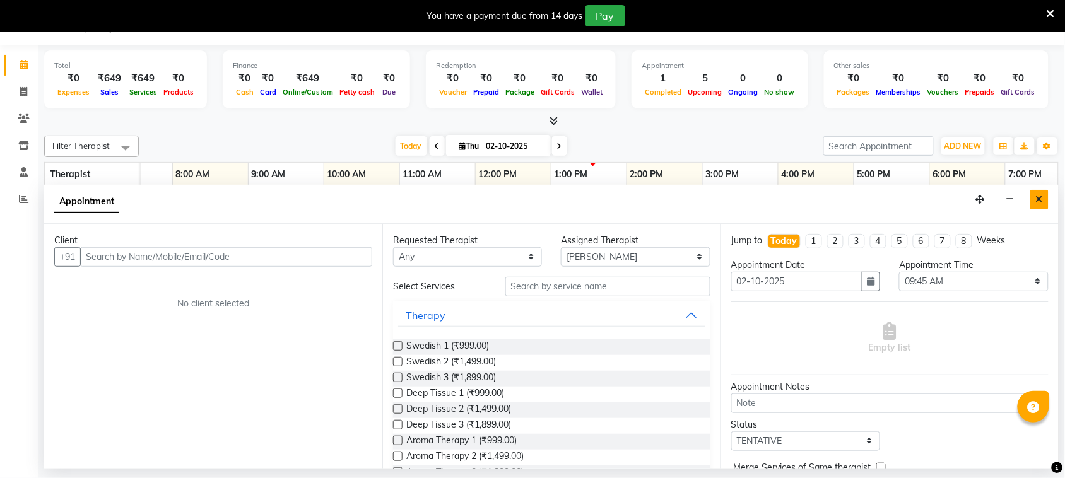
click at [1045, 202] on button "Close" at bounding box center [1039, 200] width 18 height 20
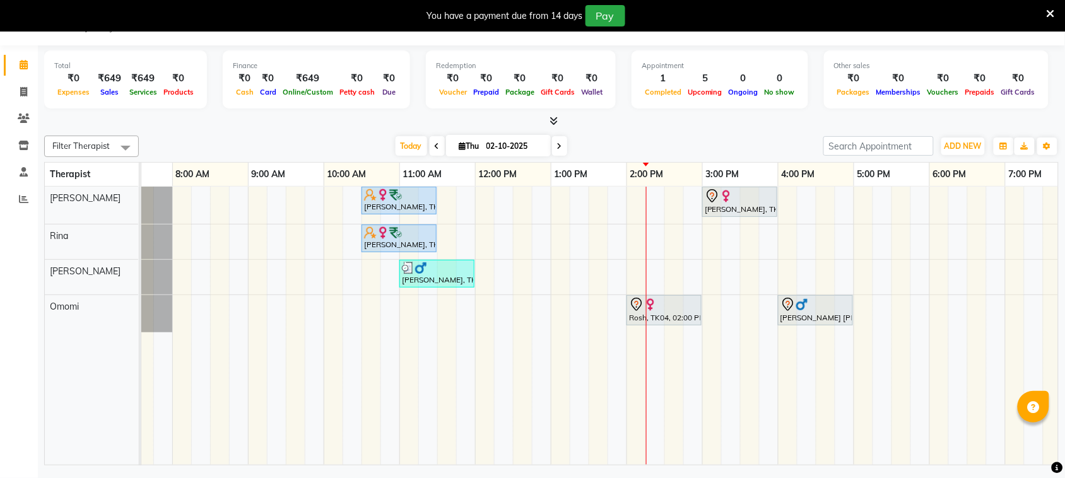
click at [999, 126] on div at bounding box center [551, 121] width 1014 height 13
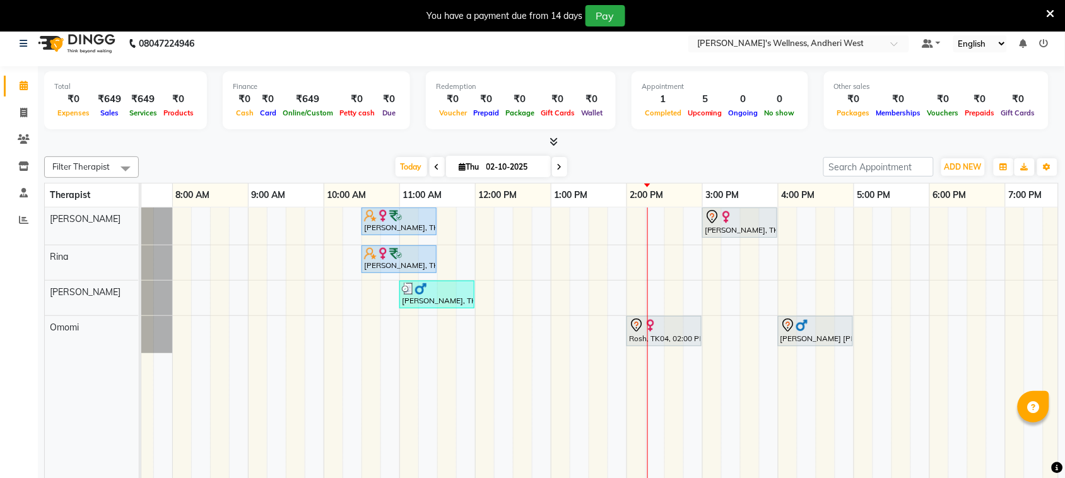
scroll to position [0, 0]
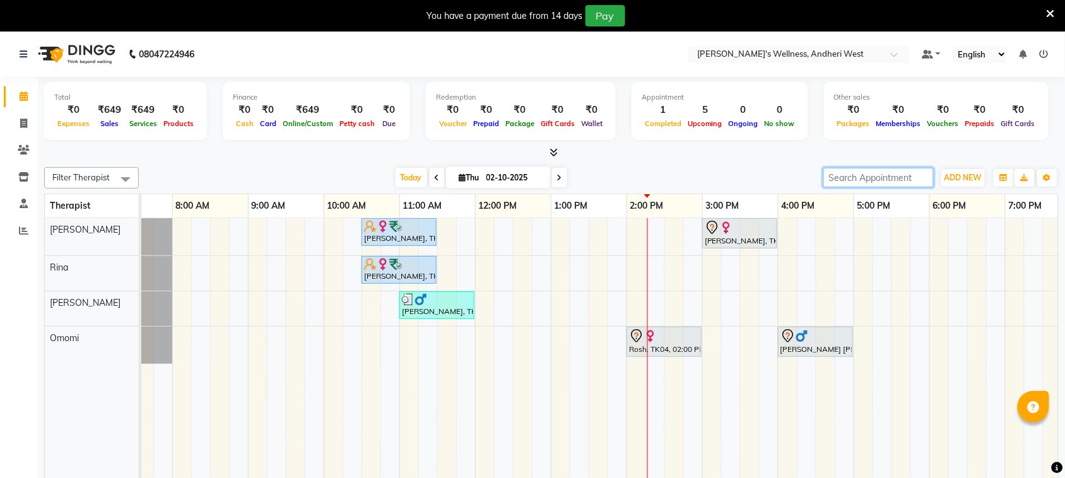
click at [869, 177] on input "search" at bounding box center [878, 178] width 110 height 20
click at [702, 171] on div "Today Thu 02-10-2025" at bounding box center [481, 177] width 672 height 19
click at [557, 177] on icon at bounding box center [559, 178] width 5 height 8
click at [546, 177] on input "02-10-2025" at bounding box center [514, 177] width 63 height 19
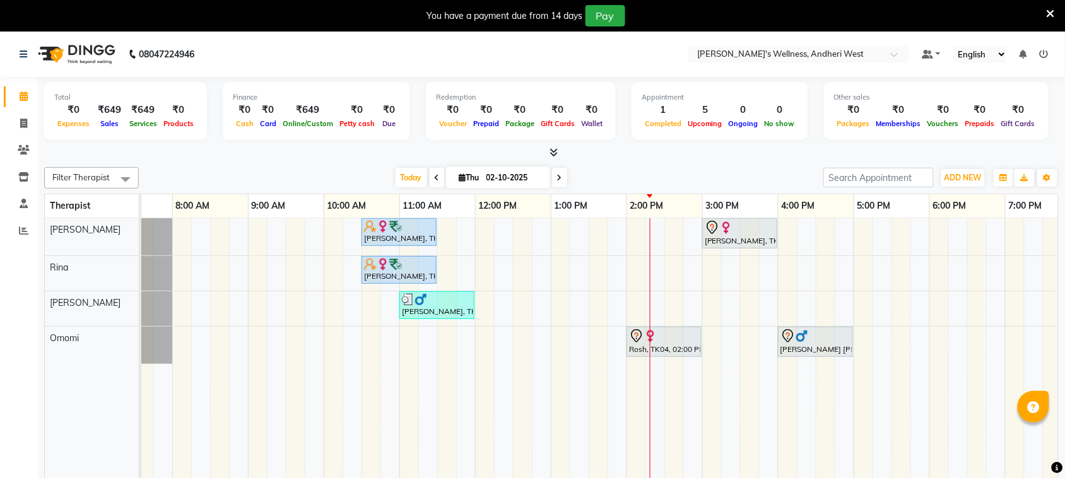
type input "03-10-2025"
select select "10"
select select "2025"
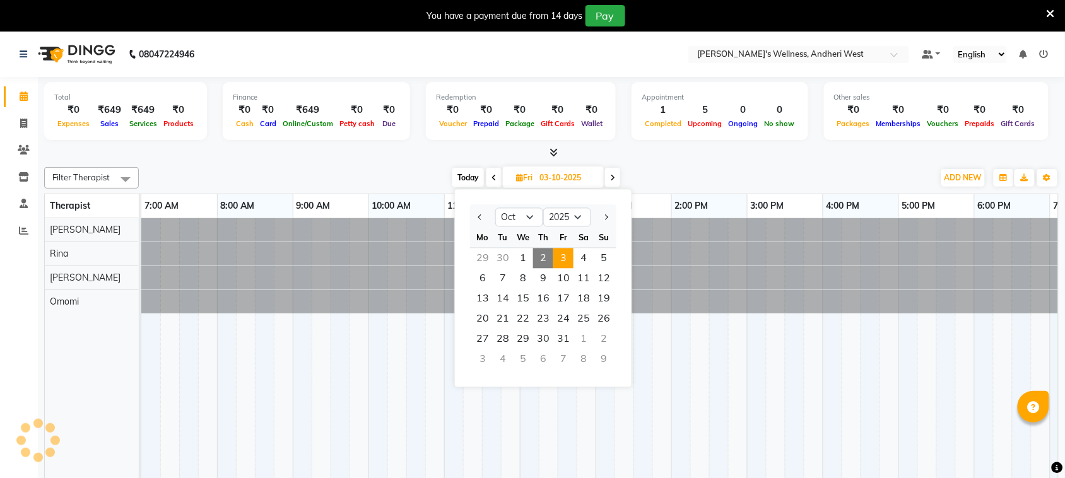
scroll to position [0, 218]
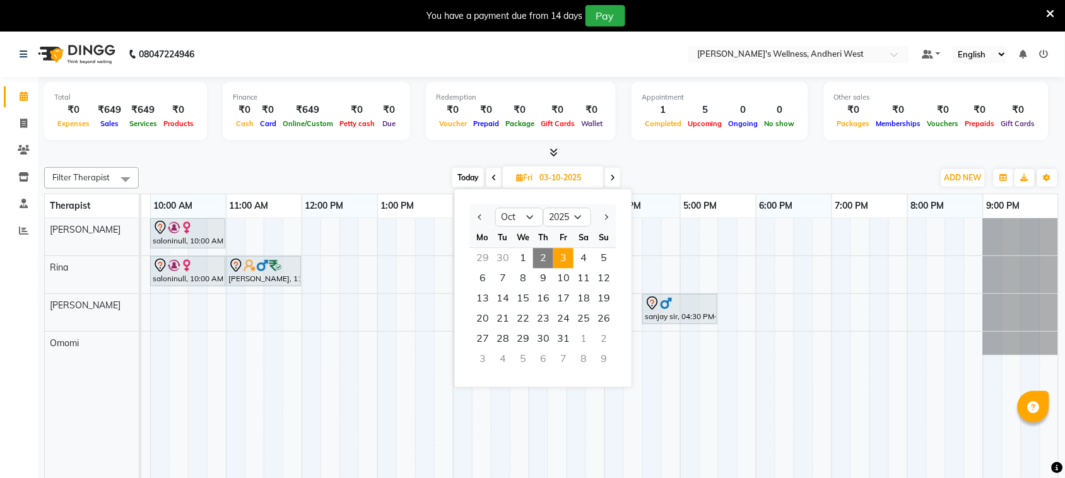
click at [388, 160] on div "Total ₹0 Expenses ₹649 Sales ₹649 Services ₹0 Products Finance ₹0 Cash ₹0 Card …" at bounding box center [551, 288] width 1027 height 423
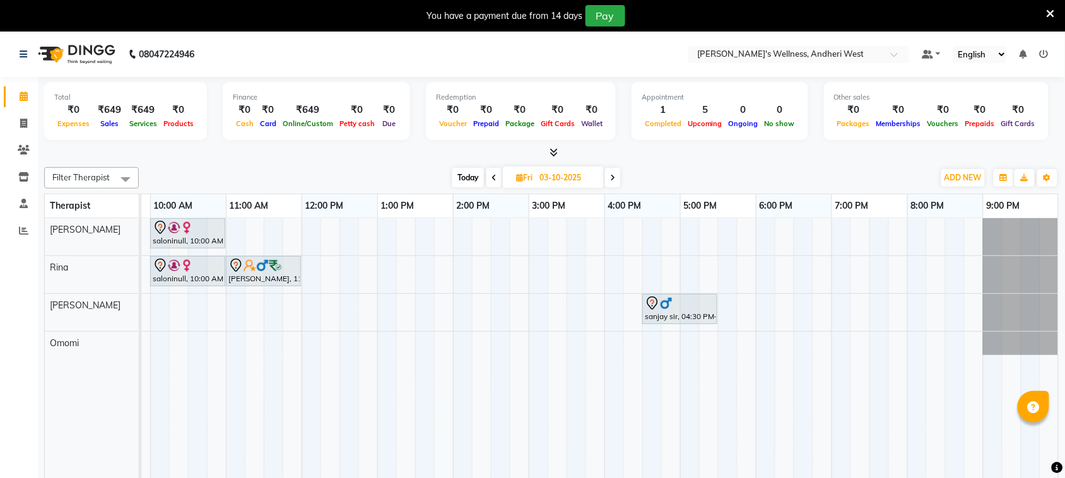
click at [281, 160] on div "Total ₹0 Expenses ₹649 Sales ₹649 Services ₹0 Products Finance ₹0 Cash ₹0 Card …" at bounding box center [551, 288] width 1027 height 423
click at [467, 175] on span "Today" at bounding box center [468, 178] width 32 height 20
type input "02-10-2025"
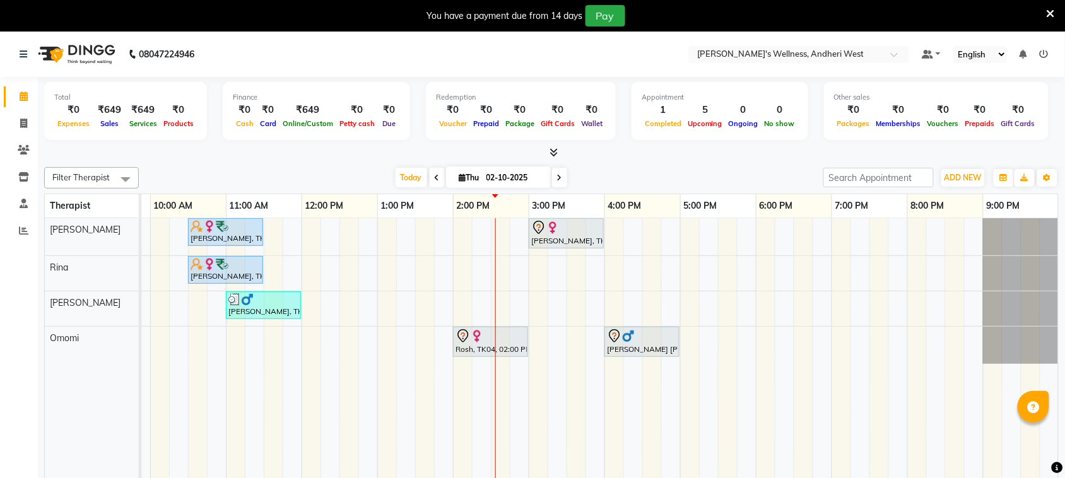
click at [722, 232] on div "[PERSON_NAME], TK01, 10:30 AM-11:30 AM, OFFER SERVICE 60 MIN [PERSON_NAME], TK0…" at bounding box center [491, 357] width 1136 height 278
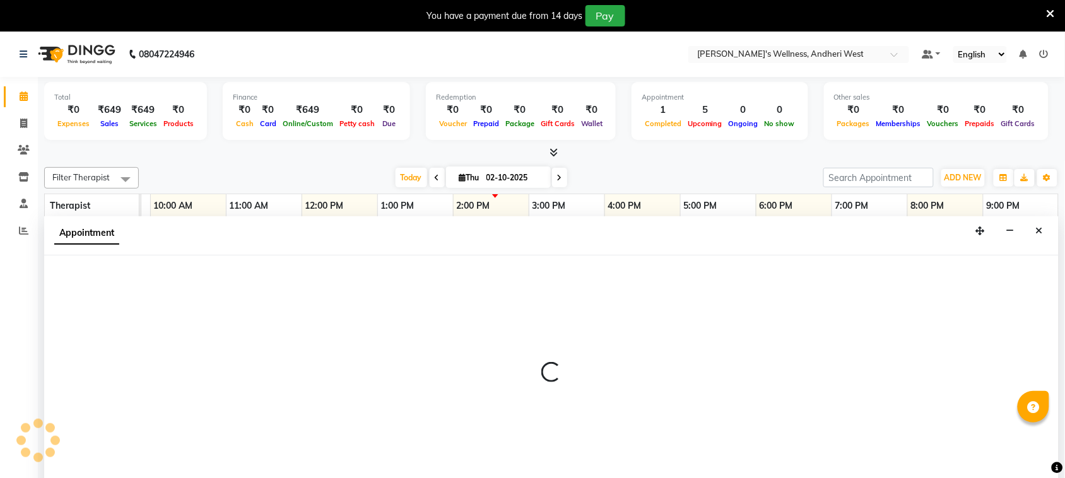
scroll to position [32, 0]
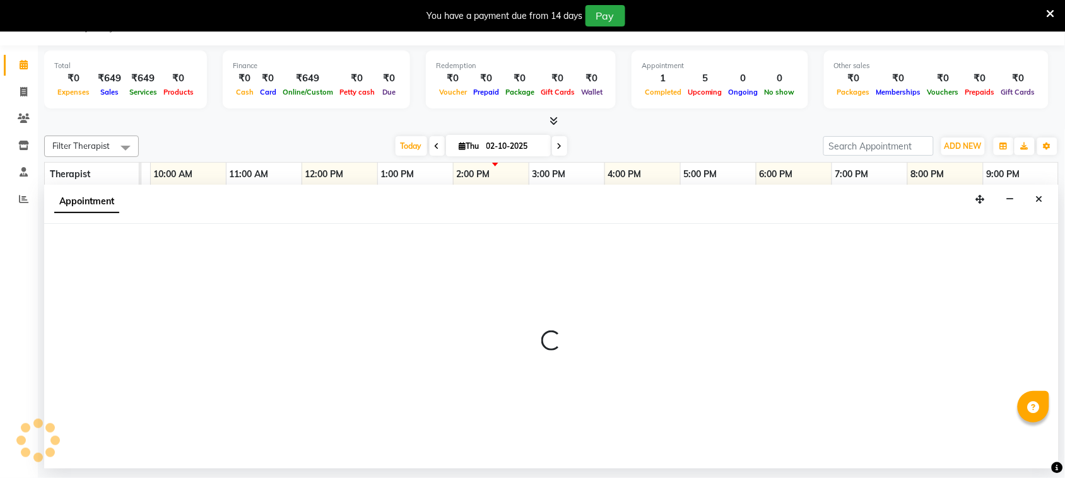
select select "66471"
select select "1050"
select select "tentative"
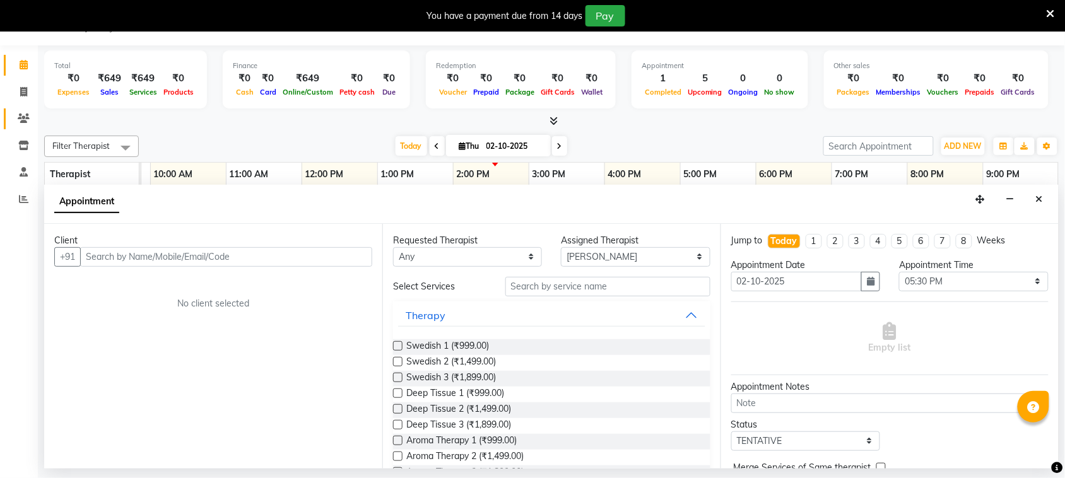
click at [27, 109] on link "Clients" at bounding box center [19, 119] width 30 height 21
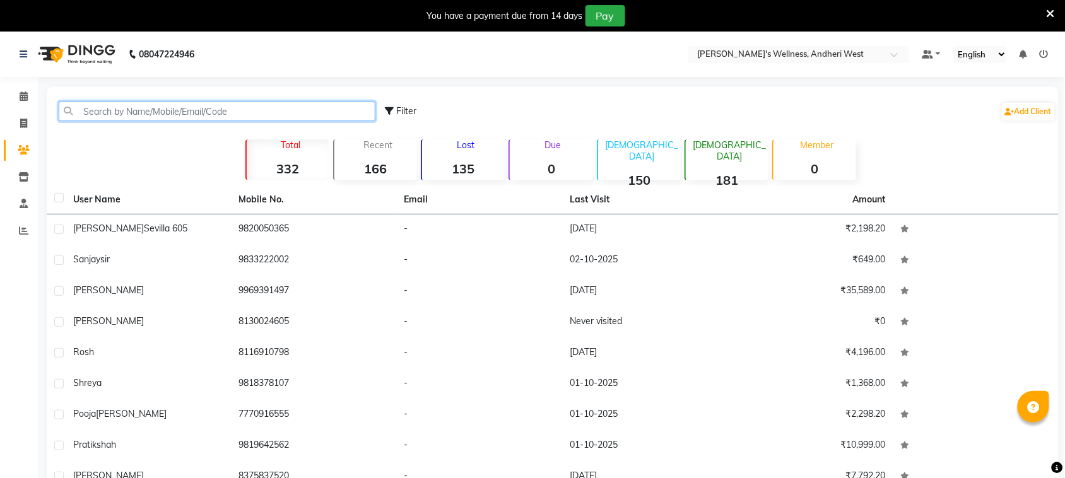
click at [117, 111] on input "text" at bounding box center [217, 112] width 317 height 20
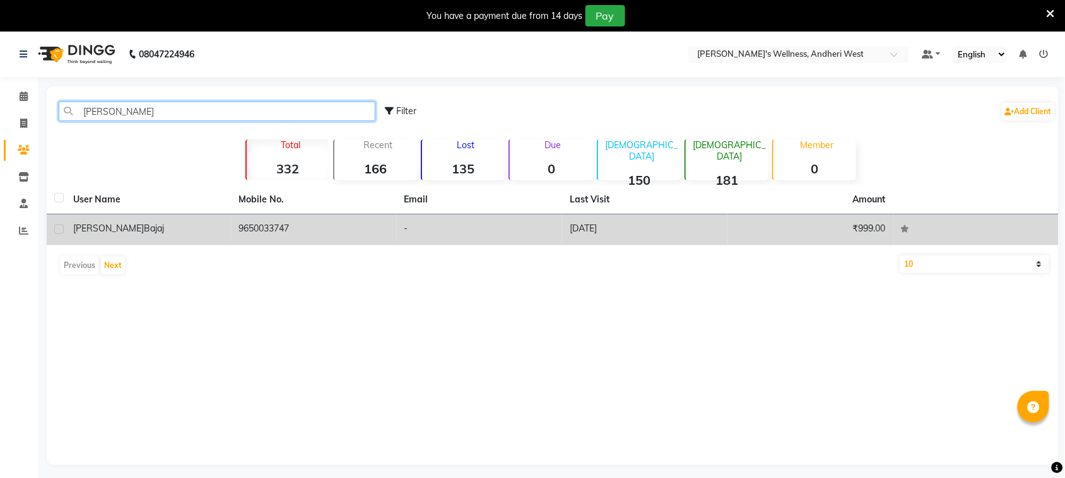
type input "[PERSON_NAME]"
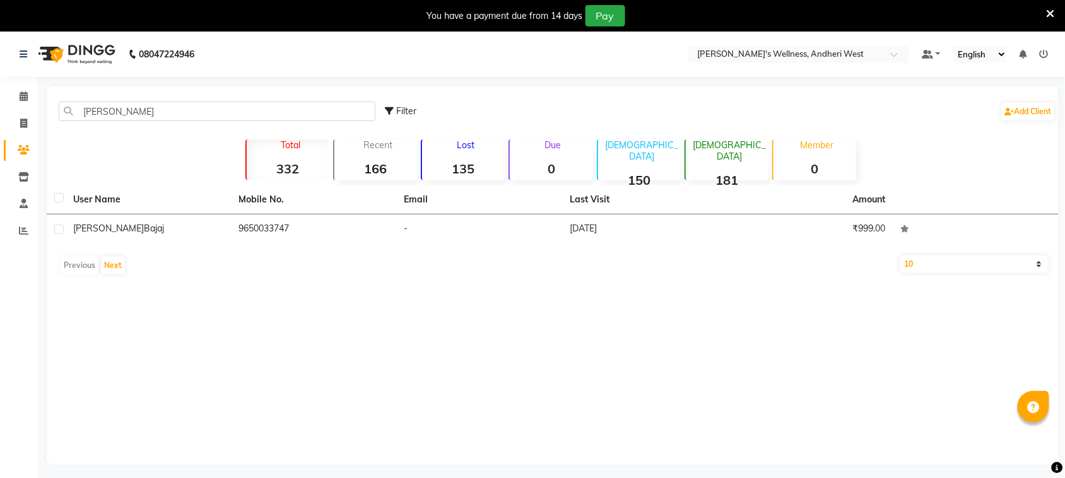
drag, startPoint x: 351, startPoint y: 225, endPoint x: 686, endPoint y: 186, distance: 337.3
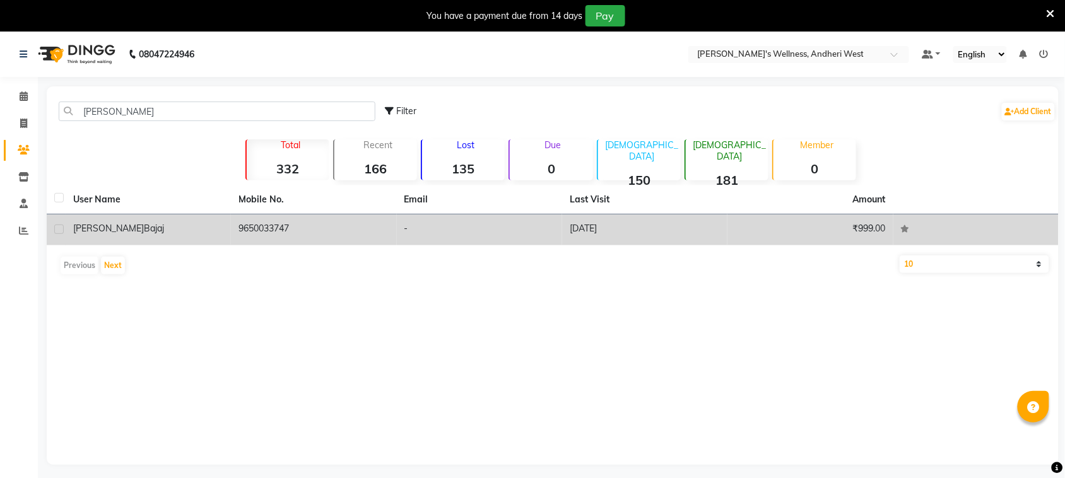
drag, startPoint x: 686, startPoint y: 186, endPoint x: 568, endPoint y: 225, distance: 123.5
click at [363, 209] on th "Mobile No." at bounding box center [313, 199] width 165 height 29
click at [363, 225] on td "9650033747" at bounding box center [313, 229] width 165 height 31
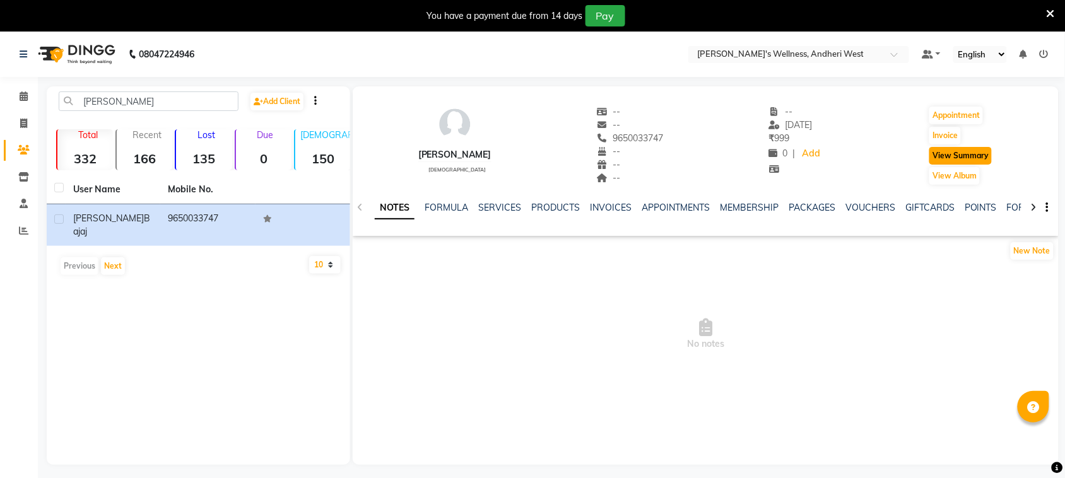
click at [937, 155] on button "View Summary" at bounding box center [960, 156] width 62 height 18
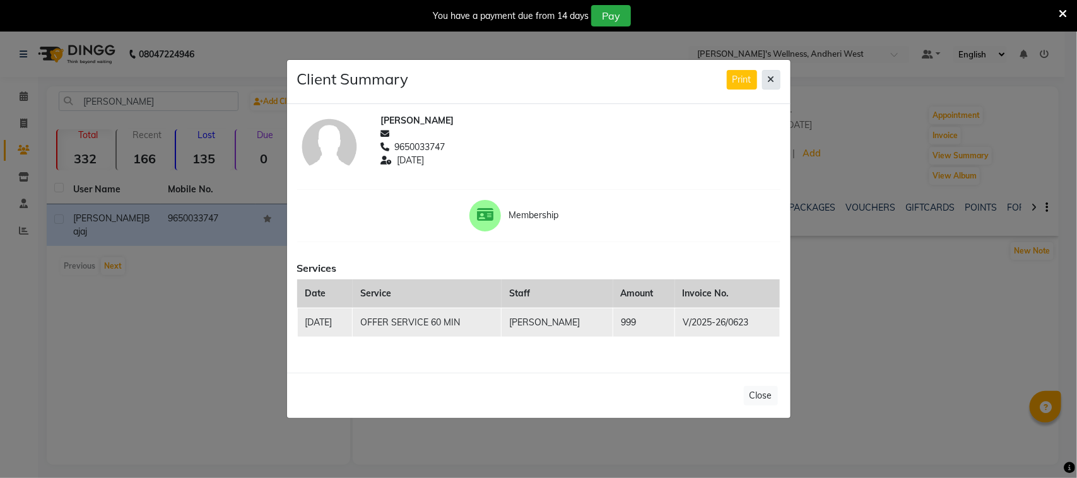
click at [771, 84] on button at bounding box center [771, 80] width 18 height 20
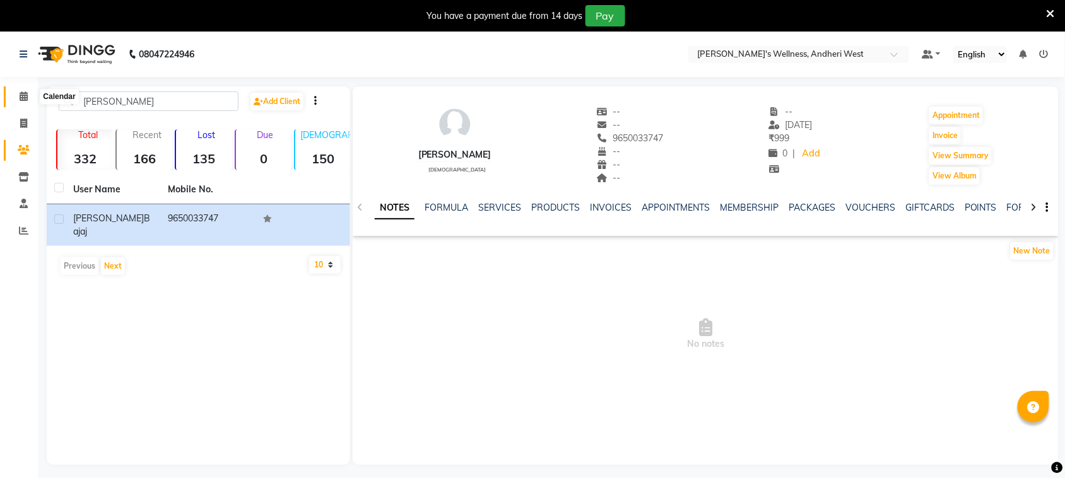
click at [15, 102] on span at bounding box center [24, 97] width 22 height 15
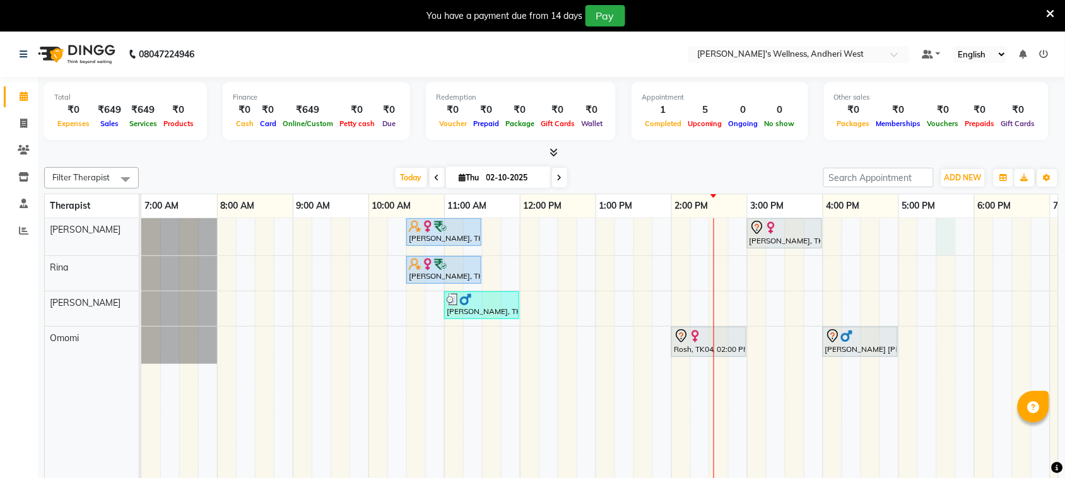
click at [944, 240] on div "[PERSON_NAME], TK01, 10:30 AM-11:30 AM, OFFER SERVICE 60 MIN [PERSON_NAME], TK0…" at bounding box center [709, 357] width 1136 height 278
select select "66471"
select select "1050"
select select "tentative"
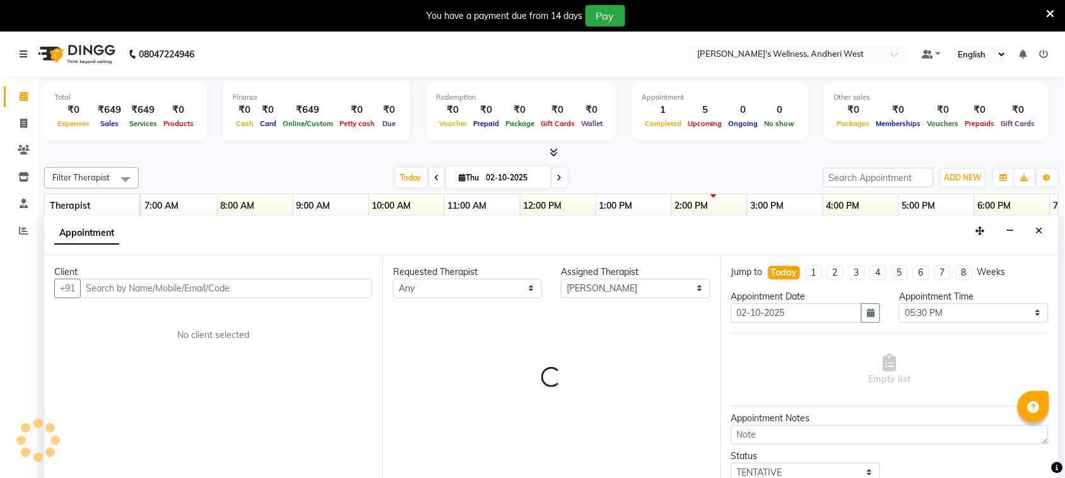
scroll to position [32, 0]
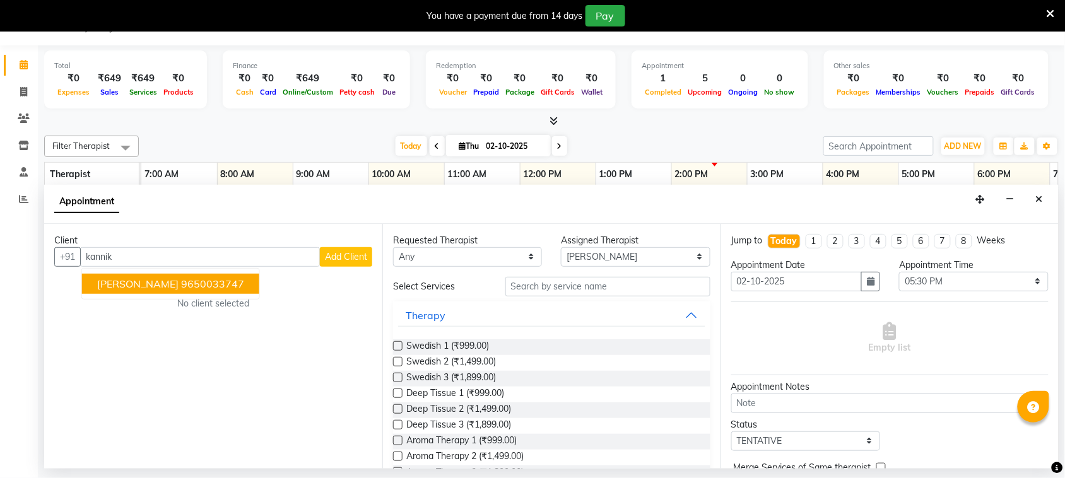
click at [213, 285] on ngb-highlight "9650033747" at bounding box center [212, 284] width 63 height 13
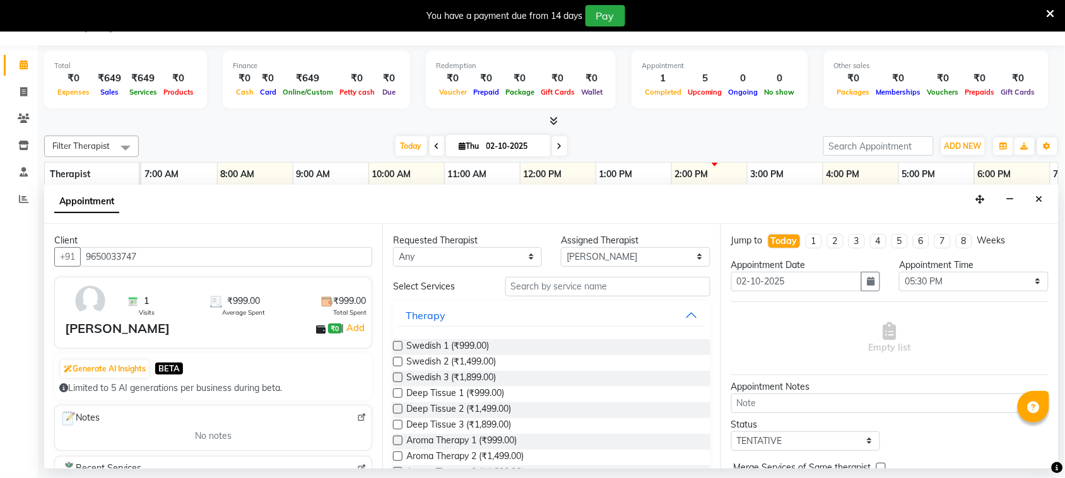
type input "9650033747"
click at [604, 288] on input "text" at bounding box center [607, 287] width 205 height 20
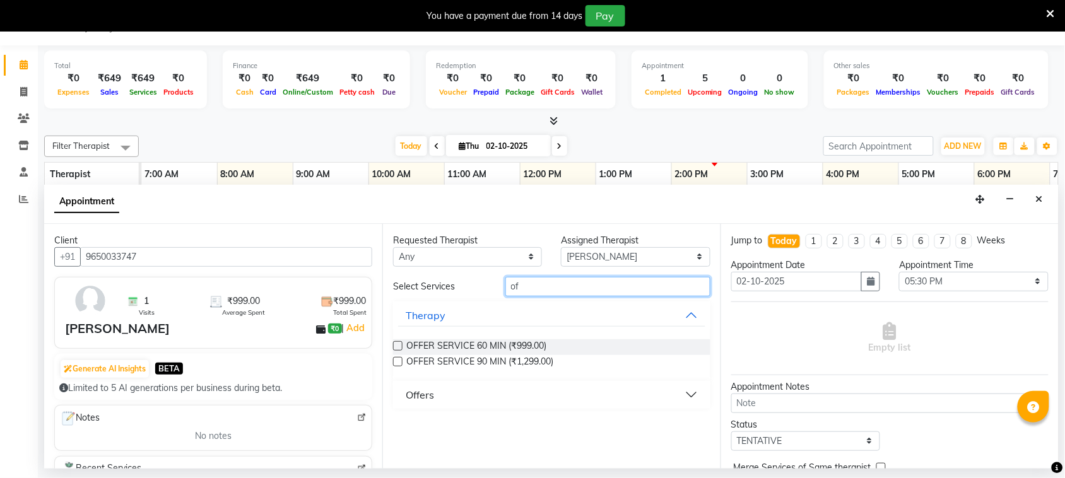
type input "o"
type input "diw"
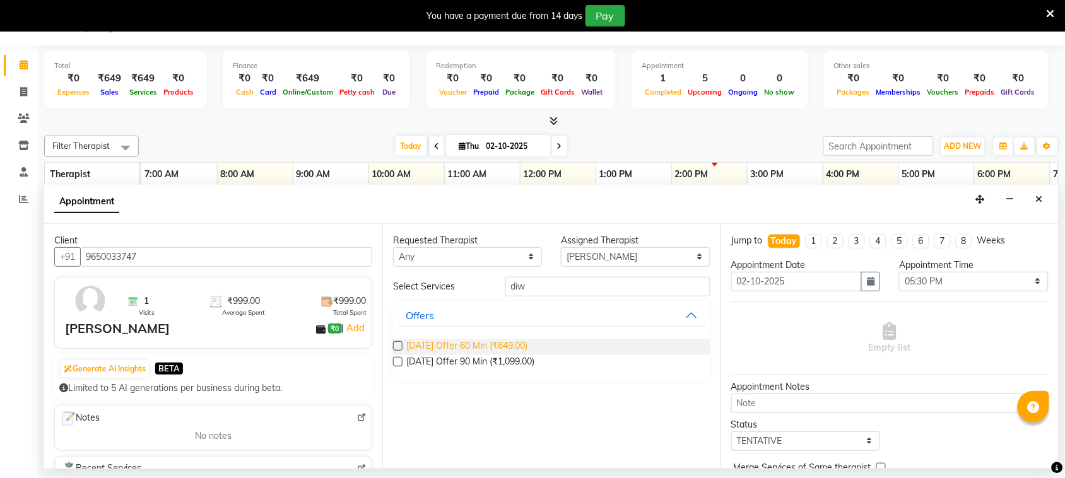
click at [510, 343] on span "[DATE] Offer 60 Min (₹649.00)" at bounding box center [466, 347] width 121 height 16
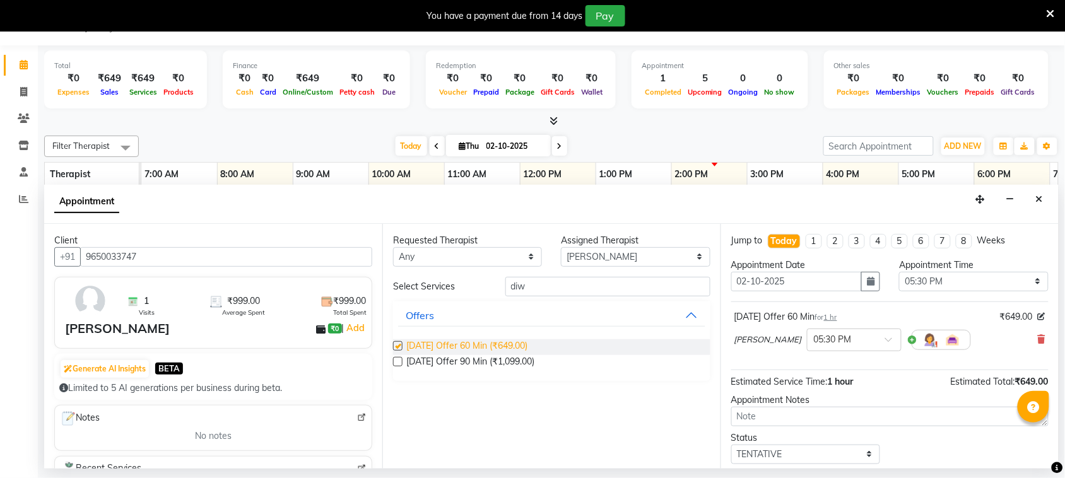
checkbox input "false"
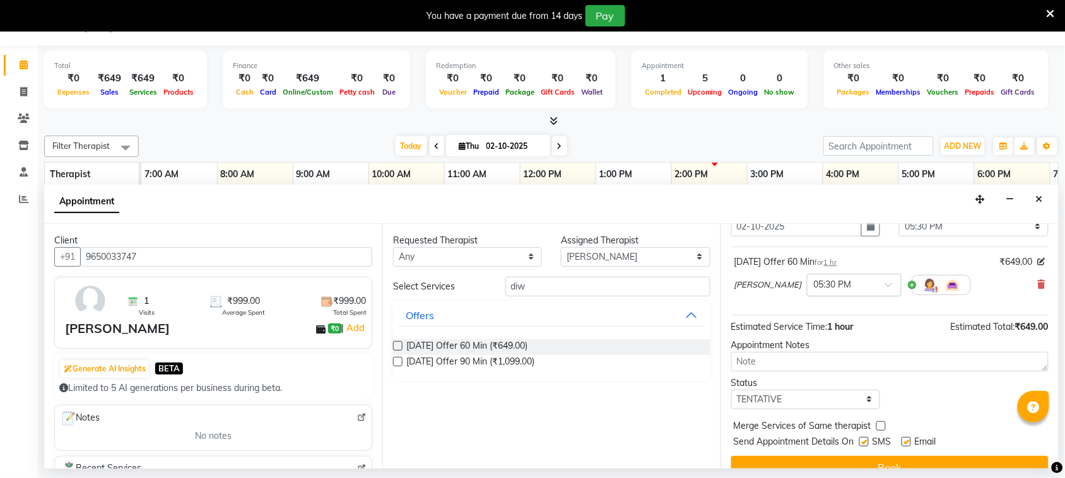
scroll to position [76, 0]
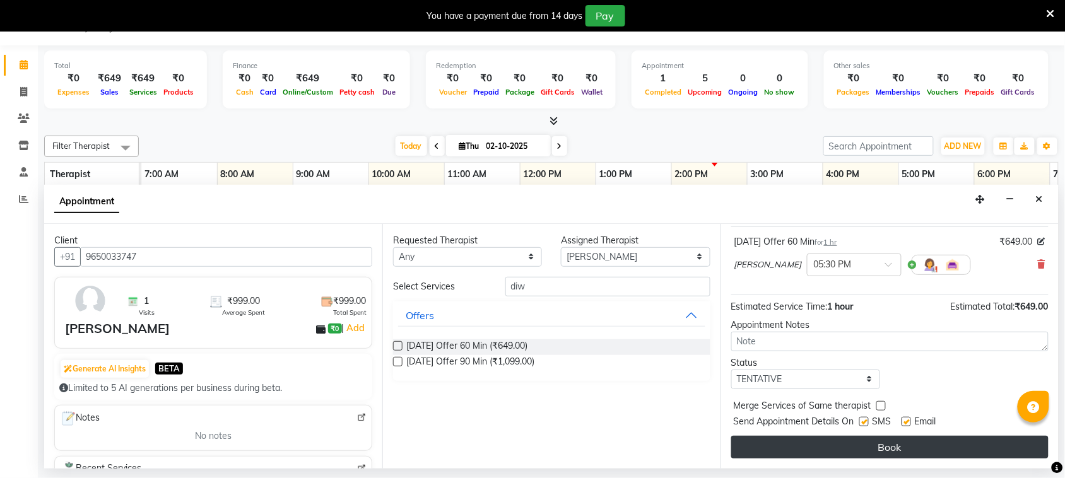
click at [861, 449] on button "Book" at bounding box center [889, 447] width 317 height 23
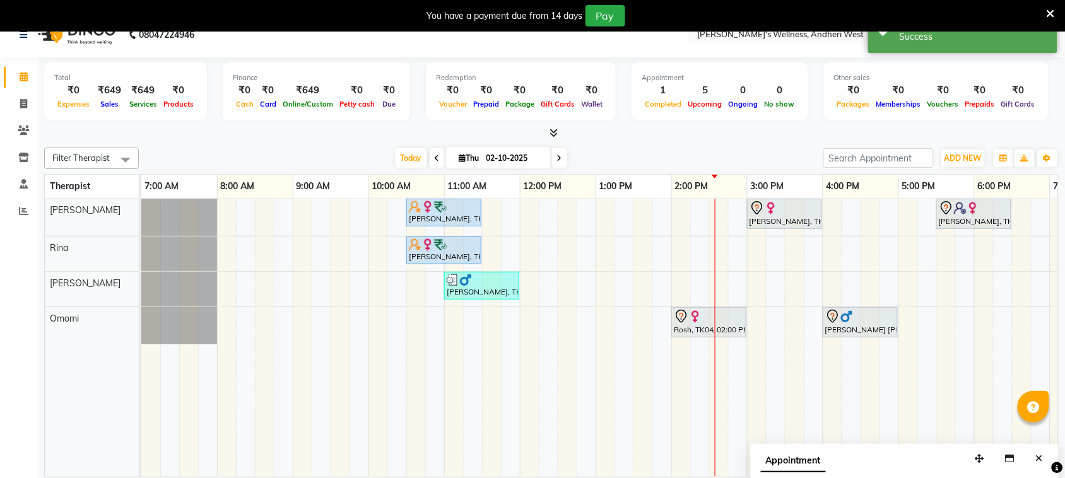
scroll to position [32, 0]
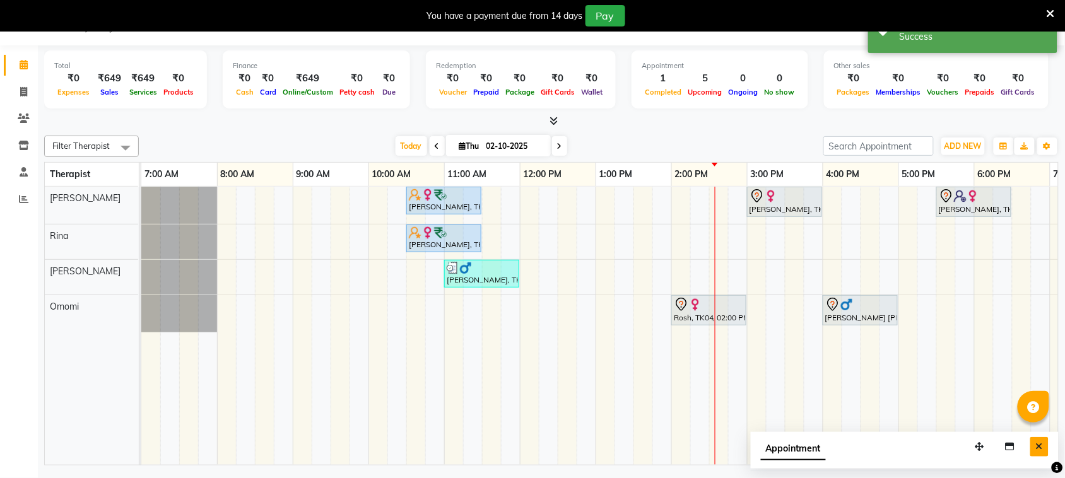
click at [1038, 444] on icon "Close" at bounding box center [1039, 446] width 7 height 9
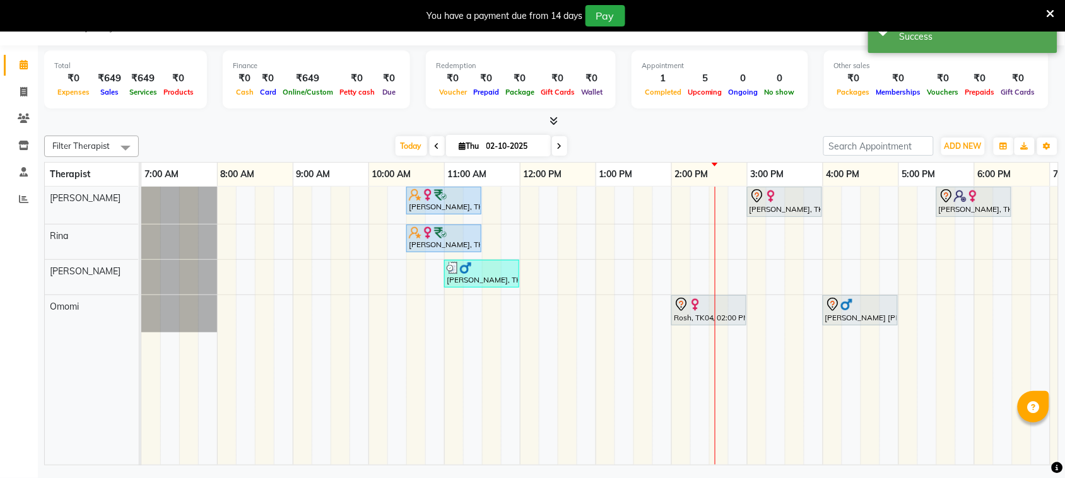
scroll to position [0, 146]
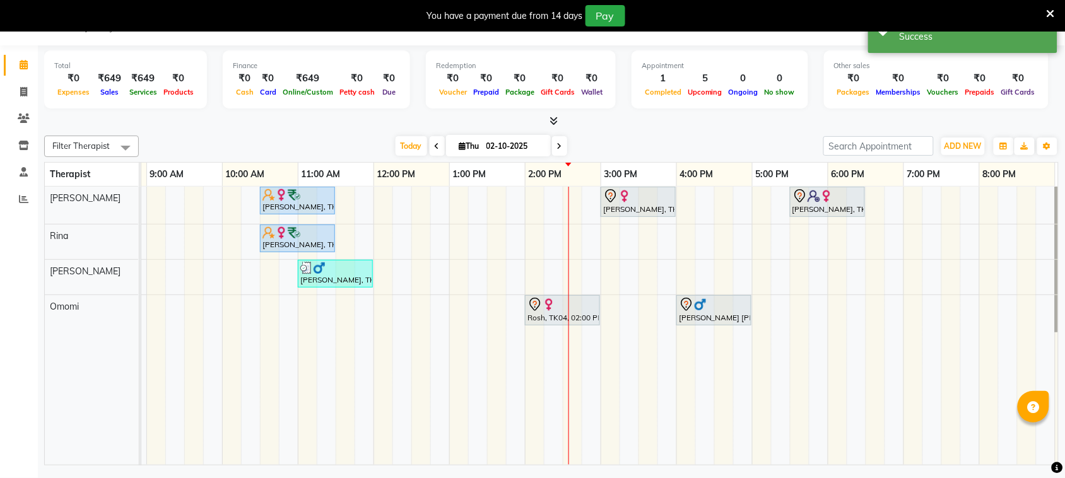
drag, startPoint x: 751, startPoint y: 459, endPoint x: 273, endPoint y: 137, distance: 577.2
click at [273, 137] on div "Today Thu 02-10-2025" at bounding box center [481, 146] width 672 height 19
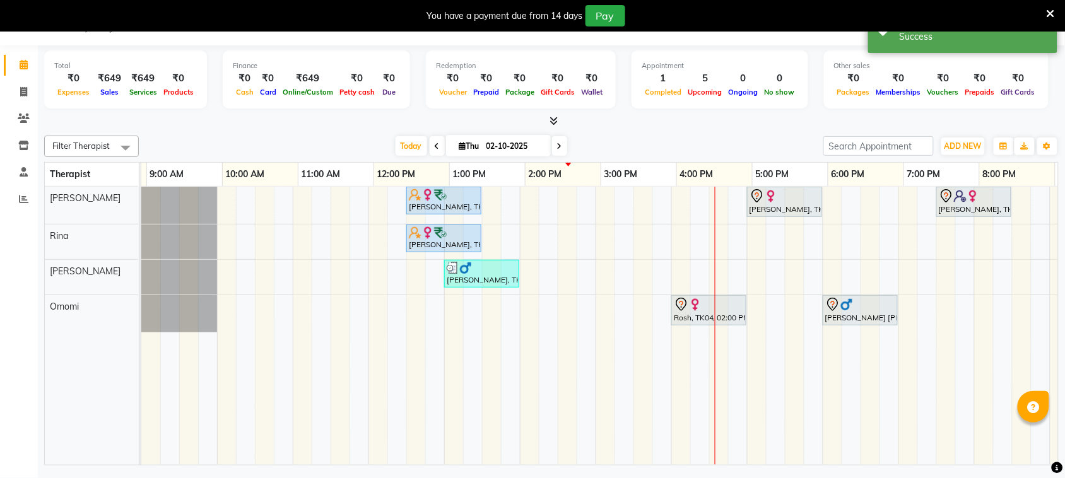
scroll to position [0, 0]
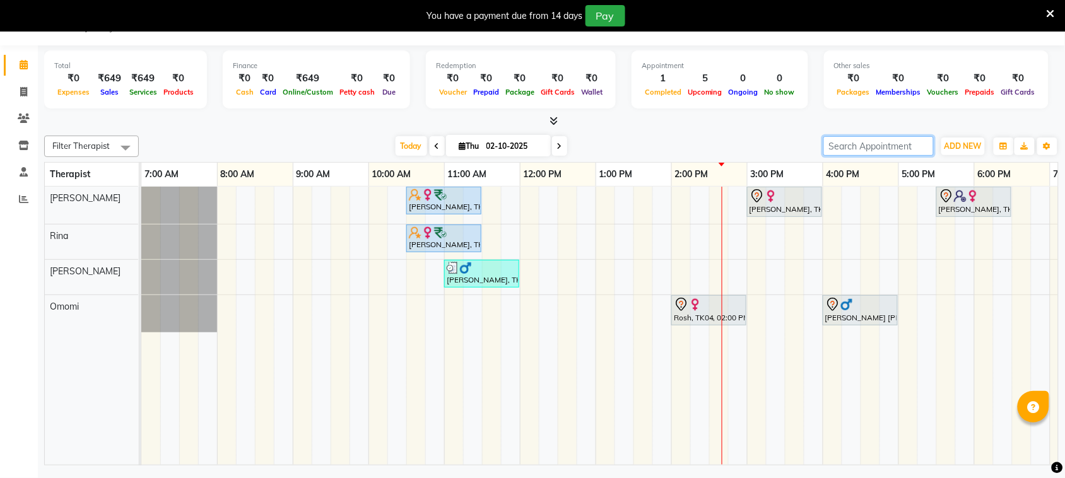
click at [843, 146] on input "search" at bounding box center [878, 146] width 110 height 20
click at [790, 146] on div "Today Thu 02-10-2025" at bounding box center [481, 146] width 672 height 19
click at [850, 148] on input "search" at bounding box center [878, 146] width 110 height 20
click at [801, 150] on div "Today Thu 02-10-2025" at bounding box center [481, 146] width 672 height 19
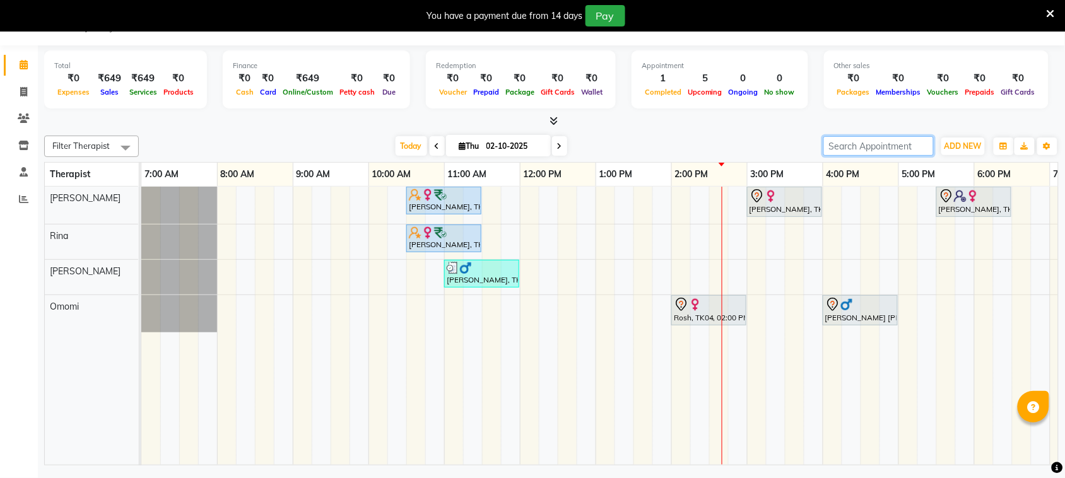
click at [827, 143] on input "search" at bounding box center [878, 146] width 110 height 20
click at [770, 143] on div "Today Thu 02-10-2025" at bounding box center [481, 146] width 672 height 19
click at [808, 138] on div "Today Thu 02-10-2025" at bounding box center [481, 146] width 672 height 19
click at [809, 138] on div "Today Thu 02-10-2025" at bounding box center [481, 146] width 672 height 19
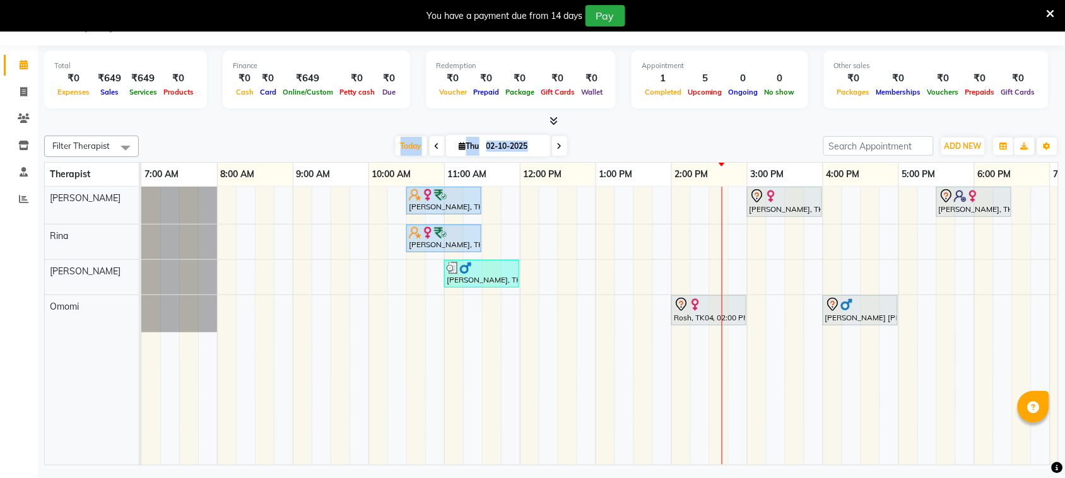
click at [811, 138] on div "Today Thu 02-10-2025" at bounding box center [481, 146] width 672 height 19
click at [841, 143] on input "search" at bounding box center [878, 146] width 110 height 20
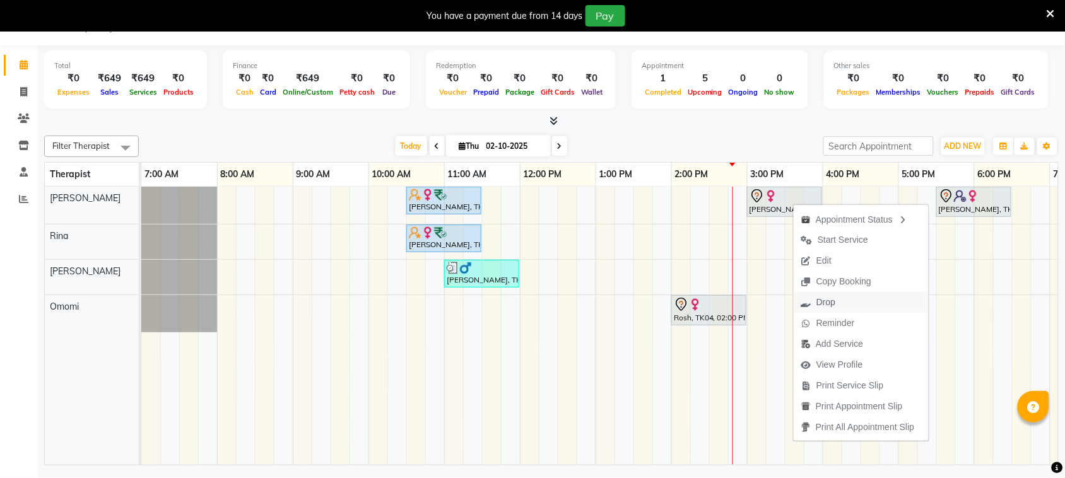
click at [818, 298] on span "Drop" at bounding box center [825, 302] width 19 height 13
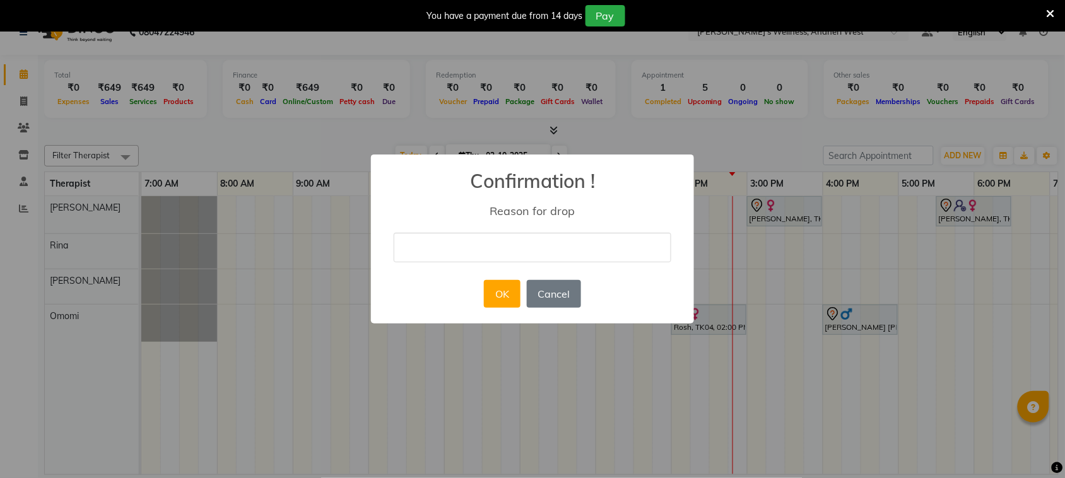
scroll to position [21, 0]
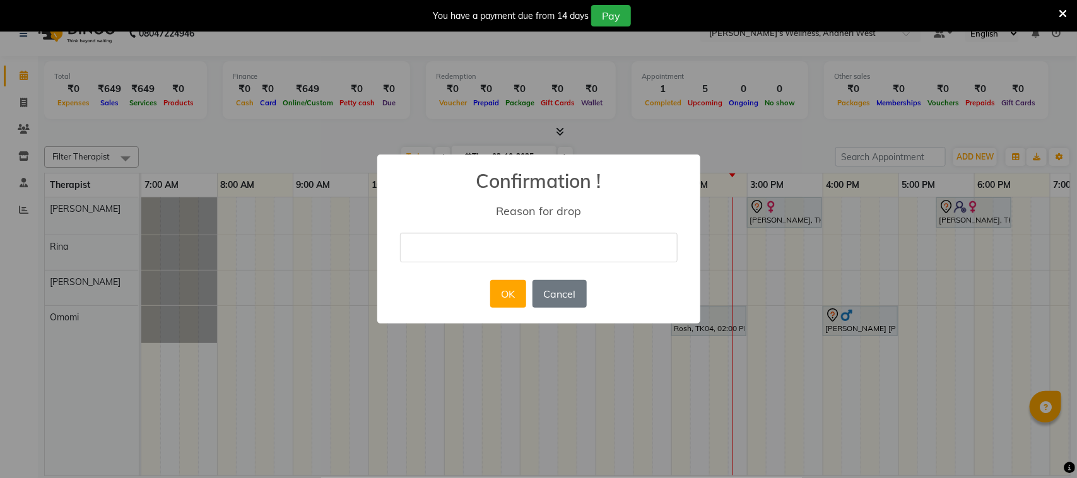
click at [587, 244] on input "text" at bounding box center [539, 248] width 278 height 30
type input "busy"
click at [496, 297] on button "OK" at bounding box center [508, 294] width 36 height 28
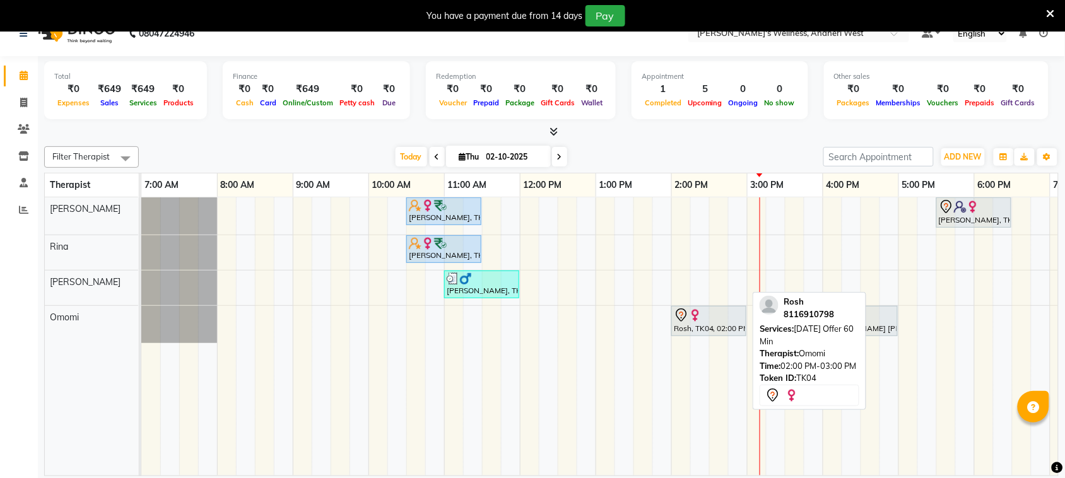
click at [726, 315] on div at bounding box center [709, 315] width 70 height 15
select select "7"
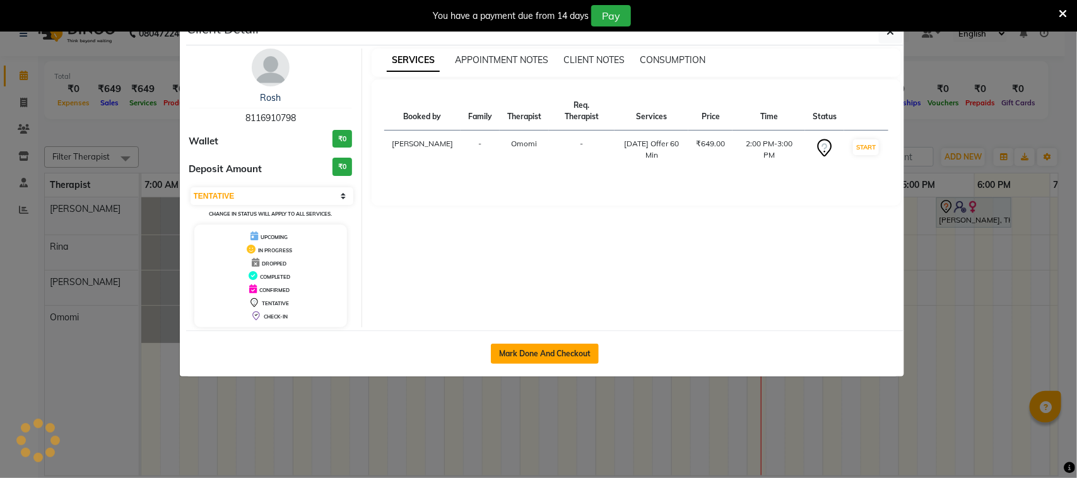
click at [575, 350] on button "Mark Done And Checkout" at bounding box center [545, 354] width 108 height 20
select select "service"
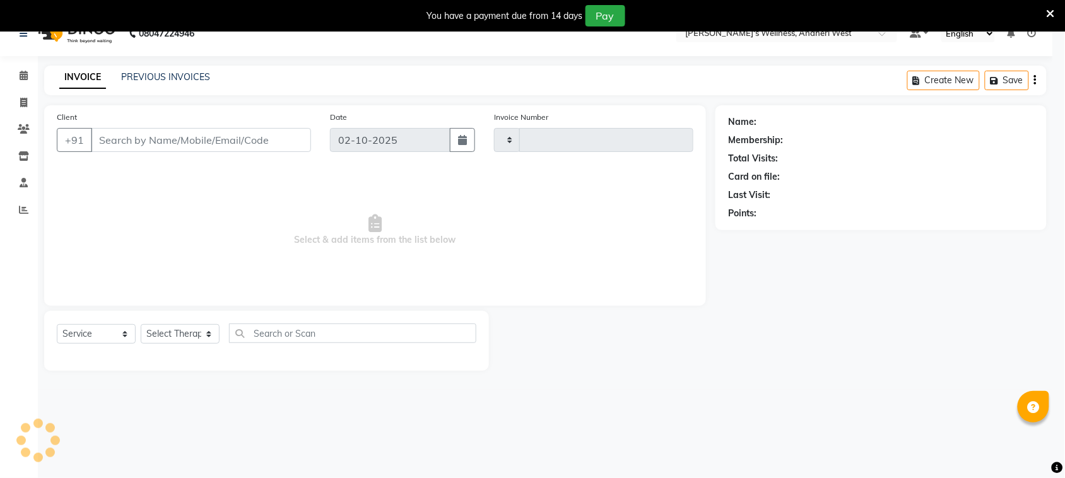
type input "0809"
select select "7384"
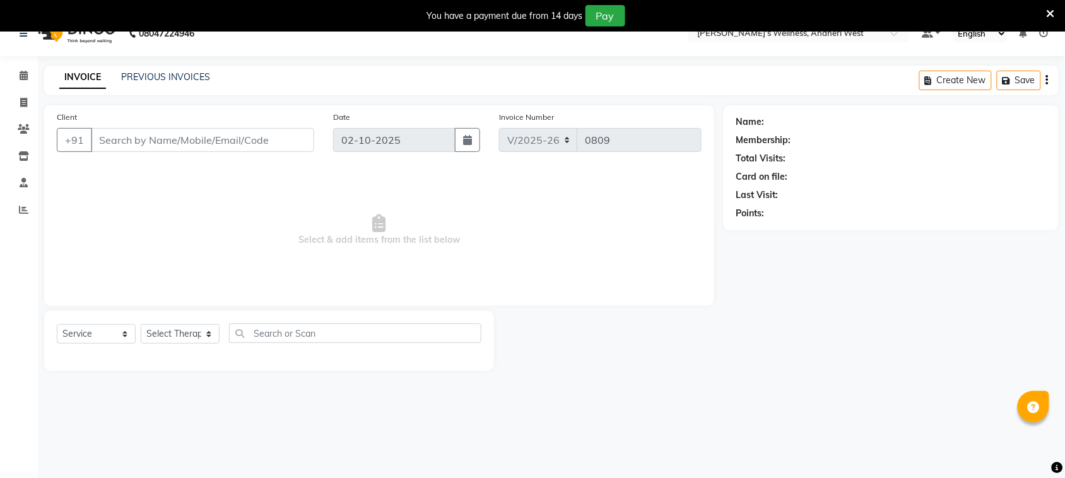
type input "8116910798"
select select "91902"
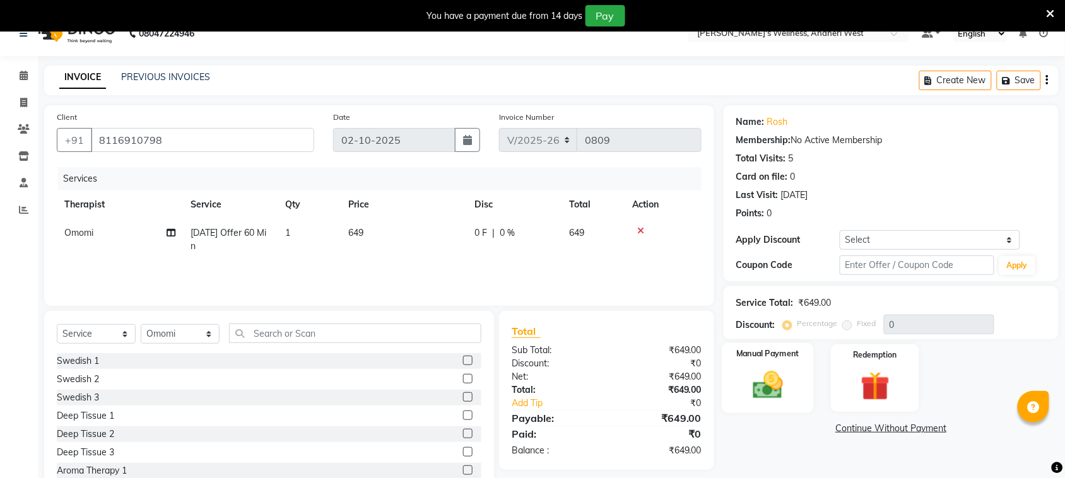
click at [768, 377] on img at bounding box center [767, 385] width 49 height 35
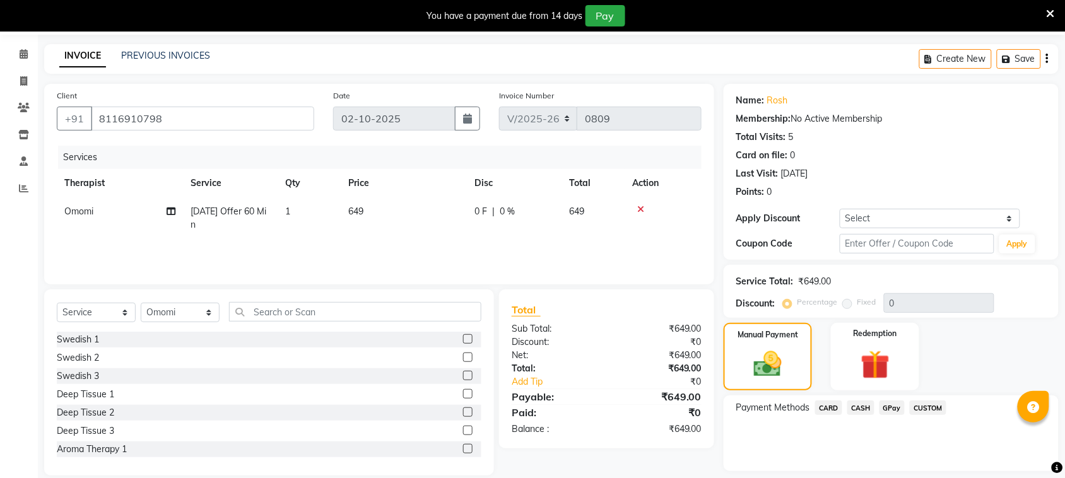
scroll to position [79, 0]
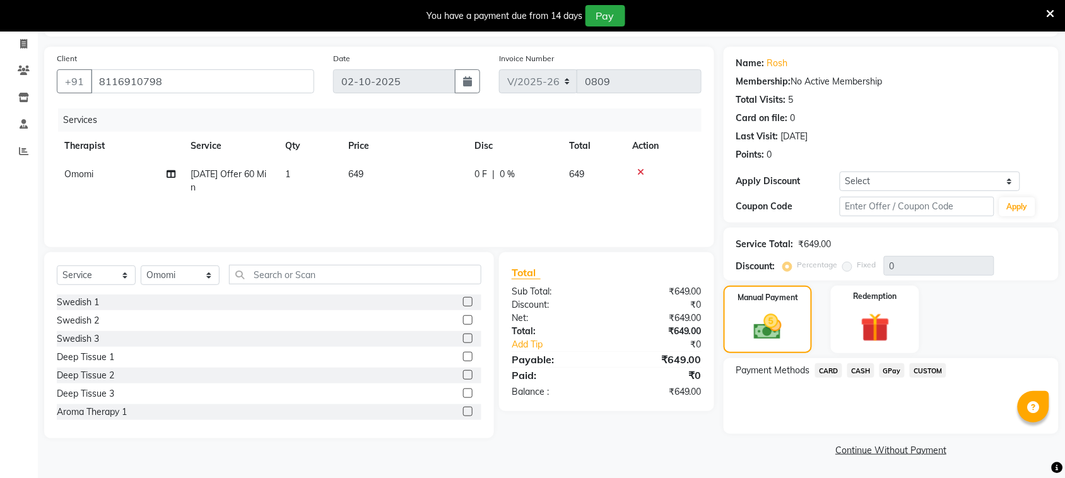
click at [888, 368] on span "GPay" at bounding box center [892, 370] width 26 height 15
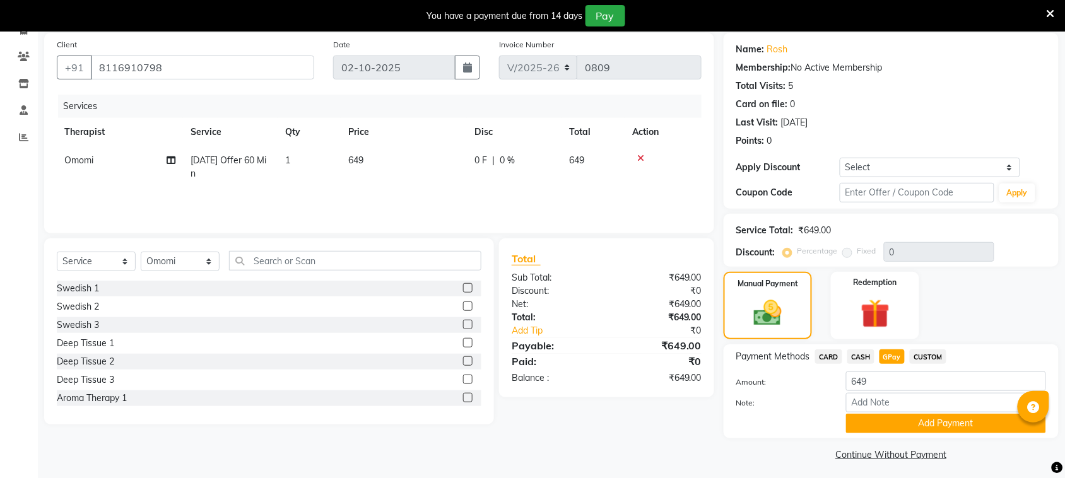
scroll to position [98, 0]
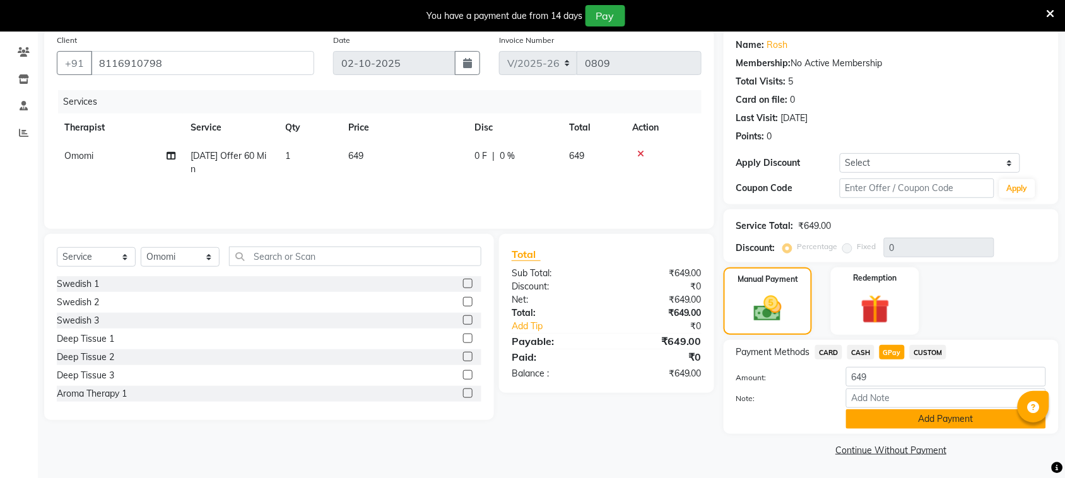
click at [891, 416] on button "Add Payment" at bounding box center [946, 419] width 200 height 20
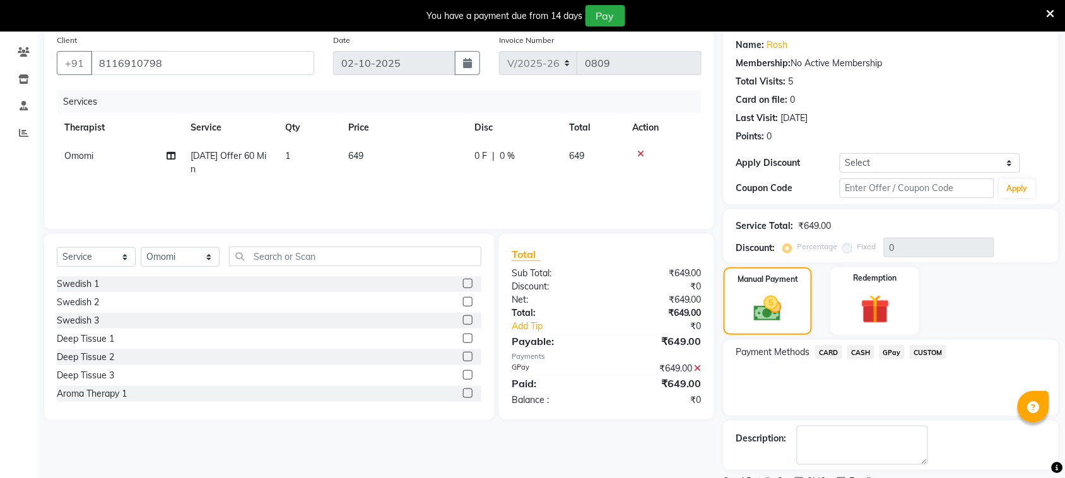
click at [891, 416] on div "Name: Rosh Membership: No Active Membership Total Visits: 5 Card on file: 0 Las…" at bounding box center [896, 270] width 344 height 485
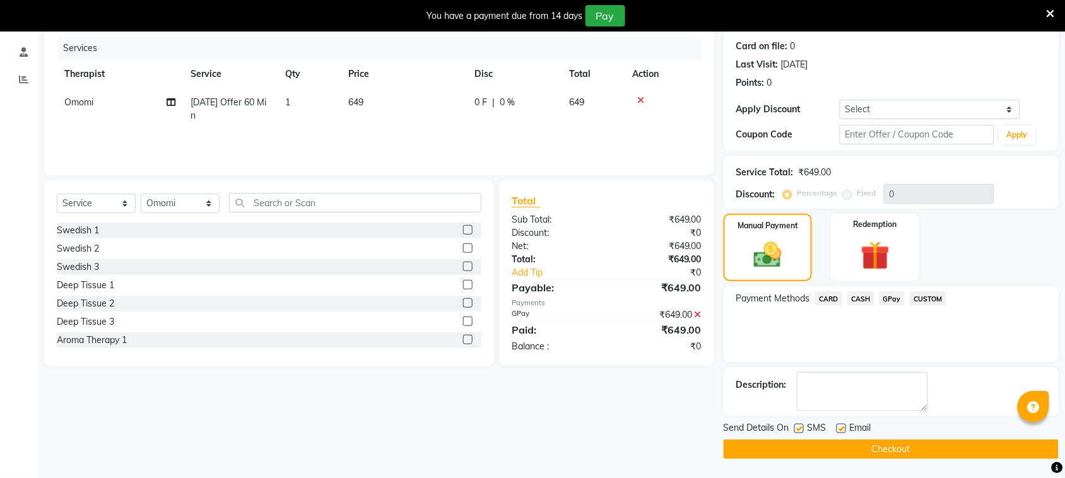
click at [869, 452] on button "Checkout" at bounding box center [891, 450] width 335 height 20
click at [869, 452] on div "Checkout" at bounding box center [891, 450] width 335 height 20
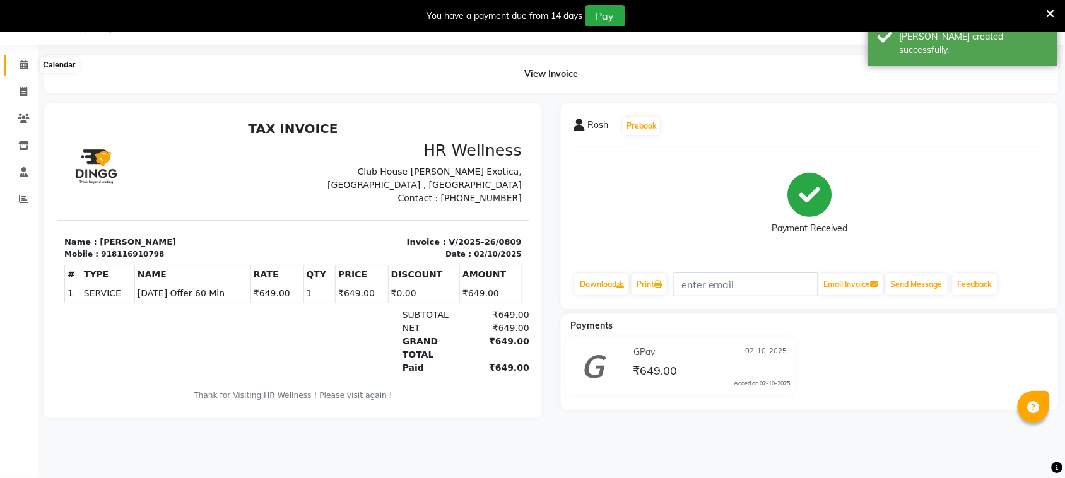
click at [28, 68] on span at bounding box center [24, 65] width 22 height 15
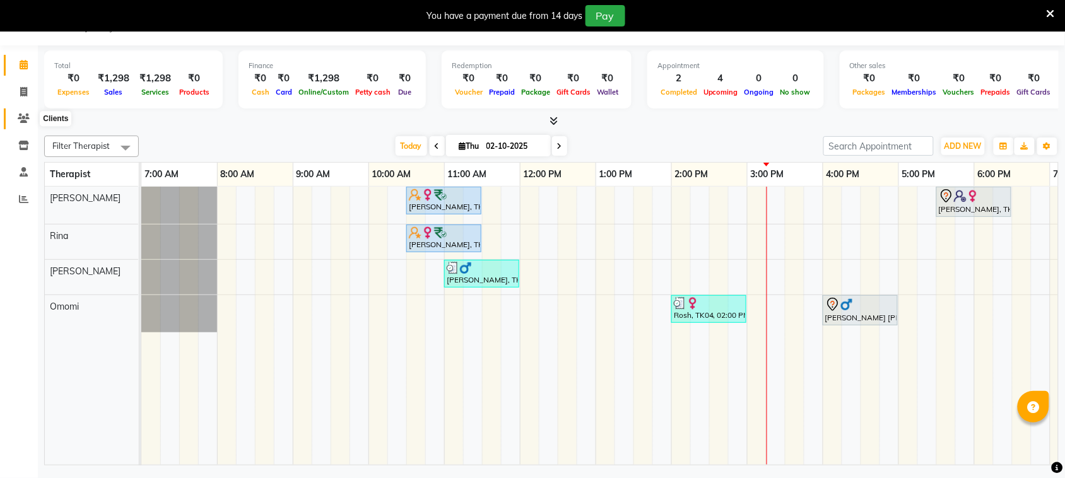
click at [23, 124] on span at bounding box center [24, 119] width 22 height 15
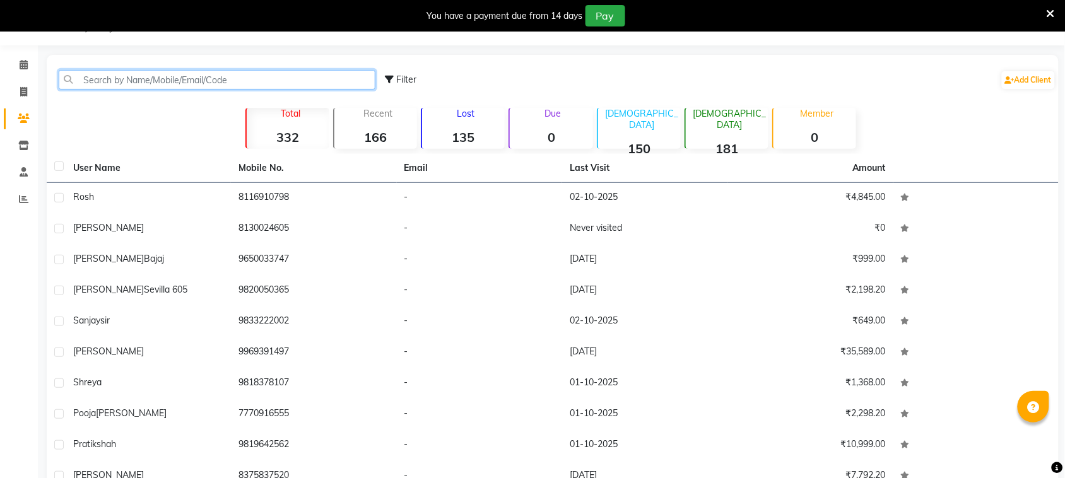
click at [126, 77] on input "text" at bounding box center [217, 80] width 317 height 20
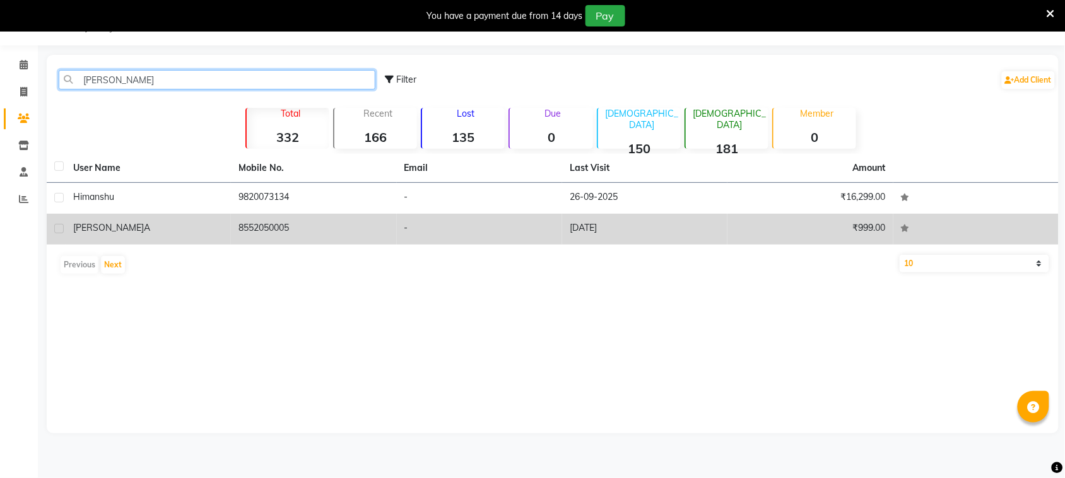
type input "[PERSON_NAME]"
click at [259, 225] on td "8552050005" at bounding box center [313, 229] width 165 height 31
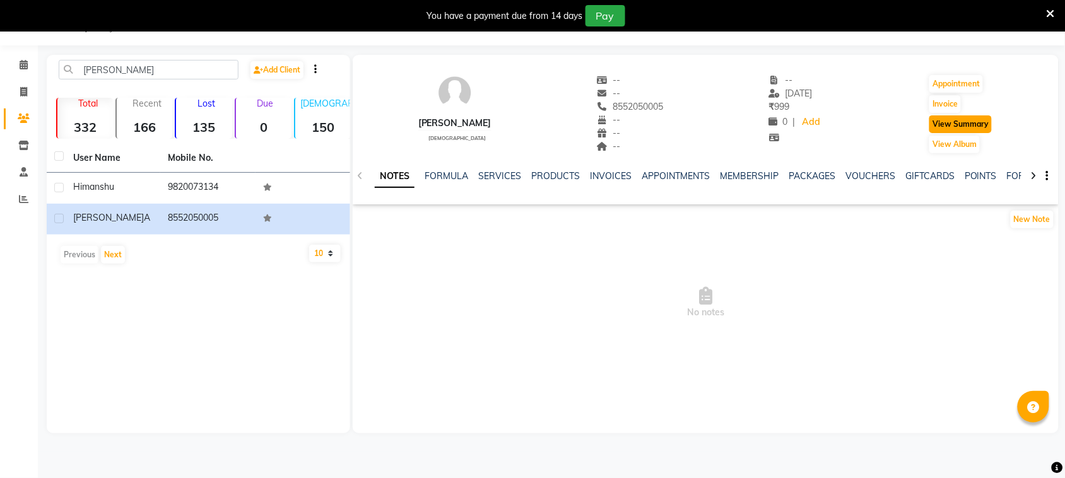
click at [935, 120] on button "View Summary" at bounding box center [960, 124] width 62 height 18
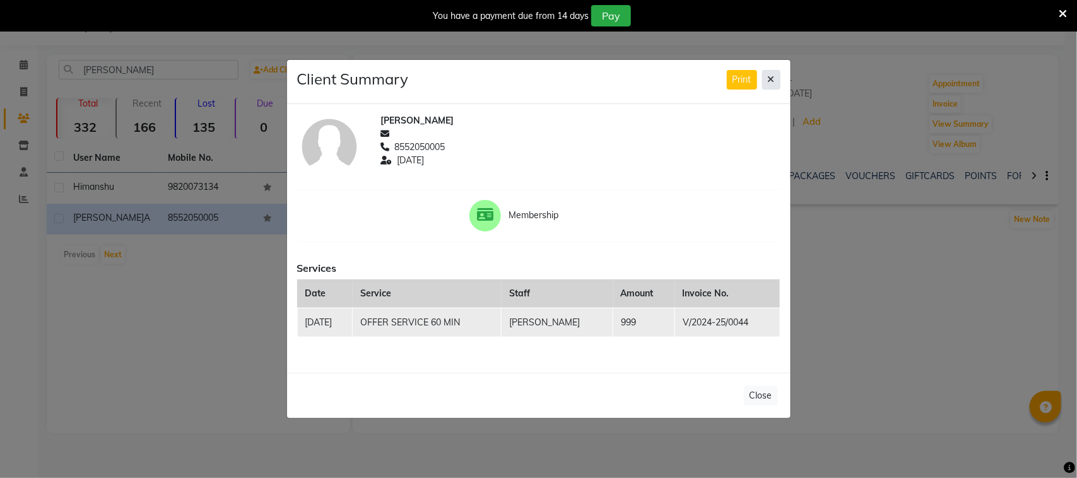
click at [768, 76] on icon at bounding box center [771, 79] width 7 height 9
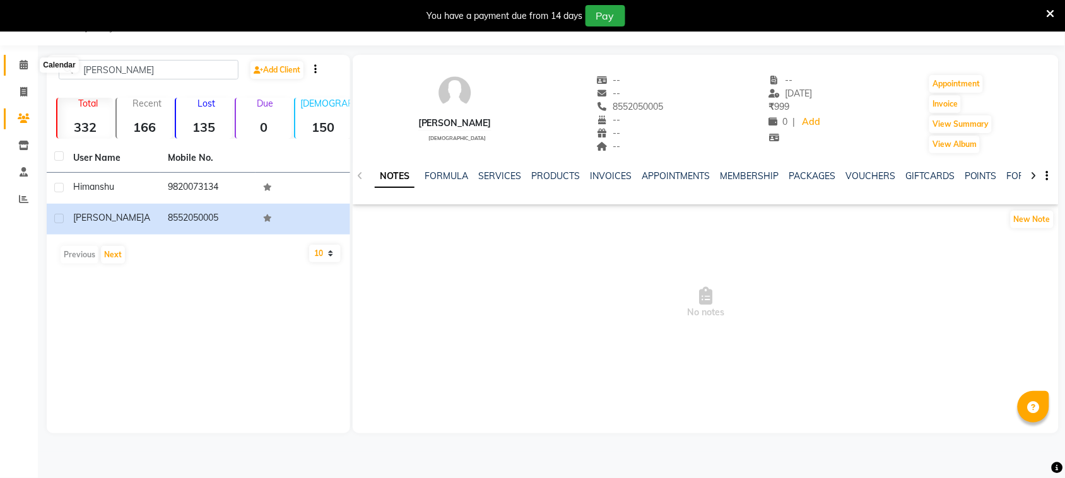
click at [22, 61] on icon at bounding box center [24, 64] width 8 height 9
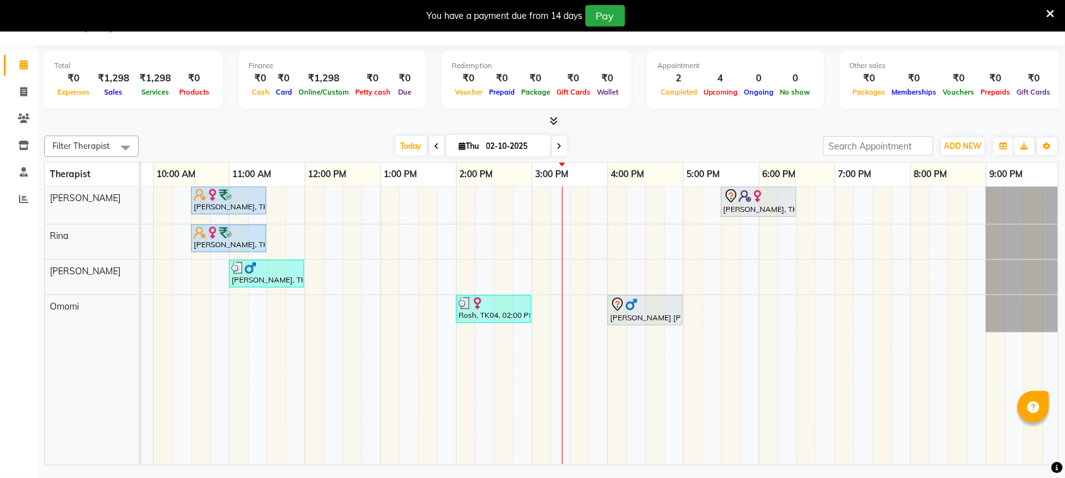
scroll to position [0, 218]
